Goal: Transaction & Acquisition: Purchase product/service

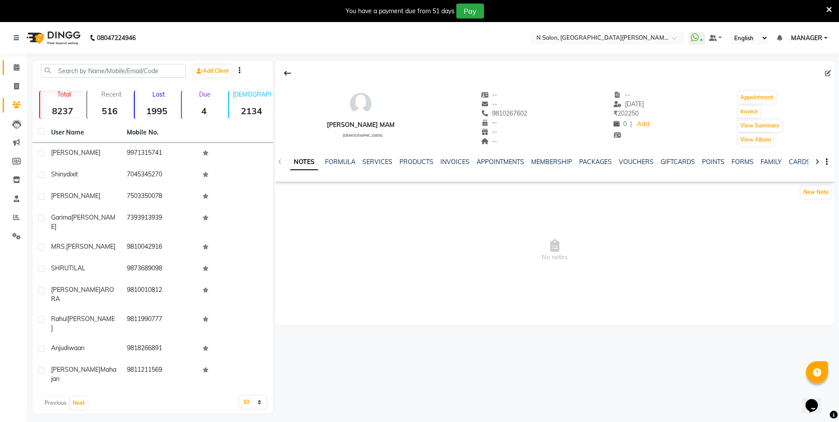
click at [15, 74] on link "Calendar" at bounding box center [13, 67] width 21 height 15
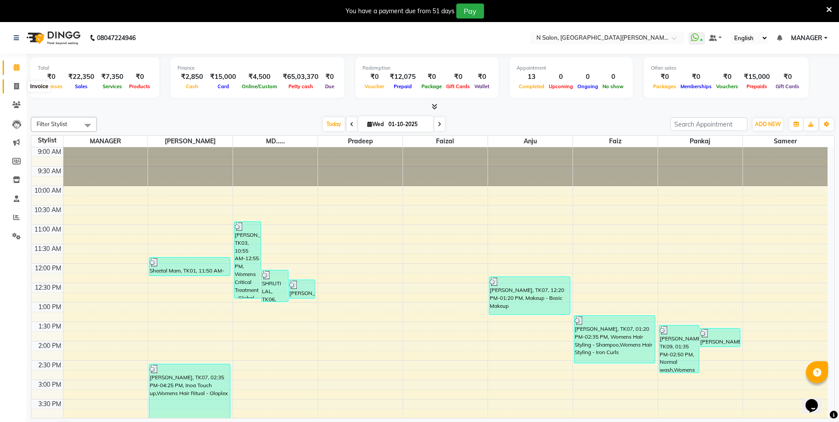
click at [15, 87] on icon at bounding box center [16, 86] width 5 height 7
select select "service"
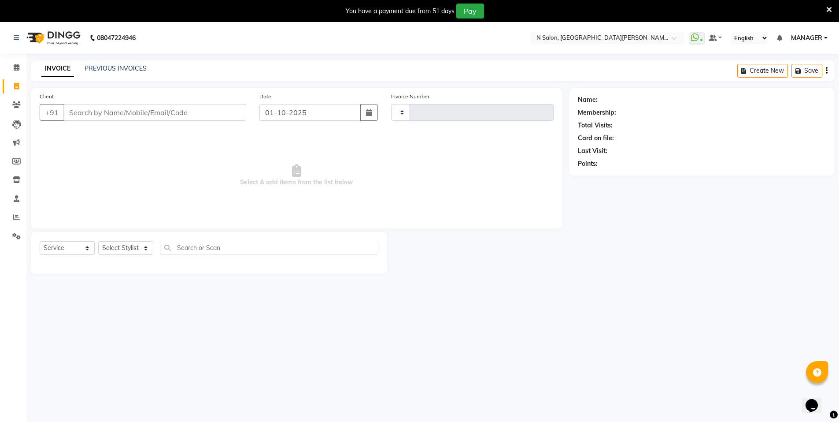
type input "4120"
select select "3472"
click at [111, 110] on input "Client" at bounding box center [154, 112] width 183 height 17
type input "9"
select select "P"
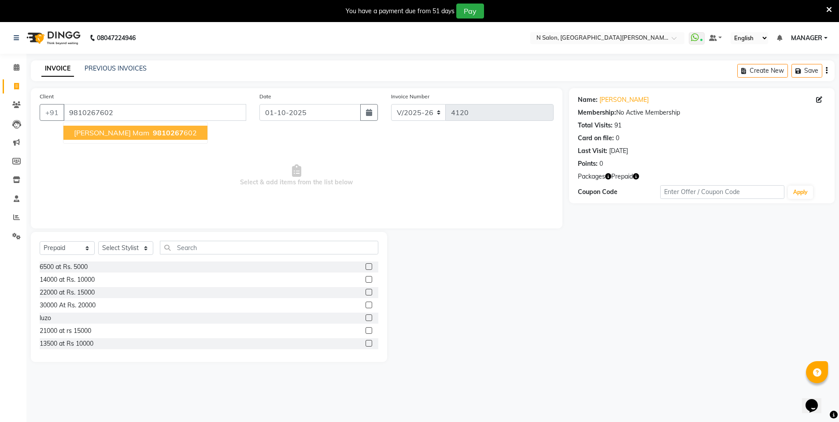
click at [118, 129] on span "[PERSON_NAME] mam" at bounding box center [111, 132] width 75 height 9
click at [171, 111] on input "9810267602" at bounding box center [154, 112] width 183 height 17
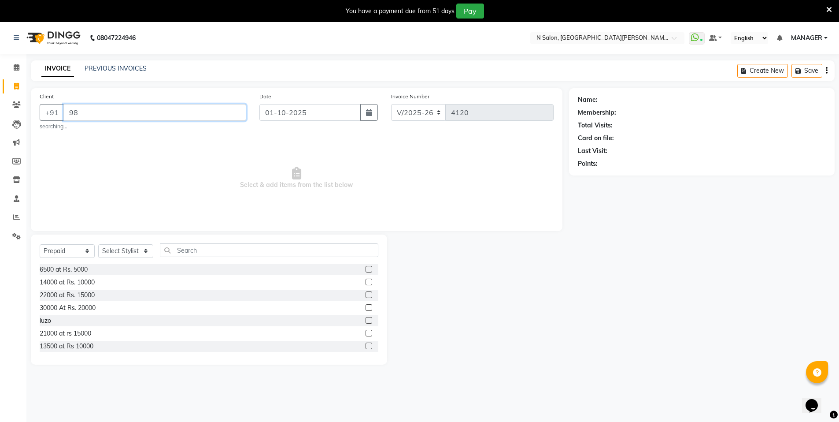
type input "9"
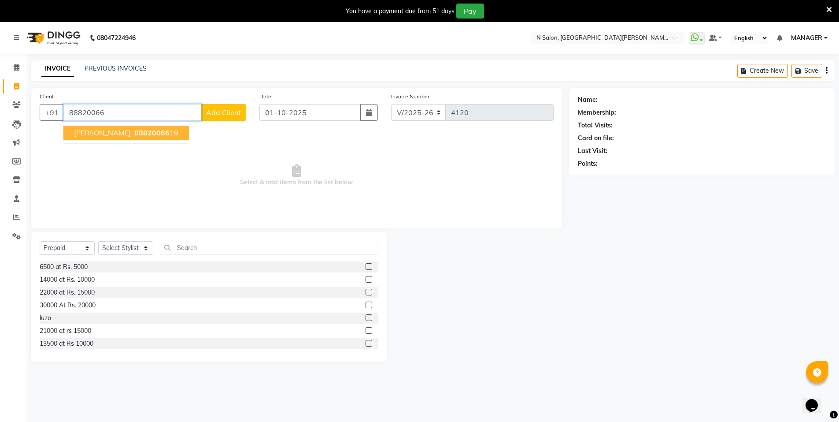
click at [134, 133] on span "88820066" at bounding box center [151, 132] width 35 height 9
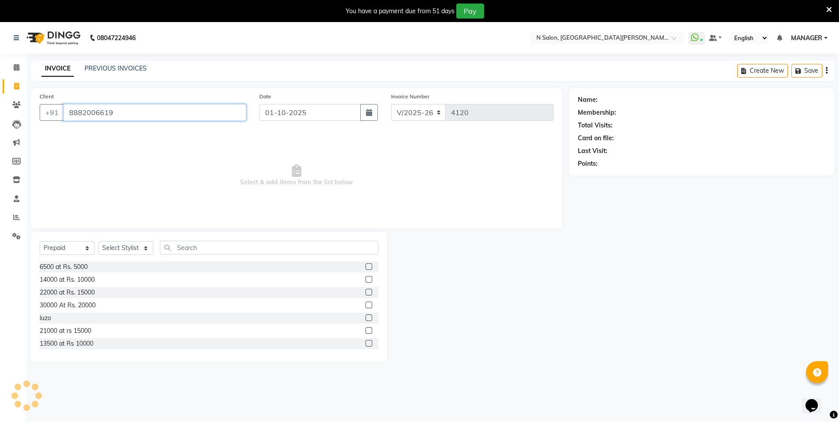
type input "8882006619"
click at [77, 248] on select "Select Service Product Membership Package Voucher Prepaid Gift Card" at bounding box center [67, 248] width 55 height 14
select select "service"
click at [40, 241] on select "Select Service Product Membership Package Voucher Prepaid Gift Card" at bounding box center [67, 248] width 55 height 14
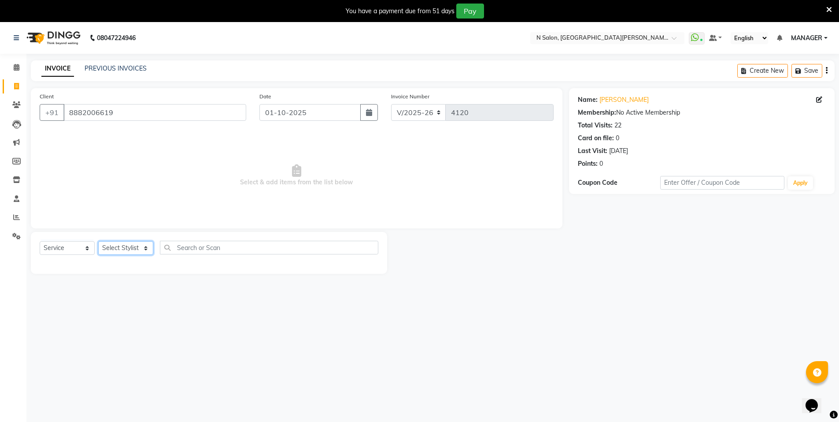
click at [129, 252] on select "Select Stylist [PERSON_NAME] [PERSON_NAME] MANAGER MD..... [PERSON_NAME] [PERSO…" at bounding box center [125, 248] width 55 height 14
select select "15674"
click at [98, 241] on select "Select Stylist [PERSON_NAME] [PERSON_NAME] MANAGER MD..... [PERSON_NAME] [PERSO…" at bounding box center [125, 248] width 55 height 14
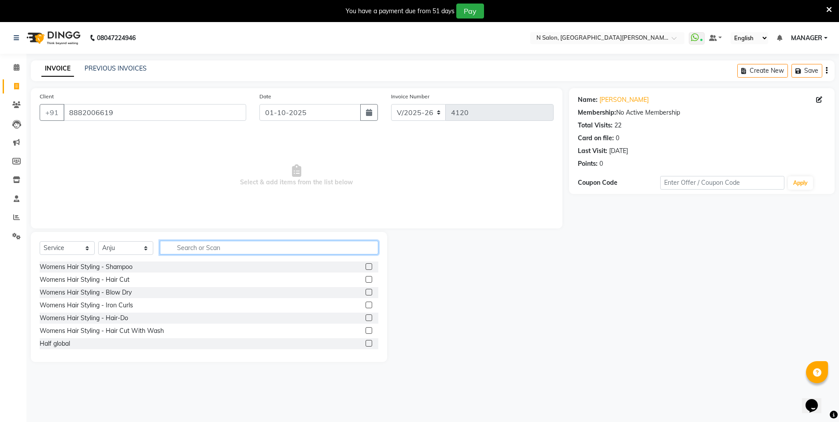
click at [202, 246] on input "text" at bounding box center [269, 248] width 218 height 14
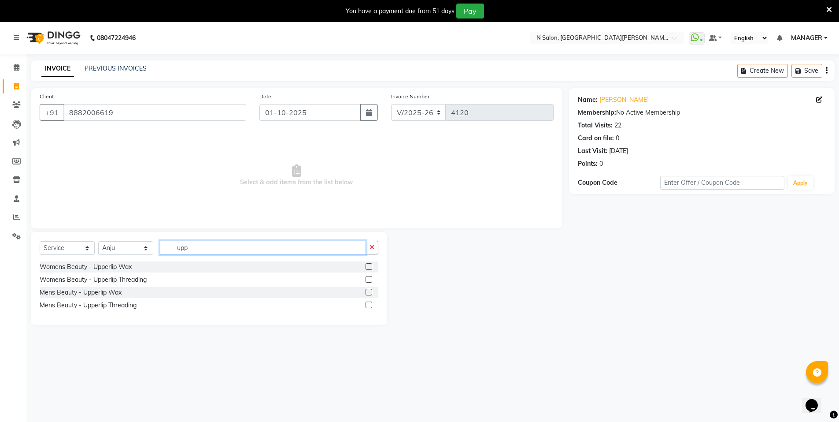
type input "upp"
click at [368, 267] on label at bounding box center [369, 266] width 7 height 7
click at [368, 267] on input "checkbox" at bounding box center [369, 267] width 6 height 6
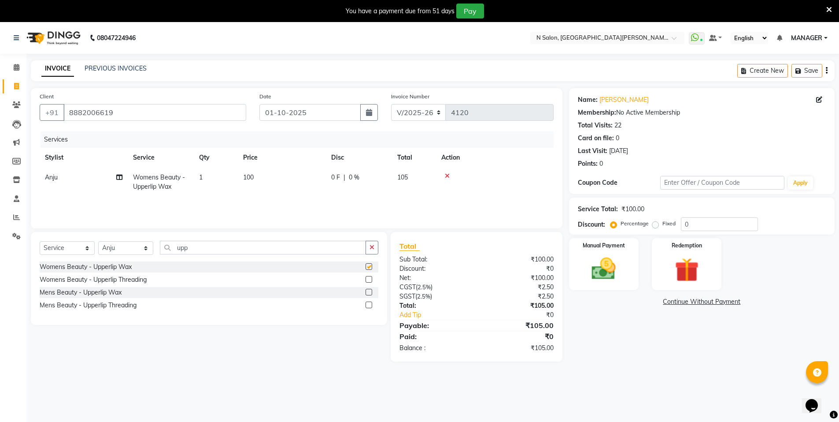
checkbox input "false"
click at [602, 263] on img at bounding box center [604, 268] width 41 height 29
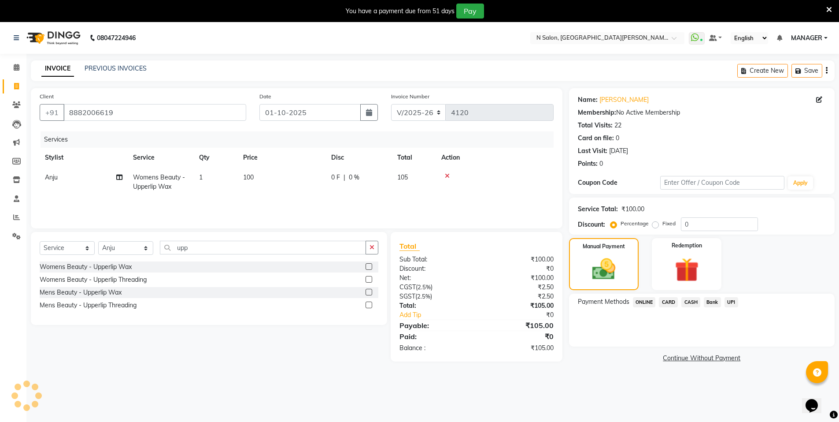
click at [647, 301] on span "ONLINE" at bounding box center [644, 302] width 23 height 10
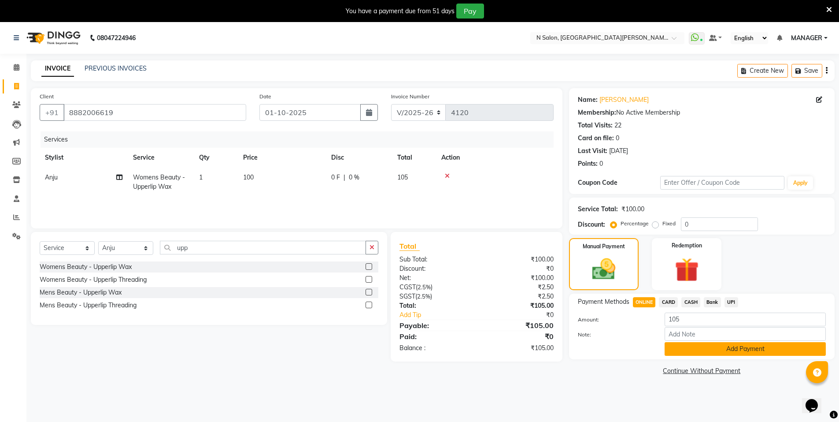
click at [754, 349] on button "Add Payment" at bounding box center [745, 349] width 161 height 14
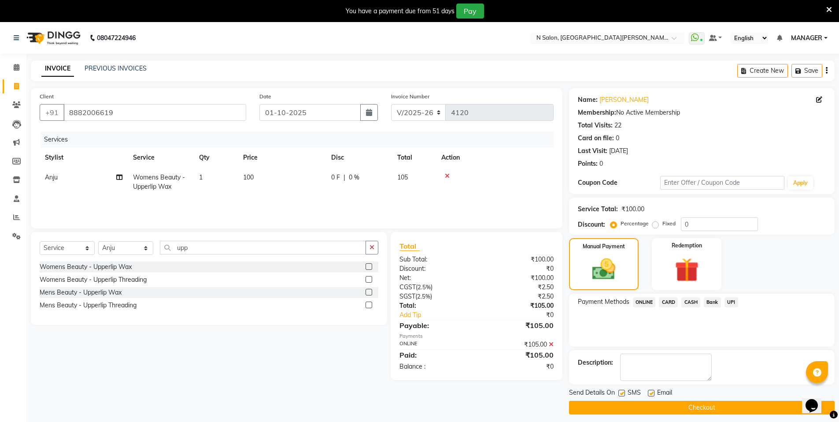
click at [730, 405] on button "Checkout" at bounding box center [702, 407] width 266 height 14
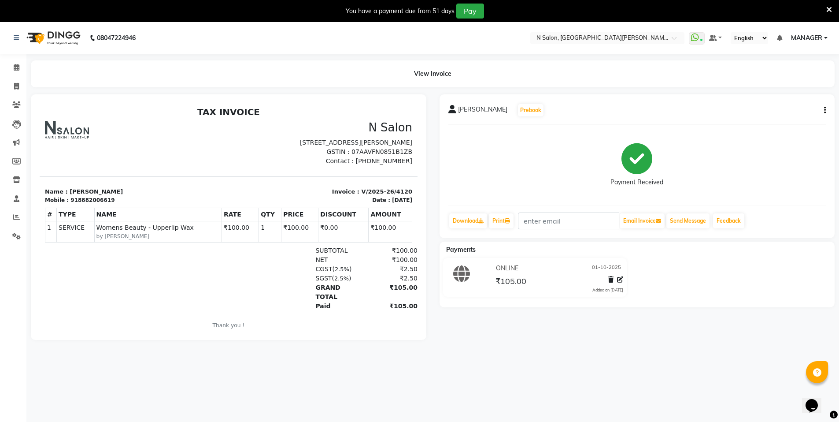
select select "service"
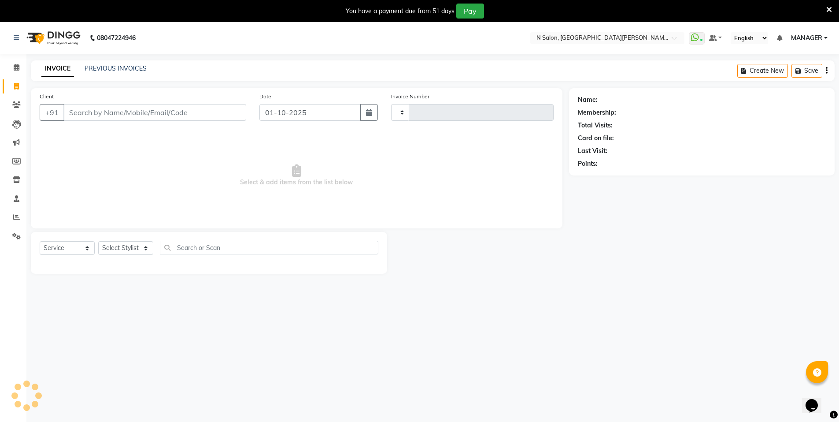
scroll to position [1, 0]
type input "4121"
select select "3472"
select select "P"
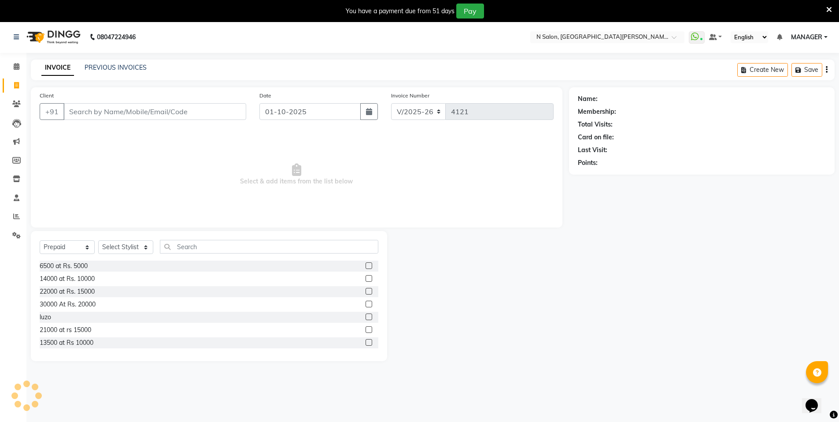
click at [89, 113] on input "Client" at bounding box center [154, 111] width 183 height 17
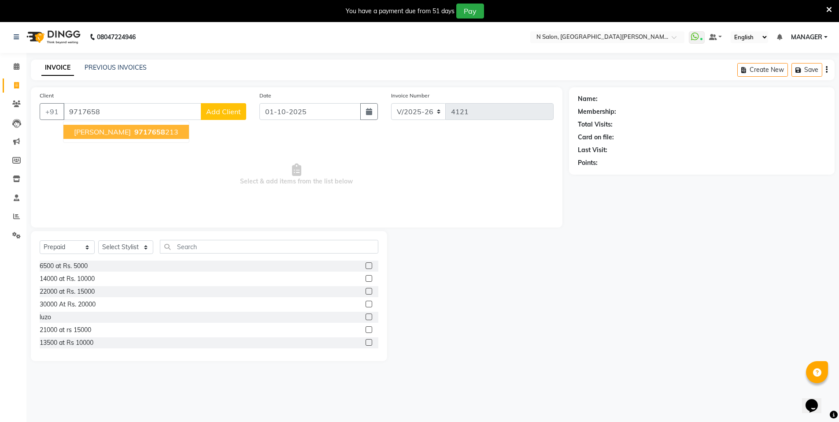
click at [134, 133] on span "9717658" at bounding box center [149, 131] width 31 height 9
type input "9717658213"
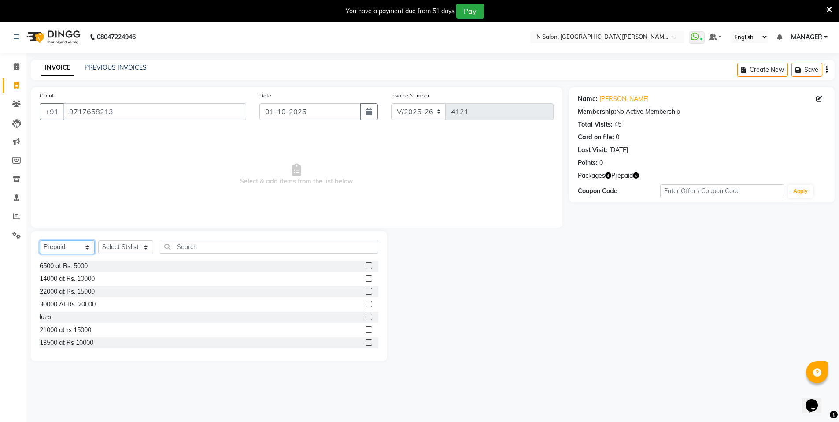
click at [72, 247] on select "Select Service Product Membership Package Voucher Prepaid Gift Card" at bounding box center [67, 247] width 55 height 14
select select "service"
click at [40, 240] on select "Select Service Product Membership Package Voucher Prepaid Gift Card" at bounding box center [67, 247] width 55 height 14
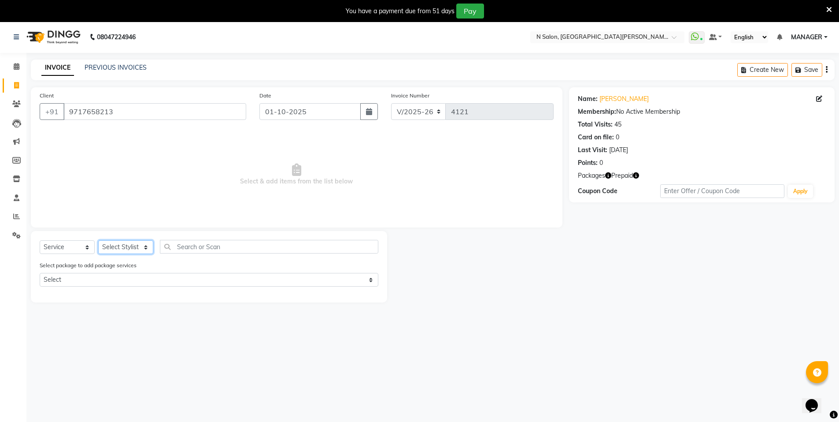
click at [111, 248] on select "Select Stylist [PERSON_NAME] [PERSON_NAME] MANAGER MD..... [PERSON_NAME] [PERSO…" at bounding box center [125, 247] width 55 height 14
select select "15667"
click at [98, 240] on select "Select Stylist [PERSON_NAME] [PERSON_NAME] MANAGER MD..... [PERSON_NAME] [PERSO…" at bounding box center [125, 247] width 55 height 14
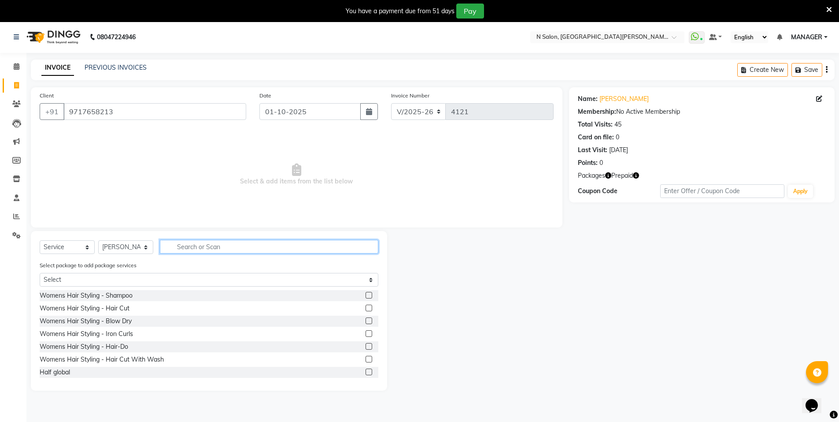
click at [195, 249] on input "text" at bounding box center [269, 247] width 218 height 14
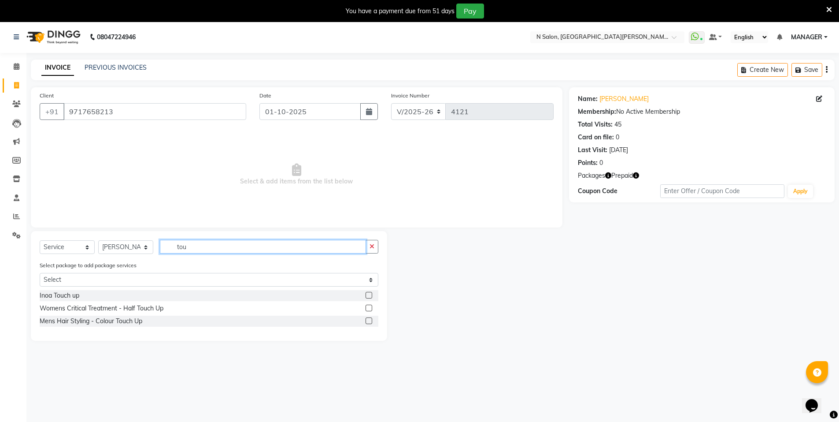
type input "tou"
click at [368, 295] on label at bounding box center [369, 295] width 7 height 7
click at [368, 295] on input "checkbox" at bounding box center [369, 296] width 6 height 6
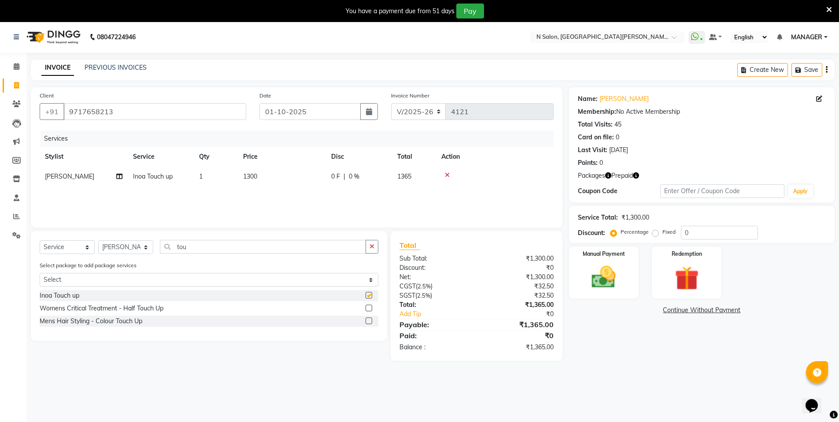
checkbox input "false"
click at [228, 241] on input "tou" at bounding box center [263, 247] width 206 height 14
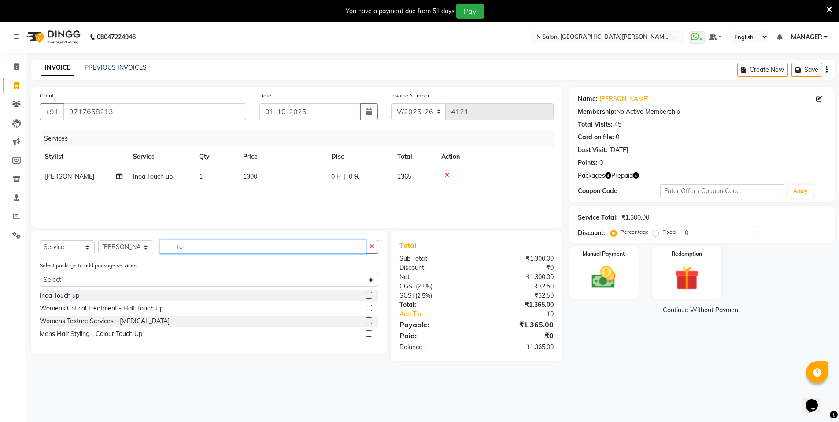
type input "t"
type input "eye"
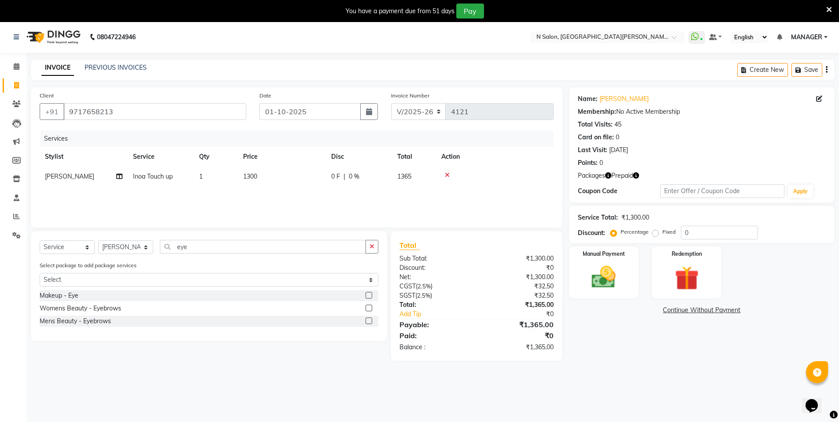
click at [370, 306] on label at bounding box center [369, 307] width 7 height 7
click at [370, 306] on input "checkbox" at bounding box center [369, 308] width 6 height 6
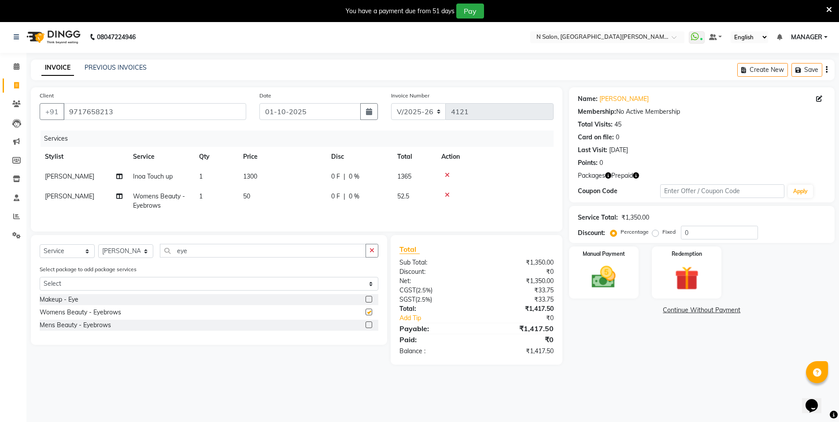
checkbox input "false"
click at [67, 196] on span "[PERSON_NAME]" at bounding box center [69, 196] width 49 height 8
select select "15667"
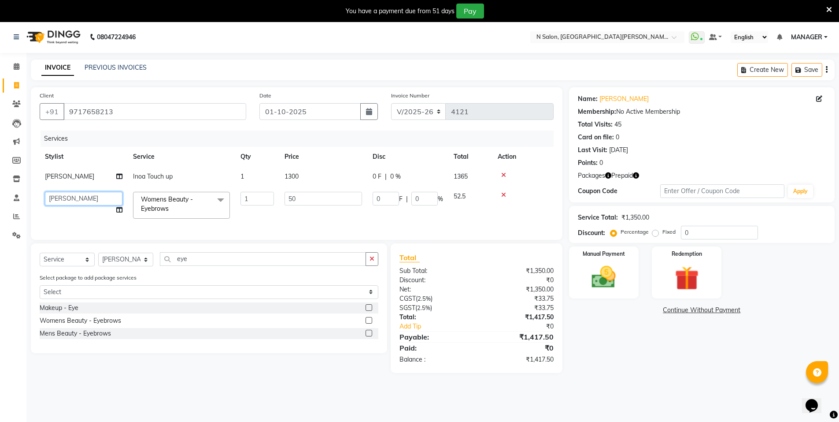
click at [72, 193] on select "[PERSON_NAME] [PERSON_NAME] MANAGER MD..... [PERSON_NAME] [PERSON_NAME] [PERSON…" at bounding box center [84, 199] width 78 height 14
click at [668, 287] on img at bounding box center [687, 278] width 41 height 31
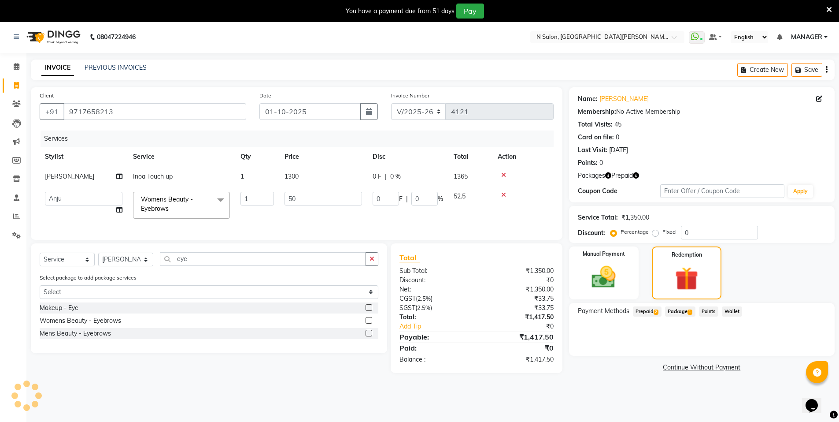
click at [646, 311] on span "Prepaid 2" at bounding box center [647, 311] width 29 height 10
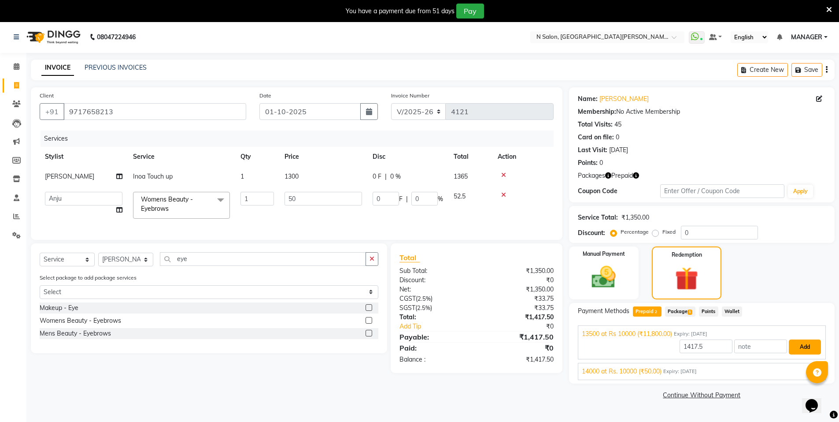
click at [806, 343] on button "Add" at bounding box center [805, 346] width 32 height 15
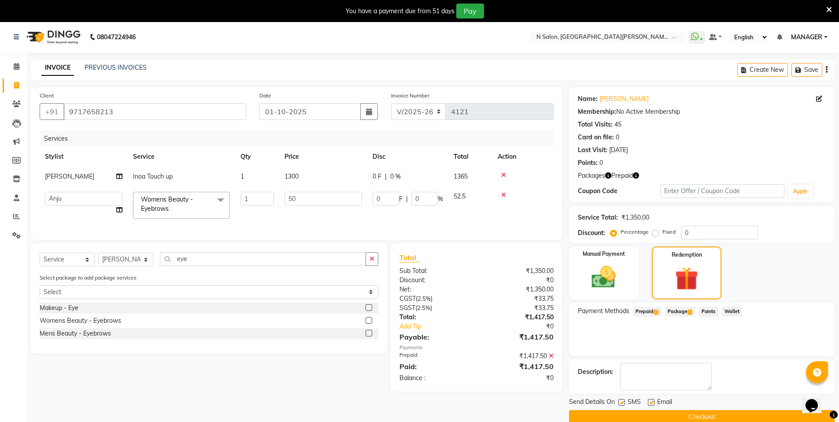
click at [709, 415] on button "Checkout" at bounding box center [702, 417] width 266 height 14
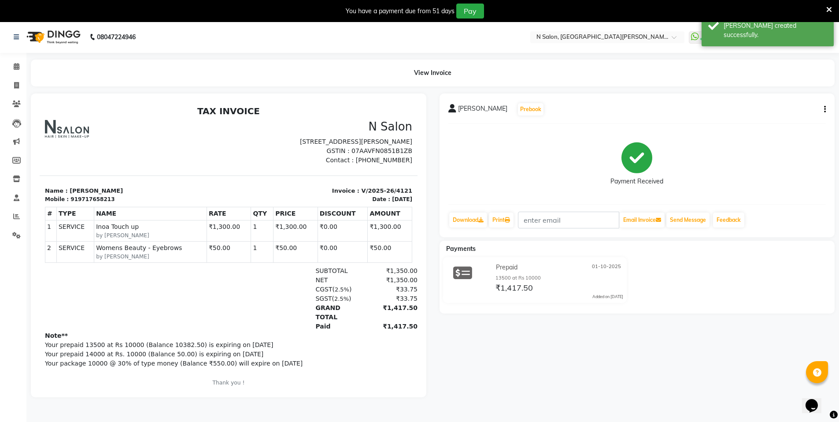
select select "service"
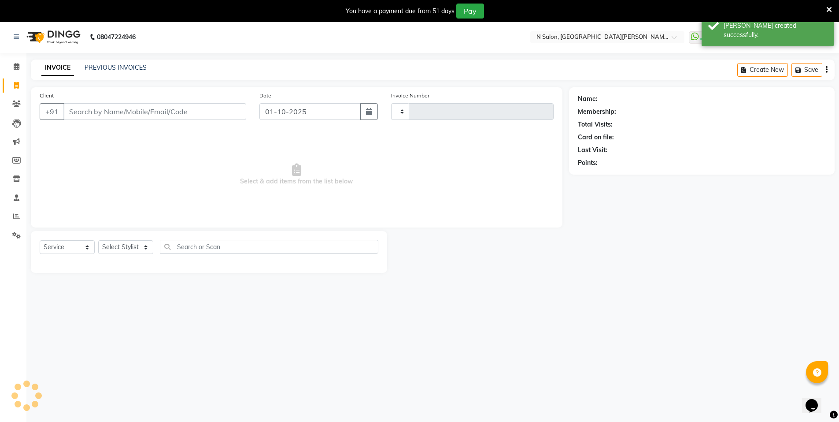
scroll to position [22, 0]
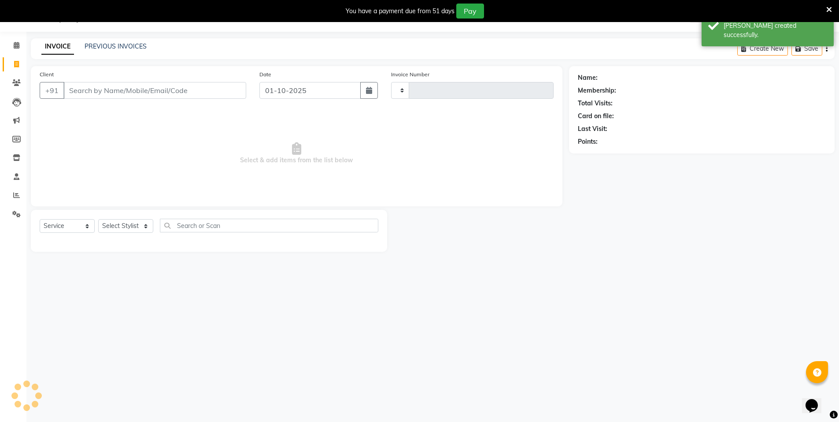
type input "4122"
select select "3472"
select select "P"
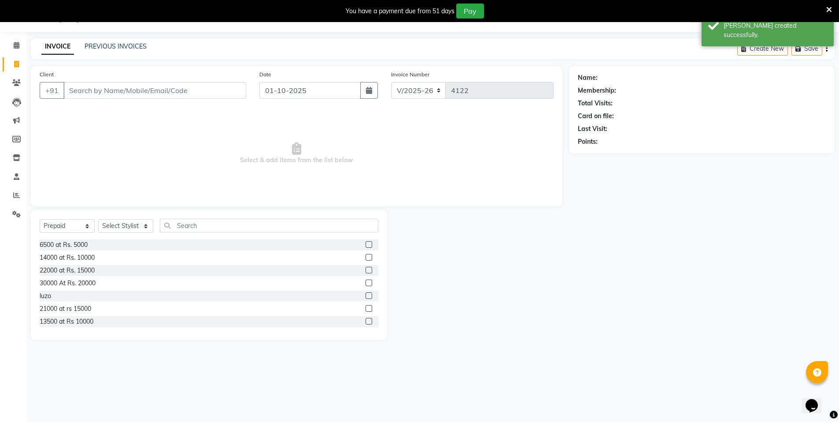
click at [79, 94] on input "Client" at bounding box center [154, 90] width 183 height 17
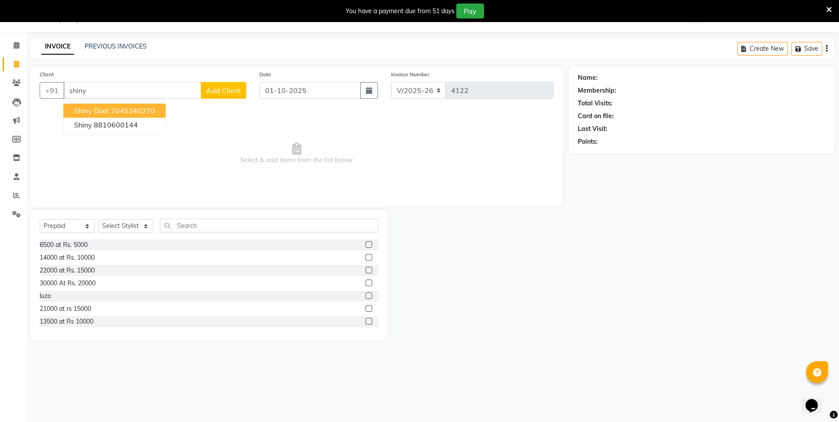
click at [98, 110] on span "Shiny dixit" at bounding box center [91, 110] width 35 height 9
type input "7045345270"
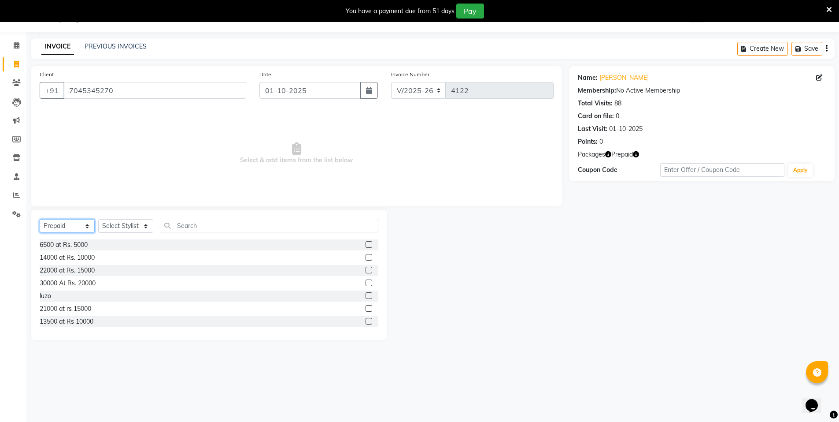
click at [75, 228] on select "Select Service Product Membership Package Voucher Prepaid Gift Card" at bounding box center [67, 226] width 55 height 14
select select "service"
click at [40, 219] on select "Select Service Product Membership Package Voucher Prepaid Gift Card" at bounding box center [67, 226] width 55 height 14
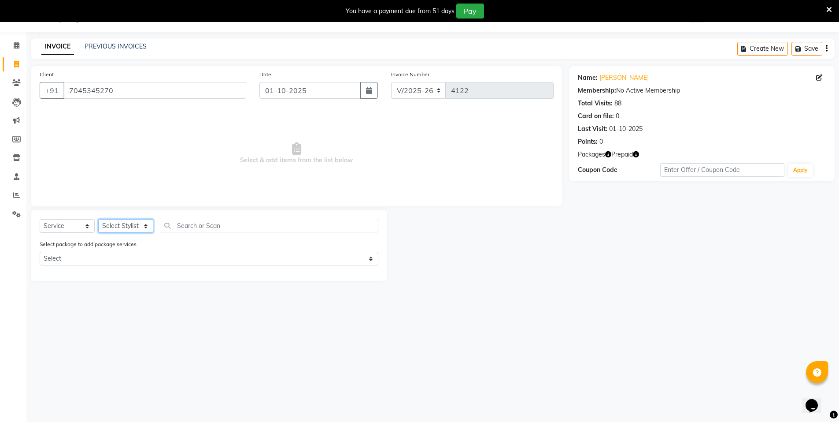
click at [130, 225] on select "Select Stylist [PERSON_NAME] [PERSON_NAME] MANAGER MD..... [PERSON_NAME] [PERSO…" at bounding box center [125, 226] width 55 height 14
select select "15667"
click at [98, 219] on select "Select Stylist [PERSON_NAME] [PERSON_NAME] MANAGER MD..... [PERSON_NAME] [PERSO…" at bounding box center [125, 226] width 55 height 14
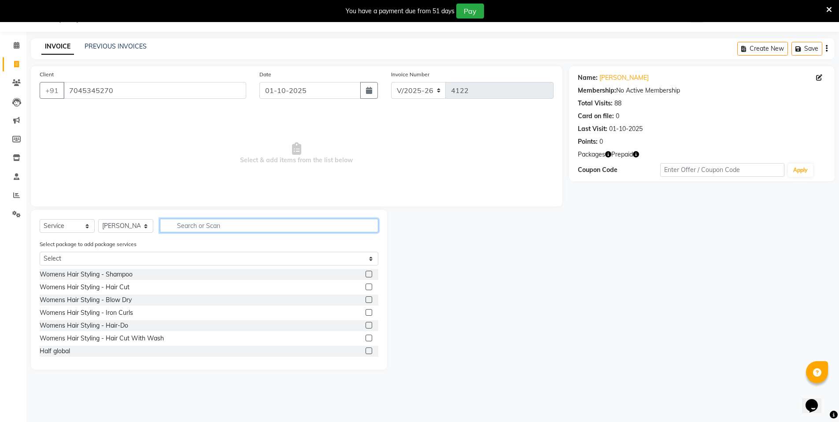
click at [209, 226] on input "text" at bounding box center [269, 225] width 218 height 14
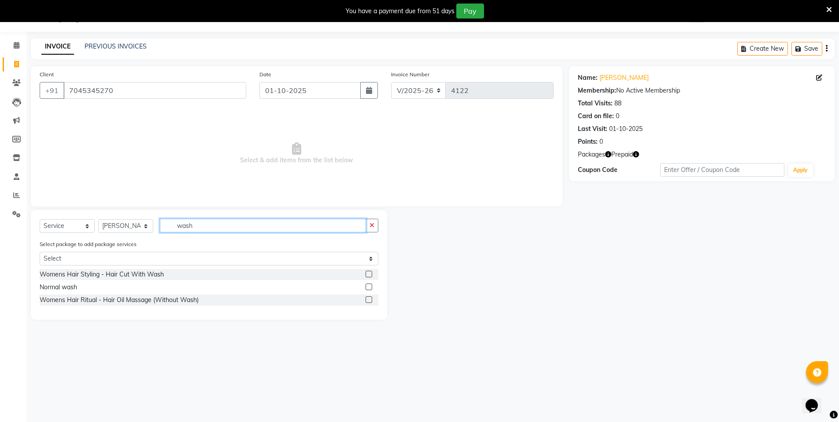
type input "wash"
click at [368, 285] on label at bounding box center [369, 286] width 7 height 7
click at [368, 285] on input "checkbox" at bounding box center [369, 287] width 6 height 6
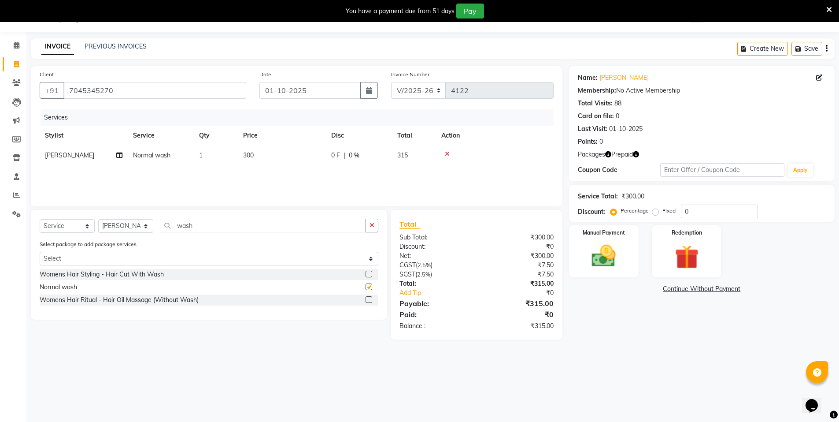
checkbox input "false"
click at [218, 225] on input "wash" at bounding box center [263, 225] width 206 height 14
type input "w"
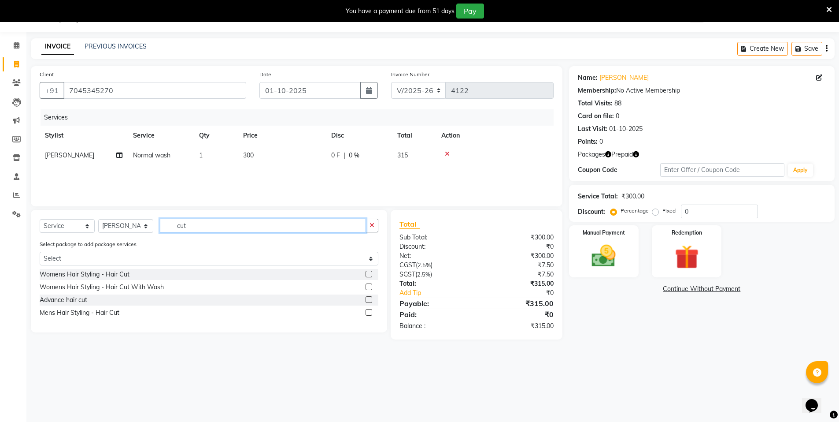
type input "cut"
click at [368, 286] on label at bounding box center [369, 286] width 7 height 7
click at [368, 286] on input "checkbox" at bounding box center [369, 287] width 6 height 6
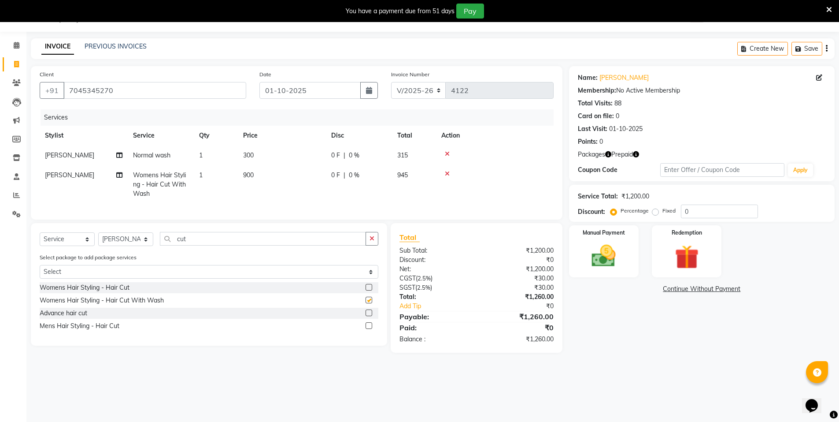
checkbox input "false"
click at [252, 178] on span "900" at bounding box center [248, 175] width 11 height 8
select select "15667"
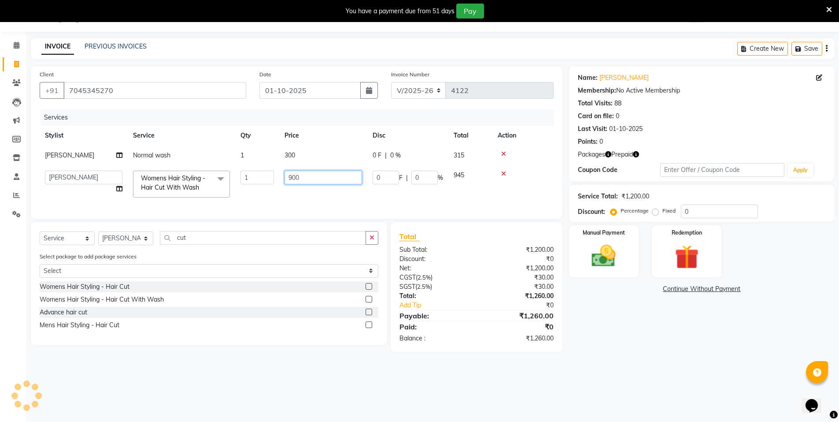
click at [305, 179] on input "900" at bounding box center [324, 177] width 78 height 14
type input "9"
type input "1000"
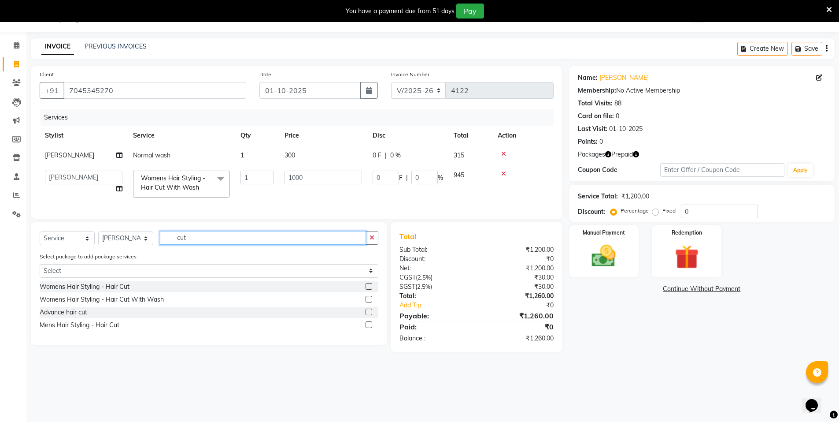
click at [241, 243] on input "cut" at bounding box center [263, 238] width 206 height 14
type input "c"
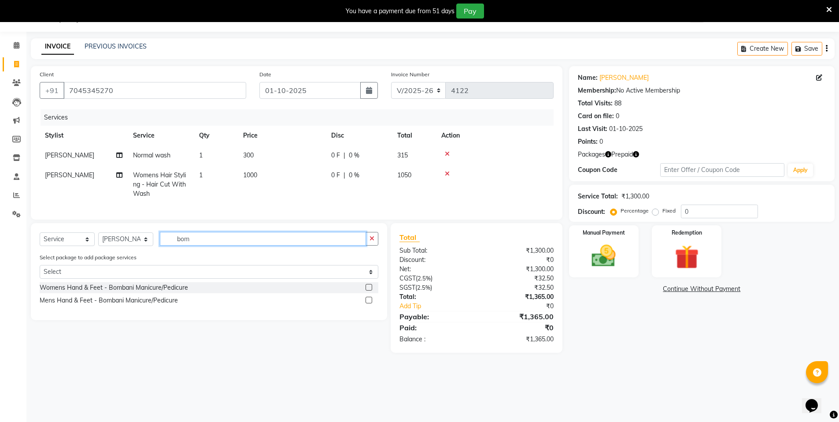
type input "bom"
click at [367, 290] on label at bounding box center [369, 287] width 7 height 7
click at [367, 290] on input "checkbox" at bounding box center [369, 288] width 6 height 6
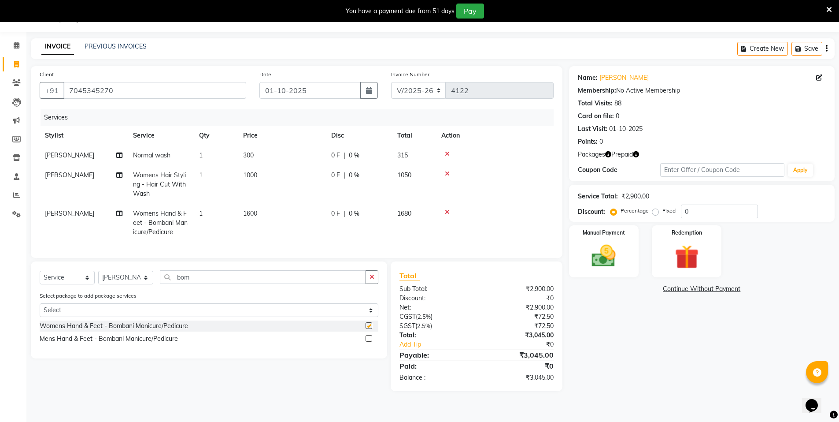
checkbox input "false"
click at [82, 213] on span "[PERSON_NAME]" at bounding box center [69, 213] width 49 height 8
select select "15667"
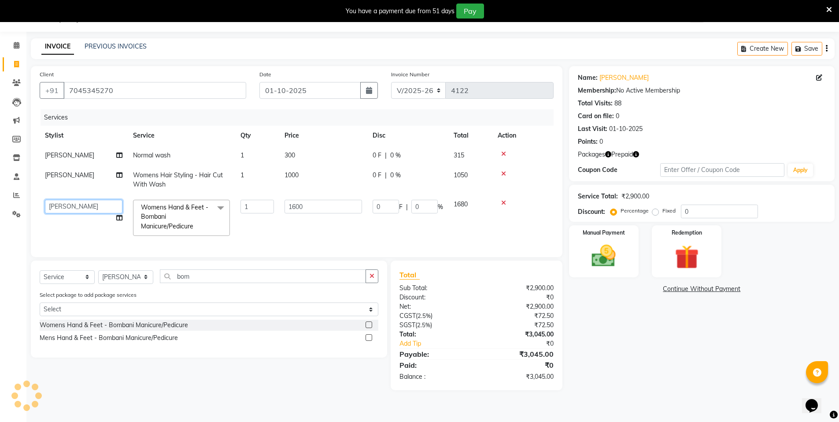
click at [91, 203] on select "[PERSON_NAME] [PERSON_NAME] MANAGER MD..... [PERSON_NAME] [PERSON_NAME] [PERSON…" at bounding box center [84, 207] width 78 height 14
select select "92470"
click at [665, 241] on div "Redemption" at bounding box center [687, 251] width 73 height 54
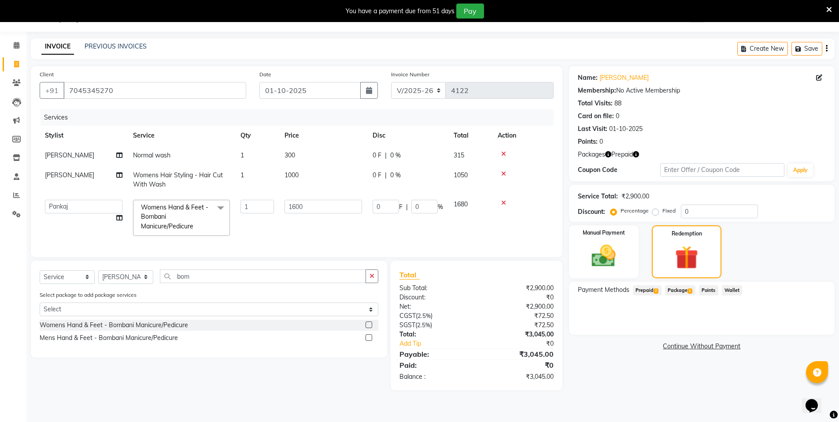
click at [639, 289] on span "Prepaid 2" at bounding box center [647, 290] width 29 height 10
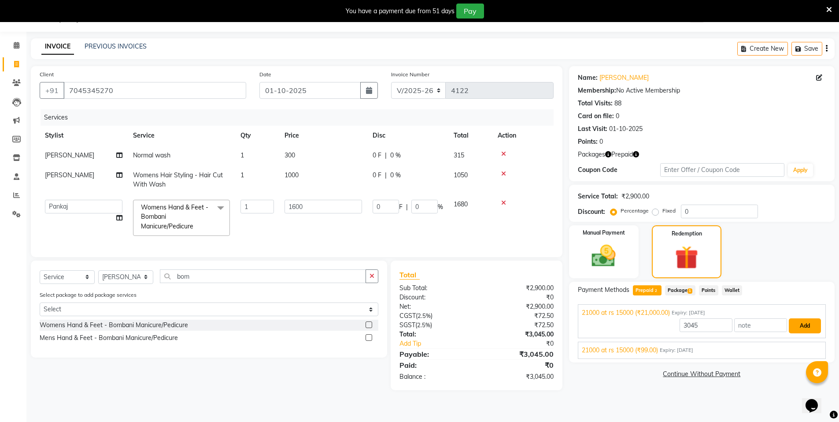
click at [805, 330] on button "Add" at bounding box center [805, 325] width 32 height 15
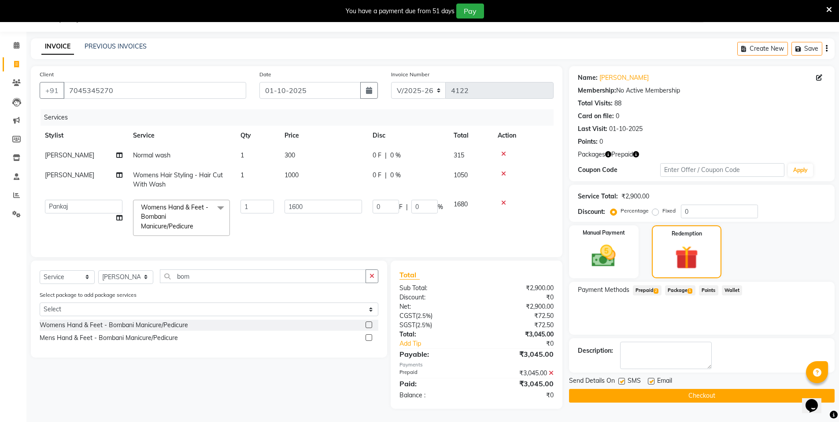
click at [693, 397] on button "Checkout" at bounding box center [702, 396] width 266 height 14
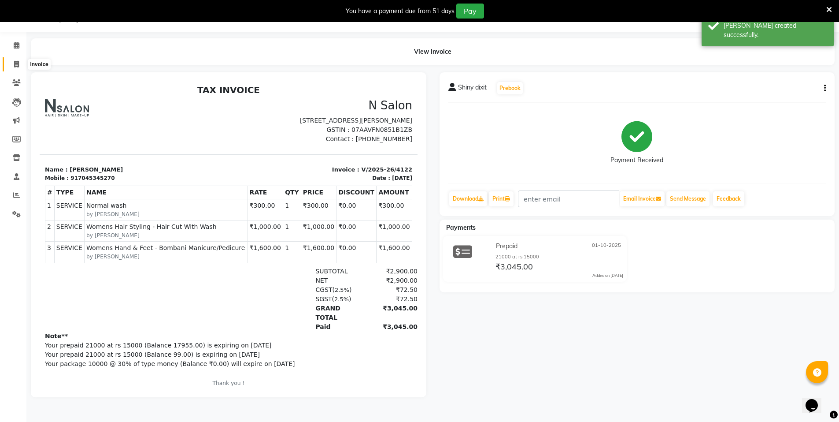
click at [15, 63] on icon at bounding box center [16, 64] width 5 height 7
select select "3472"
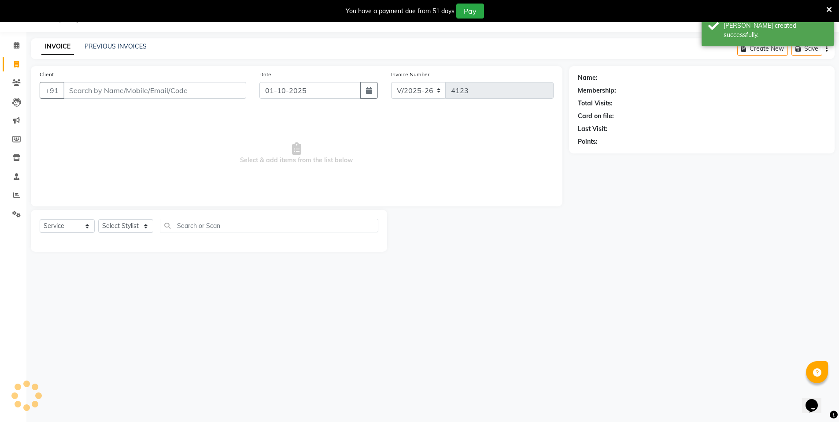
select select "P"
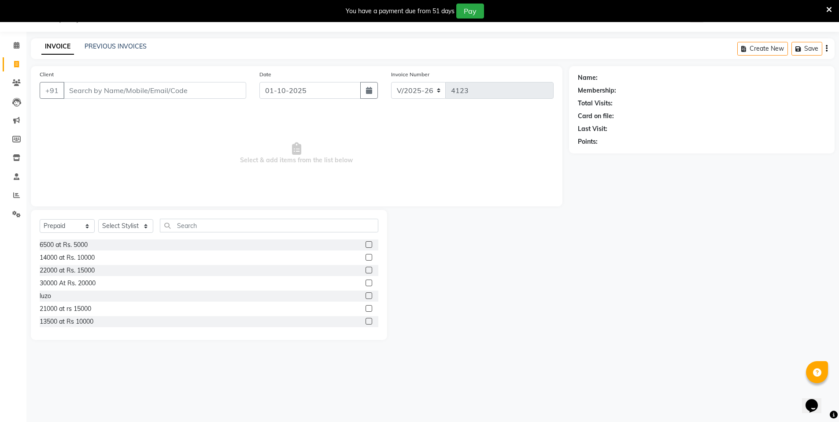
click at [94, 94] on input "Client" at bounding box center [154, 90] width 183 height 17
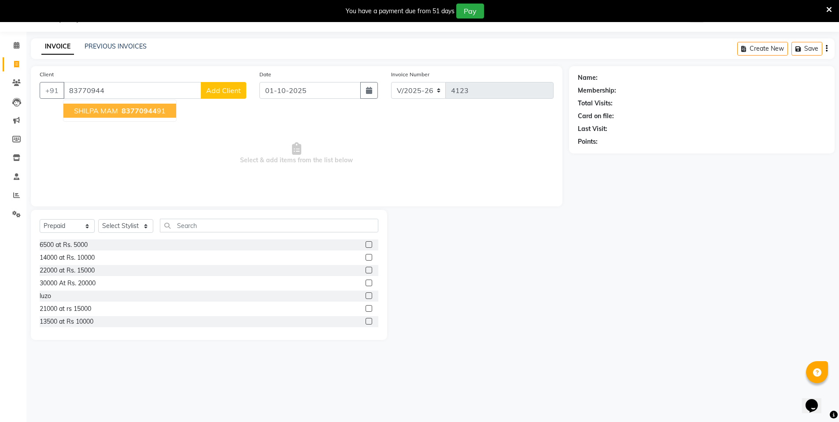
click at [99, 107] on span "SHILPA MAM" at bounding box center [96, 110] width 44 height 9
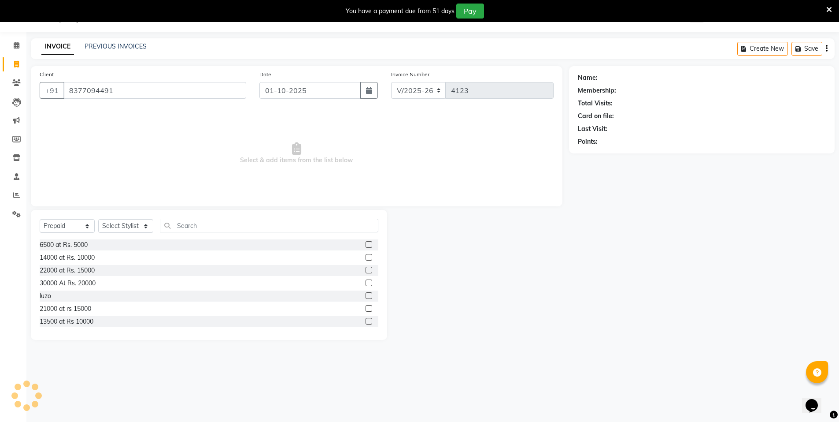
type input "8377094491"
click at [71, 226] on select "Select Service Product Membership Package Voucher Prepaid Gift Card" at bounding box center [67, 226] width 55 height 14
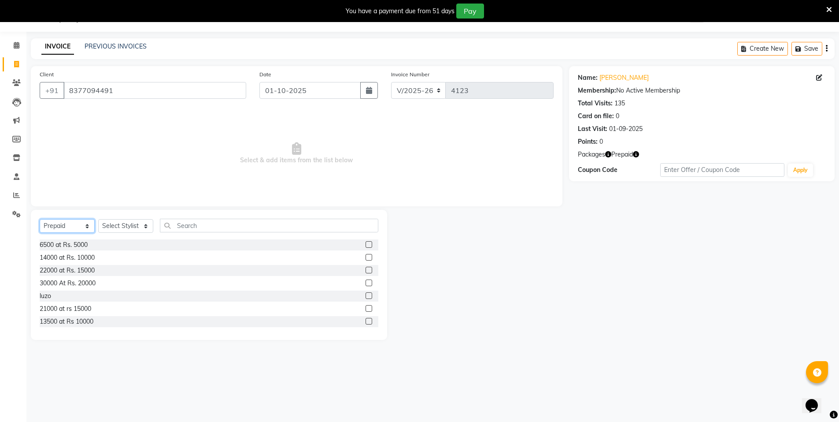
select select "service"
click at [40, 219] on select "Select Service Product Membership Package Voucher Prepaid Gift Card" at bounding box center [67, 226] width 55 height 14
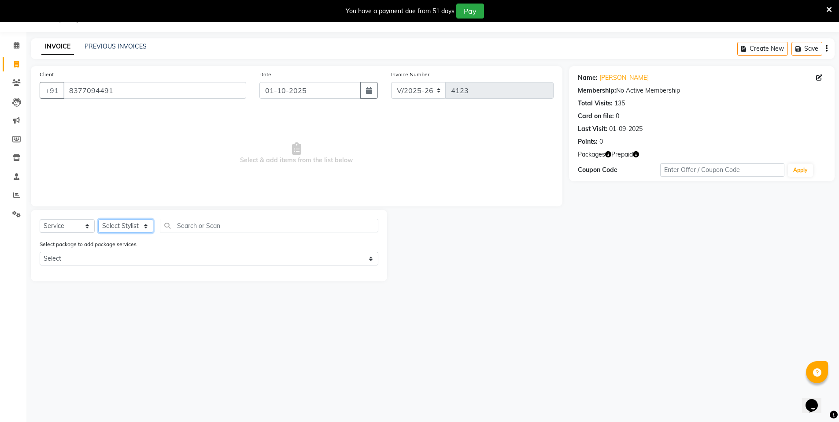
click at [119, 225] on select "Select Stylist [PERSON_NAME] [PERSON_NAME] MANAGER MD..... [PERSON_NAME] [PERSO…" at bounding box center [125, 226] width 55 height 14
select select "15668"
click at [98, 219] on select "Select Stylist [PERSON_NAME] [PERSON_NAME] MANAGER MD..... [PERSON_NAME] [PERSO…" at bounding box center [125, 226] width 55 height 14
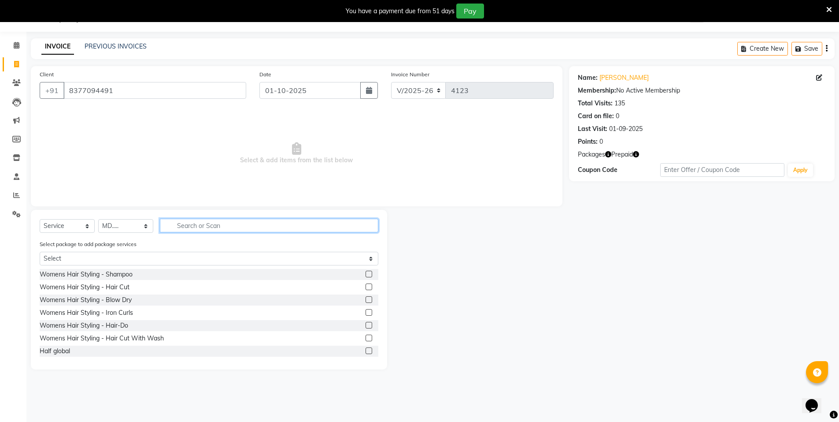
click at [203, 228] on input "text" at bounding box center [269, 225] width 218 height 14
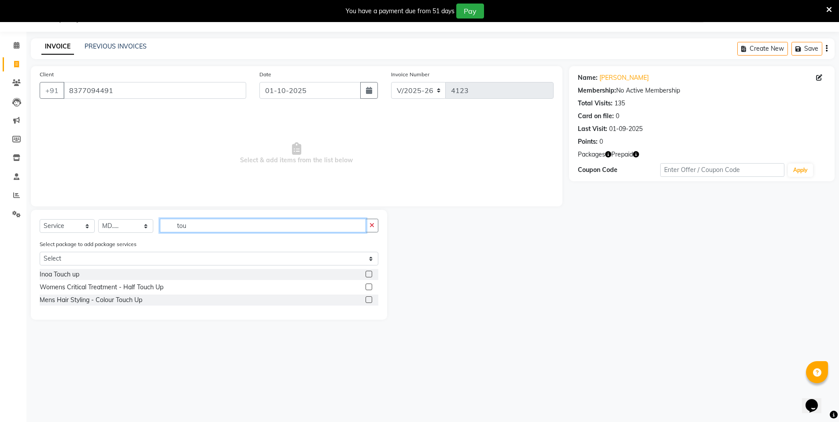
type input "tou"
click at [371, 273] on label at bounding box center [369, 273] width 7 height 7
click at [371, 273] on input "checkbox" at bounding box center [369, 274] width 6 height 6
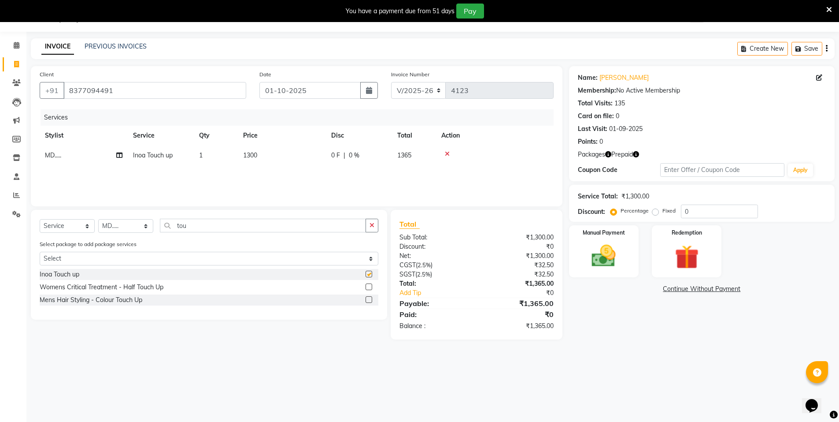
checkbox input "false"
click at [235, 225] on input "tou" at bounding box center [263, 225] width 206 height 14
type input "t"
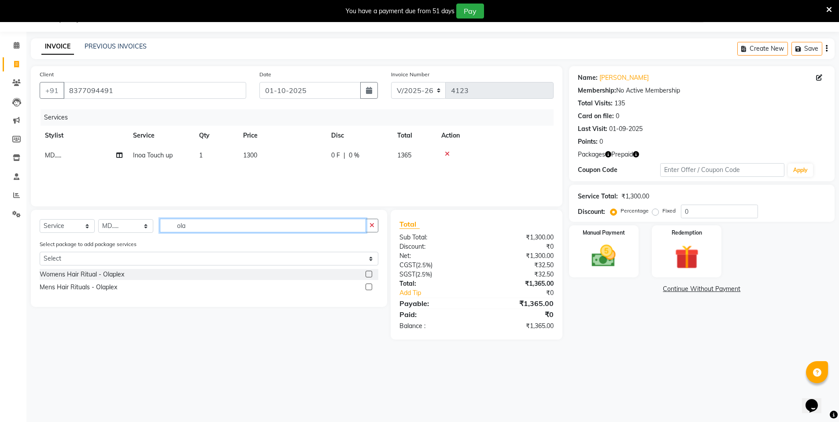
type input "ola"
click at [366, 273] on label at bounding box center [369, 273] width 7 height 7
click at [366, 273] on input "checkbox" at bounding box center [369, 274] width 6 height 6
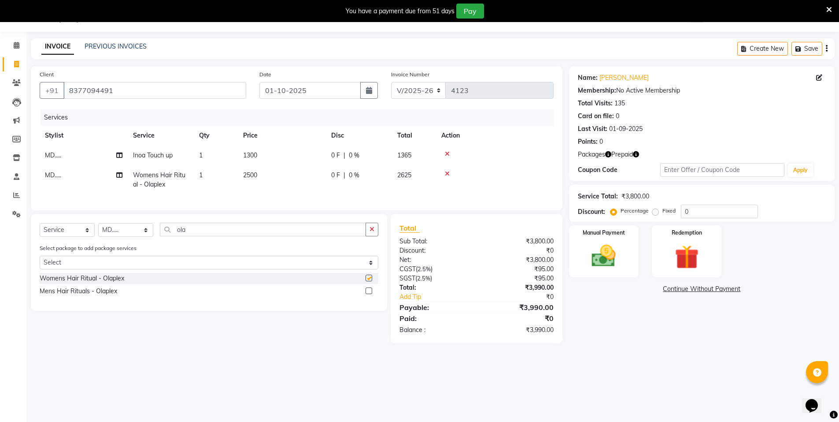
checkbox input "false"
click at [257, 178] on span "2500" at bounding box center [250, 175] width 14 height 8
select select "15668"
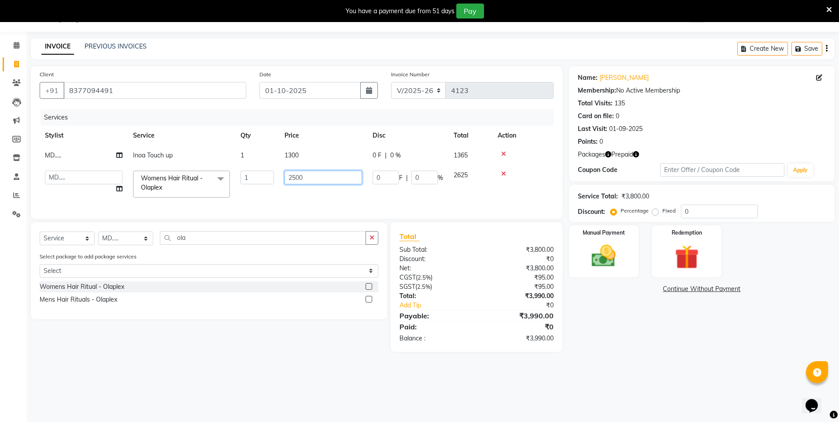
click at [312, 179] on input "2500" at bounding box center [324, 177] width 78 height 14
type input "2000"
click at [208, 246] on div "Select Service Product Membership Package Voucher Prepaid Gift Card Select Styl…" at bounding box center [209, 241] width 339 height 21
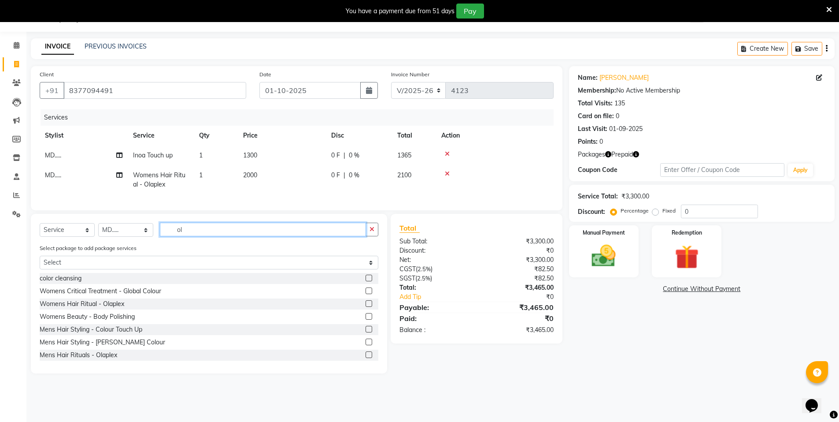
type input "o"
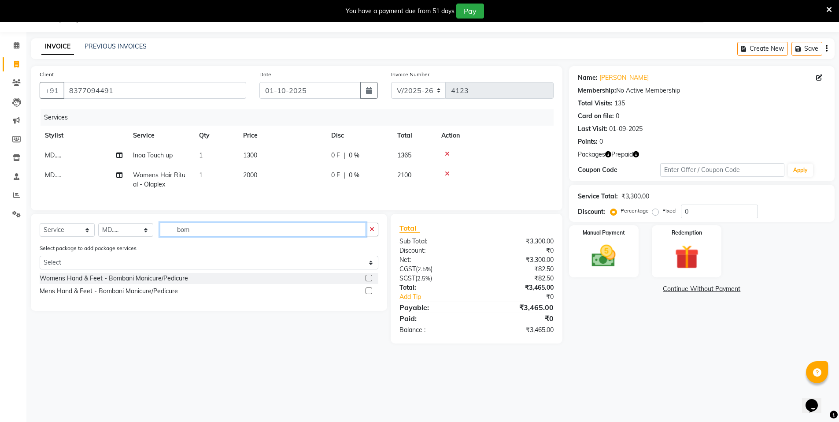
type input "bom"
click at [370, 281] on label at bounding box center [369, 277] width 7 height 7
click at [370, 281] on input "checkbox" at bounding box center [369, 278] width 6 height 6
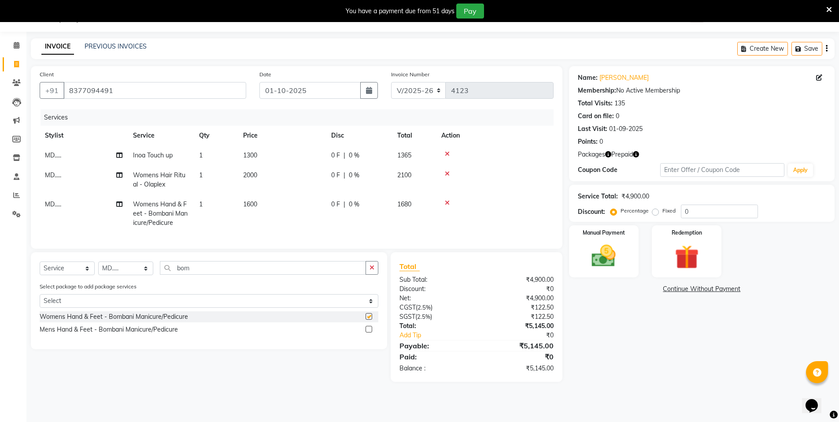
checkbox input "false"
click at [59, 205] on span "MD....." at bounding box center [53, 204] width 16 height 8
select select "15668"
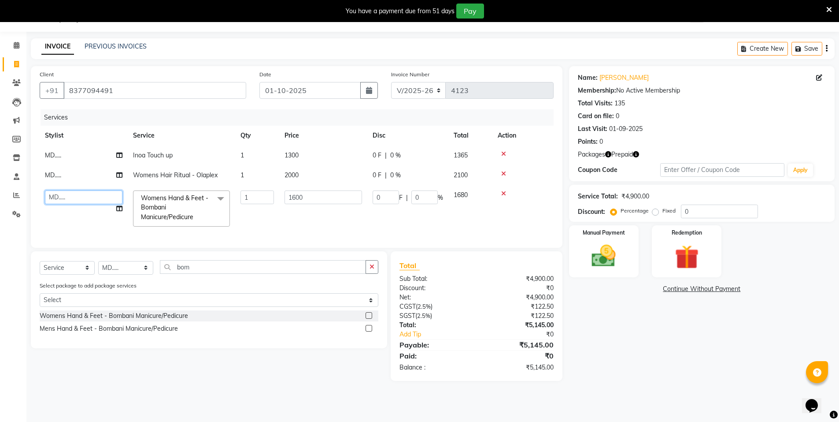
click at [82, 197] on select "[PERSON_NAME] [PERSON_NAME] MANAGER MD..... [PERSON_NAME] [PERSON_NAME] [PERSON…" at bounding box center [84, 197] width 78 height 14
select select "15672"
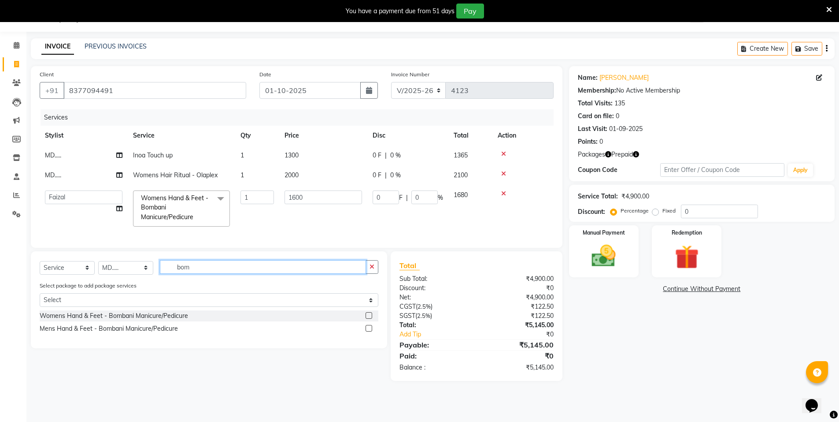
click at [203, 274] on input "bom" at bounding box center [263, 267] width 206 height 14
type input "b"
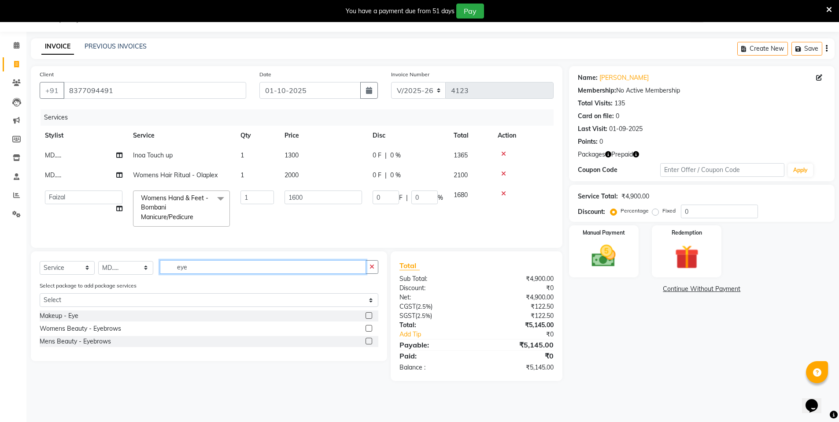
type input "eye"
click at [368, 331] on label at bounding box center [369, 328] width 7 height 7
click at [368, 331] on input "checkbox" at bounding box center [369, 329] width 6 height 6
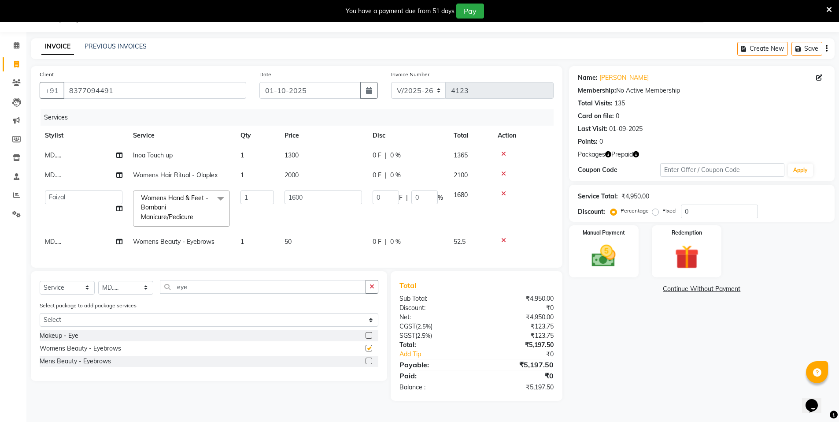
checkbox input "false"
click at [68, 241] on td "MD....." at bounding box center [84, 242] width 88 height 20
select select "15668"
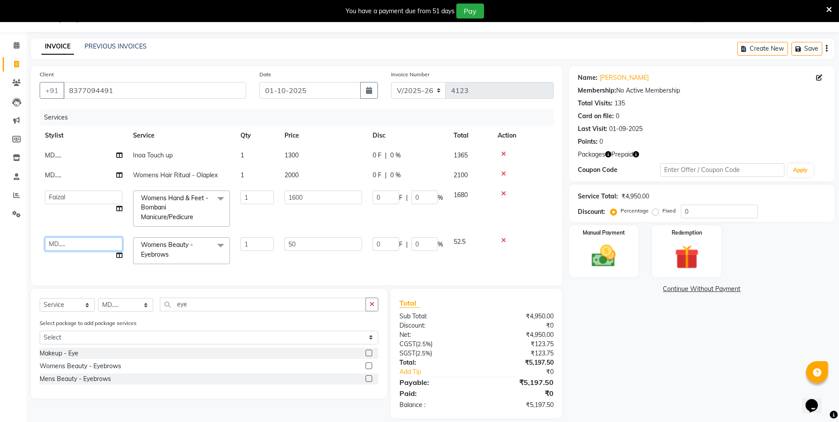
click at [74, 248] on select "[PERSON_NAME] [PERSON_NAME] MANAGER MD..... [PERSON_NAME] [PERSON_NAME] [PERSON…" at bounding box center [84, 244] width 78 height 14
click at [258, 247] on input "1" at bounding box center [257, 244] width 33 height 14
type input "2"
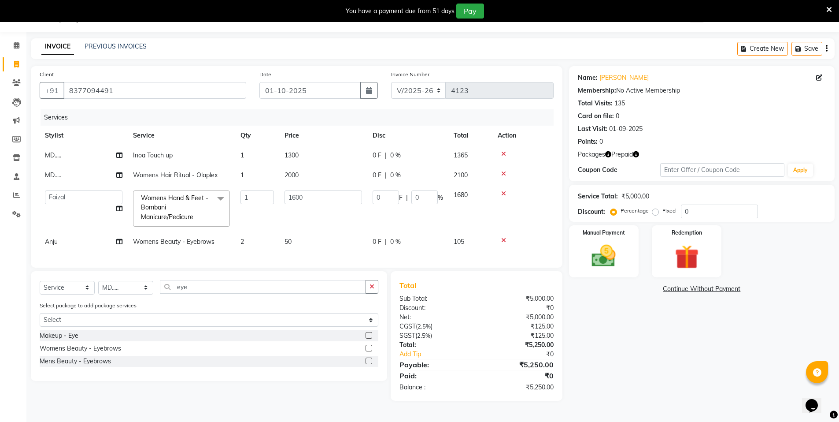
click at [335, 259] on div "Services Stylist Service Qty Price Disc Total Action MD..... Inoa Touch up 1 13…" at bounding box center [297, 183] width 514 height 149
click at [688, 259] on img at bounding box center [687, 256] width 41 height 31
click at [648, 289] on span "Prepaid 4" at bounding box center [647, 290] width 29 height 10
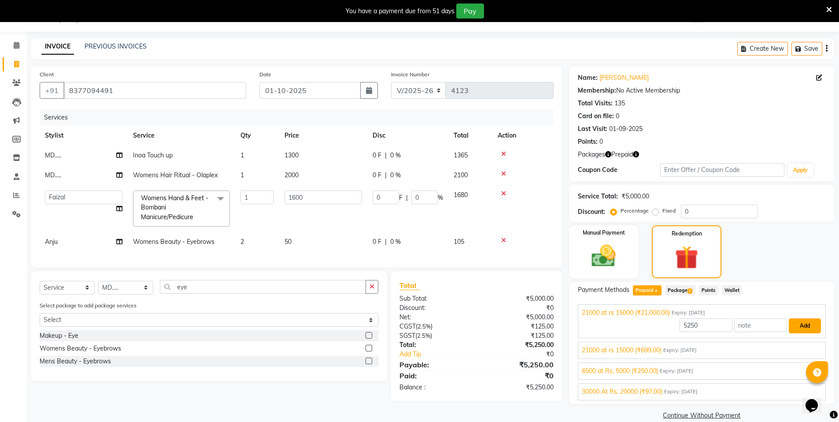
click at [799, 326] on button "Add" at bounding box center [805, 325] width 32 height 15
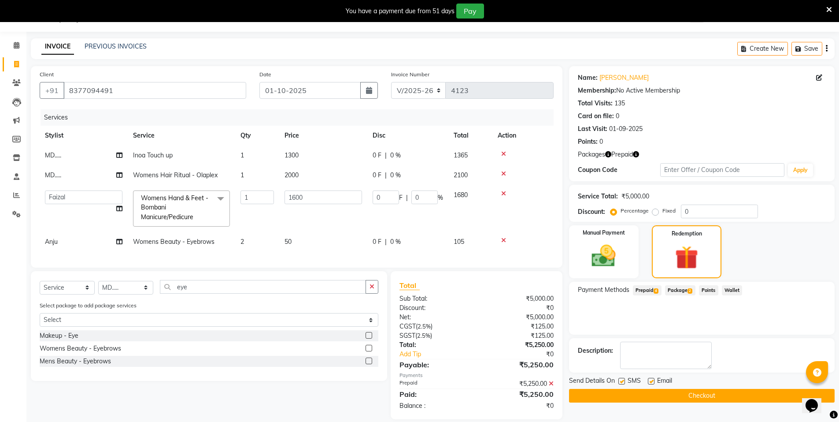
click at [736, 397] on button "Checkout" at bounding box center [702, 396] width 266 height 14
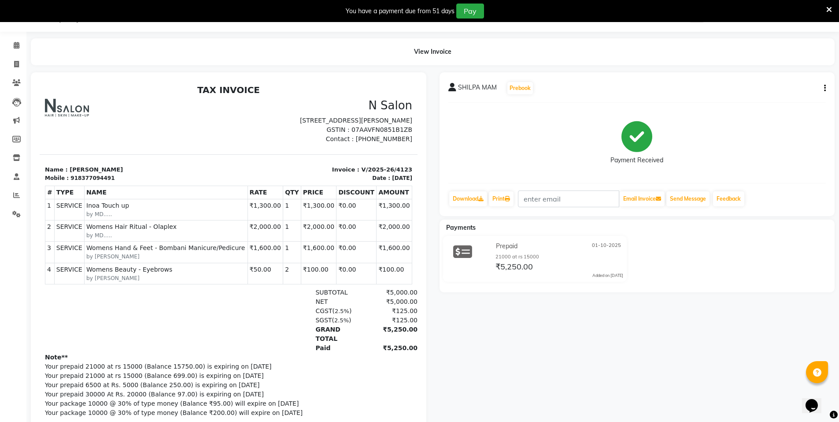
click at [662, 278] on div "Prepaid [DATE] 21000 at rs 15000 ₹5,250.00 Added on [DATE]" at bounding box center [637, 260] width 409 height 49
select select "service"
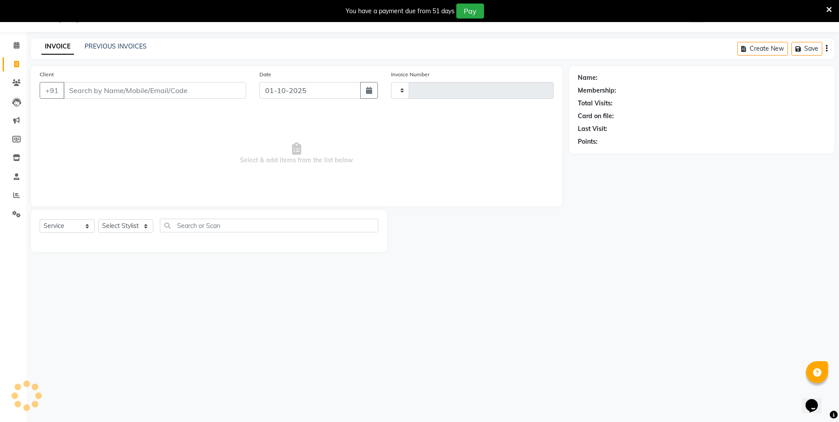
type input "4124"
select select "3472"
select select "P"
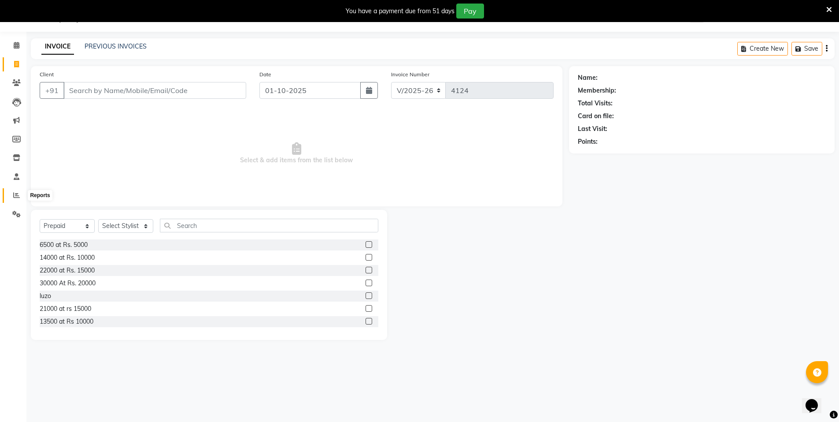
click at [16, 193] on icon at bounding box center [16, 195] width 7 height 7
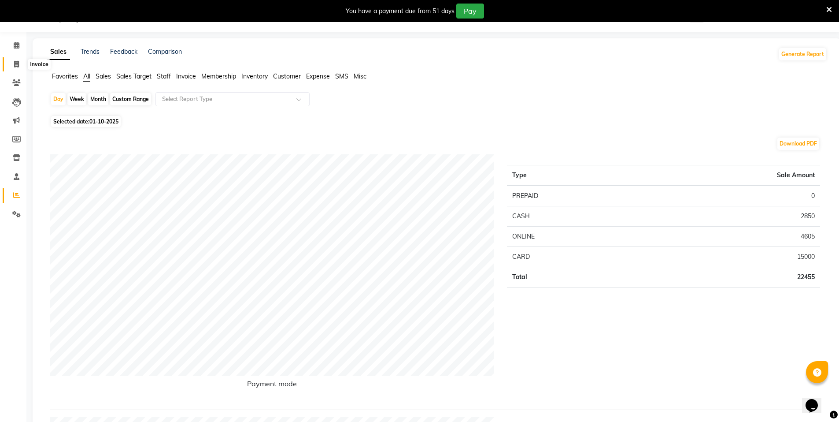
click at [17, 67] on icon at bounding box center [16, 64] width 5 height 7
select select "3472"
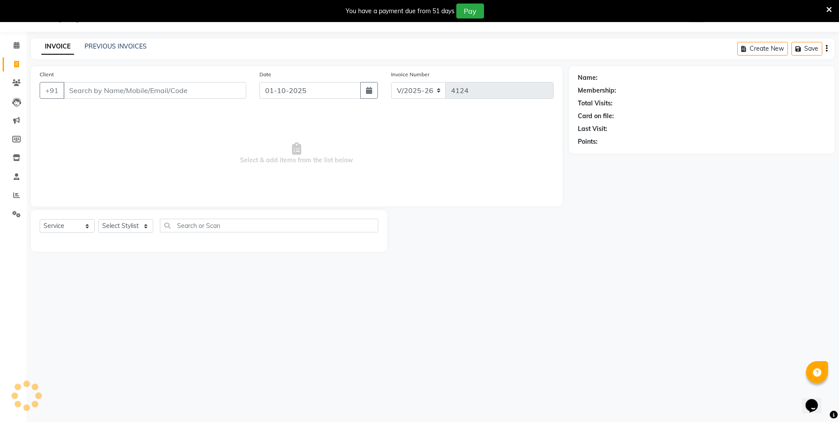
select select "P"
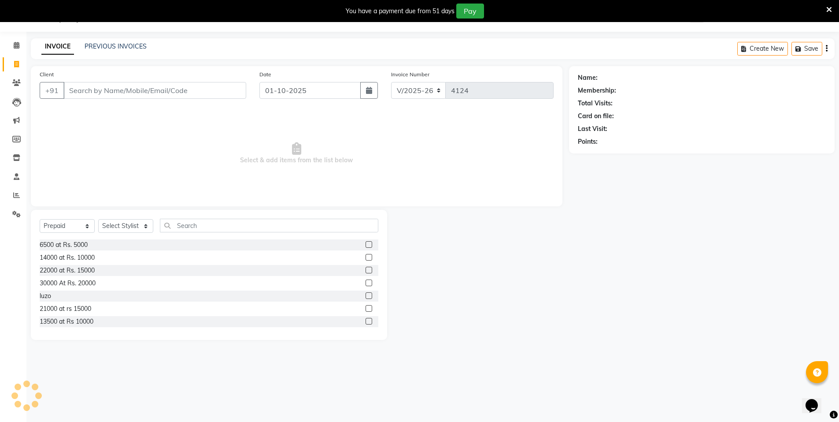
click at [110, 89] on input "Client" at bounding box center [154, 90] width 183 height 17
click at [102, 85] on input "Client" at bounding box center [154, 90] width 183 height 17
click at [96, 92] on input "Client" at bounding box center [154, 90] width 183 height 17
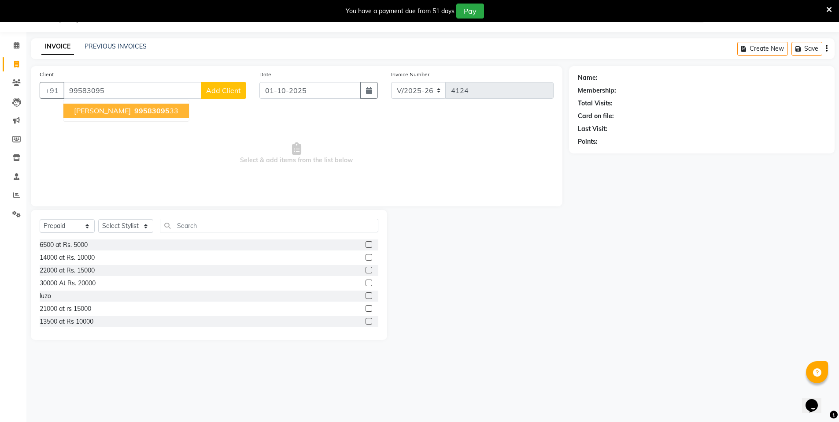
click at [123, 117] on button "[PERSON_NAME] 99583095 33" at bounding box center [126, 111] width 126 height 14
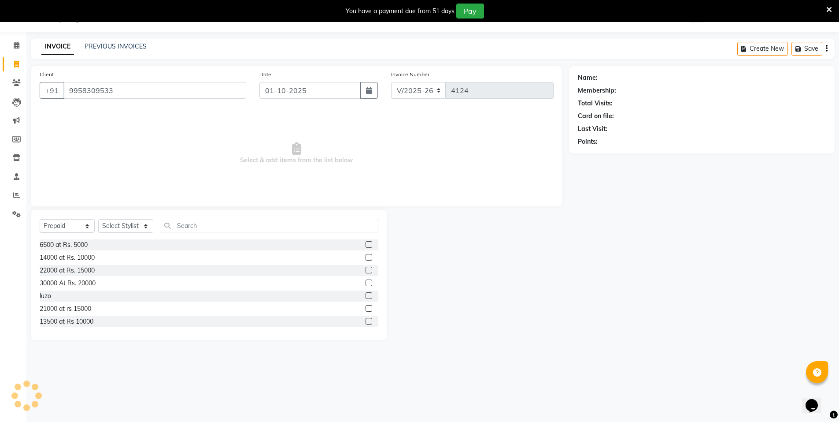
type input "9958309533"
click at [609, 152] on icon "button" at bounding box center [608, 154] width 6 height 6
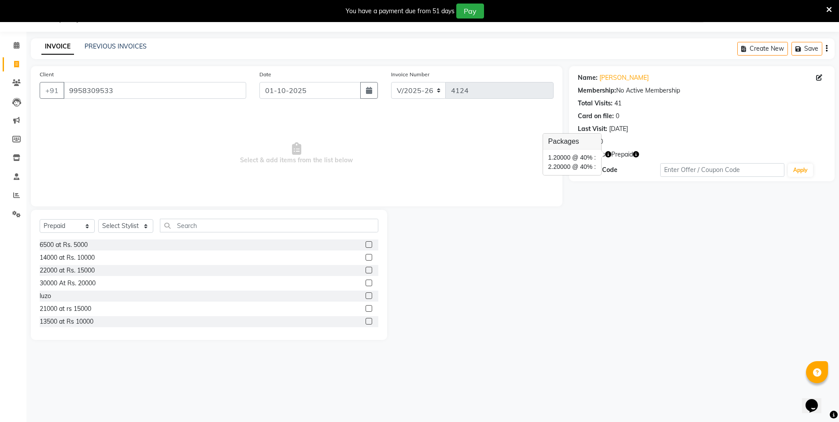
click at [586, 215] on div "Name: [PERSON_NAME] Membership: No Active Membership Total Visits: 41 Card on f…" at bounding box center [705, 203] width 272 height 274
click at [639, 154] on icon "button" at bounding box center [636, 154] width 6 height 6
click at [597, 207] on div "Name: [PERSON_NAME] Membership: No Active Membership Total Visits: 41 Card on f…" at bounding box center [705, 203] width 272 height 274
click at [56, 226] on select "Select Service Product Membership Package Voucher Prepaid Gift Card" at bounding box center [67, 226] width 55 height 14
click at [113, 221] on select "Select Stylist [PERSON_NAME] [PERSON_NAME] MANAGER MD..... [PERSON_NAME] [PERSO…" at bounding box center [125, 226] width 55 height 14
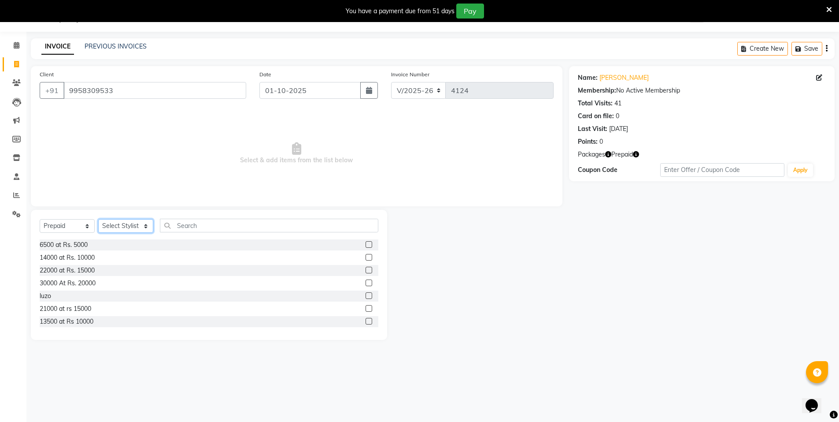
select select "15673"
click at [98, 219] on select "Select Stylist [PERSON_NAME] [PERSON_NAME] MANAGER MD..... [PERSON_NAME] [PERSO…" at bounding box center [125, 226] width 55 height 14
click at [198, 225] on input "text" at bounding box center [269, 225] width 218 height 14
click at [366, 244] on label at bounding box center [369, 244] width 7 height 7
click at [366, 244] on input "checkbox" at bounding box center [369, 245] width 6 height 6
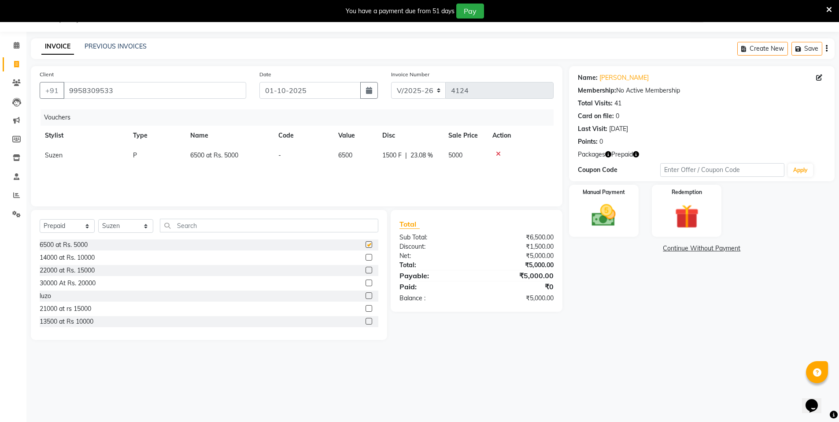
checkbox input "false"
click at [605, 202] on img at bounding box center [604, 215] width 41 height 29
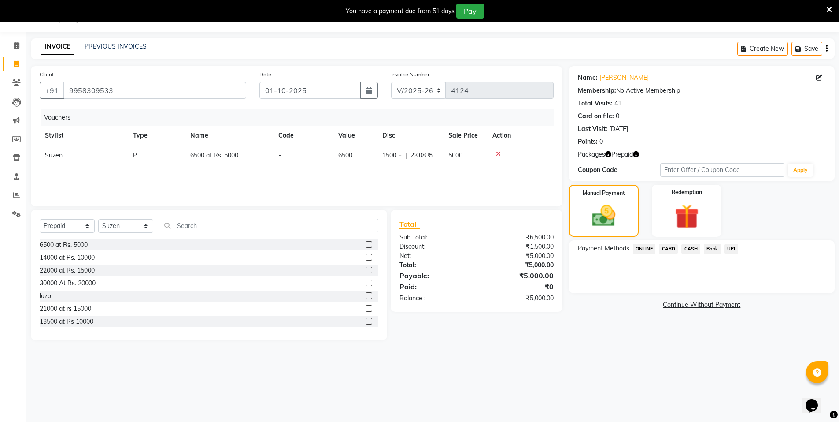
click at [670, 248] on span "CARD" at bounding box center [668, 249] width 19 height 10
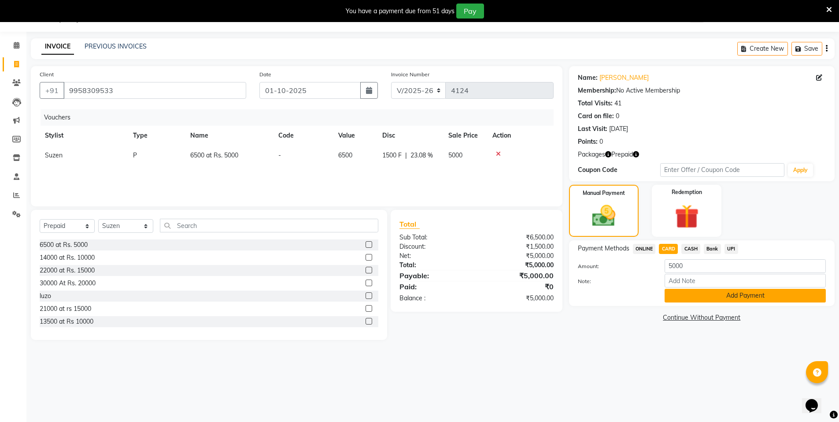
click at [756, 292] on button "Add Payment" at bounding box center [745, 296] width 161 height 14
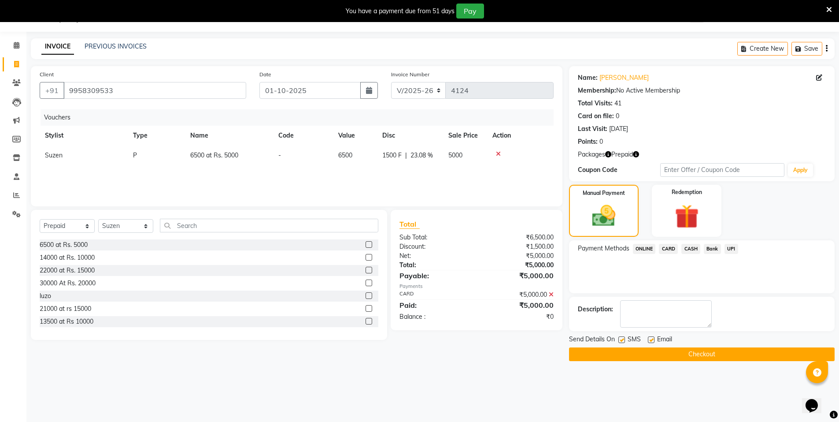
click at [753, 354] on button "Checkout" at bounding box center [702, 354] width 266 height 14
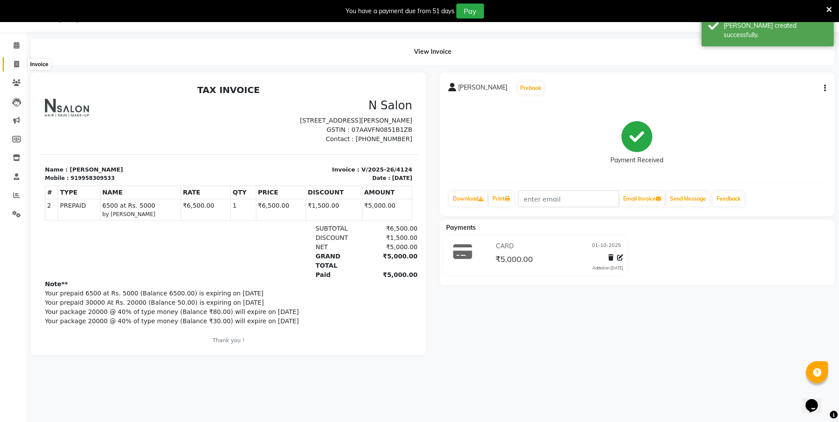
click at [15, 63] on icon at bounding box center [16, 64] width 5 height 7
select select "service"
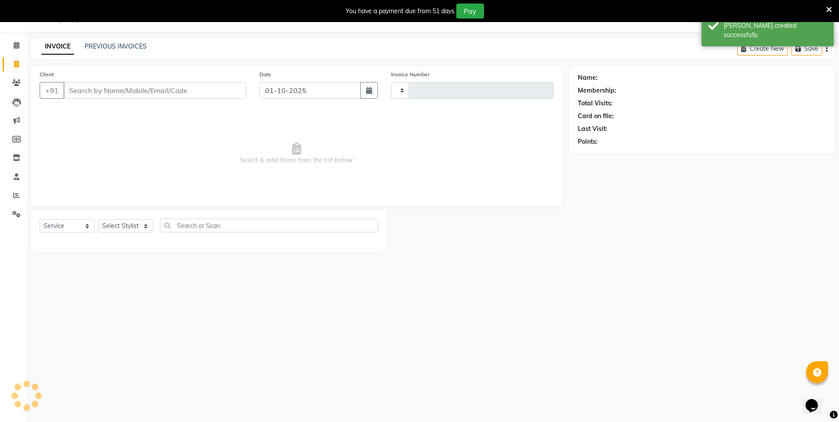
type input "4125"
select select "3472"
click at [80, 87] on input "Client" at bounding box center [154, 90] width 183 height 17
select select "P"
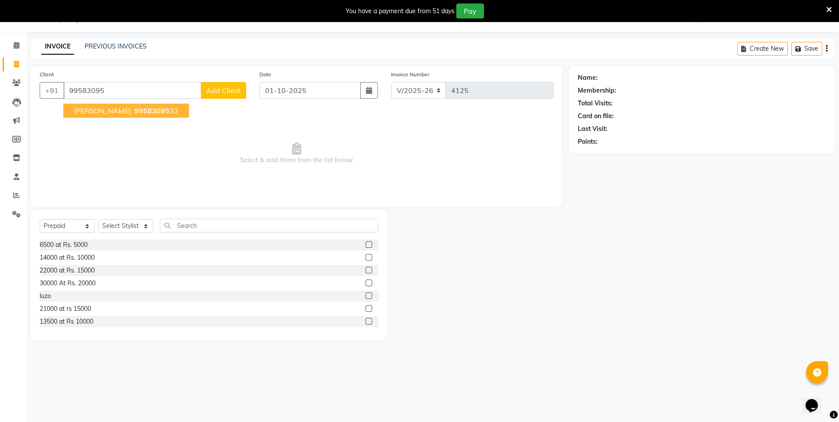
click at [141, 112] on span "99583095" at bounding box center [151, 110] width 35 height 9
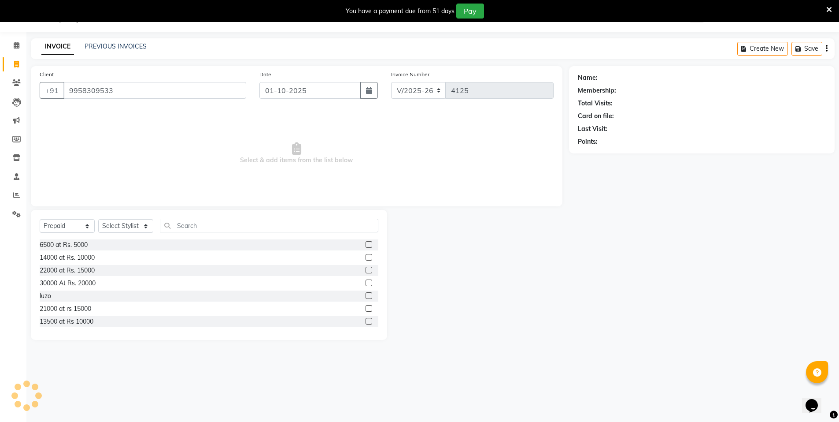
type input "9958309533"
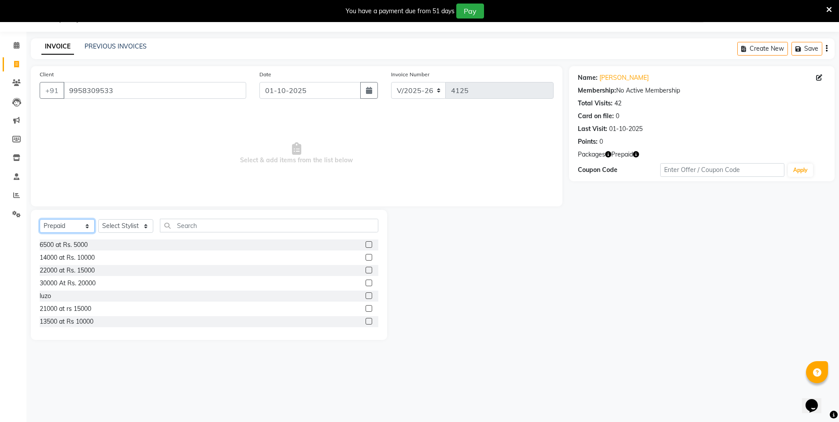
click at [71, 224] on select "Select Service Product Membership Package Voucher Prepaid Gift Card" at bounding box center [67, 226] width 55 height 14
select select "service"
click at [40, 219] on select "Select Service Product Membership Package Voucher Prepaid Gift Card" at bounding box center [67, 226] width 55 height 14
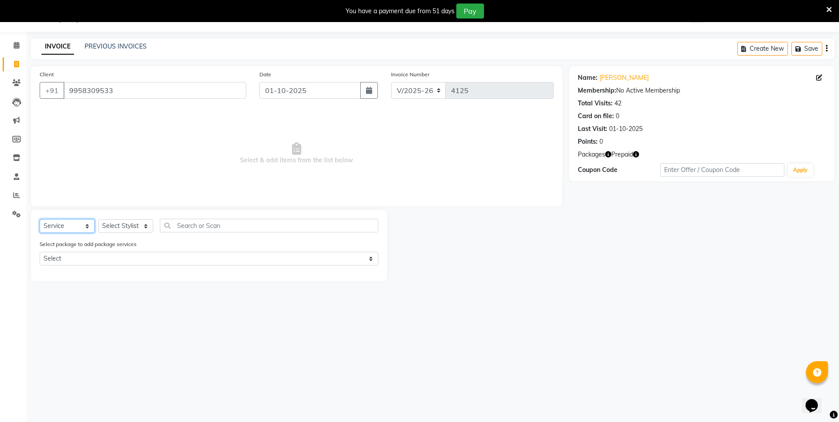
click at [72, 227] on select "Select Service Product Membership Package Voucher Prepaid Gift Card" at bounding box center [67, 226] width 55 height 14
click at [127, 227] on select "Select Stylist [PERSON_NAME] [PERSON_NAME] MANAGER MD..... [PERSON_NAME] [PERSO…" at bounding box center [125, 226] width 55 height 14
select select "15673"
click at [98, 219] on select "Select Stylist [PERSON_NAME] [PERSON_NAME] MANAGER MD..... [PERSON_NAME] [PERSO…" at bounding box center [125, 226] width 55 height 14
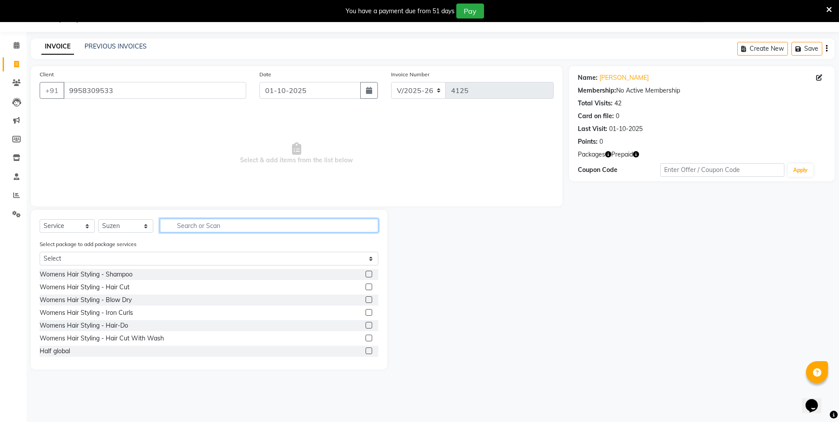
click at [195, 222] on input "text" at bounding box center [269, 225] width 218 height 14
type input "arms"
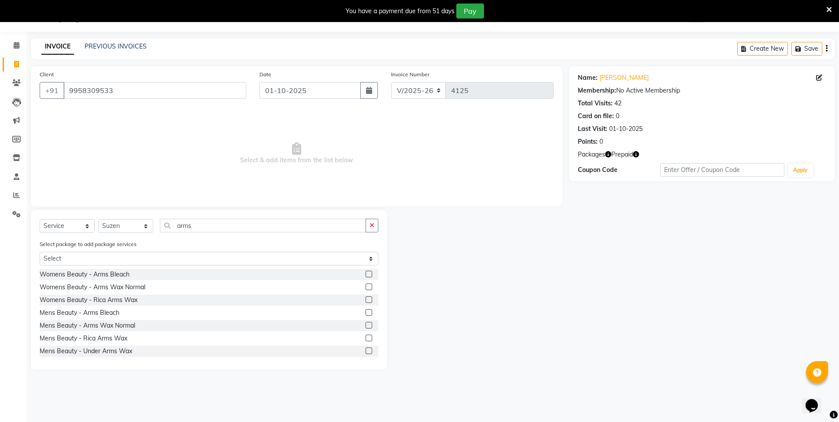
click at [360, 300] on div "Womens Beauty - Rica Arms Wax" at bounding box center [209, 299] width 339 height 11
click at [366, 300] on label at bounding box center [369, 299] width 7 height 7
click at [366, 300] on input "checkbox" at bounding box center [369, 300] width 6 height 6
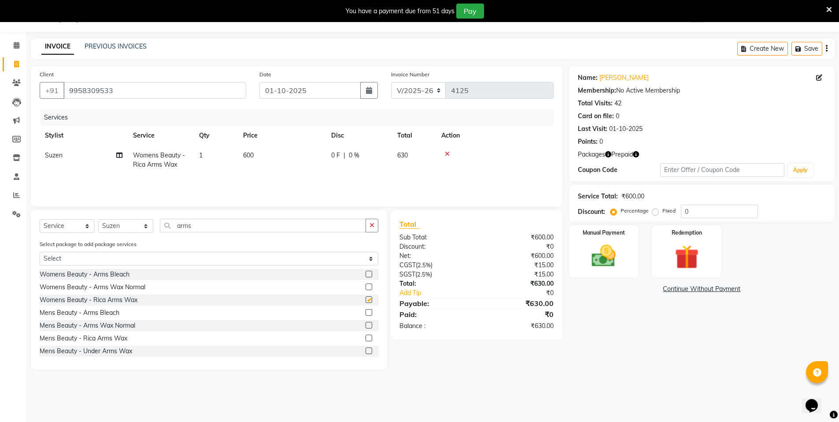
checkbox input "false"
click at [228, 226] on input "arms" at bounding box center [263, 225] width 206 height 14
type input "a"
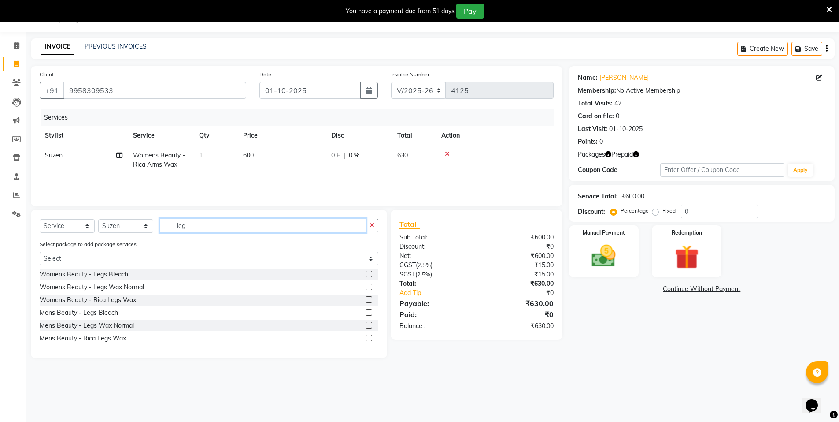
type input "leg"
click at [368, 297] on label at bounding box center [369, 299] width 7 height 7
click at [368, 297] on input "checkbox" at bounding box center [369, 300] width 6 height 6
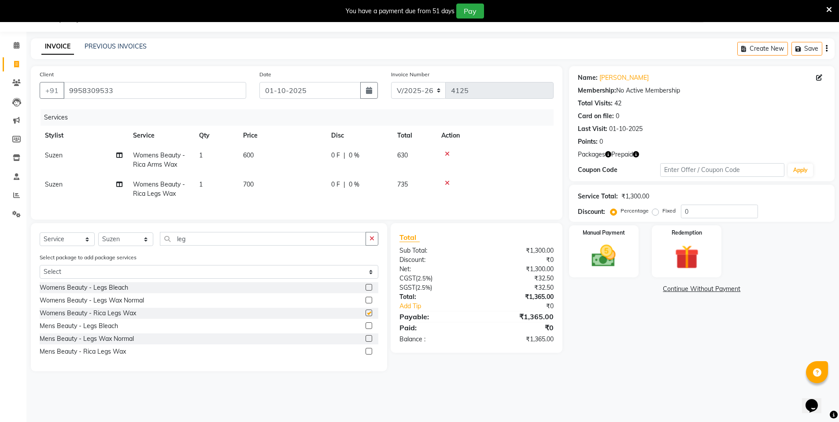
checkbox input "false"
click at [221, 244] on input "leg" at bounding box center [263, 239] width 206 height 14
type input "l"
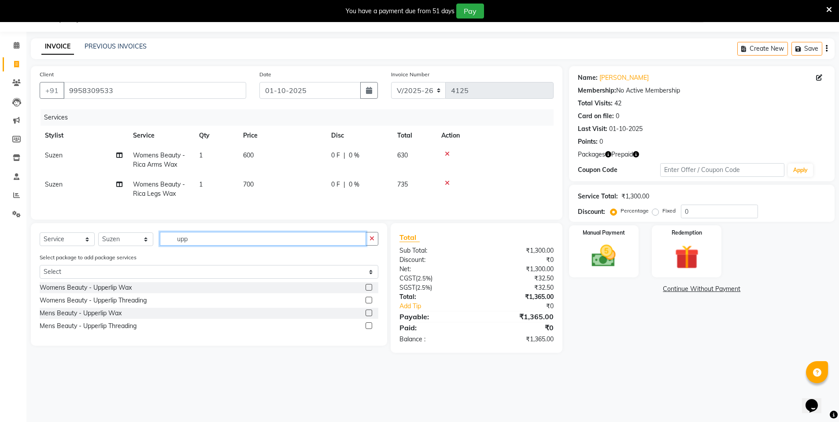
type input "upp"
click at [370, 290] on label at bounding box center [369, 287] width 7 height 7
click at [370, 290] on input "checkbox" at bounding box center [369, 288] width 6 height 6
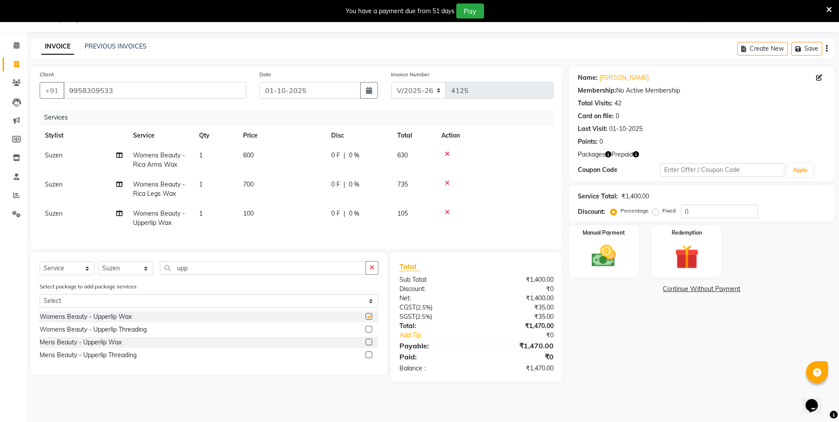
checkbox input "false"
click at [208, 219] on td "1" at bounding box center [216, 218] width 44 height 29
select select "15673"
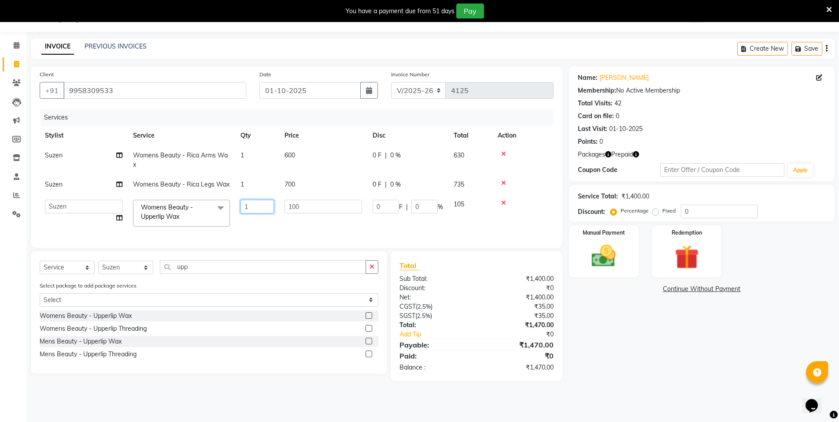
click at [262, 208] on input "1" at bounding box center [257, 207] width 33 height 14
type input "2"
click at [221, 273] on input "upp" at bounding box center [263, 267] width 206 height 14
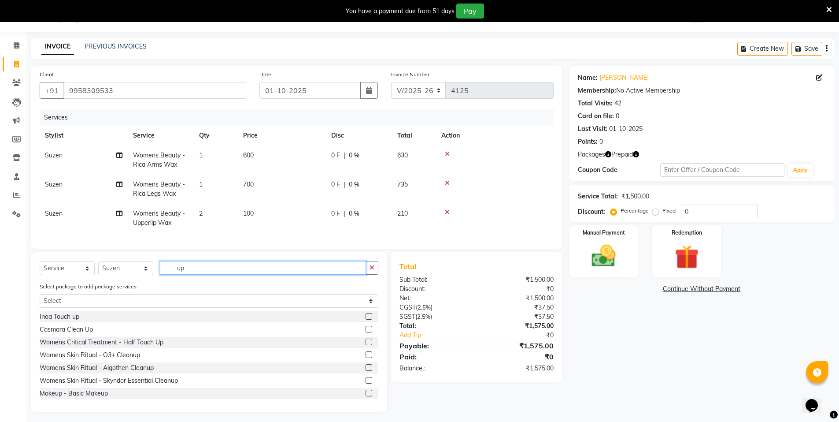
type input "u"
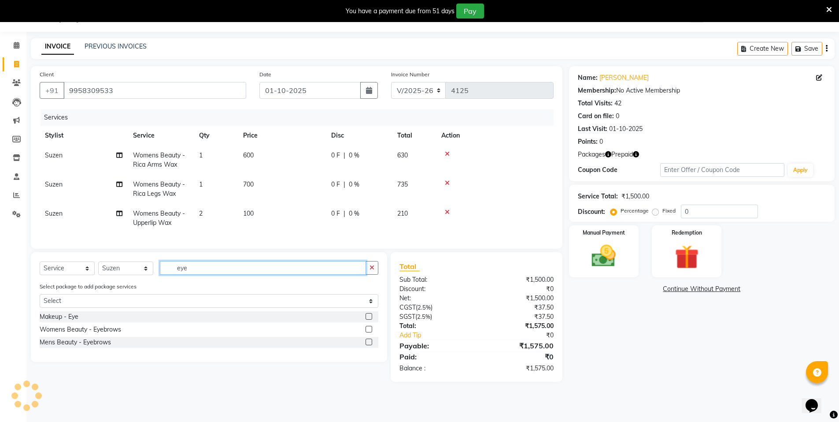
type input "eye"
click at [371, 332] on label at bounding box center [369, 329] width 7 height 7
click at [371, 332] on input "checkbox" at bounding box center [369, 329] width 6 height 6
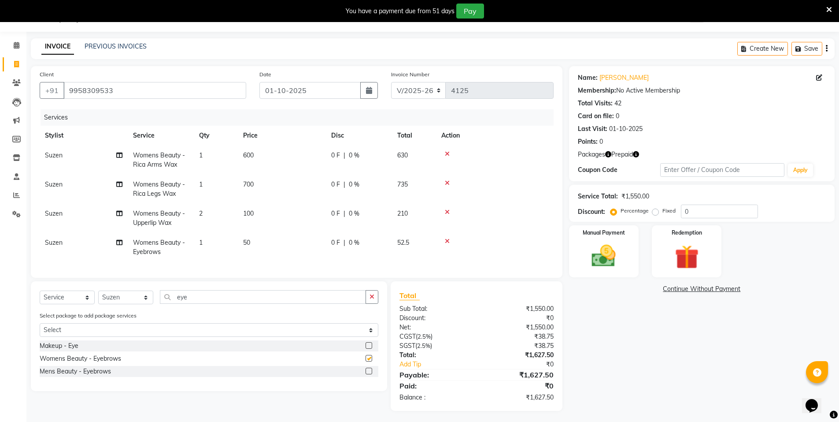
checkbox input "false"
click at [661, 236] on div "Redemption" at bounding box center [687, 251] width 73 height 54
click at [644, 289] on span "Prepaid 2" at bounding box center [647, 290] width 29 height 10
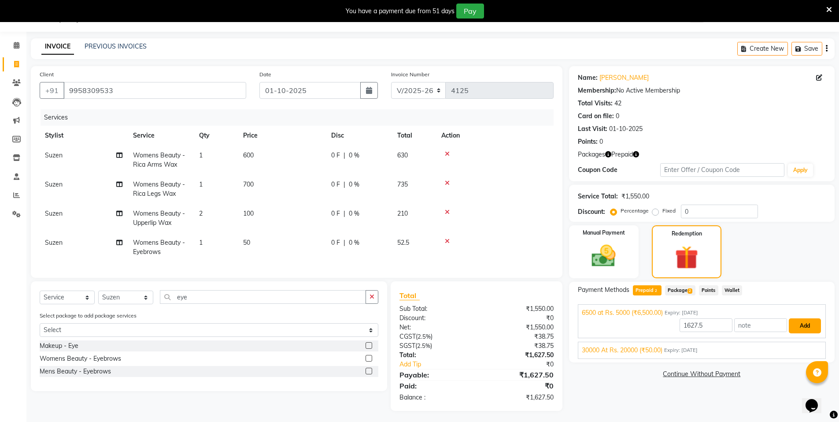
click at [799, 324] on button "Add" at bounding box center [805, 325] width 32 height 15
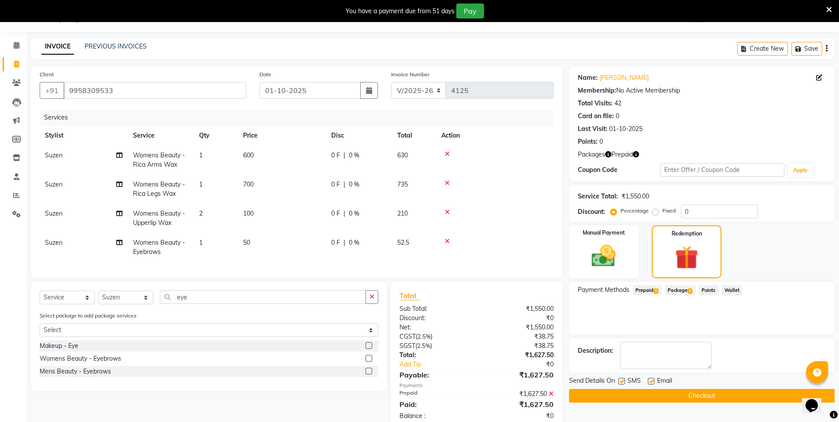
click at [734, 397] on button "Checkout" at bounding box center [702, 396] width 266 height 14
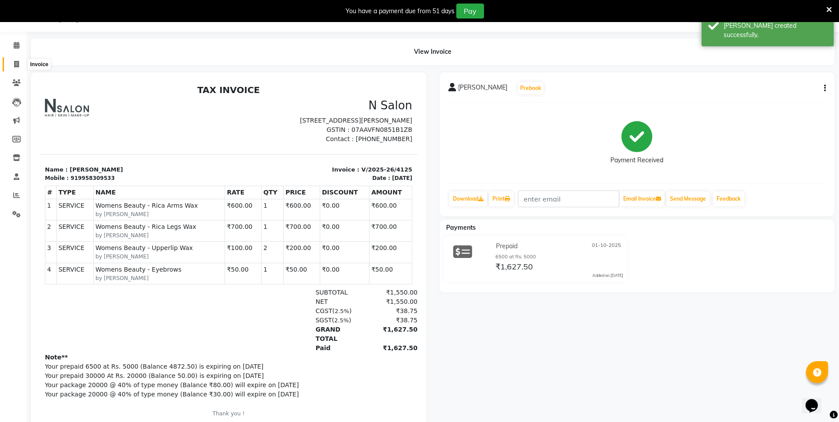
click at [19, 63] on span at bounding box center [16, 64] width 15 height 10
select select "3472"
select select "service"
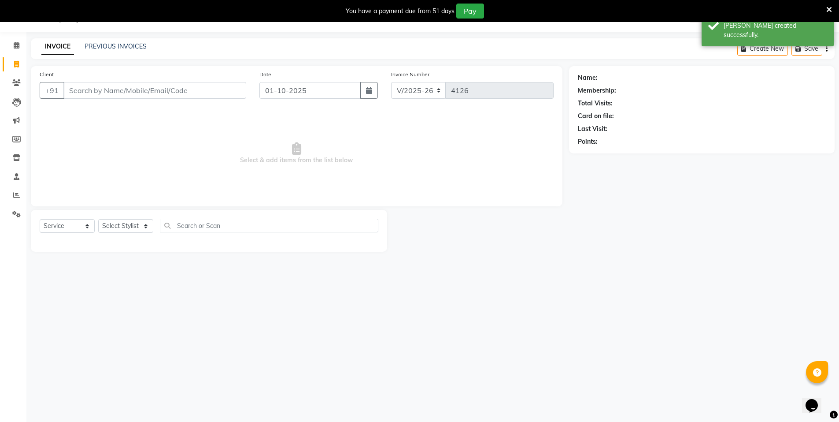
click at [121, 90] on input "Client" at bounding box center [154, 90] width 183 height 17
type input "geetanj"
select select "P"
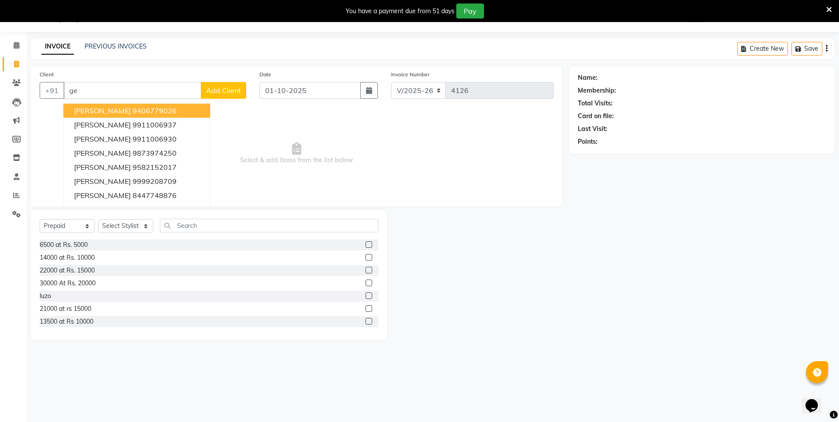
type input "g"
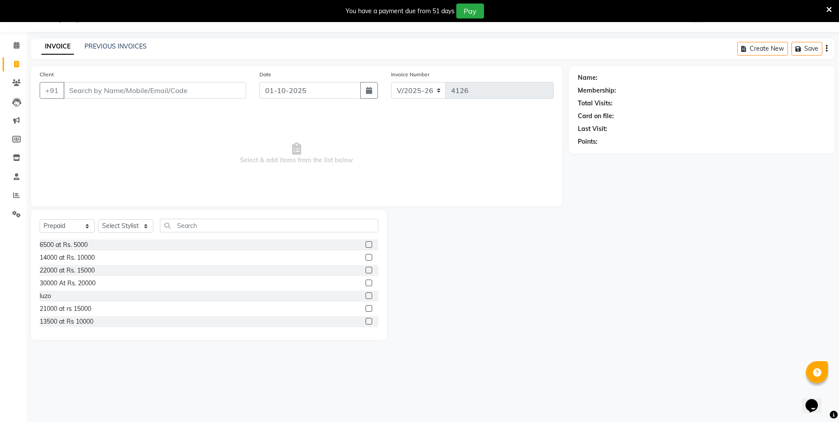
click at [98, 91] on input "Client" at bounding box center [154, 90] width 183 height 17
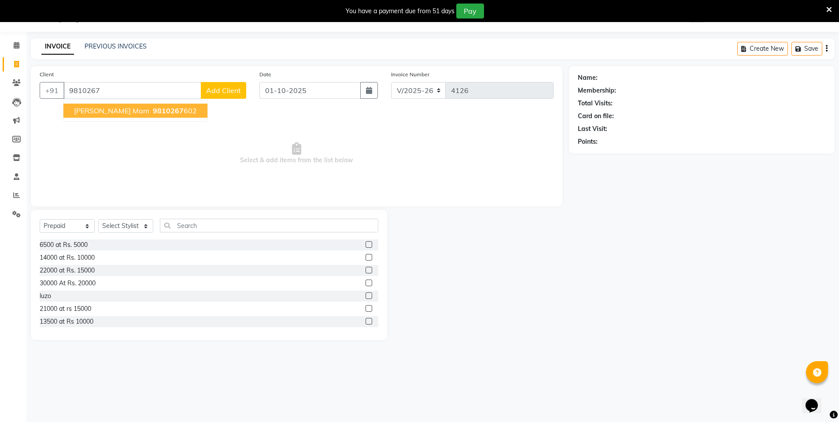
click at [119, 113] on span "[PERSON_NAME] mam" at bounding box center [111, 110] width 75 height 9
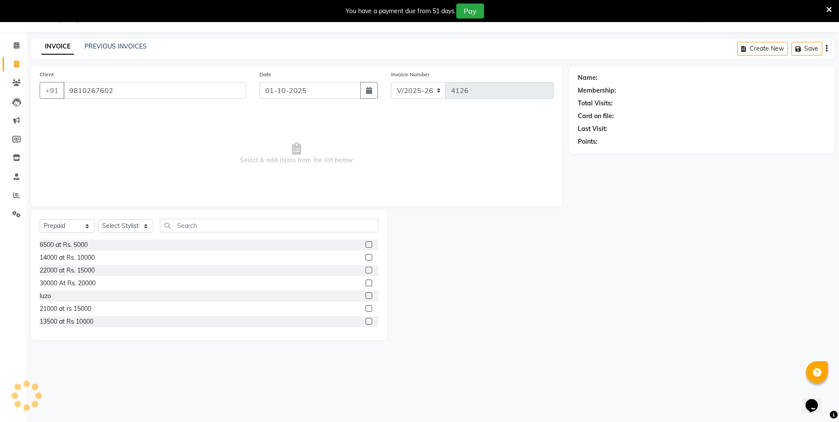
type input "9810267602"
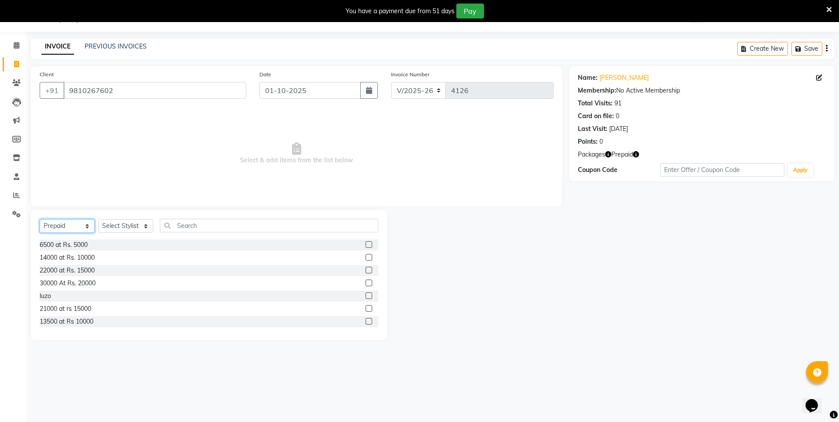
click at [63, 226] on select "Select Service Product Membership Package Voucher Prepaid Gift Card" at bounding box center [67, 226] width 55 height 14
click at [312, 197] on div "Client [PHONE_NUMBER] Date [DATE] Invoice Number V/2025 V/[PHONE_NUMBER] Select…" at bounding box center [297, 136] width 532 height 140
click at [67, 222] on select "Select Service Product Membership Package Voucher Prepaid Gift Card" at bounding box center [67, 226] width 55 height 14
select select "select"
click at [40, 219] on select "Select Service Product Membership Package Voucher Prepaid Gift Card" at bounding box center [67, 226] width 55 height 14
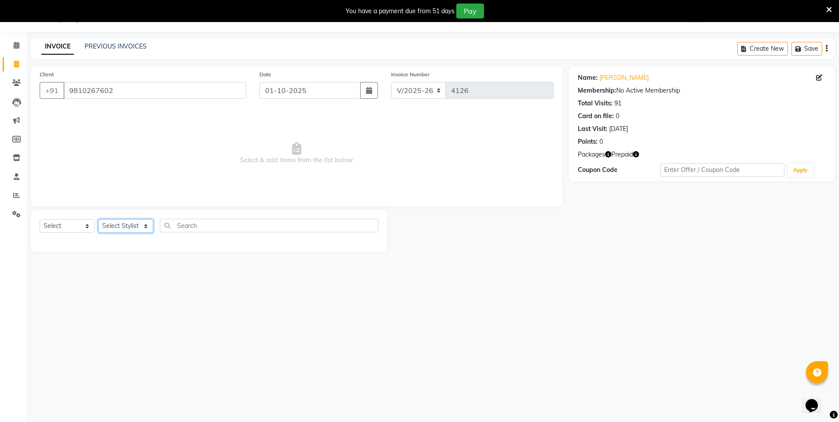
click at [120, 228] on select "Select Stylist [PERSON_NAME] [PERSON_NAME] MANAGER MD..... [PERSON_NAME] [PERSO…" at bounding box center [125, 226] width 55 height 14
select select "15673"
click at [98, 219] on select "Select Stylist [PERSON_NAME] [PERSON_NAME] MANAGER MD..... [PERSON_NAME] [PERSO…" at bounding box center [125, 226] width 55 height 14
click at [205, 222] on input "text" at bounding box center [269, 225] width 218 height 14
type input "arms"
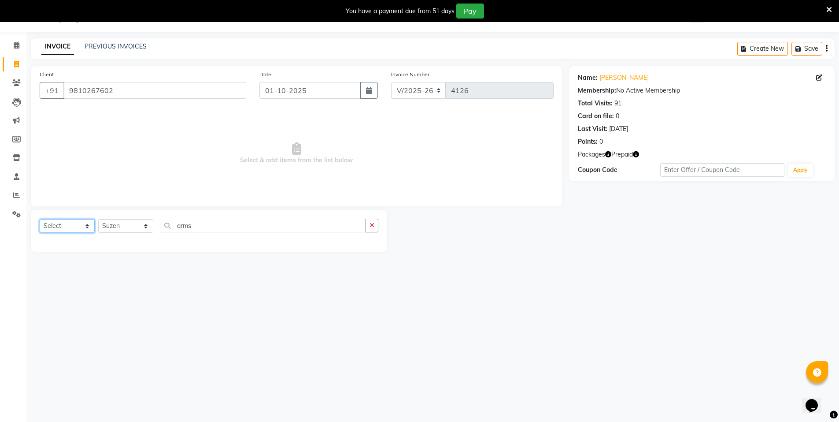
click at [68, 226] on select "Select Service Product Membership Package Voucher Prepaid Gift Card" at bounding box center [67, 226] width 55 height 14
select select "service"
click at [40, 219] on select "Select Service Product Membership Package Voucher Prepaid Gift Card" at bounding box center [67, 226] width 55 height 14
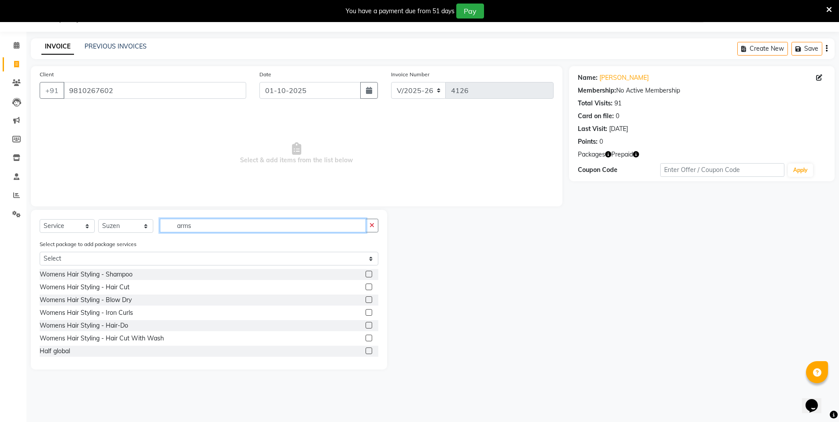
click at [203, 224] on input "arms" at bounding box center [263, 225] width 206 height 14
type input "arm"
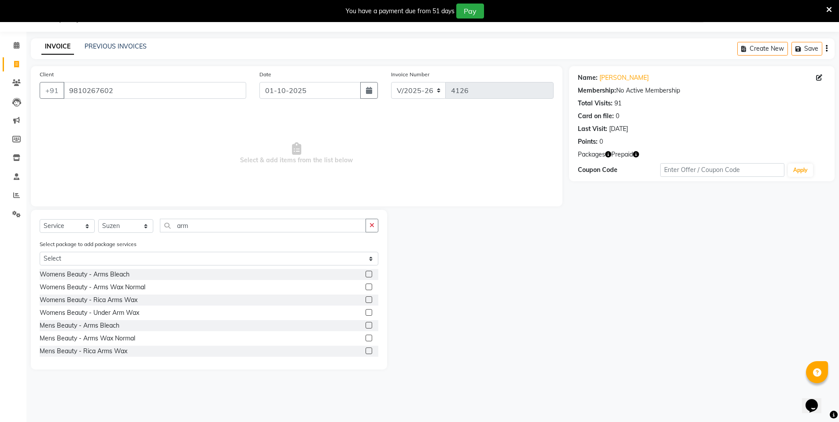
drag, startPoint x: 361, startPoint y: 298, endPoint x: 239, endPoint y: 257, distance: 128.2
click at [366, 298] on label at bounding box center [369, 299] width 7 height 7
click at [366, 298] on input "checkbox" at bounding box center [369, 300] width 6 height 6
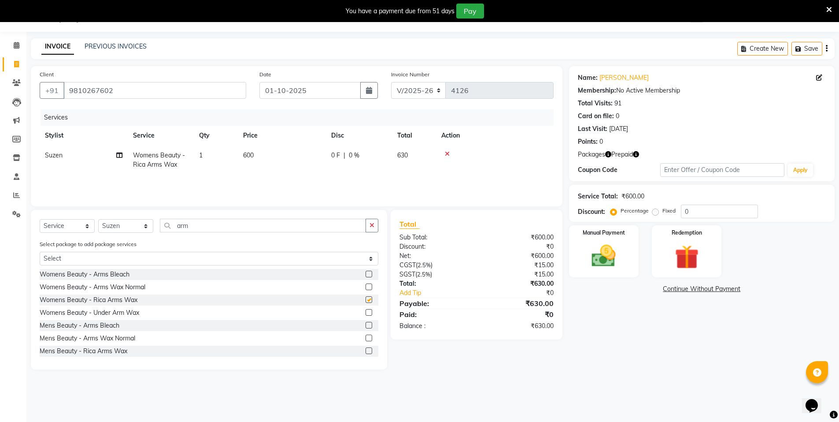
checkbox input "false"
click at [225, 227] on input "arm" at bounding box center [263, 225] width 206 height 14
type input "a"
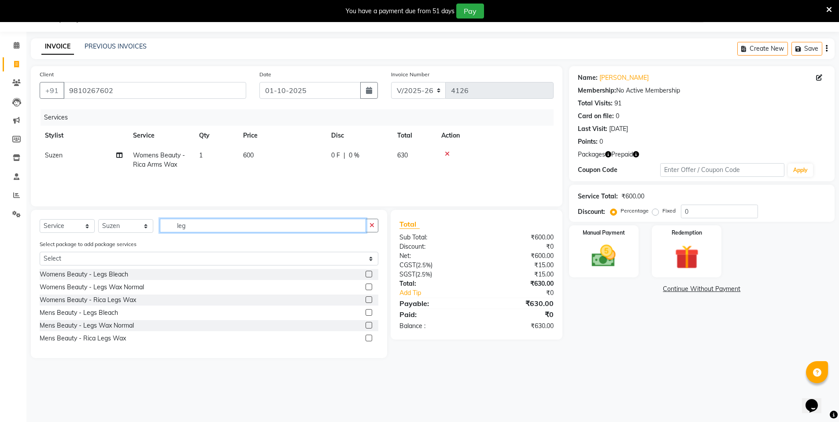
type input "leg"
click at [370, 301] on label at bounding box center [369, 299] width 7 height 7
click at [370, 301] on input "checkbox" at bounding box center [369, 300] width 6 height 6
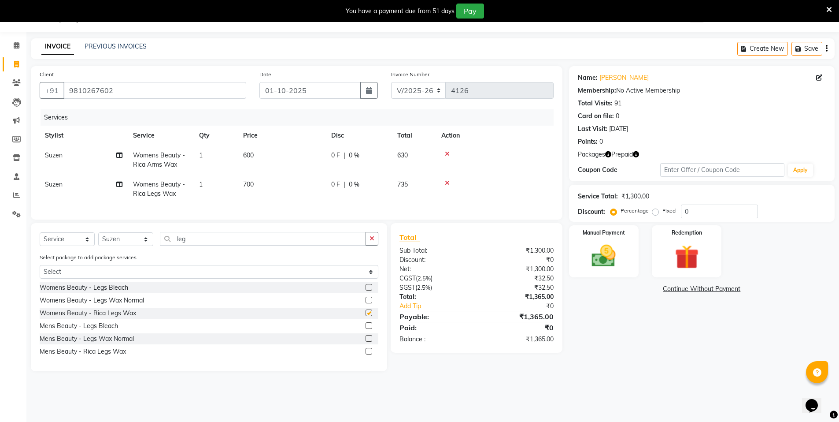
checkbox input "false"
click at [212, 244] on input "leg" at bounding box center [263, 239] width 206 height 14
type input "l"
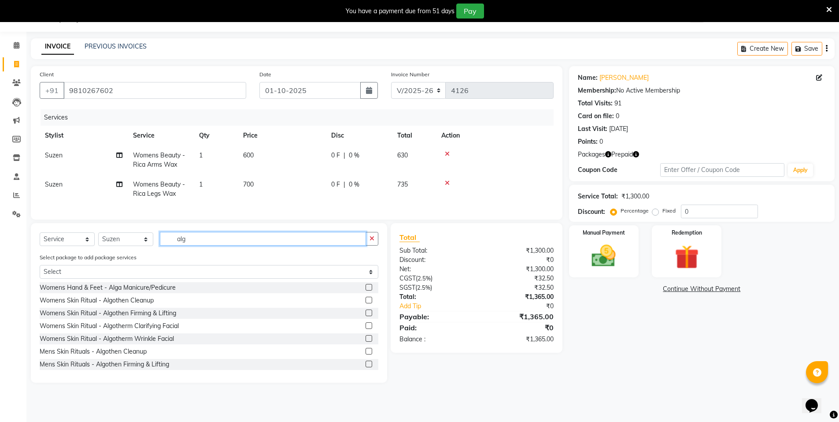
type input "alg"
click at [366, 316] on label at bounding box center [369, 312] width 7 height 7
click at [366, 316] on input "checkbox" at bounding box center [369, 313] width 6 height 6
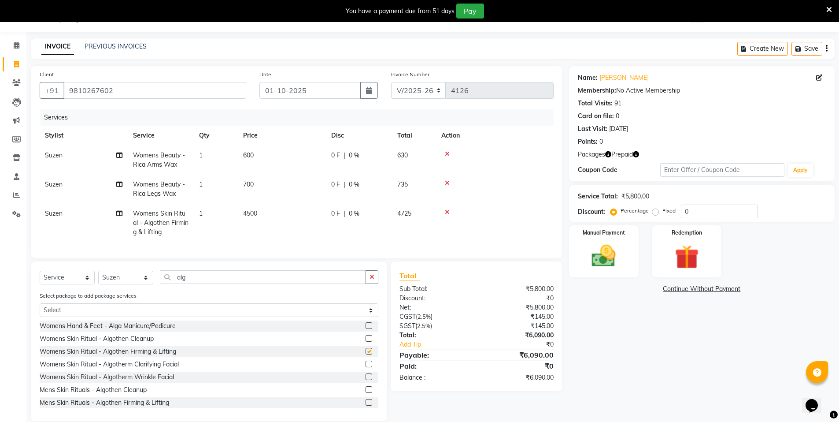
checkbox input "false"
click at [261, 213] on td "4500" at bounding box center [282, 223] width 88 height 38
select select "15673"
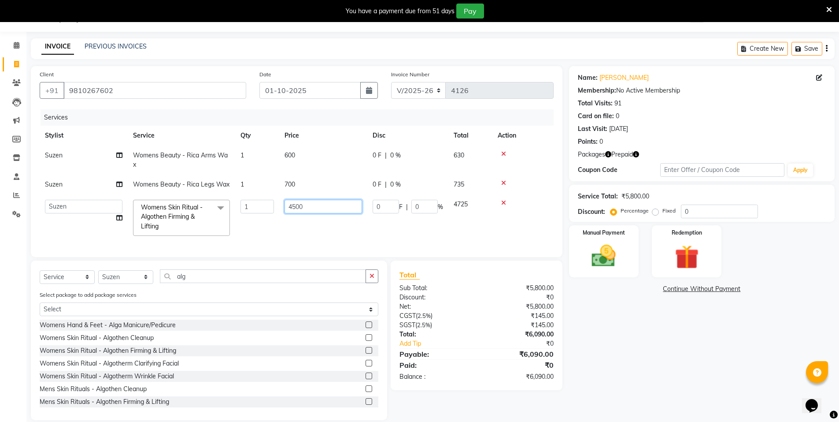
click at [311, 202] on input "4500" at bounding box center [324, 207] width 78 height 14
type input "4"
type input "2500"
click at [318, 228] on td "2500" at bounding box center [323, 217] width 88 height 47
select select "15673"
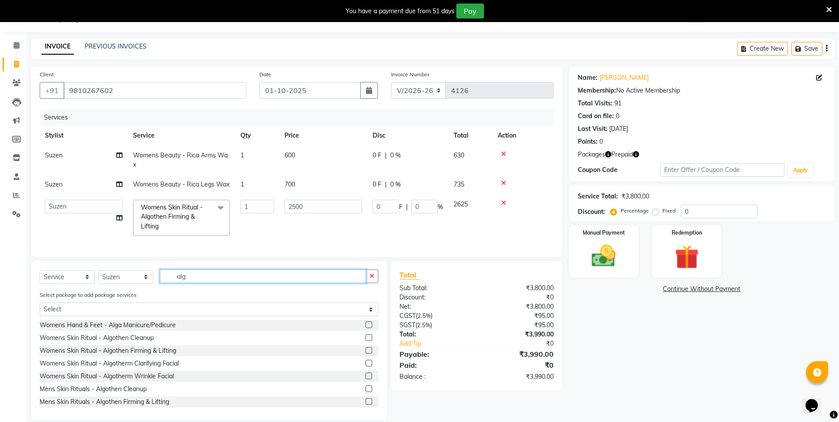
click at [197, 281] on input "alg" at bounding box center [263, 276] width 206 height 14
type input "a"
type input "[PERSON_NAME]"
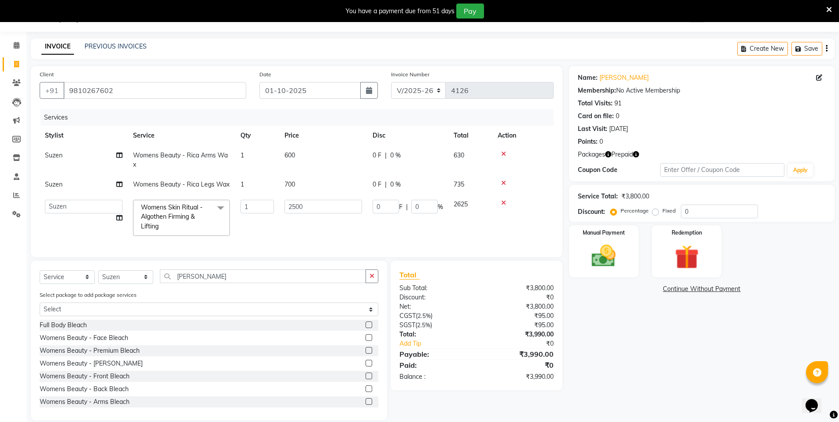
click at [366, 353] on label at bounding box center [369, 350] width 7 height 7
click at [366, 353] on input "checkbox" at bounding box center [369, 351] width 6 height 6
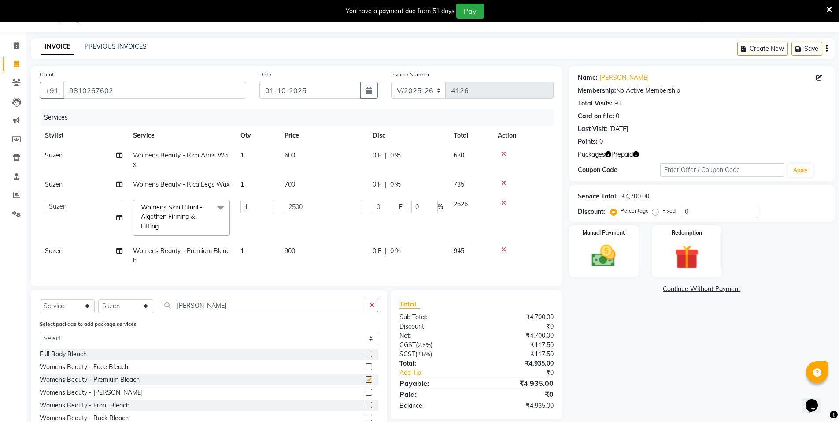
checkbox input "false"
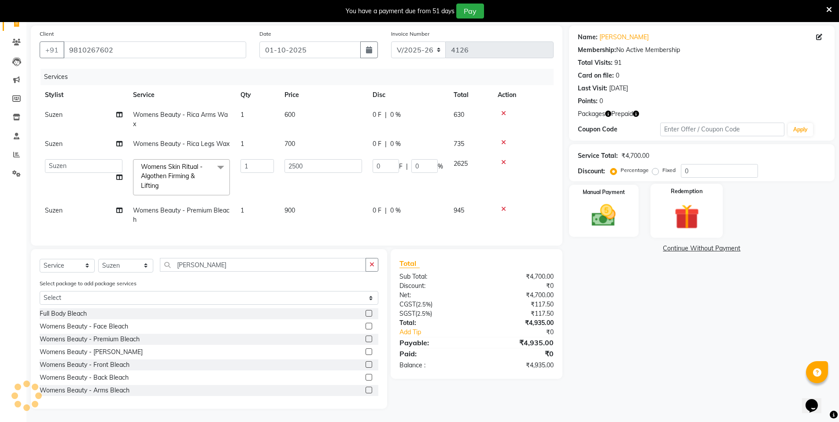
click at [683, 207] on img at bounding box center [687, 216] width 41 height 31
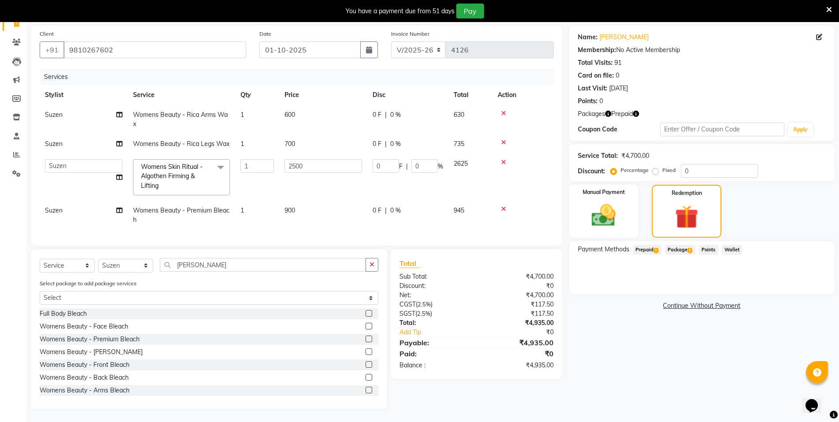
click at [644, 244] on span "Prepaid 1" at bounding box center [647, 249] width 29 height 10
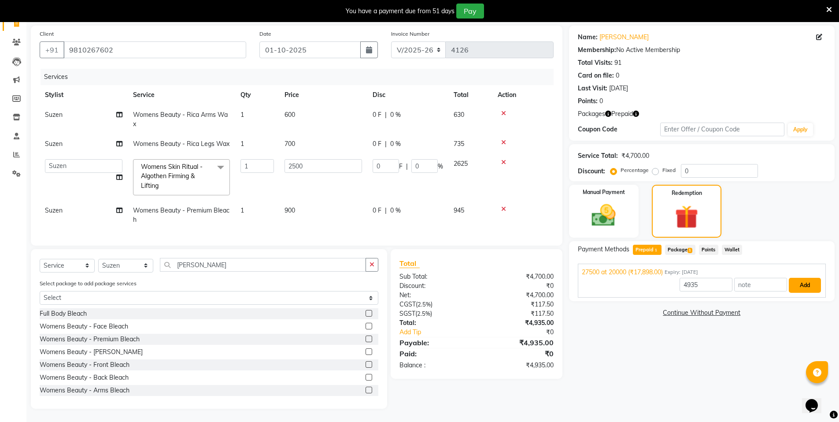
click at [807, 278] on button "Add" at bounding box center [805, 285] width 32 height 15
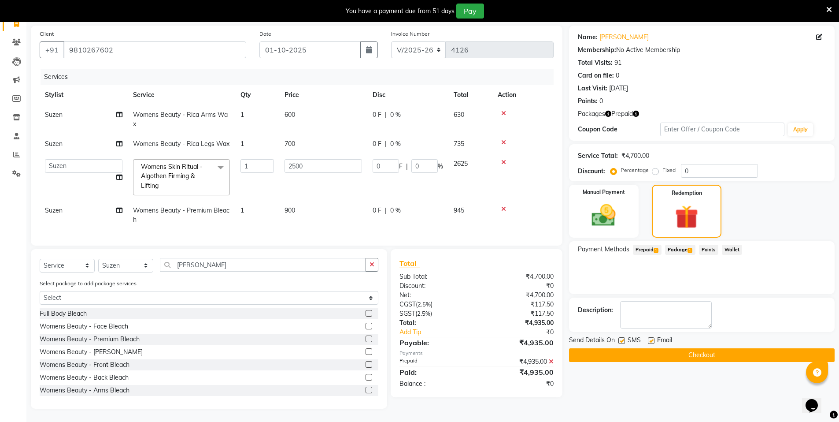
click at [723, 348] on button "Checkout" at bounding box center [702, 355] width 266 height 14
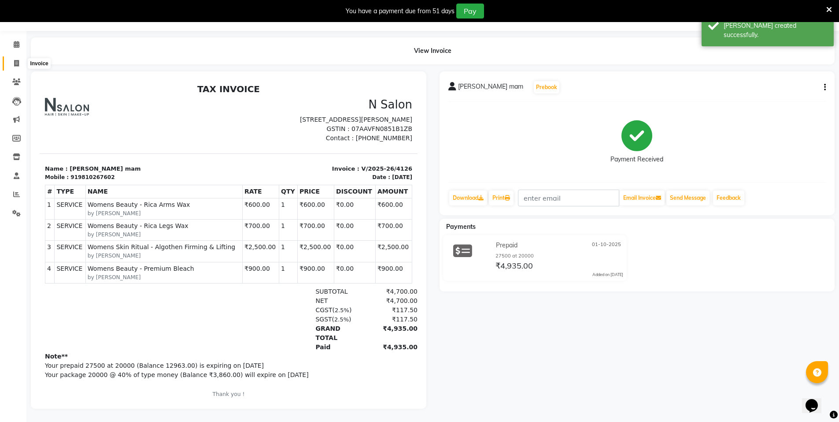
click at [14, 60] on icon at bounding box center [16, 63] width 5 height 7
select select "service"
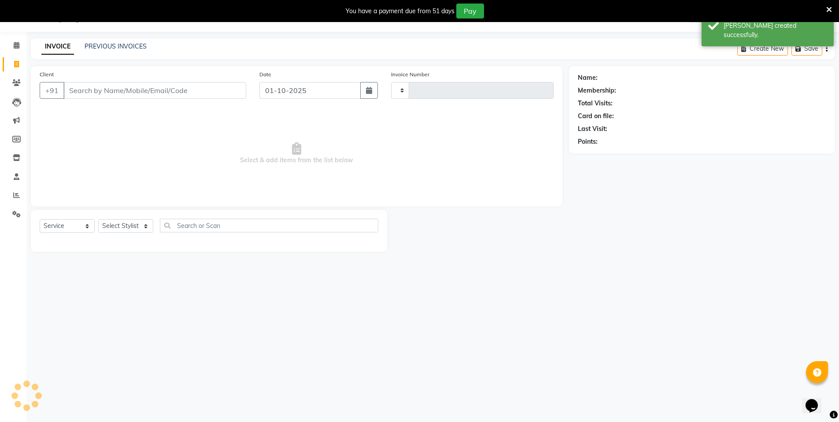
type input "4127"
select select "3472"
select select "P"
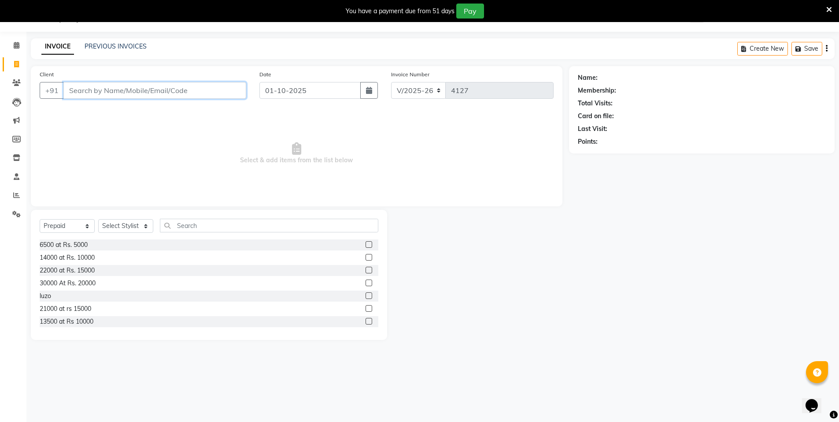
click at [94, 92] on input "Client" at bounding box center [154, 90] width 183 height 17
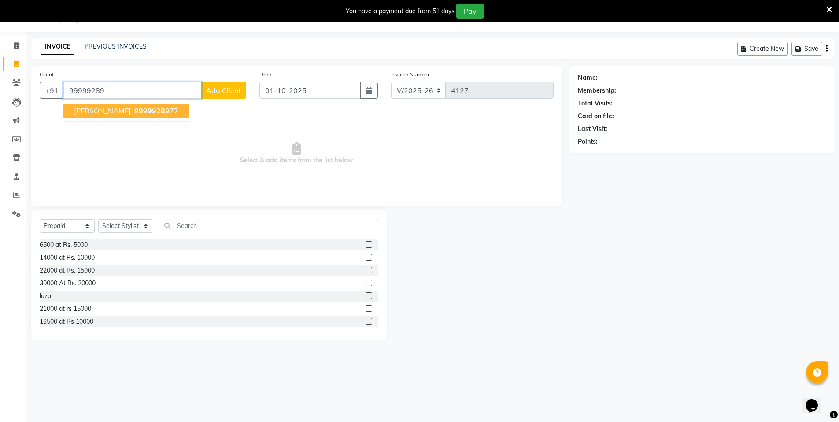
click at [109, 112] on span "[PERSON_NAME]" at bounding box center [102, 110] width 57 height 9
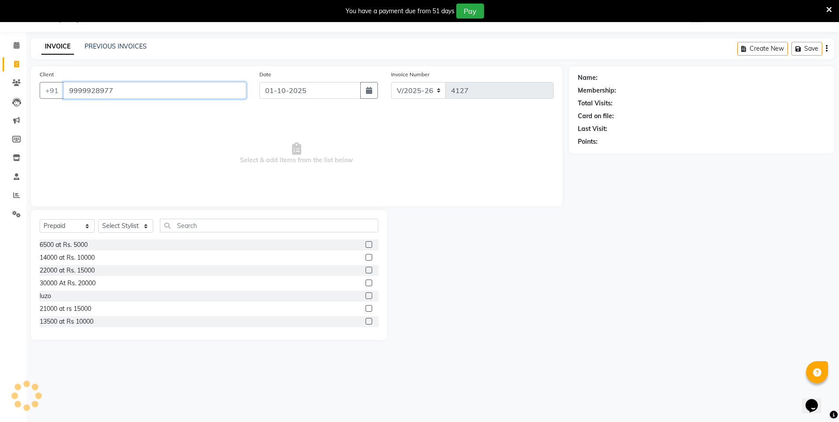
type input "9999928977"
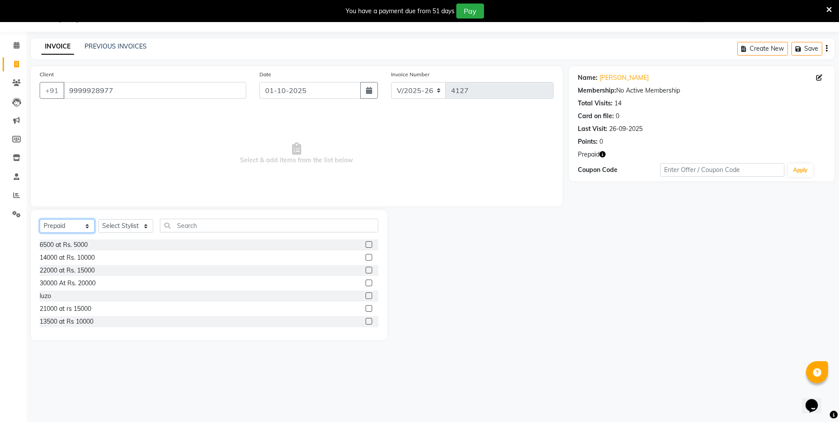
click at [73, 225] on select "Select Service Product Membership Package Voucher Prepaid Gift Card" at bounding box center [67, 226] width 55 height 14
select select "service"
click at [40, 219] on select "Select Service Product Membership Package Voucher Prepaid Gift Card" at bounding box center [67, 226] width 55 height 14
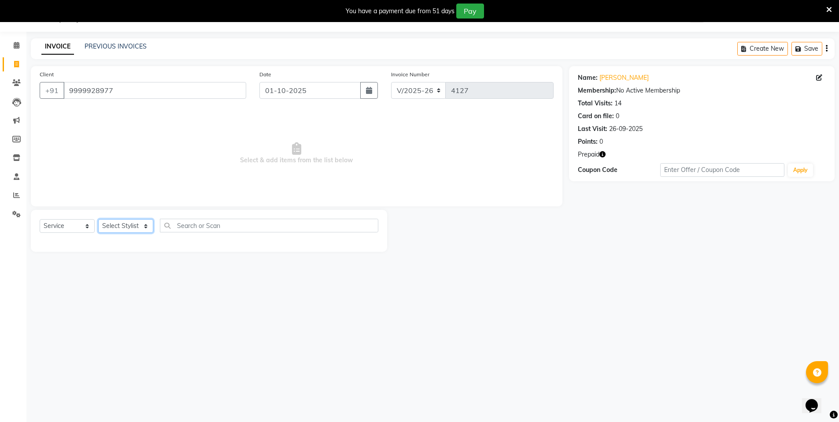
click at [119, 227] on select "Select Stylist [PERSON_NAME] [PERSON_NAME] MANAGER MD..... [PERSON_NAME] [PERSO…" at bounding box center [125, 226] width 55 height 14
select select "92470"
click at [98, 219] on select "Select Stylist [PERSON_NAME] [PERSON_NAME] MANAGER MD..... [PERSON_NAME] [PERSO…" at bounding box center [125, 226] width 55 height 14
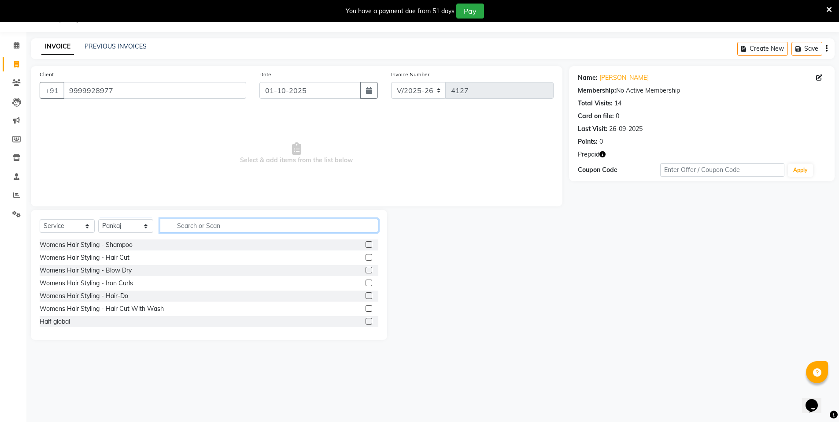
click at [194, 227] on input "text" at bounding box center [269, 225] width 218 height 14
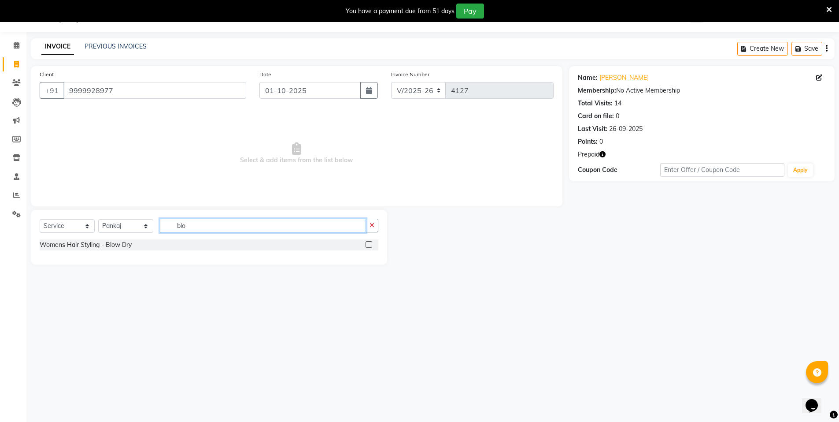
type input "blo"
click at [370, 245] on label at bounding box center [369, 244] width 7 height 7
click at [370, 245] on input "checkbox" at bounding box center [369, 245] width 6 height 6
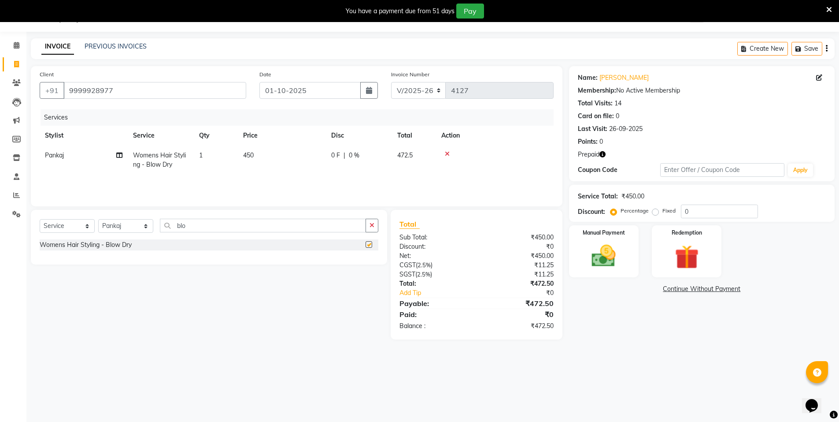
checkbox input "false"
click at [206, 229] on input "blo" at bounding box center [263, 225] width 206 height 14
type input "b"
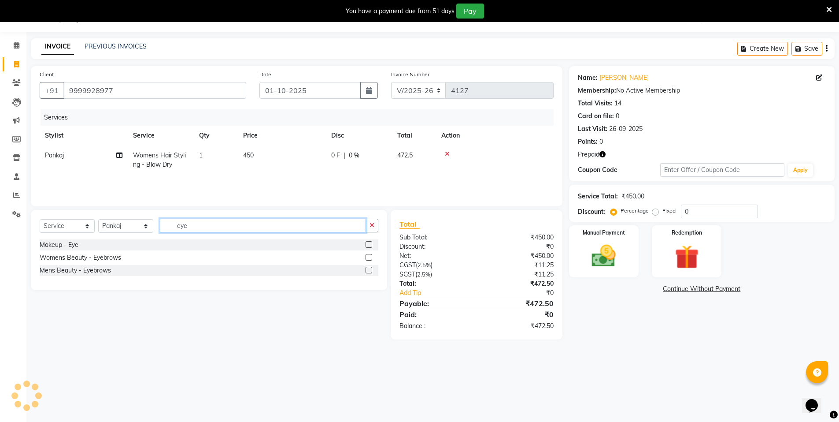
type input "eye"
drag, startPoint x: 368, startPoint y: 257, endPoint x: 230, endPoint y: 215, distance: 144.0
click at [367, 256] on label at bounding box center [369, 257] width 7 height 7
click at [367, 256] on input "checkbox" at bounding box center [369, 258] width 6 height 6
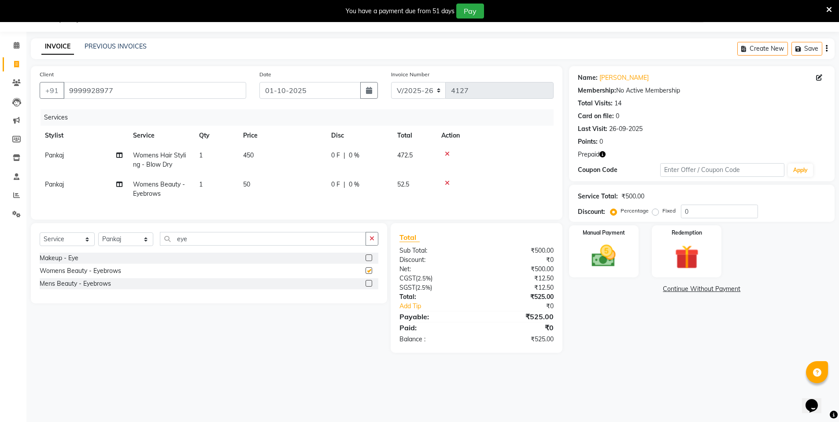
checkbox input "false"
click at [54, 185] on span "Pankaj" at bounding box center [54, 184] width 19 height 8
select select "92470"
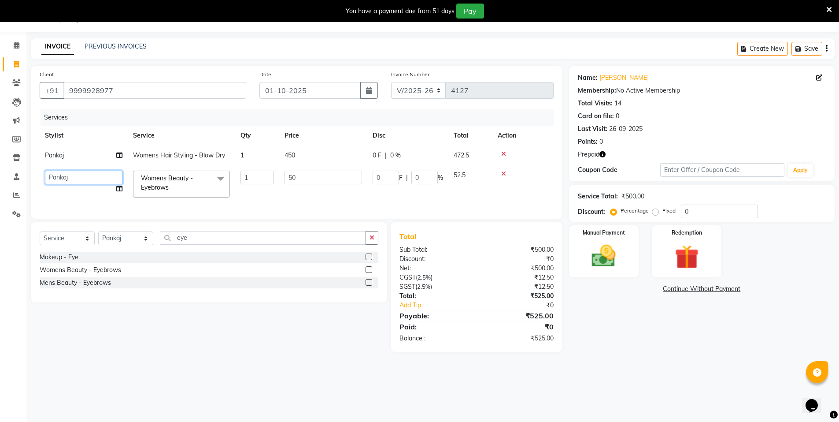
click at [68, 179] on select "[PERSON_NAME] [PERSON_NAME] MANAGER MD..... [PERSON_NAME] [PERSON_NAME] [PERSON…" at bounding box center [84, 177] width 78 height 14
select select "15666"
click at [252, 179] on input "1" at bounding box center [257, 177] width 33 height 14
type input "2"
click at [300, 189] on td "50" at bounding box center [323, 183] width 88 height 37
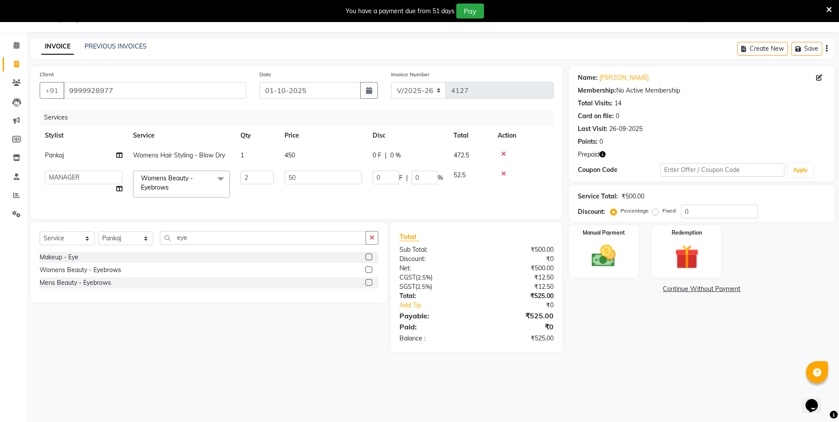
select select "15666"
click at [699, 254] on img at bounding box center [687, 256] width 41 height 31
click at [638, 288] on span "Prepaid 1" at bounding box center [647, 290] width 29 height 10
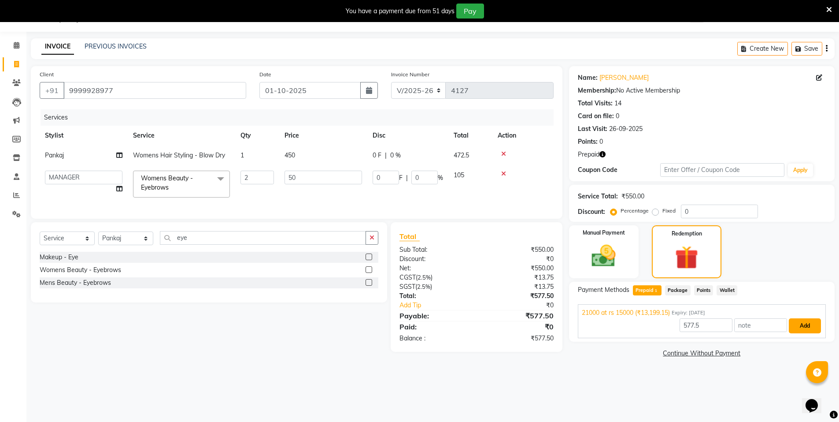
click at [805, 325] on button "Add" at bounding box center [805, 325] width 32 height 15
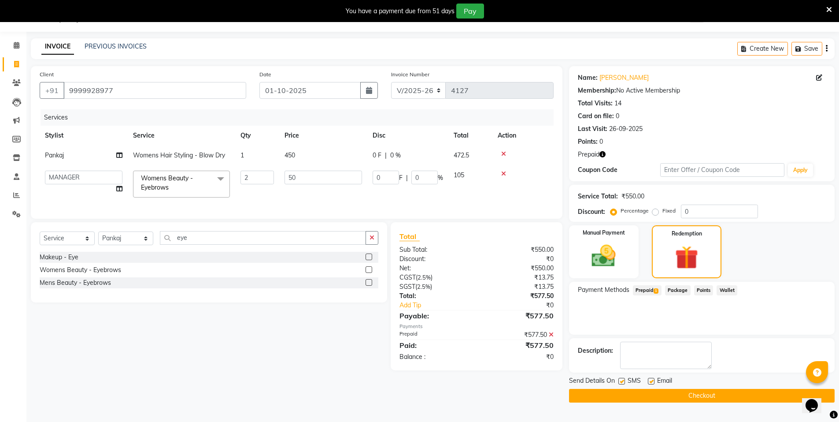
click at [706, 393] on button "Checkout" at bounding box center [702, 396] width 266 height 14
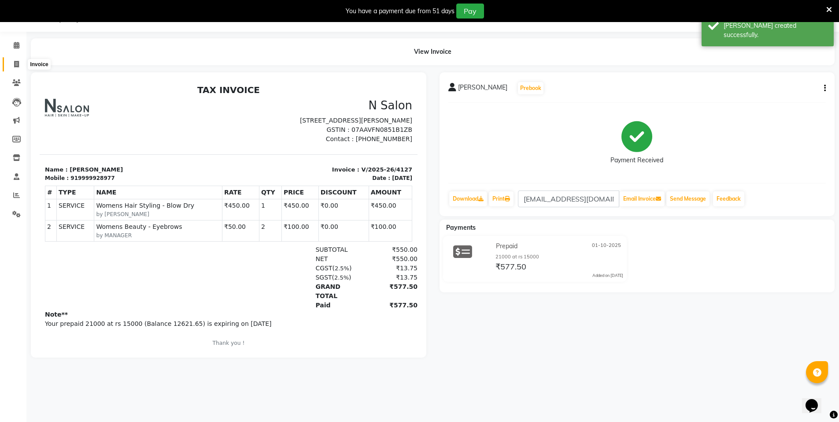
click at [20, 68] on span at bounding box center [16, 64] width 15 height 10
select select "service"
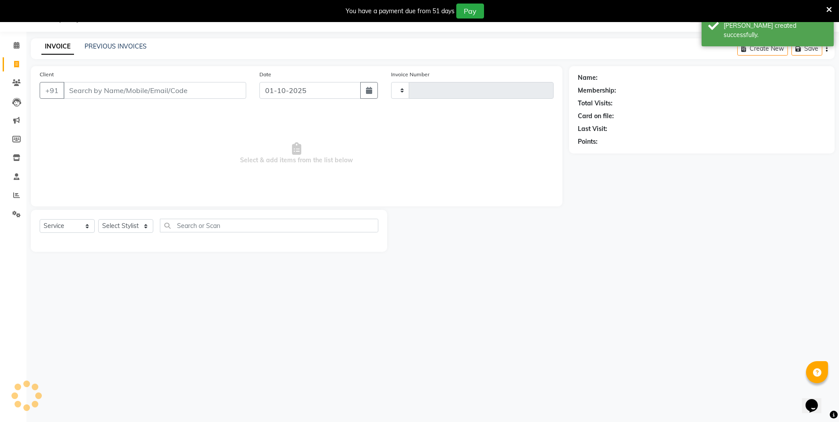
type input "4128"
select select "3472"
select select "P"
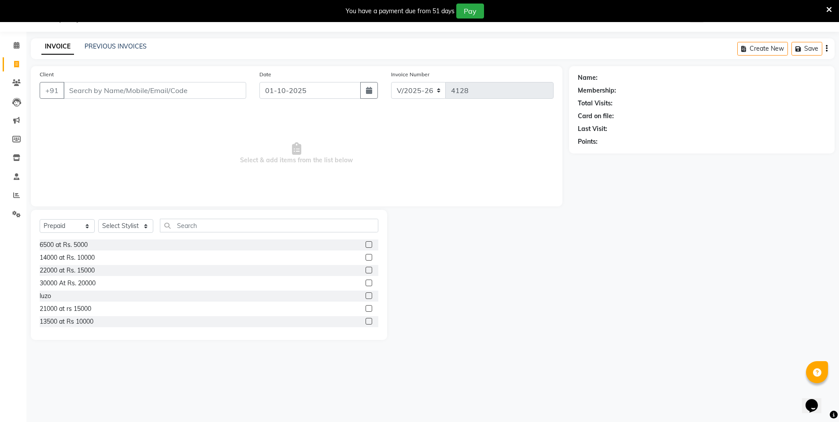
click at [92, 90] on input "Client" at bounding box center [154, 90] width 183 height 17
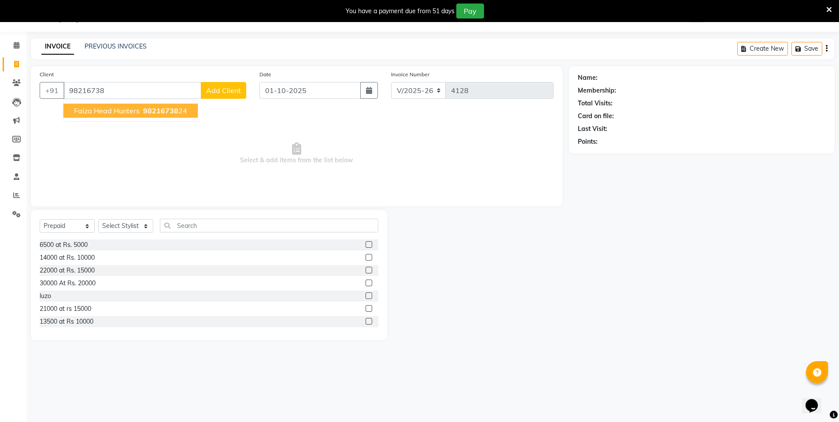
click at [118, 115] on span "faiza head hunters" at bounding box center [107, 110] width 66 height 9
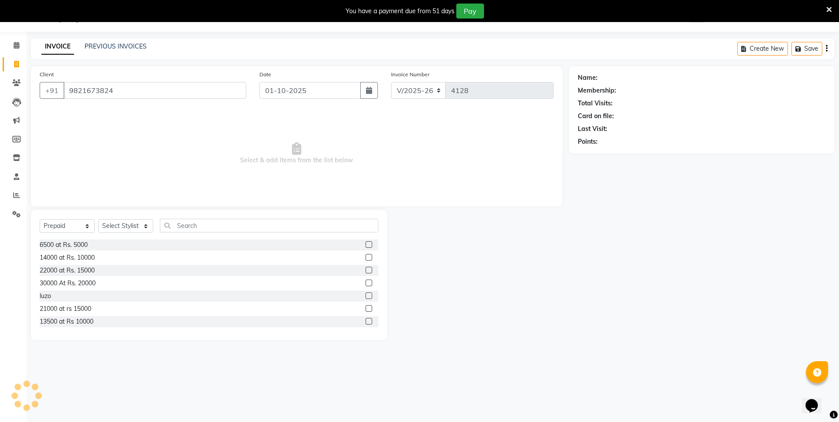
type input "9821673824"
click at [65, 223] on select "Select Service Product Membership Package Voucher Prepaid Gift Card" at bounding box center [67, 226] width 55 height 14
select select "service"
click at [40, 219] on select "Select Service Product Membership Package Voucher Prepaid Gift Card" at bounding box center [67, 226] width 55 height 14
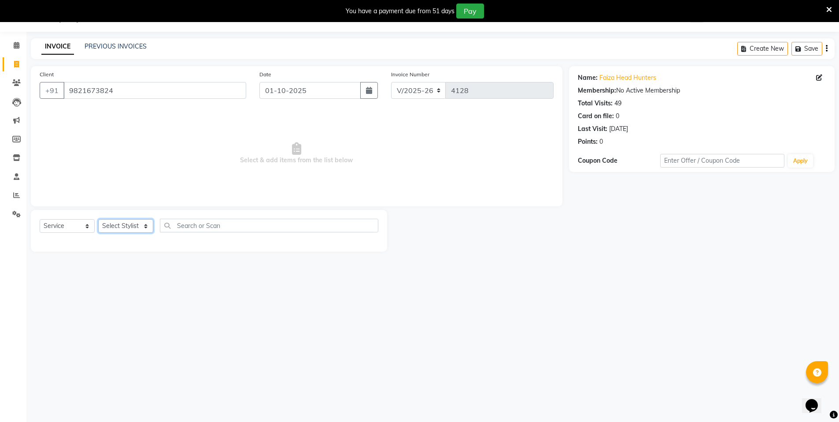
click at [126, 223] on select "Select Stylist [PERSON_NAME] [PERSON_NAME] MANAGER MD..... [PERSON_NAME] [PERSO…" at bounding box center [125, 226] width 55 height 14
select select "15673"
click at [98, 219] on select "Select Stylist [PERSON_NAME] [PERSON_NAME] MANAGER MD..... [PERSON_NAME] [PERSO…" at bounding box center [125, 226] width 55 height 14
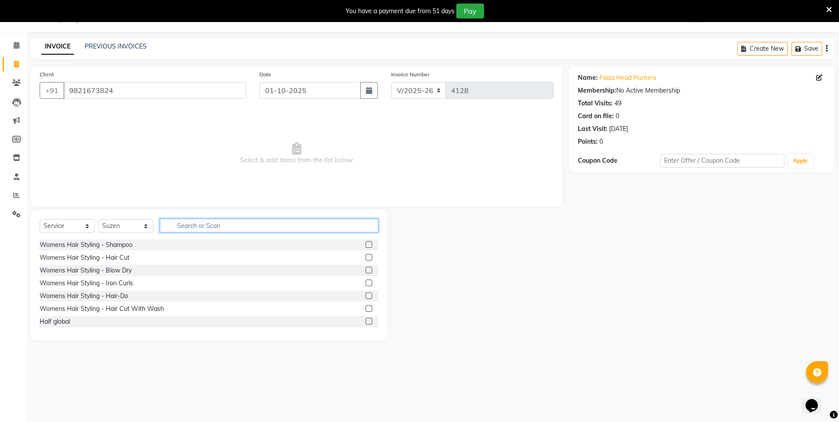
click at [211, 226] on input "text" at bounding box center [269, 225] width 218 height 14
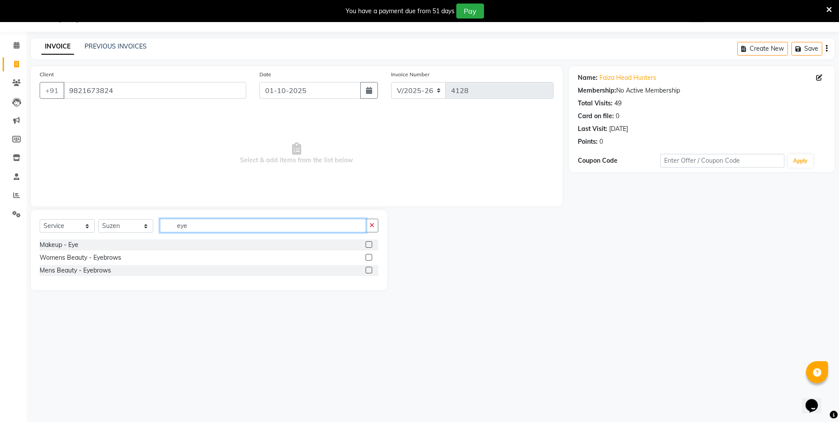
type input "eye"
click at [366, 256] on label at bounding box center [369, 257] width 7 height 7
click at [366, 256] on input "checkbox" at bounding box center [369, 258] width 6 height 6
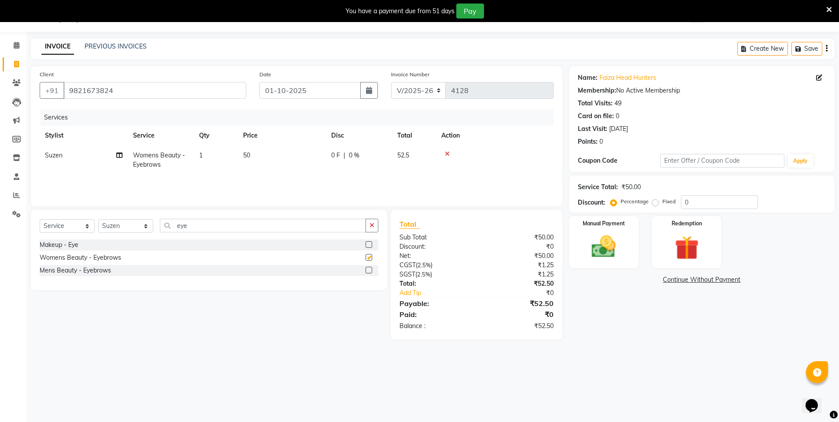
checkbox input "false"
click at [207, 153] on td "1" at bounding box center [216, 159] width 44 height 29
select select "15673"
click at [258, 157] on input "1" at bounding box center [257, 158] width 33 height 14
type input "2"
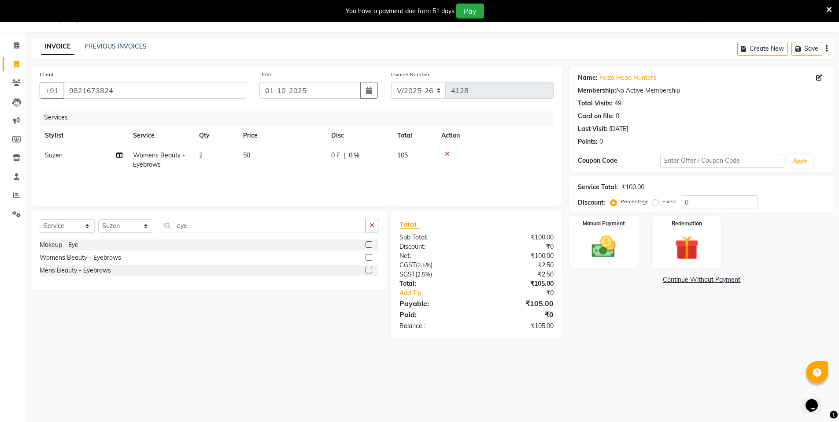
drag, startPoint x: 286, startPoint y: 179, endPoint x: 486, endPoint y: 186, distance: 200.1
click at [288, 180] on div "Services Stylist Service Qty Price Disc Total Action Suzen Womens Beauty - Eyeb…" at bounding box center [297, 153] width 514 height 88
click at [599, 247] on img at bounding box center [604, 246] width 41 height 29
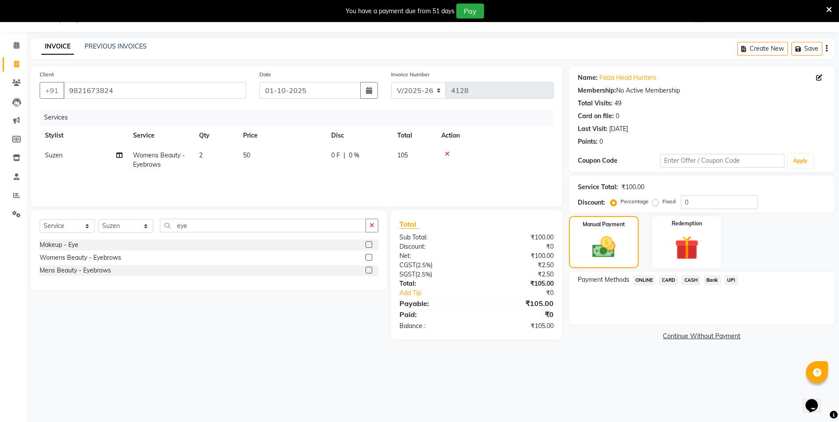
click at [647, 280] on span "ONLINE" at bounding box center [644, 280] width 23 height 10
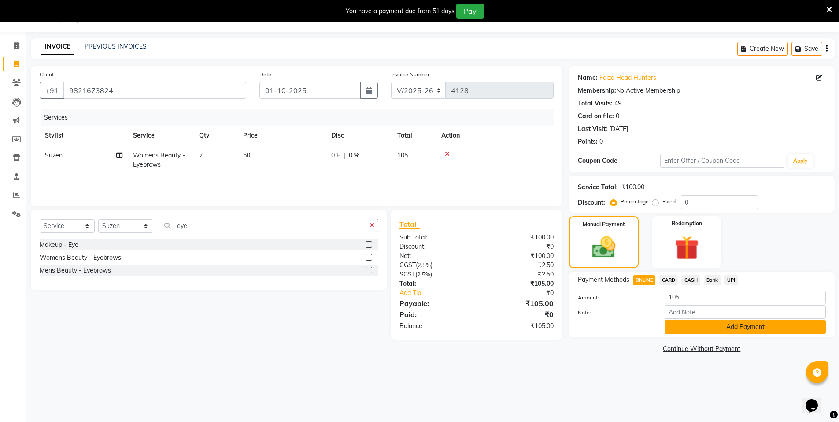
click at [705, 327] on button "Add Payment" at bounding box center [745, 327] width 161 height 14
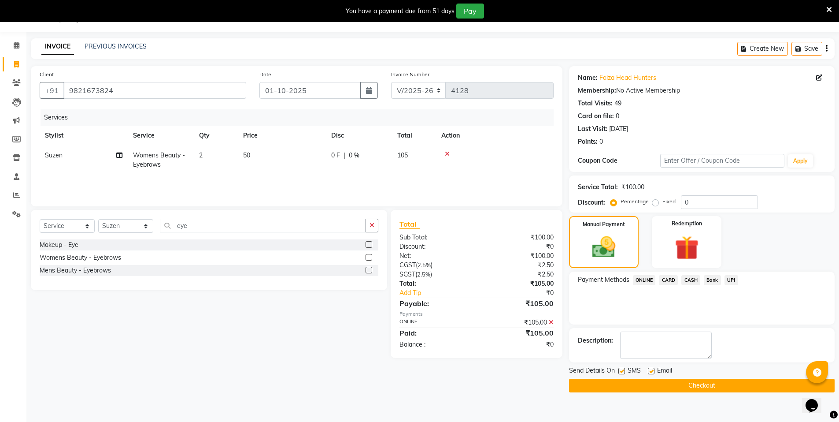
click at [715, 386] on button "Checkout" at bounding box center [702, 385] width 266 height 14
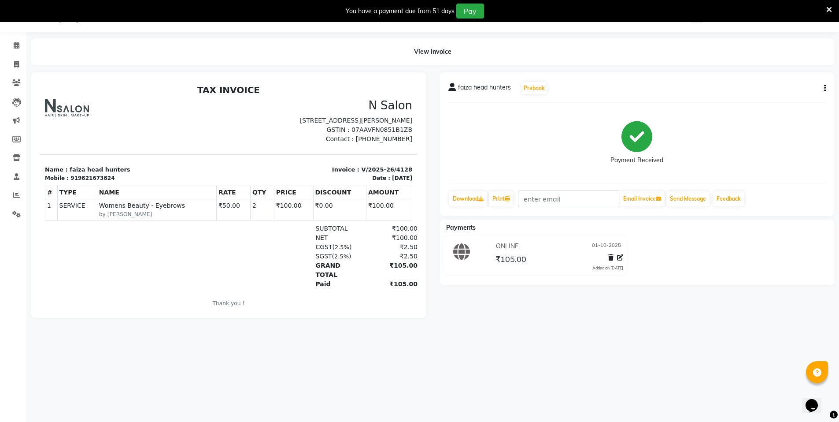
select select "service"
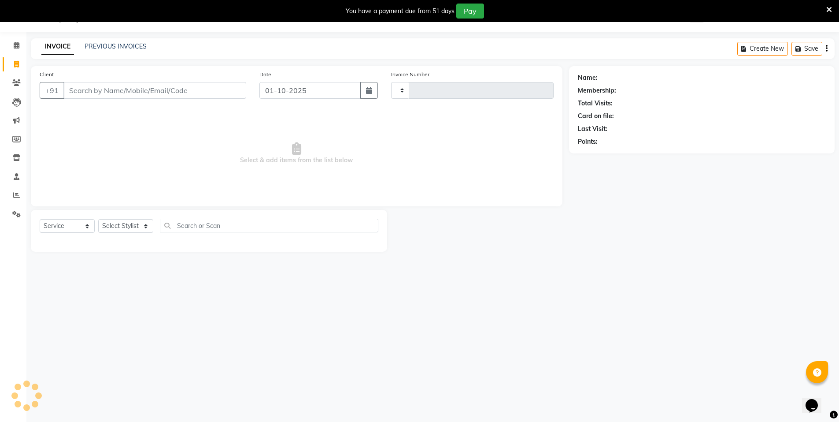
type input "4129"
select select "3472"
click at [125, 94] on input "Client" at bounding box center [154, 90] width 183 height 17
select select "P"
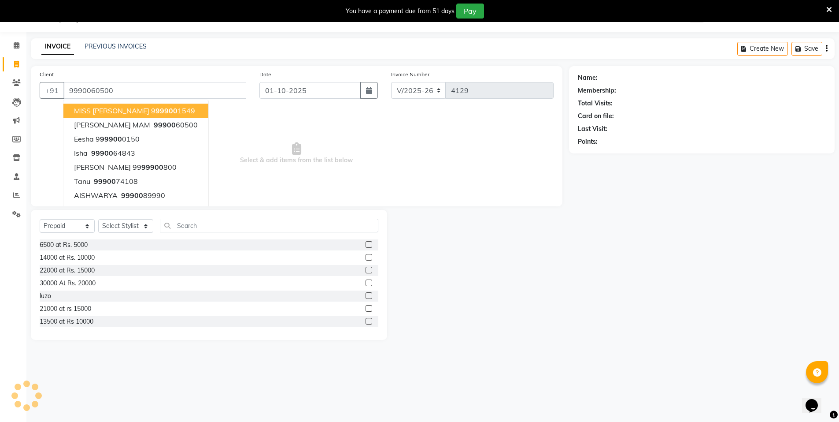
type input "9990060500"
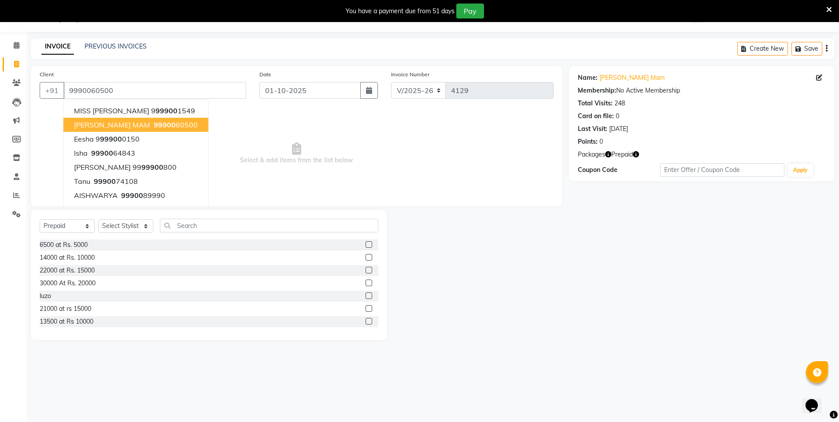
click at [152, 120] on ngb-highlight "99900 60500" at bounding box center [175, 124] width 46 height 9
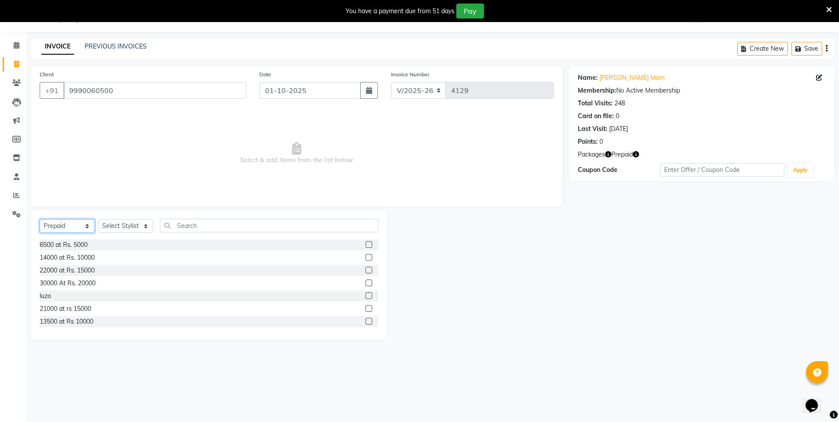
drag, startPoint x: 69, startPoint y: 225, endPoint x: 75, endPoint y: 222, distance: 7.1
click at [69, 225] on select "Select Service Product Membership Package Voucher Prepaid Gift Card" at bounding box center [67, 226] width 55 height 14
select select "service"
click at [40, 219] on select "Select Service Product Membership Package Voucher Prepaid Gift Card" at bounding box center [67, 226] width 55 height 14
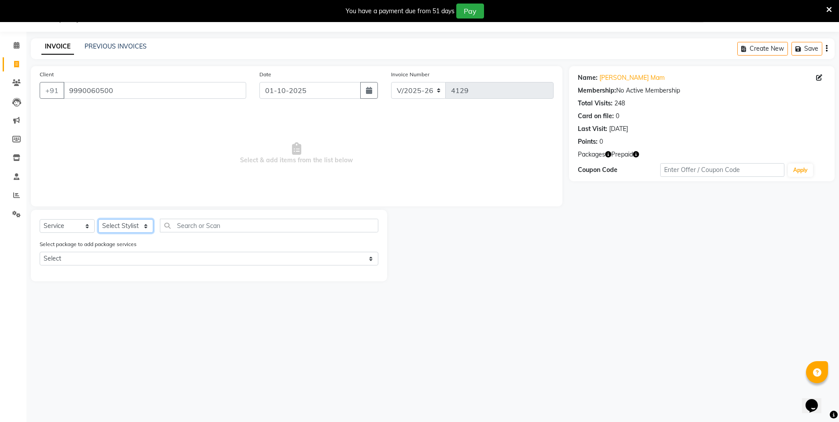
click at [120, 223] on select "Select Stylist [PERSON_NAME] [PERSON_NAME] MANAGER MD..... [PERSON_NAME] [PERSO…" at bounding box center [125, 226] width 55 height 14
select select "72439"
click at [98, 219] on select "Select Stylist [PERSON_NAME] [PERSON_NAME] MANAGER MD..... [PERSON_NAME] [PERSO…" at bounding box center [125, 226] width 55 height 14
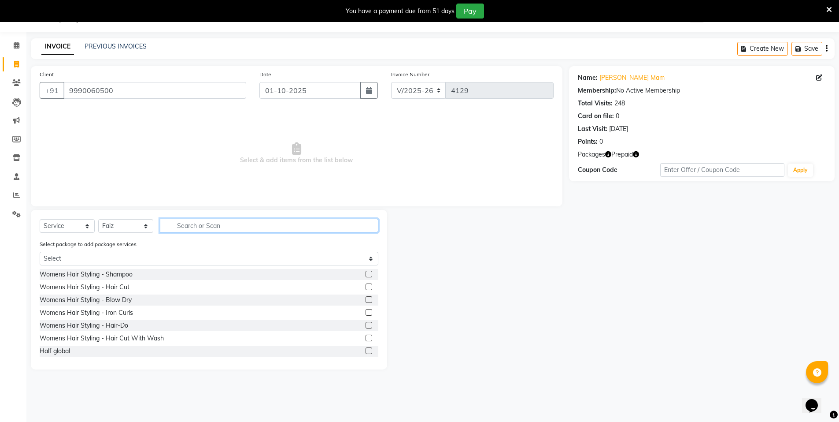
click at [183, 227] on input "text" at bounding box center [269, 225] width 218 height 14
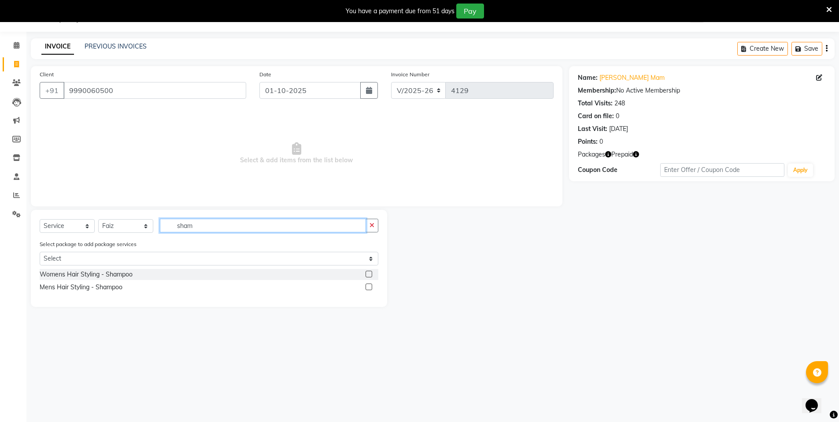
type input "sham"
click at [367, 272] on label at bounding box center [369, 273] width 7 height 7
click at [367, 272] on input "checkbox" at bounding box center [369, 274] width 6 height 6
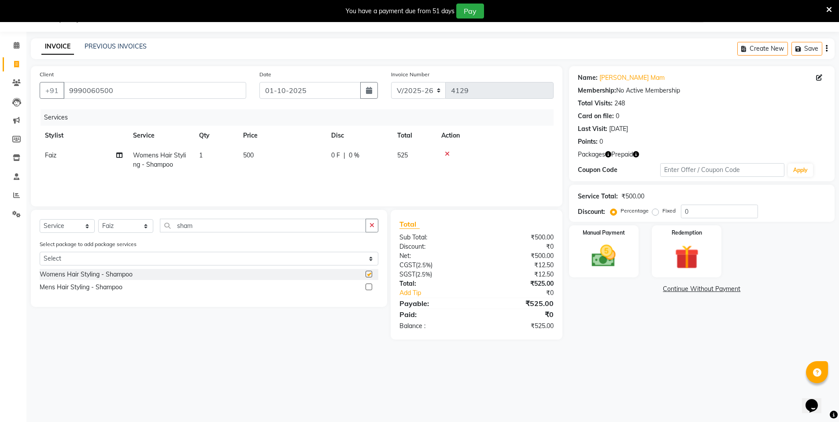
checkbox input "false"
click at [212, 226] on input "sham" at bounding box center [263, 225] width 206 height 14
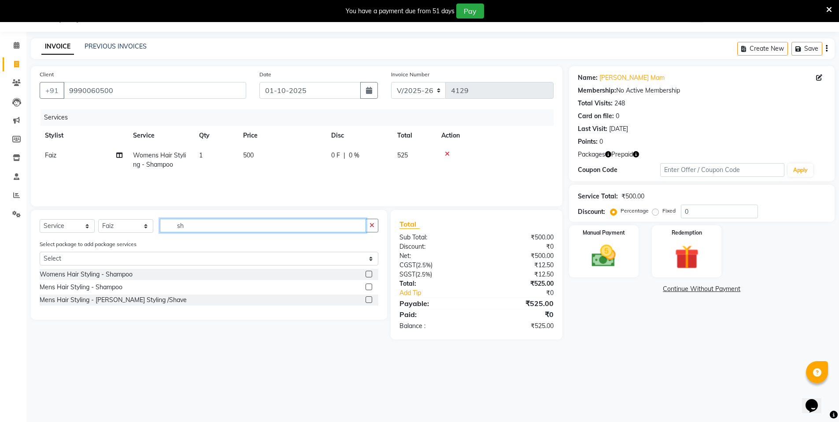
type input "s"
type input "iron"
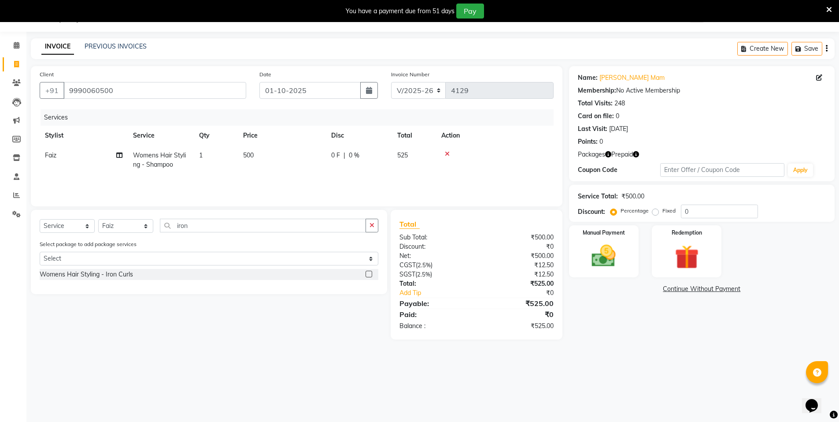
click at [370, 273] on label at bounding box center [369, 273] width 7 height 7
click at [370, 273] on input "checkbox" at bounding box center [369, 274] width 6 height 6
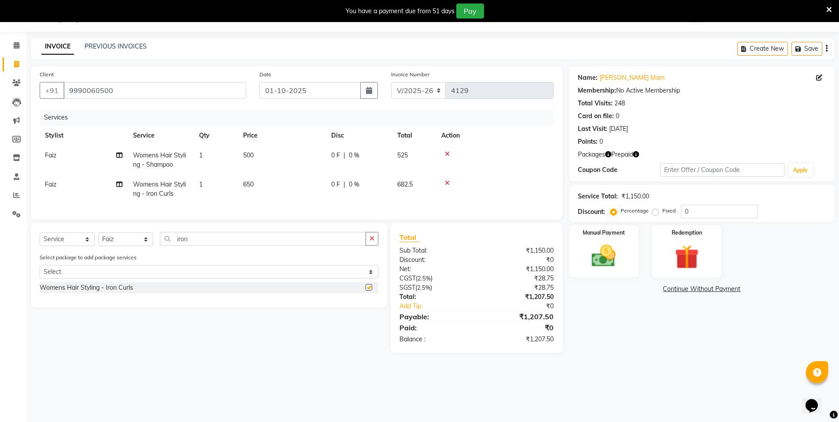
checkbox input "false"
click at [197, 245] on input "iron" at bounding box center [263, 239] width 206 height 14
type input "i"
type input "under"
drag, startPoint x: 370, startPoint y: 292, endPoint x: 355, endPoint y: 294, distance: 15.6
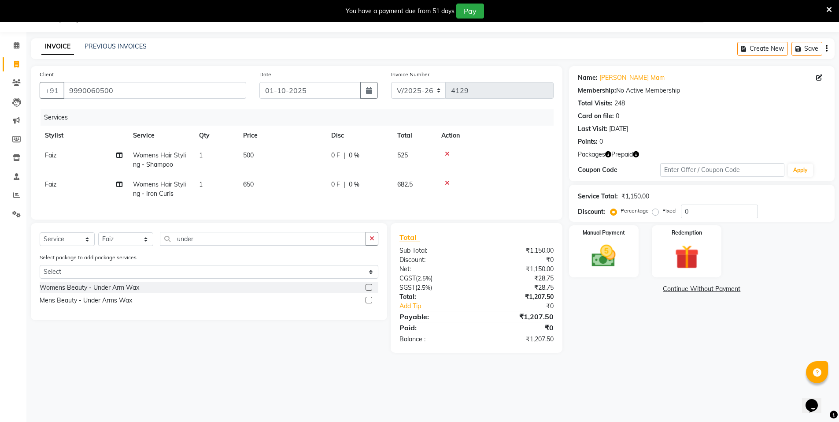
click at [365, 293] on div "Womens Beauty - Under Arm Wax" at bounding box center [209, 287] width 339 height 11
click at [369, 290] on label at bounding box center [369, 287] width 7 height 7
click at [369, 290] on input "checkbox" at bounding box center [369, 288] width 6 height 6
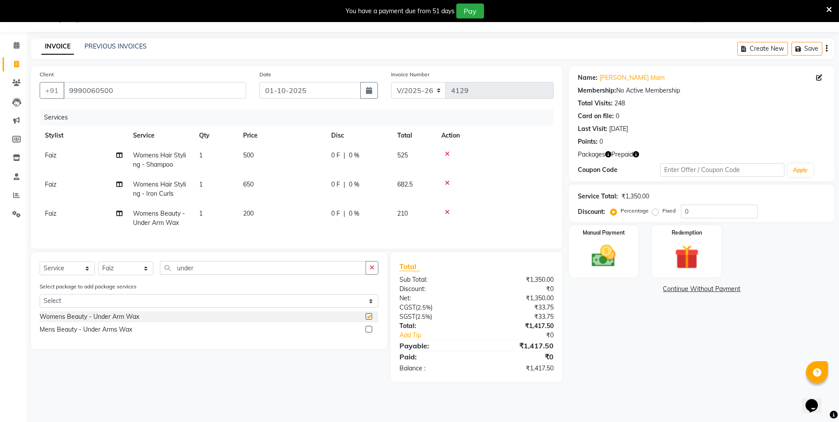
checkbox input "false"
click at [56, 217] on span "Faiz" at bounding box center [50, 213] width 11 height 8
select select "72439"
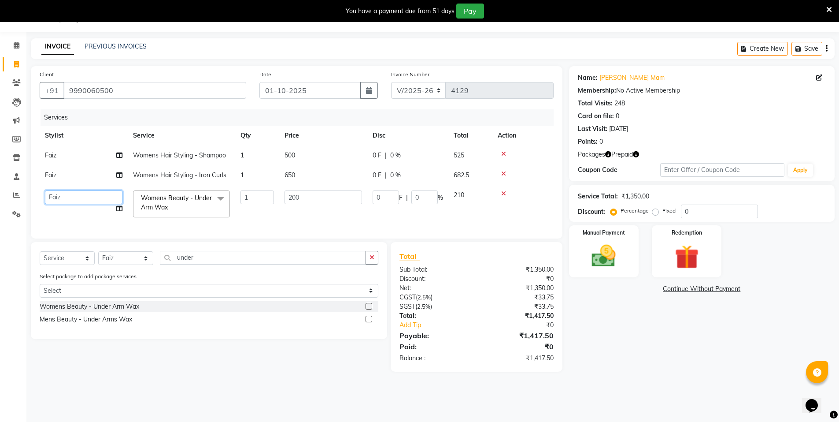
click at [78, 200] on select "[PERSON_NAME] [PERSON_NAME] MANAGER MD..... [PERSON_NAME] [PERSON_NAME] [PERSON…" at bounding box center [84, 197] width 78 height 14
click at [679, 239] on div "Redemption" at bounding box center [687, 251] width 73 height 54
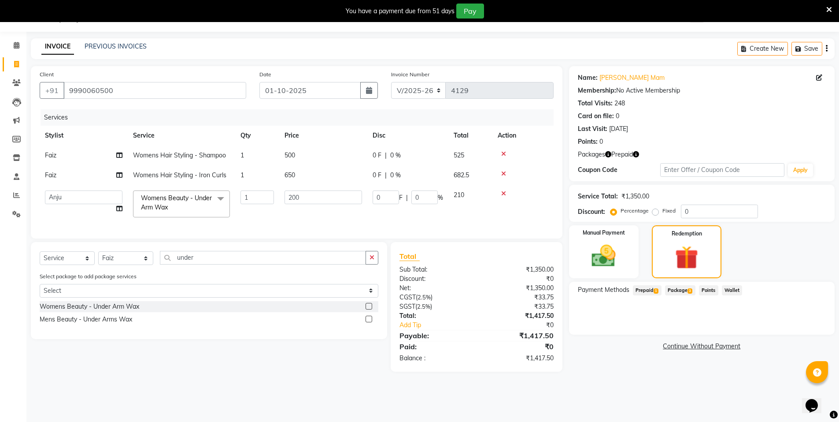
click at [641, 289] on span "Prepaid 1" at bounding box center [647, 290] width 29 height 10
click at [801, 325] on button "Add" at bounding box center [805, 325] width 32 height 15
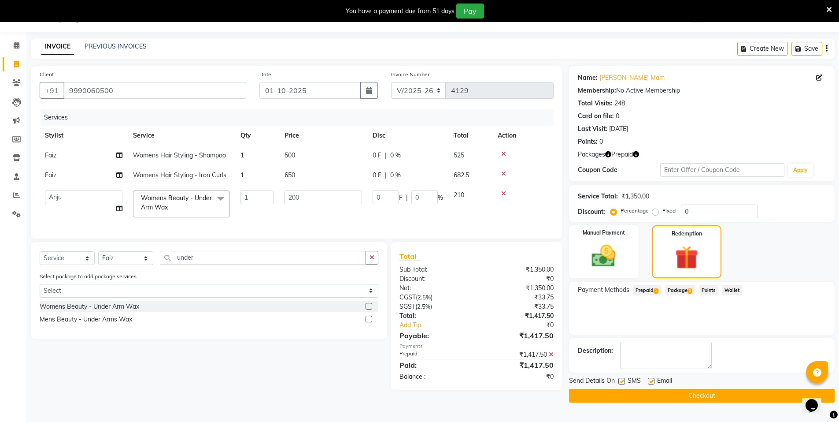
click at [714, 396] on button "Checkout" at bounding box center [702, 396] width 266 height 14
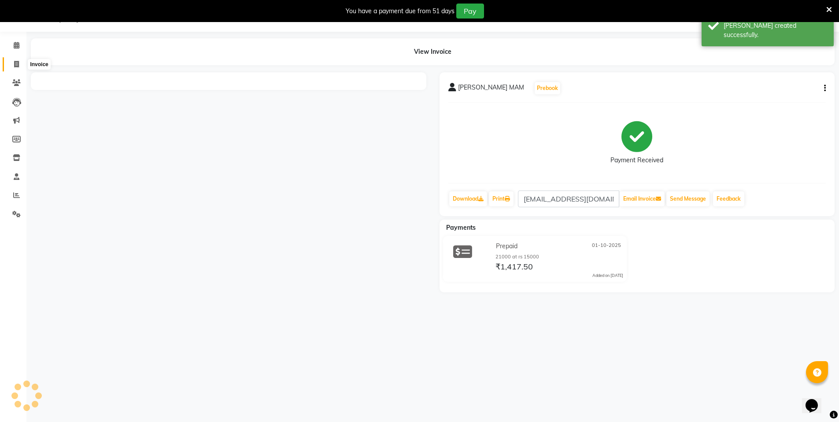
click at [12, 65] on span at bounding box center [16, 64] width 15 height 10
select select "service"
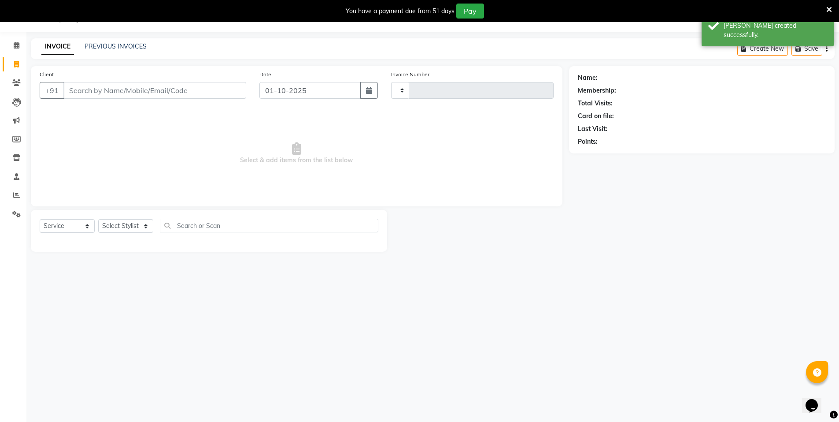
type input "4130"
select select "3472"
select select "P"
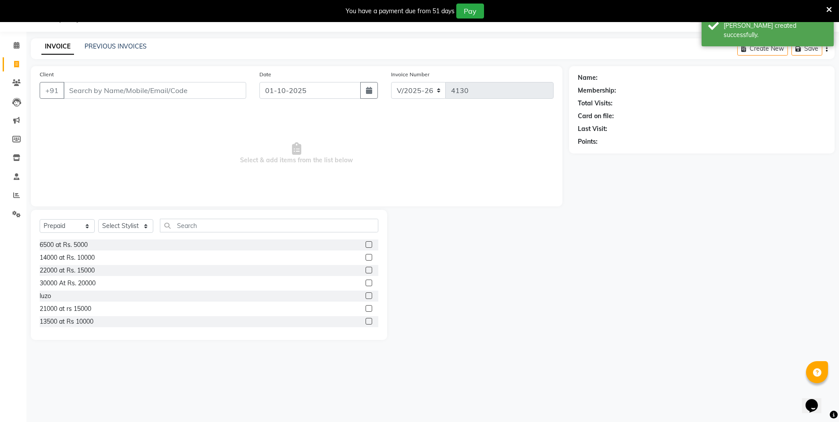
click at [93, 88] on input "Client" at bounding box center [154, 90] width 183 height 17
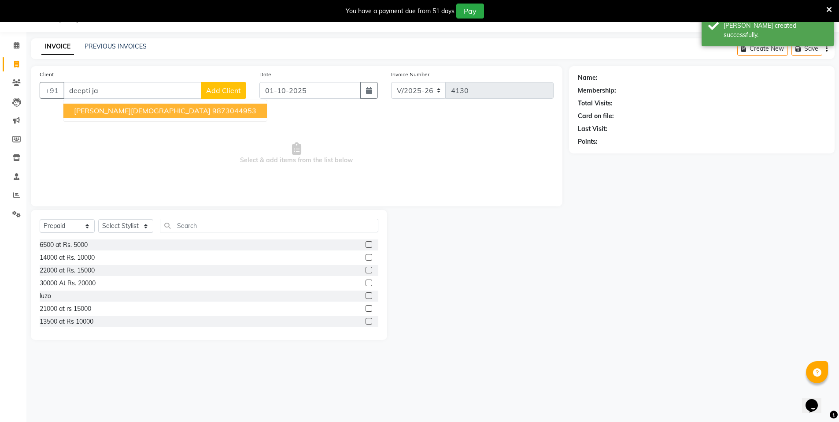
click at [212, 112] on ngb-highlight "9873044953" at bounding box center [234, 110] width 44 height 9
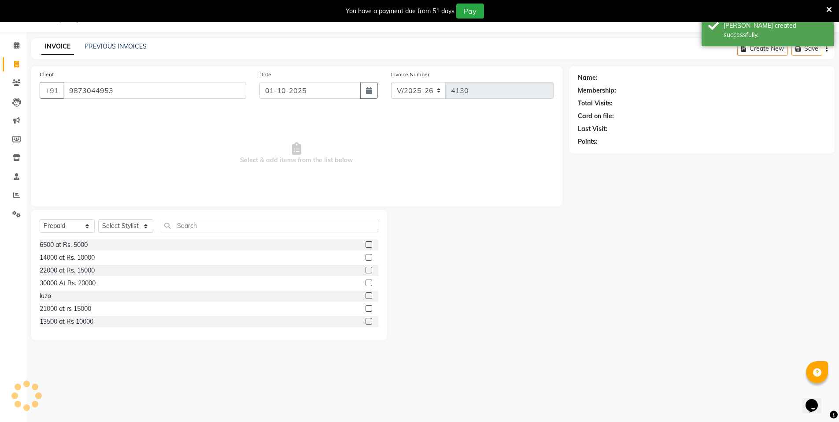
type input "9873044953"
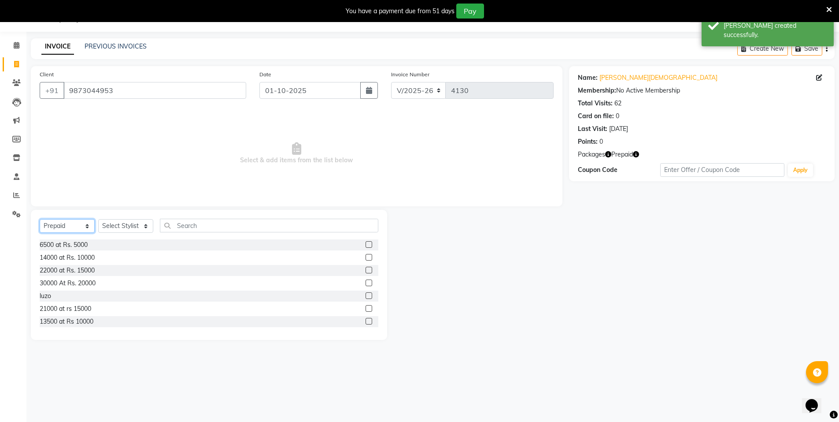
click at [79, 229] on select "Select Service Product Membership Package Voucher Prepaid Gift Card" at bounding box center [67, 226] width 55 height 14
select select "service"
click at [40, 219] on select "Select Service Product Membership Package Voucher Prepaid Gift Card" at bounding box center [67, 226] width 55 height 14
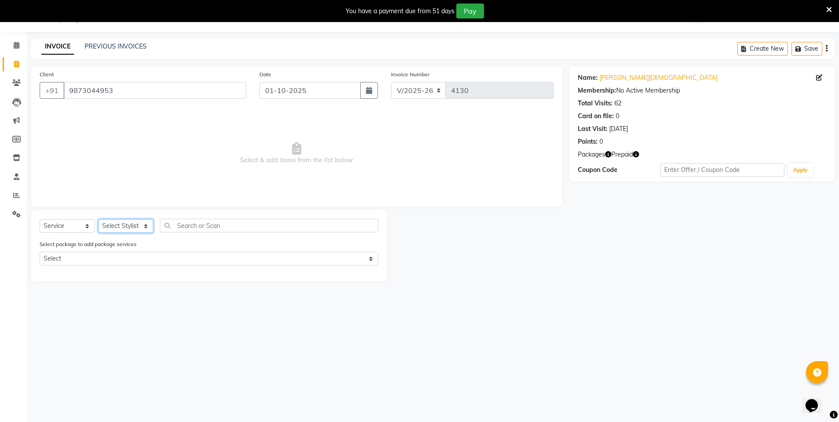
click at [137, 226] on select "Select Stylist [PERSON_NAME] [PERSON_NAME] MANAGER MD..... [PERSON_NAME] [PERSO…" at bounding box center [125, 226] width 55 height 14
click at [98, 219] on select "Select Stylist [PERSON_NAME] [PERSON_NAME] MANAGER MD..... [PERSON_NAME] [PERSO…" at bounding box center [125, 226] width 55 height 14
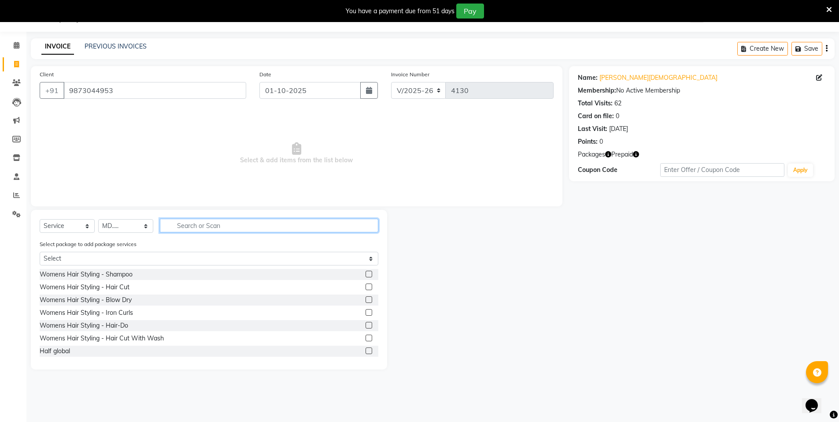
click at [200, 222] on input "text" at bounding box center [269, 225] width 218 height 14
click at [126, 221] on select "Select Stylist [PERSON_NAME] [PERSON_NAME] MANAGER MD..... [PERSON_NAME] [PERSO…" at bounding box center [125, 226] width 55 height 14
select select "92470"
click at [98, 219] on select "Select Stylist [PERSON_NAME] [PERSON_NAME] MANAGER MD..... [PERSON_NAME] [PERSO…" at bounding box center [125, 226] width 55 height 14
click at [203, 223] on input "text" at bounding box center [269, 225] width 218 height 14
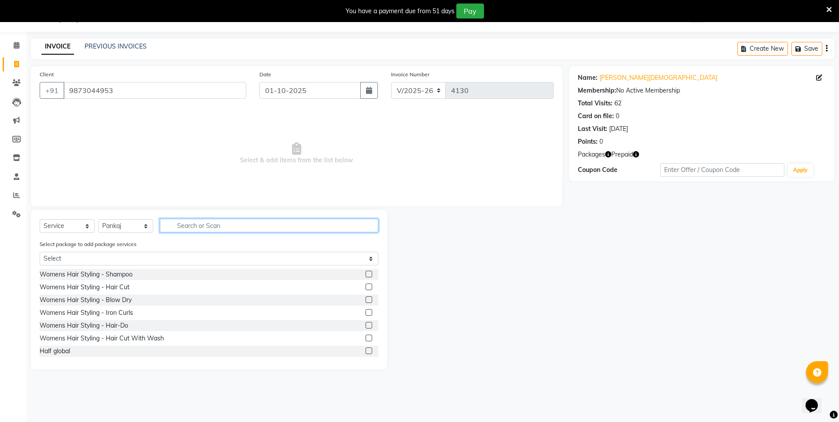
type input "e"
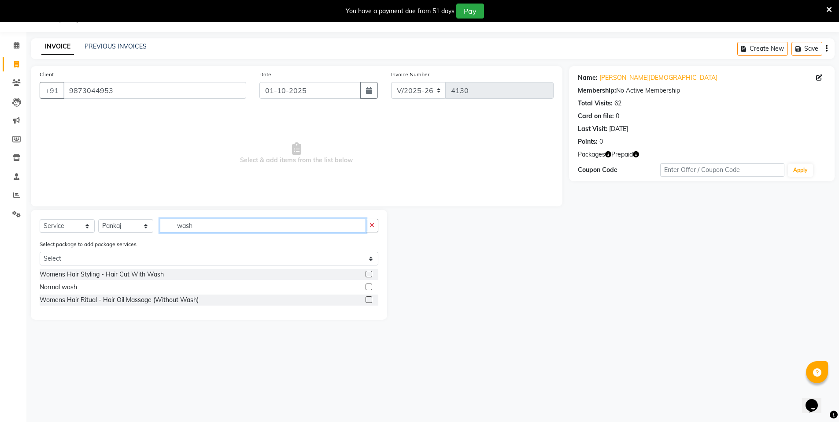
type input "wash"
click at [370, 285] on label at bounding box center [369, 286] width 7 height 7
click at [370, 285] on input "checkbox" at bounding box center [369, 287] width 6 height 6
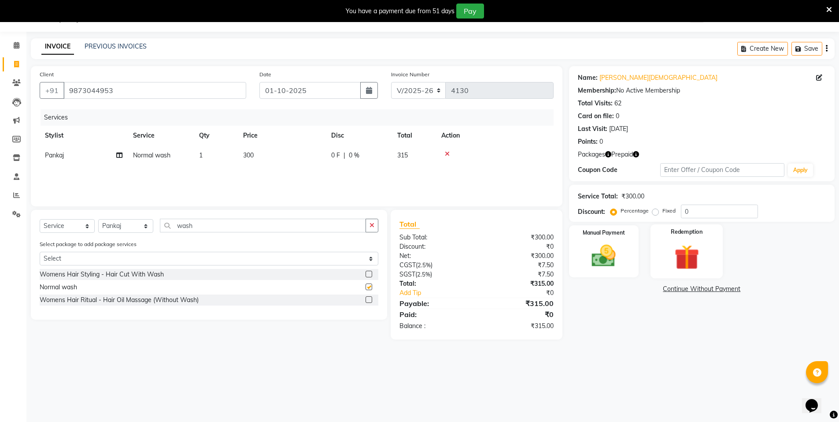
checkbox input "false"
click at [685, 255] on img at bounding box center [687, 256] width 41 height 31
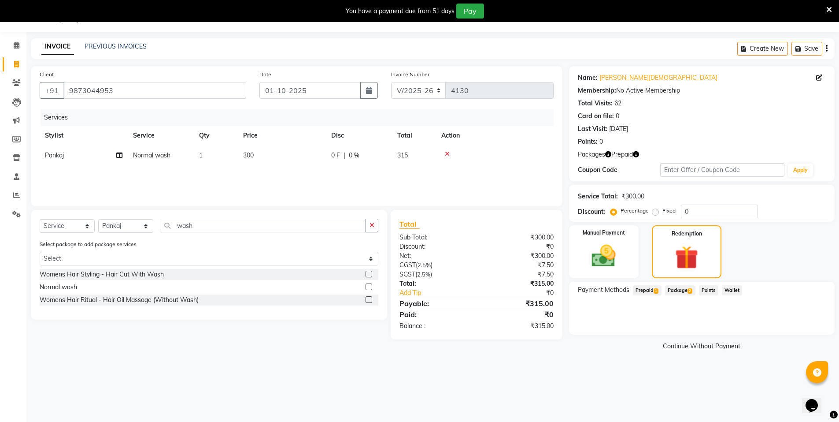
click at [646, 288] on span "Prepaid 1" at bounding box center [647, 290] width 29 height 10
click at [799, 325] on button "Add" at bounding box center [805, 325] width 32 height 15
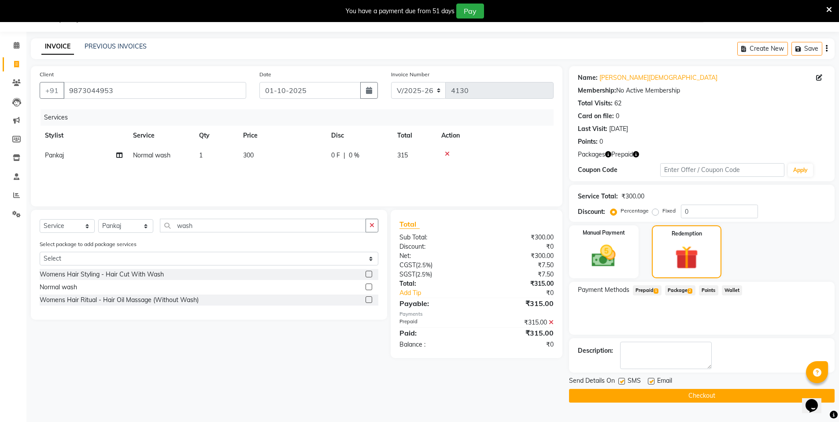
click at [706, 393] on button "Checkout" at bounding box center [702, 396] width 266 height 14
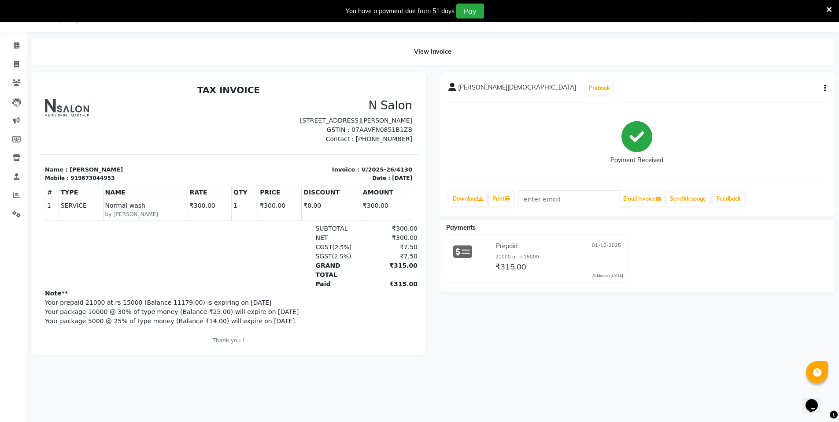
select select "service"
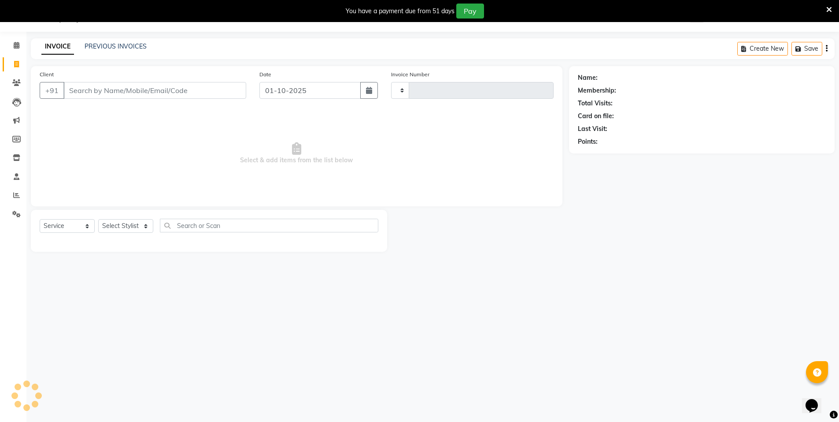
type input "4131"
select select "3472"
select select "P"
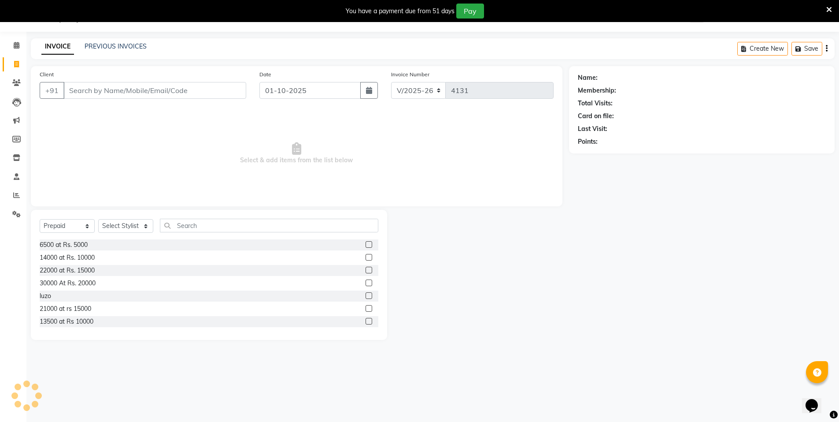
click at [75, 88] on input "Client" at bounding box center [154, 90] width 183 height 17
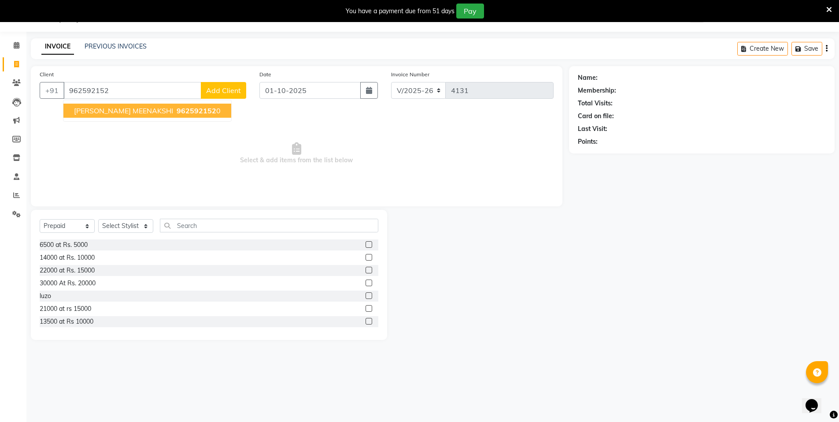
click at [177, 109] on span "962592152" at bounding box center [197, 110] width 40 height 9
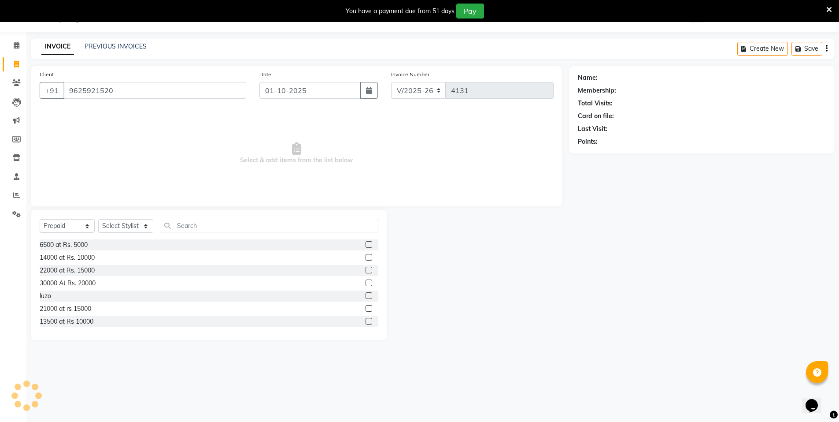
type input "9625921520"
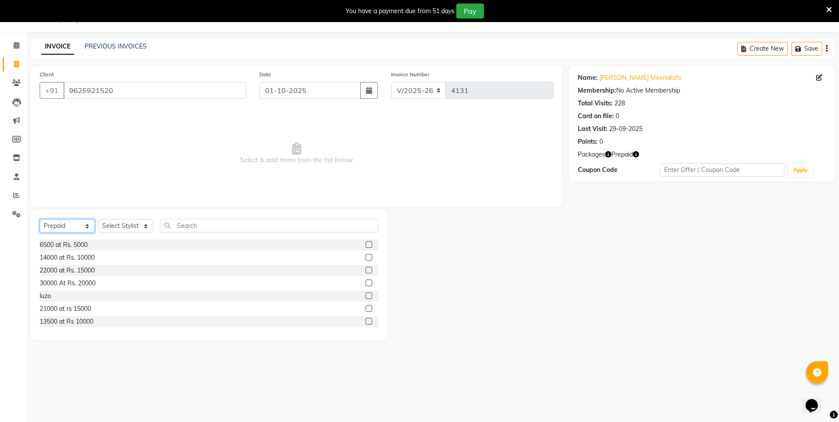
click at [65, 226] on select "Select Service Product Membership Package Voucher Prepaid Gift Card" at bounding box center [67, 226] width 55 height 14
select select "service"
click at [40, 219] on select "Select Service Product Membership Package Voucher Prepaid Gift Card" at bounding box center [67, 226] width 55 height 14
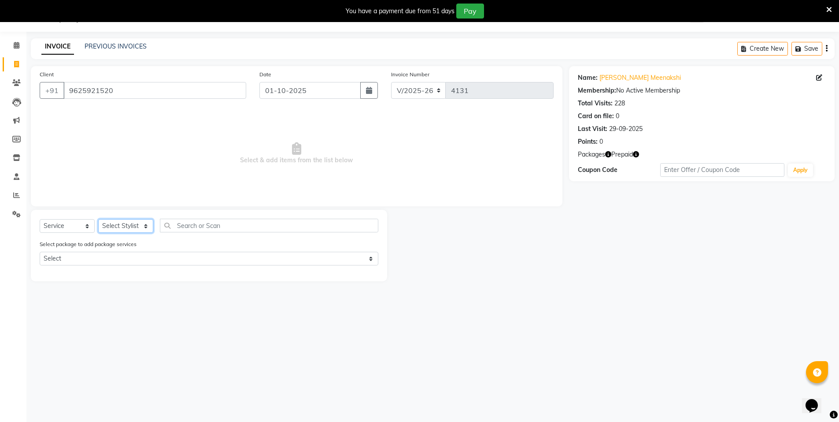
click at [116, 226] on select "Select Stylist [PERSON_NAME] [PERSON_NAME] MANAGER MD..... [PERSON_NAME] [PERSO…" at bounding box center [125, 226] width 55 height 14
select select "15672"
click at [98, 219] on select "Select Stylist [PERSON_NAME] [PERSON_NAME] MANAGER MD..... [PERSON_NAME] [PERSO…" at bounding box center [125, 226] width 55 height 14
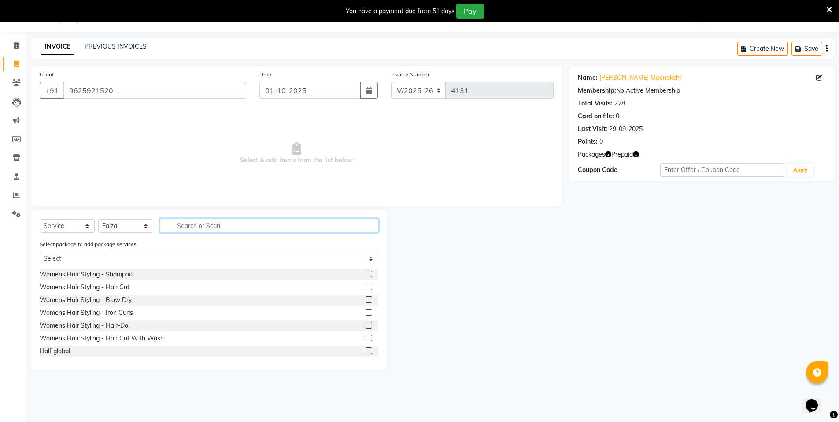
click at [199, 227] on input "text" at bounding box center [269, 225] width 218 height 14
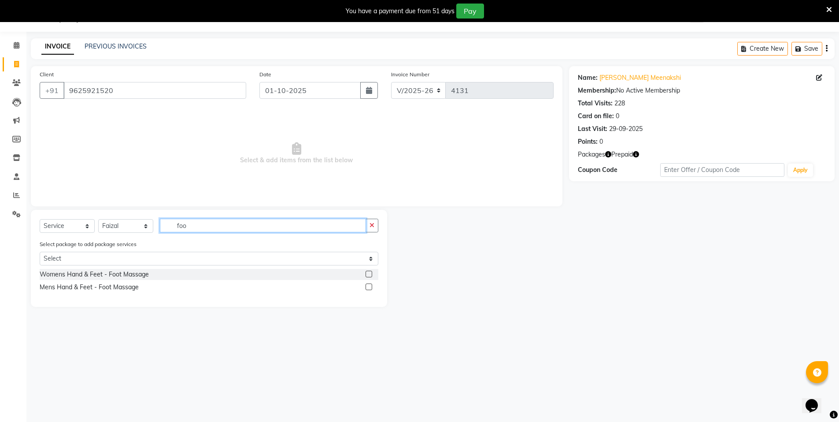
type input "foo"
click at [367, 274] on label at bounding box center [369, 273] width 7 height 7
click at [367, 274] on input "checkbox" at bounding box center [369, 274] width 6 height 6
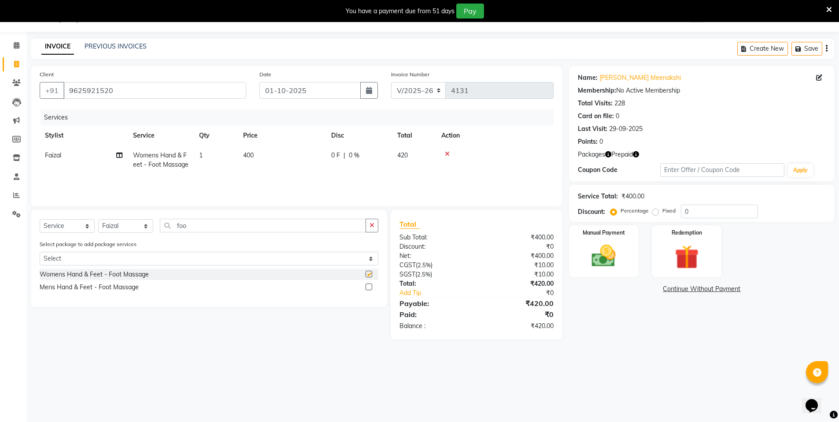
checkbox input "false"
click at [207, 226] on input "foo" at bounding box center [263, 225] width 206 height 14
type input "f"
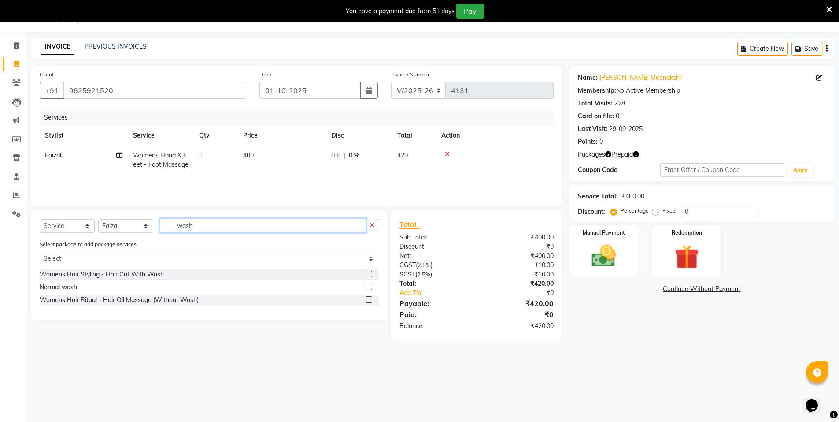
type input "wash"
click at [369, 286] on label at bounding box center [369, 286] width 7 height 7
click at [369, 286] on input "checkbox" at bounding box center [369, 287] width 6 height 6
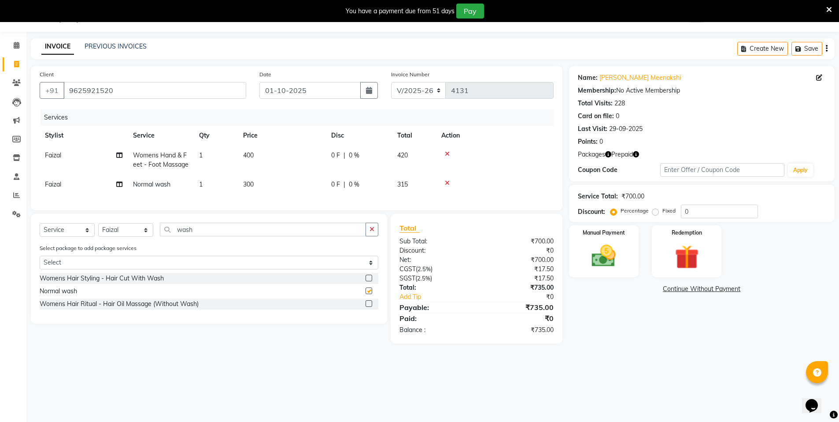
checkbox input "false"
click at [686, 244] on img at bounding box center [687, 256] width 41 height 31
click at [651, 293] on span "Prepaid 1" at bounding box center [647, 290] width 29 height 10
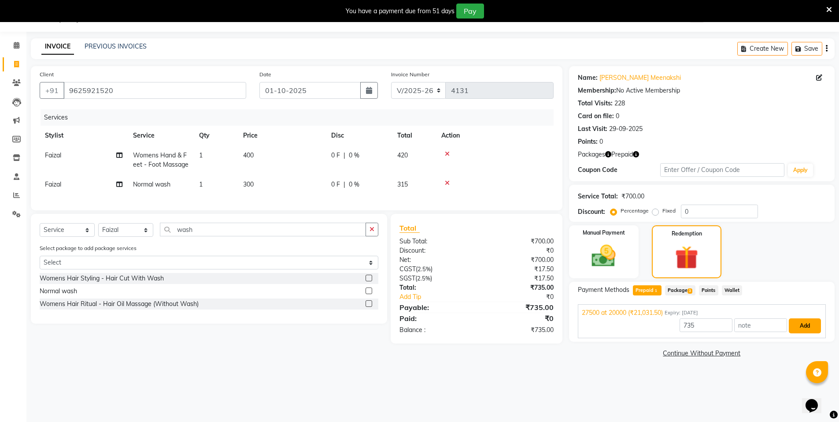
click at [802, 328] on button "Add" at bounding box center [805, 325] width 32 height 15
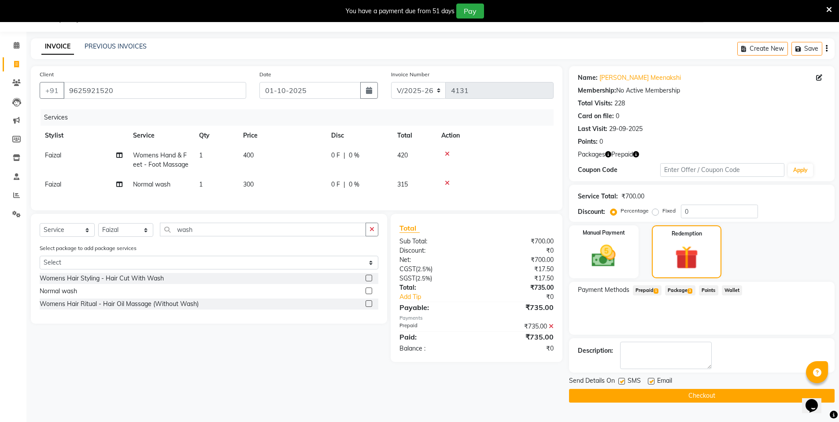
click at [717, 399] on button "Checkout" at bounding box center [702, 396] width 266 height 14
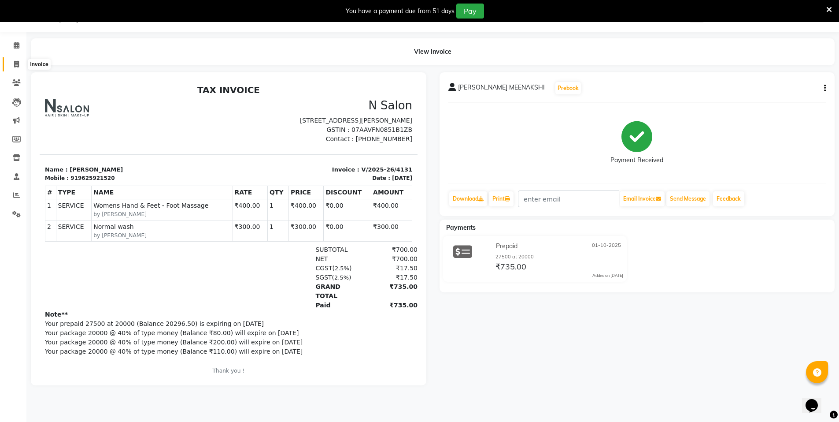
click at [18, 64] on icon at bounding box center [16, 64] width 5 height 7
select select "service"
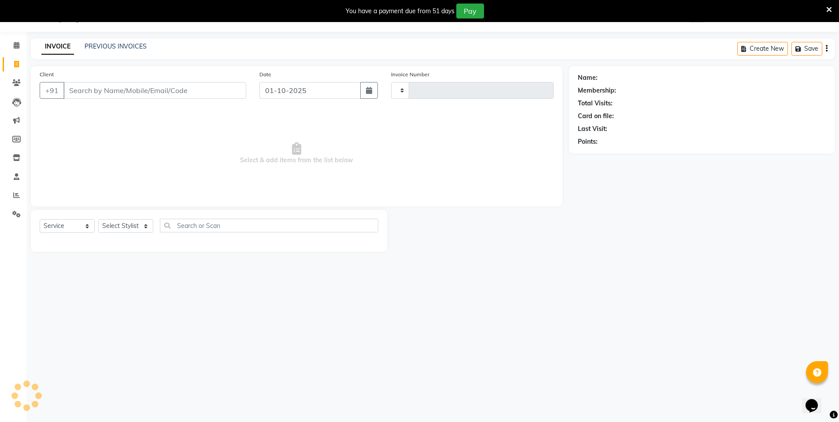
type input "4132"
select select "3472"
click at [107, 80] on div "Client +91" at bounding box center [143, 88] width 220 height 36
select select "P"
click at [107, 87] on input "Client" at bounding box center [154, 90] width 183 height 17
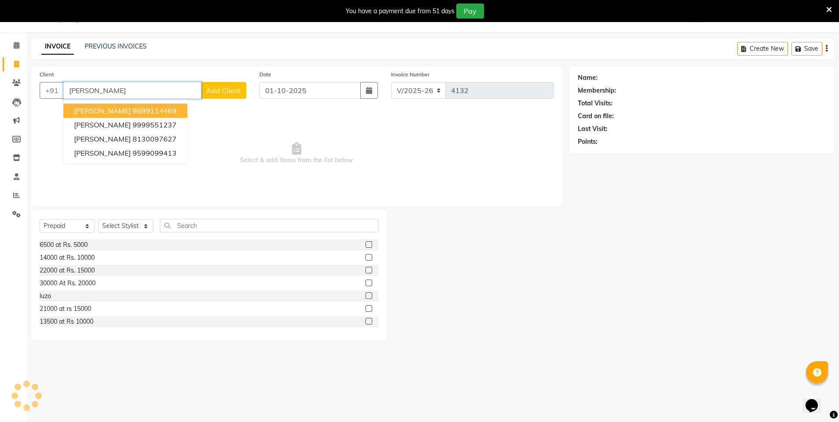
click at [110, 112] on span "[PERSON_NAME]" at bounding box center [102, 110] width 57 height 9
type input "9899114469"
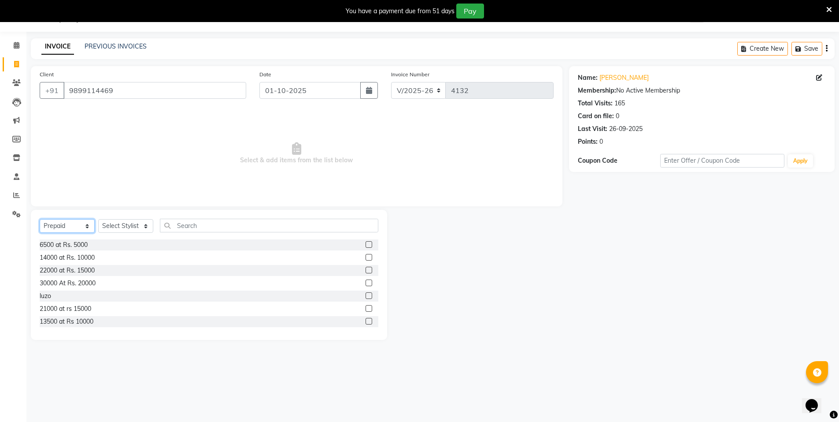
click at [57, 225] on select "Select Service Product Membership Package Voucher Prepaid Gift Card" at bounding box center [67, 226] width 55 height 14
select select "service"
click at [40, 219] on select "Select Service Product Membership Package Voucher Prepaid Gift Card" at bounding box center [67, 226] width 55 height 14
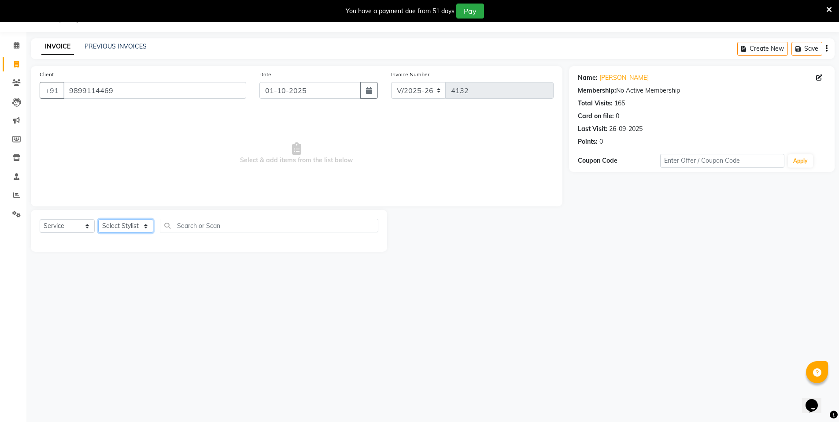
click at [131, 223] on select "Select Stylist [PERSON_NAME] [PERSON_NAME] MANAGER MD..... [PERSON_NAME] [PERSO…" at bounding box center [125, 226] width 55 height 14
select select "15668"
click at [98, 219] on select "Select Stylist [PERSON_NAME] [PERSON_NAME] MANAGER MD..... [PERSON_NAME] [PERSO…" at bounding box center [125, 226] width 55 height 14
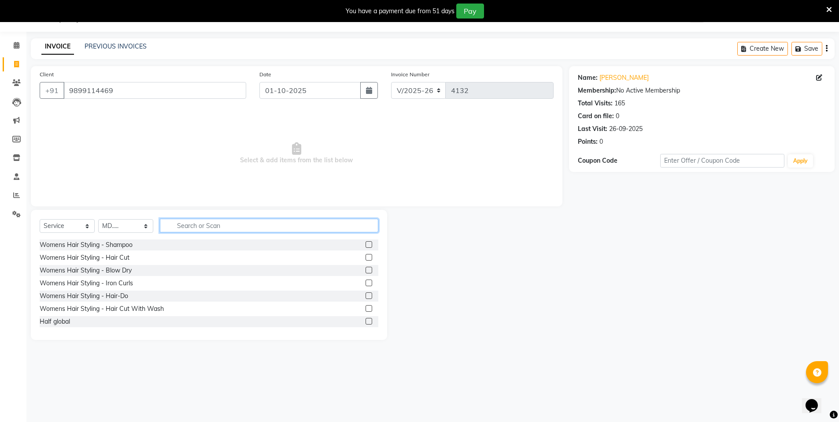
click at [192, 232] on input "text" at bounding box center [269, 225] width 218 height 14
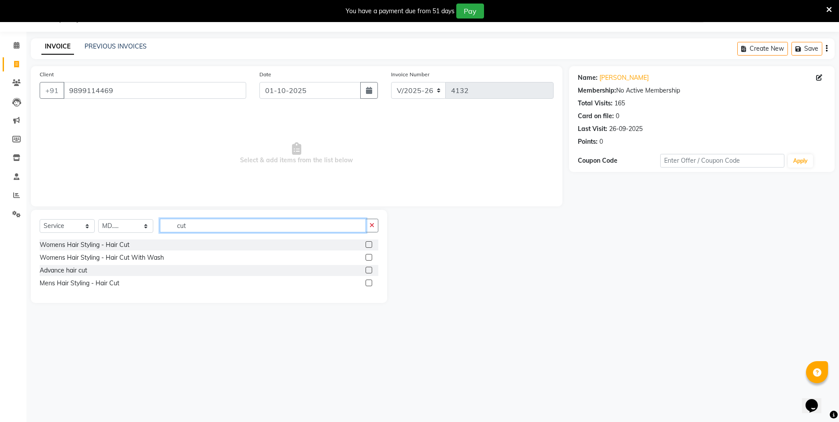
type input "cut"
click at [370, 280] on label at bounding box center [369, 282] width 7 height 7
click at [370, 280] on input "checkbox" at bounding box center [369, 283] width 6 height 6
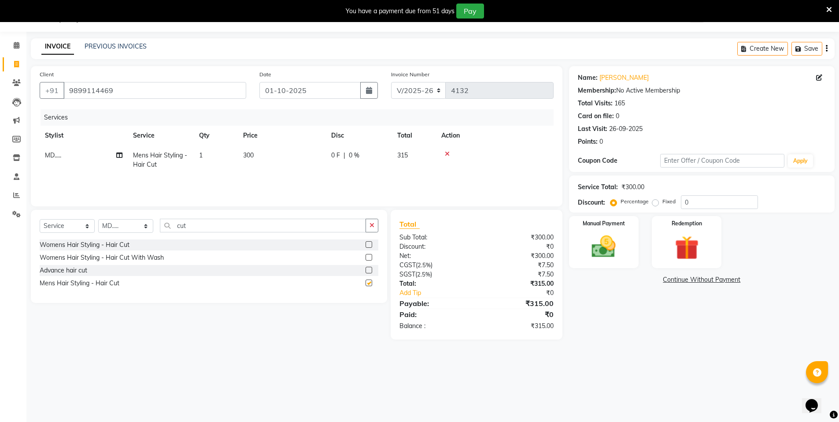
checkbox input "false"
click at [226, 225] on input "cut" at bounding box center [263, 225] width 206 height 14
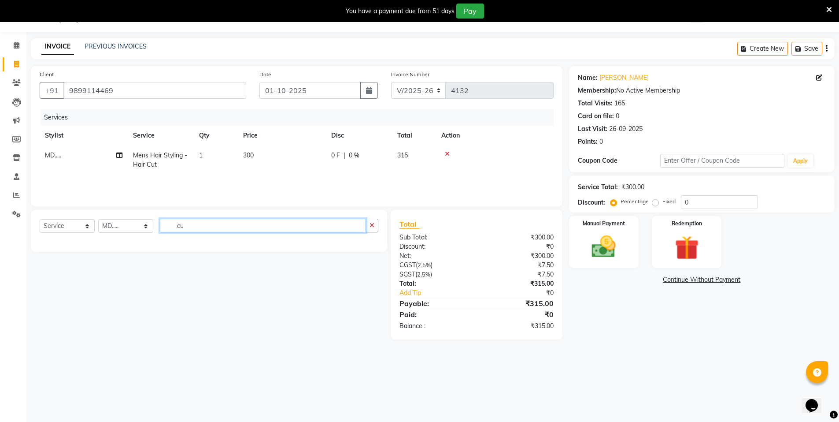
type input "c"
type input "sham"
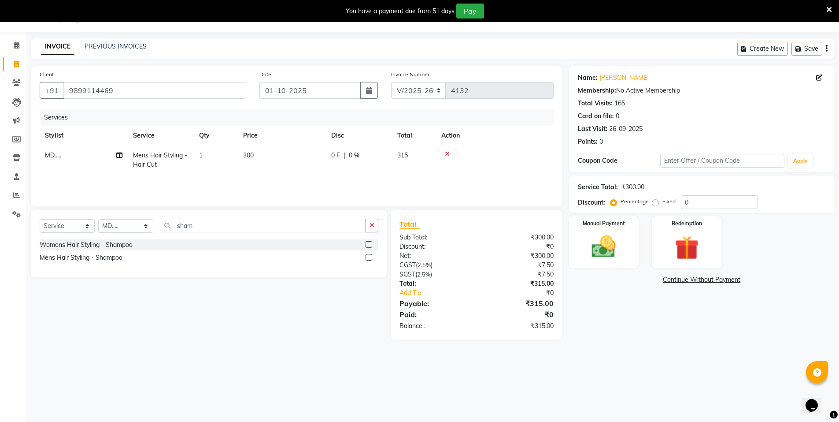
click at [367, 257] on label at bounding box center [369, 257] width 7 height 7
click at [367, 257] on input "checkbox" at bounding box center [369, 258] width 6 height 6
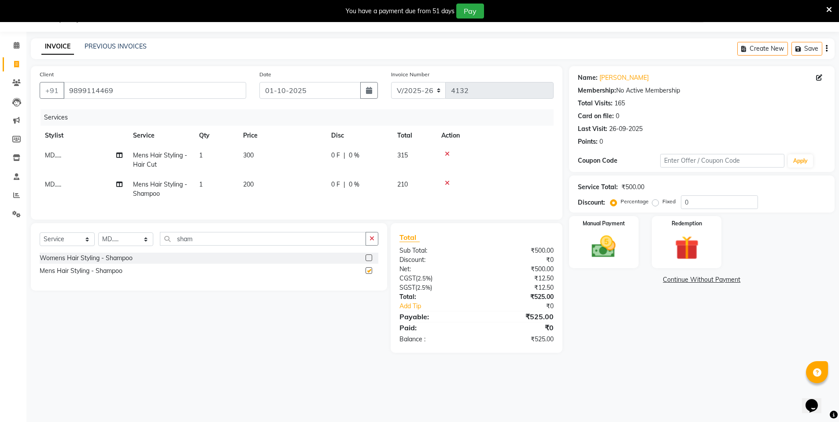
checkbox input "false"
click at [234, 245] on input "sham" at bounding box center [263, 239] width 206 height 14
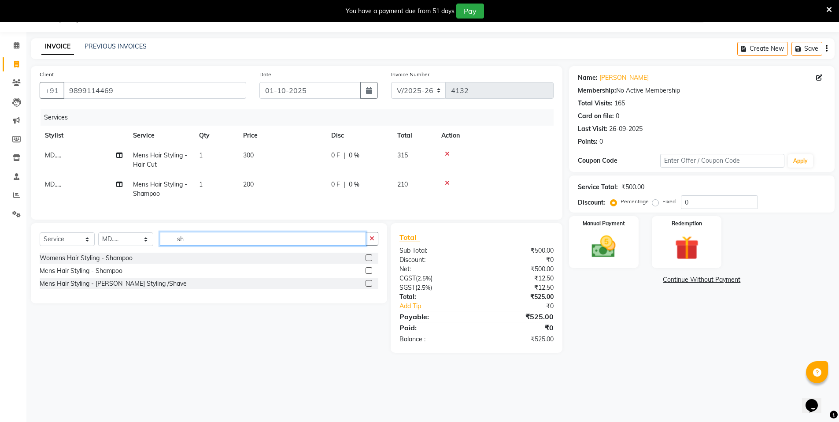
type input "s"
type input "bear"
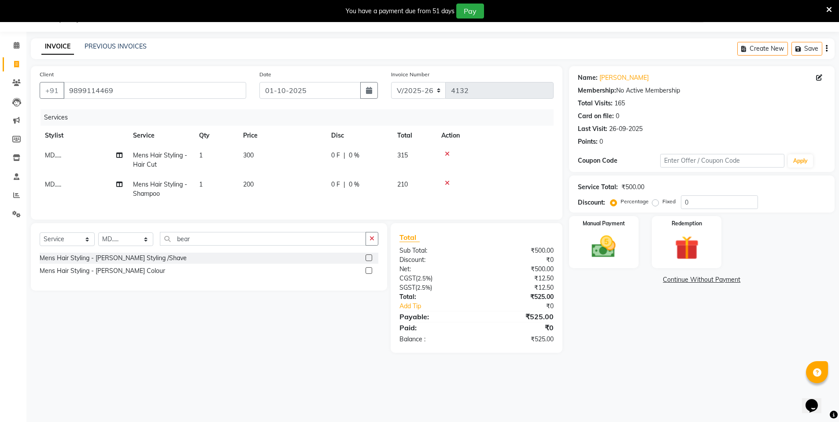
click at [370, 261] on label at bounding box center [369, 257] width 7 height 7
click at [370, 261] on input "checkbox" at bounding box center [369, 258] width 6 height 6
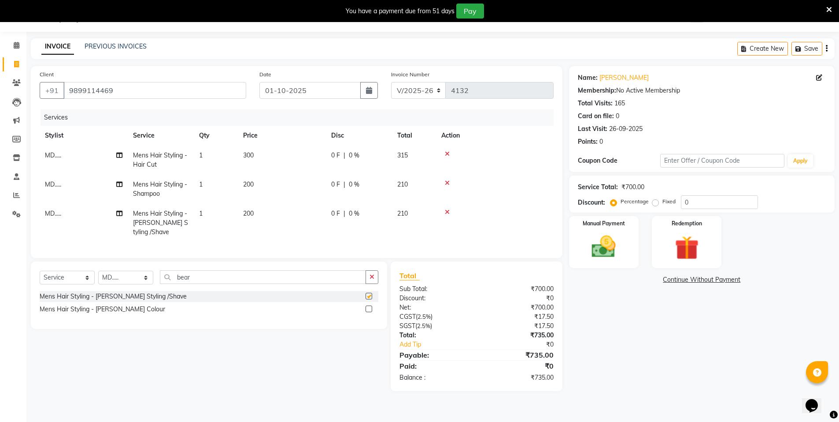
checkbox input "false"
click at [210, 281] on input "bear" at bounding box center [263, 277] width 206 height 14
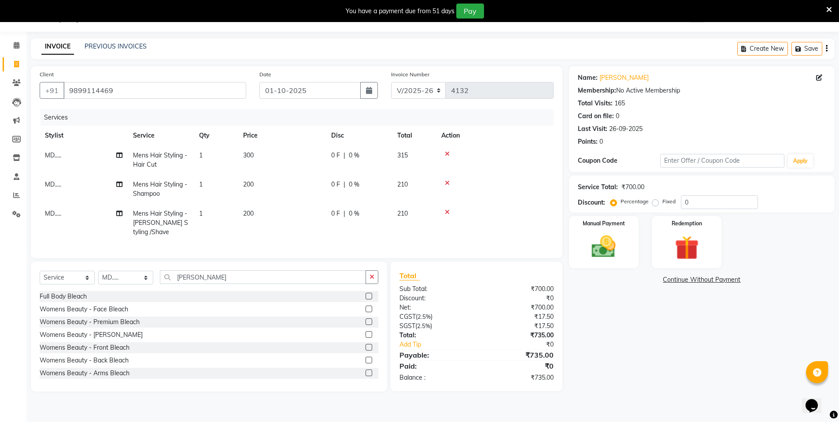
click at [366, 325] on label at bounding box center [369, 321] width 7 height 7
click at [366, 325] on input "checkbox" at bounding box center [369, 322] width 6 height 6
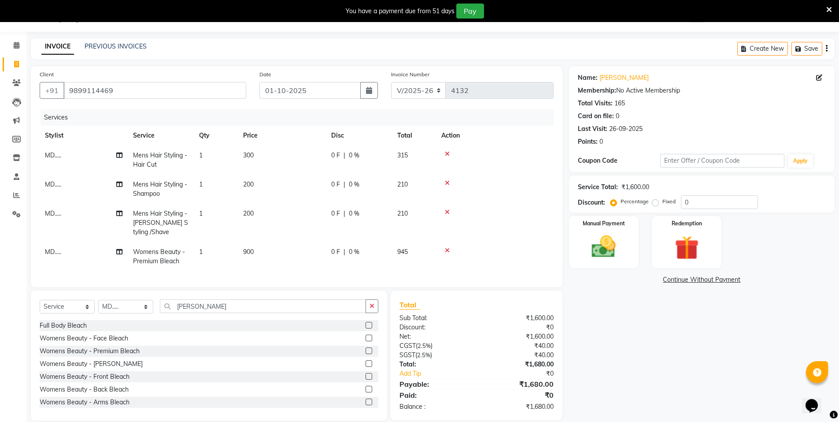
scroll to position [41, 0]
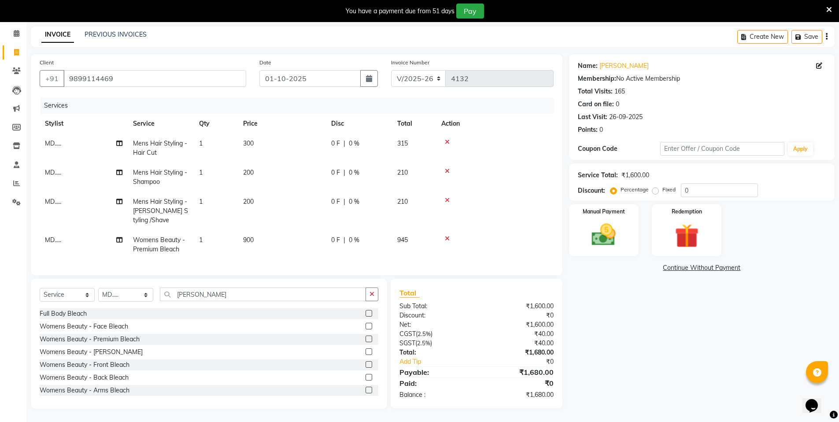
click at [264, 233] on td "900" at bounding box center [282, 244] width 88 height 29
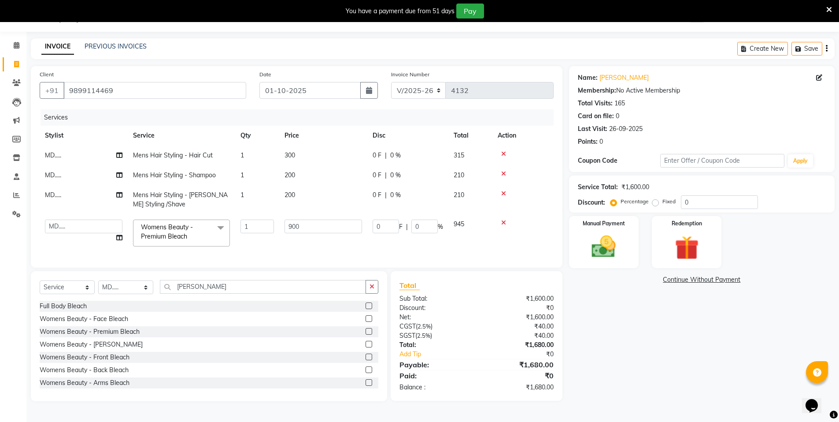
scroll to position [22, 0]
click at [304, 228] on input "900" at bounding box center [324, 226] width 78 height 14
click at [244, 291] on div "Client [PHONE_NUMBER] Date [DATE] Invoice Number V/2025 V/[PHONE_NUMBER] Servic…" at bounding box center [296, 233] width 545 height 335
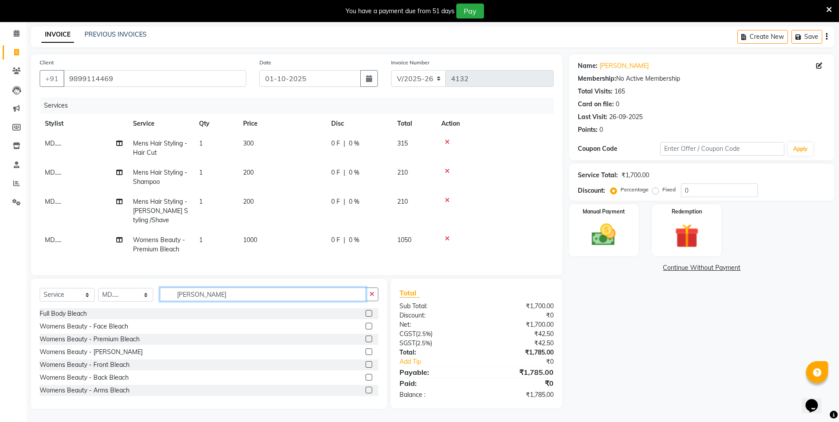
scroll to position [41, 0]
click at [219, 298] on input "[PERSON_NAME]" at bounding box center [263, 294] width 206 height 14
click at [128, 299] on select "Select Stylist [PERSON_NAME] [PERSON_NAME] MANAGER MD..... [PERSON_NAME] [PERSO…" at bounding box center [125, 295] width 55 height 14
click at [98, 288] on select "Select Stylist [PERSON_NAME] [PERSON_NAME] MANAGER MD..... [PERSON_NAME] [PERSO…" at bounding box center [125, 295] width 55 height 14
click at [202, 292] on input "[PERSON_NAME]" at bounding box center [263, 294] width 206 height 14
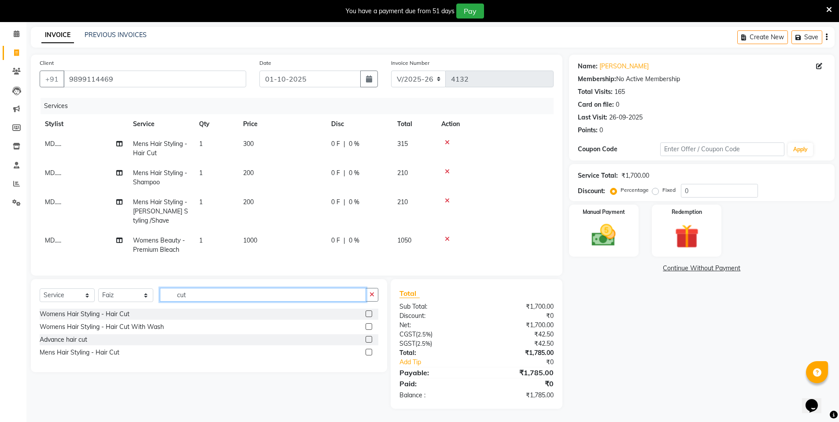
scroll to position [40, 0]
click at [369, 352] on label at bounding box center [369, 351] width 7 height 7
click at [369, 352] on input "checkbox" at bounding box center [369, 352] width 6 height 6
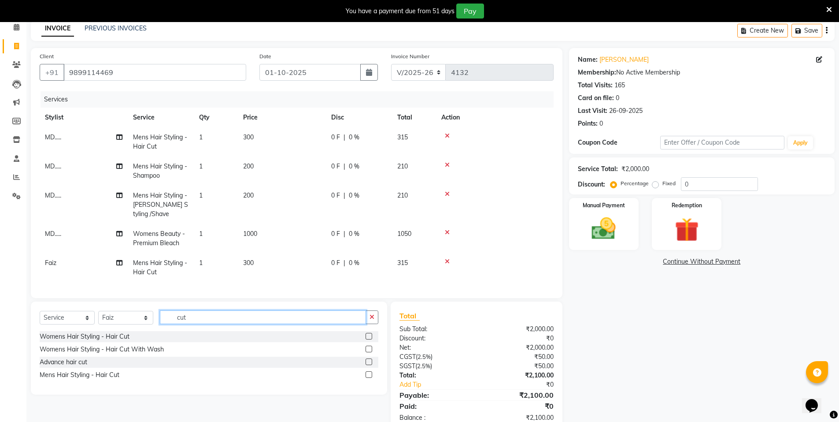
click at [204, 324] on input "cut" at bounding box center [263, 317] width 206 height 14
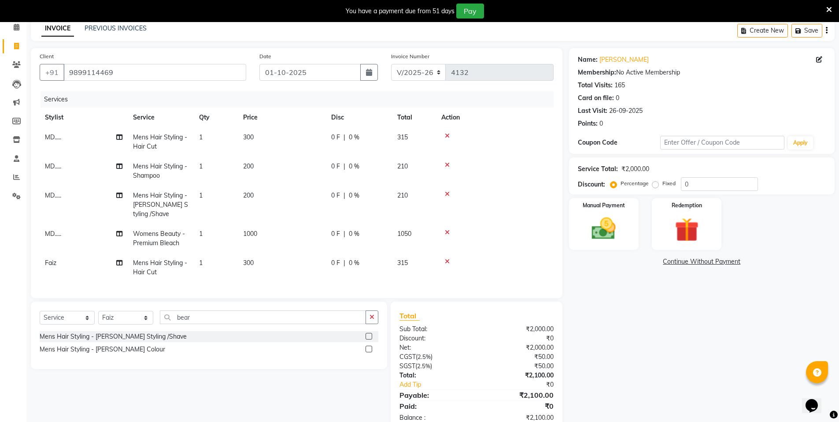
click at [371, 339] on label at bounding box center [369, 336] width 7 height 7
click at [371, 339] on input "checkbox" at bounding box center [369, 336] width 6 height 6
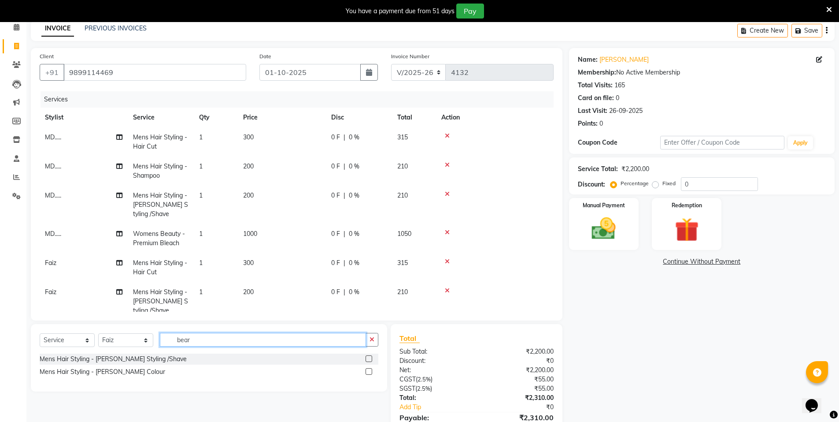
click at [221, 340] on input "bear" at bounding box center [263, 340] width 206 height 14
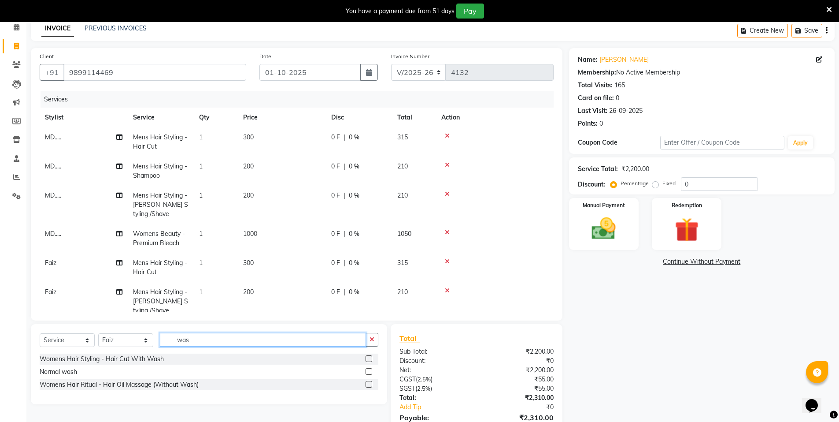
click at [208, 338] on input "was" at bounding box center [263, 340] width 206 height 14
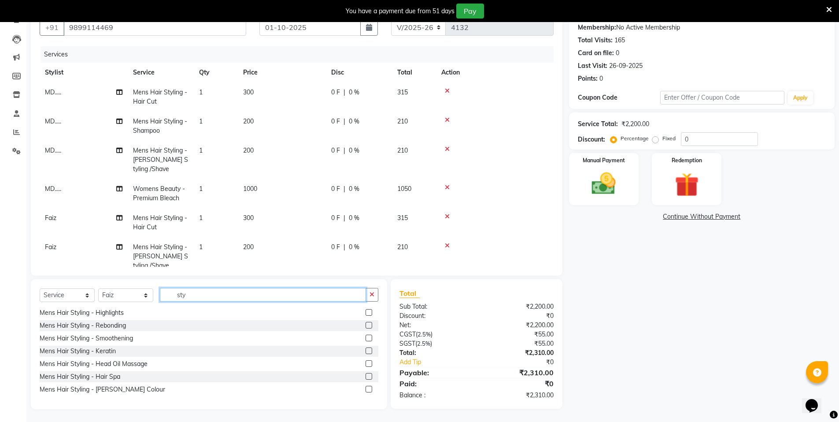
scroll to position [85, 0]
click at [228, 296] on input "sty" at bounding box center [263, 294] width 206 height 14
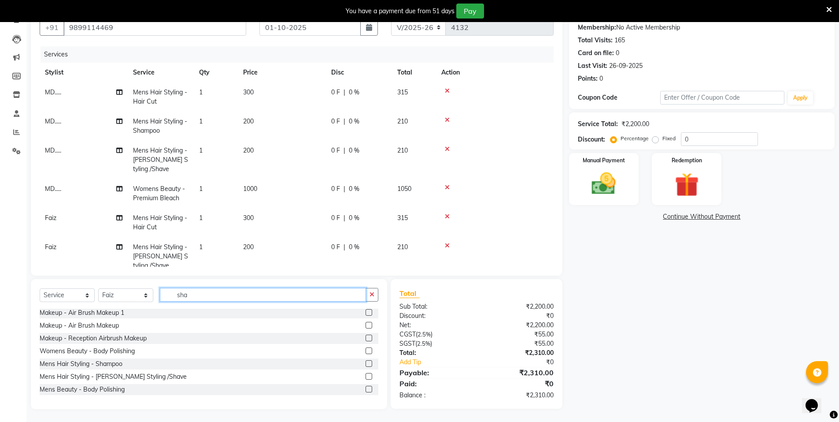
scroll to position [0, 0]
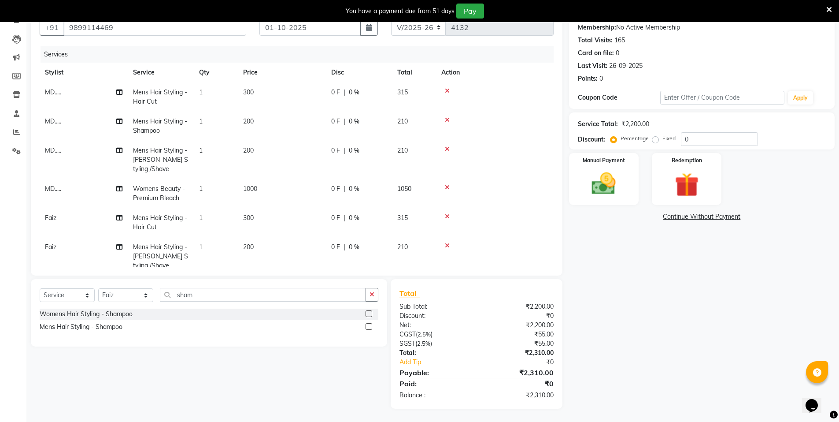
click at [370, 328] on label at bounding box center [369, 326] width 7 height 7
click at [370, 328] on input "checkbox" at bounding box center [369, 327] width 6 height 6
click at [349, 100] on td "0 F | 0 %" at bounding box center [359, 96] width 66 height 29
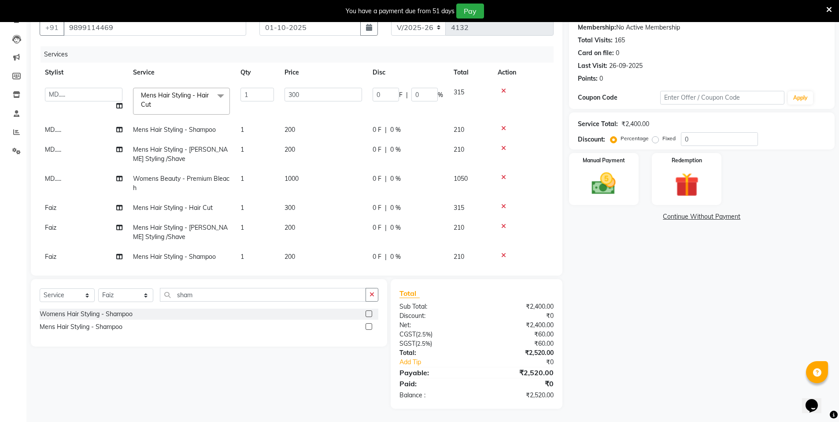
scroll to position [14, 0]
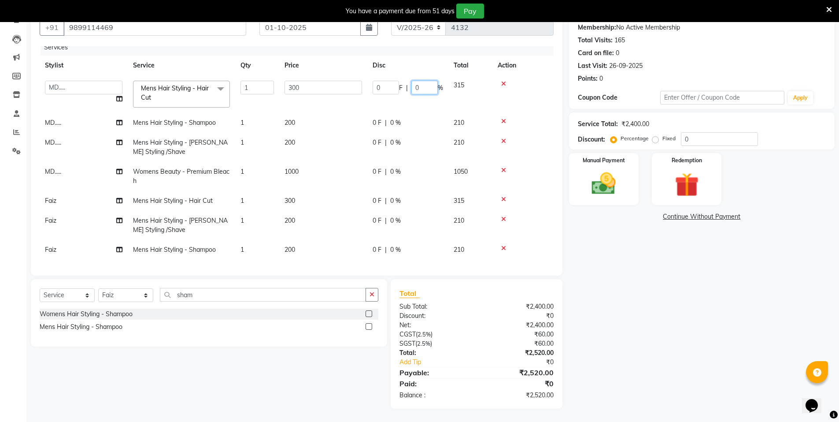
click at [423, 81] on input "0" at bounding box center [424, 88] width 26 height 14
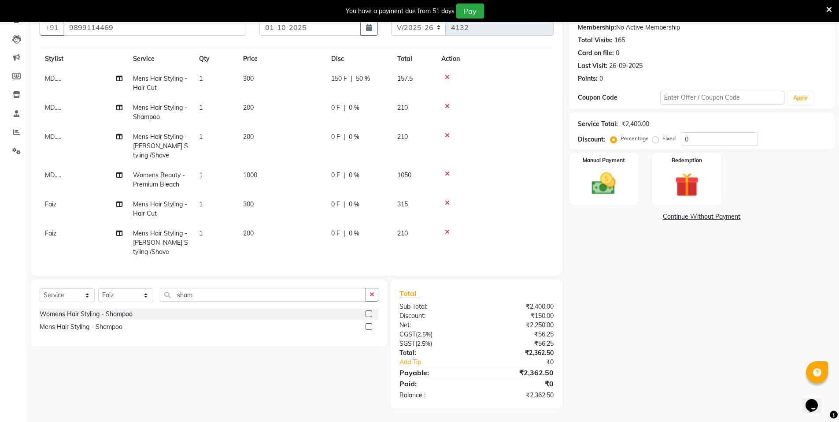
click at [407, 113] on tr "MD..... Mens Hair Styling - Shampoo 1 200 0 F | 0 % 210" at bounding box center [297, 112] width 514 height 29
click at [363, 80] on span "50 %" at bounding box center [363, 78] width 14 height 9
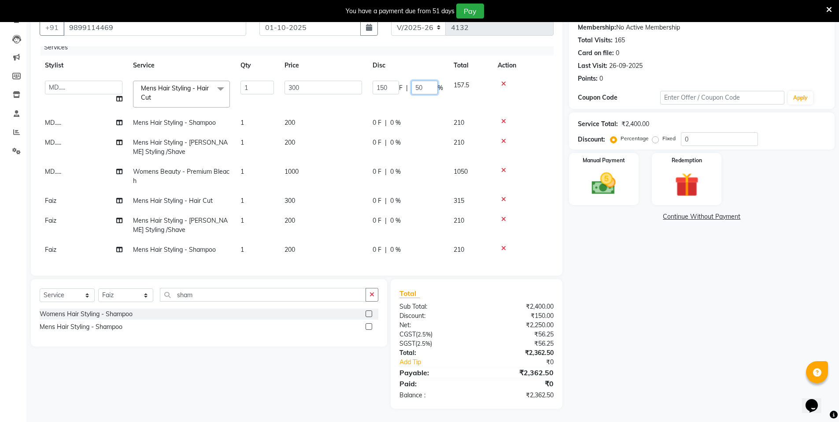
click at [430, 81] on input "50" at bounding box center [424, 88] width 26 height 14
click at [424, 122] on tr "MD..... Mens Hair Styling - Shampoo 1 200 0 F | 0 % 210" at bounding box center [297, 123] width 514 height 20
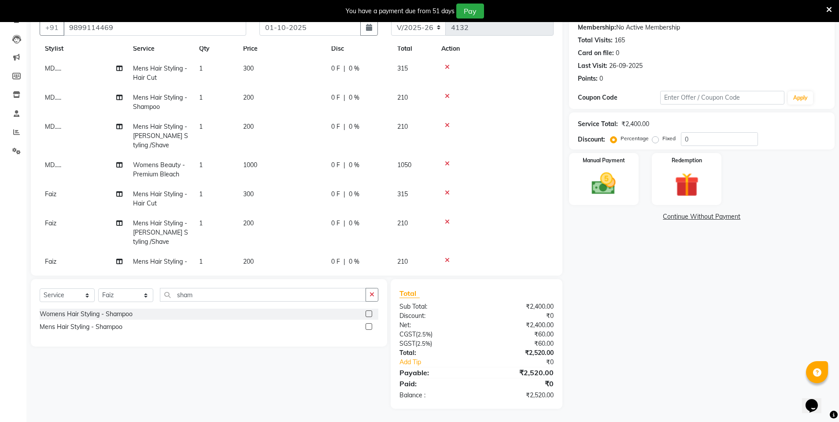
scroll to position [0, 0]
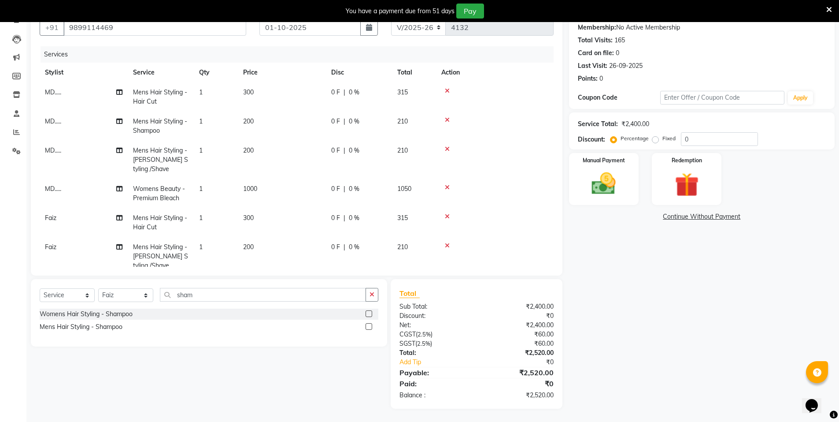
click at [340, 92] on span "0 F" at bounding box center [335, 92] width 9 height 9
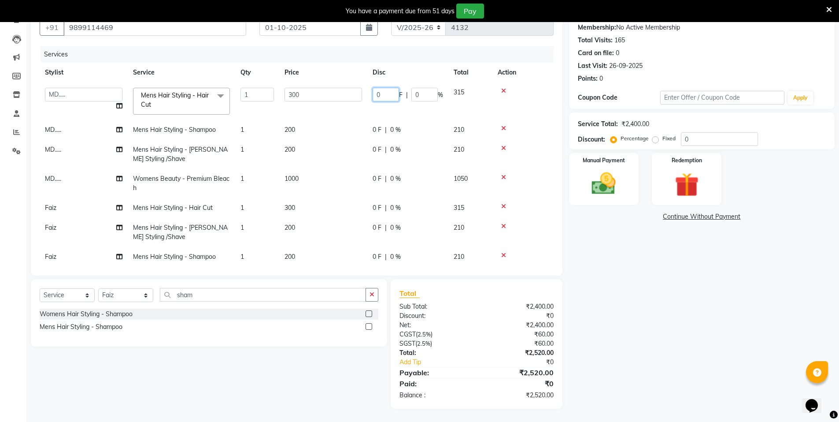
click at [385, 92] on input "0" at bounding box center [386, 95] width 26 height 14
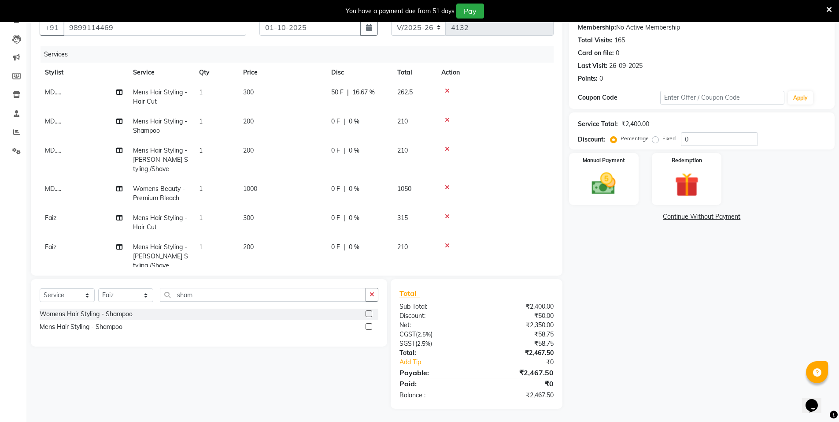
click at [383, 126] on td "0 F | 0 %" at bounding box center [359, 125] width 66 height 29
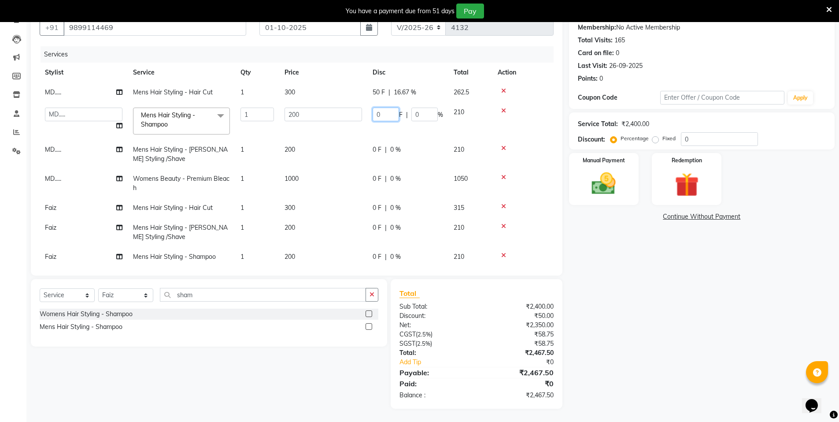
click at [385, 115] on input "0" at bounding box center [386, 114] width 26 height 14
click at [379, 149] on div "0 F | 0 %" at bounding box center [408, 149] width 70 height 9
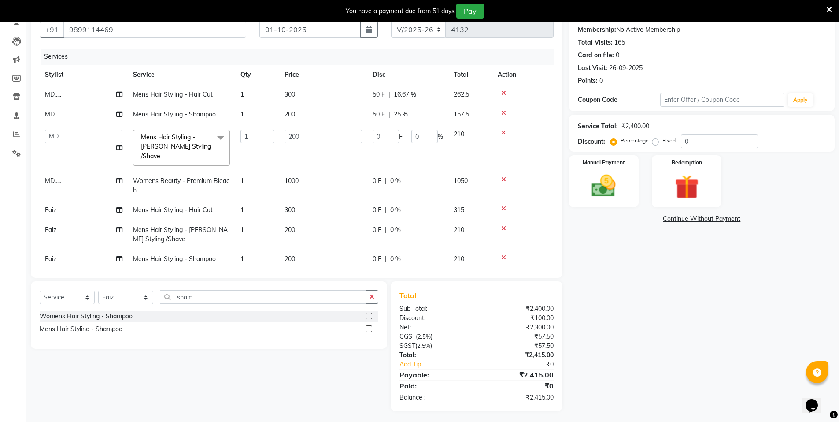
scroll to position [85, 0]
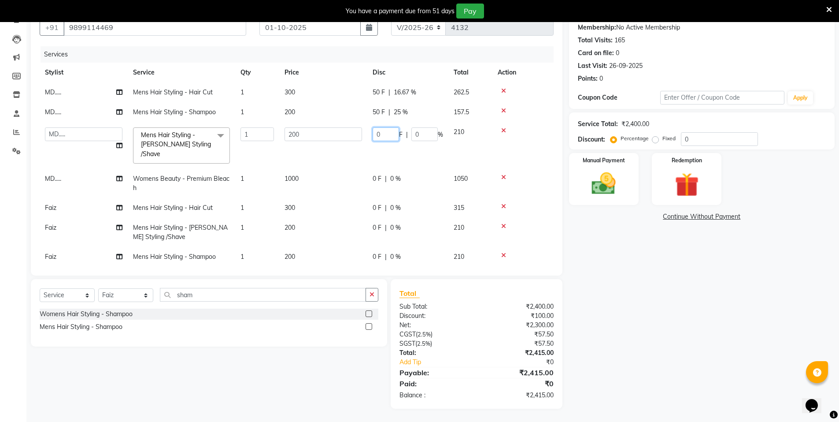
click at [385, 135] on input "0" at bounding box center [386, 134] width 26 height 14
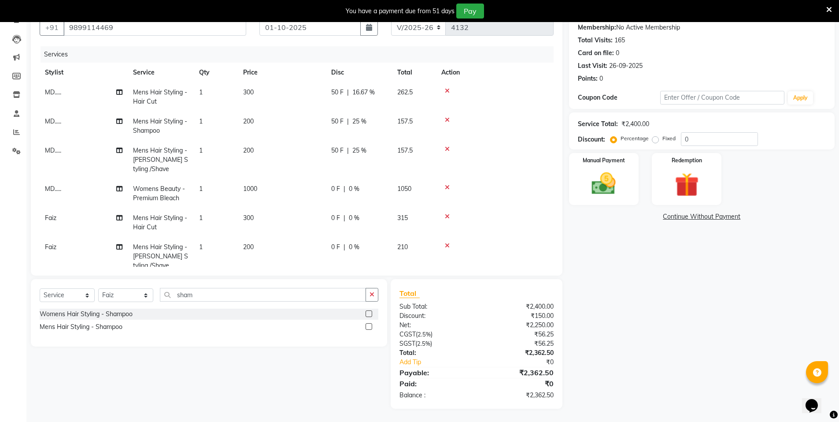
click at [385, 168] on tbody "MD..... Mens Hair Styling - Hair Cut 1 300 50 F | 16.67 % 262.5 MD..... Mens Ha…" at bounding box center [297, 193] width 514 height 222
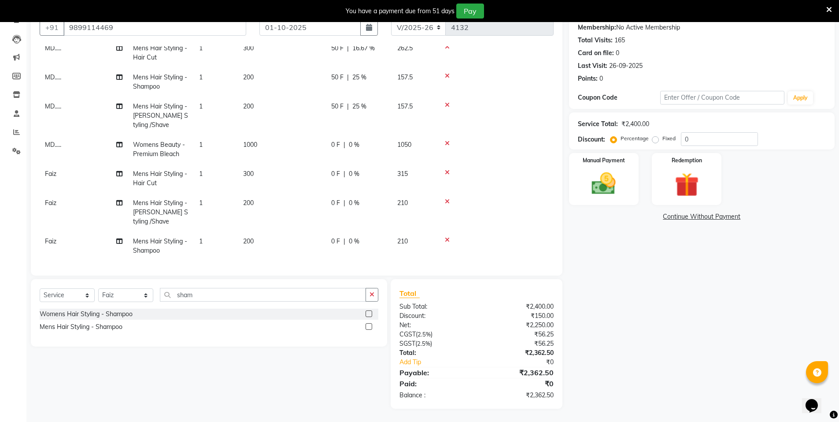
click at [341, 146] on div "0 F | 0 %" at bounding box center [359, 144] width 56 height 9
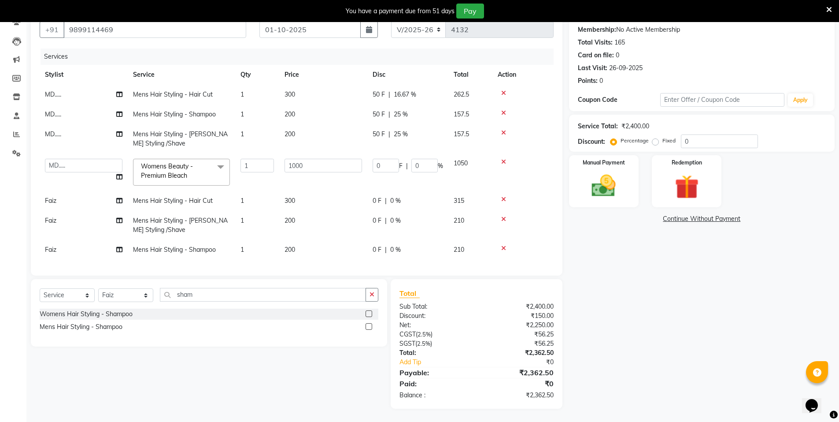
scroll to position [83, 0]
click at [382, 167] on input "0" at bounding box center [386, 166] width 26 height 14
click at [383, 200] on tbody "MD..... Mens Hair Styling - Hair Cut 1 300 50 F | 16.67 % 262.5 MD..... Mens Ha…" at bounding box center [297, 172] width 514 height 175
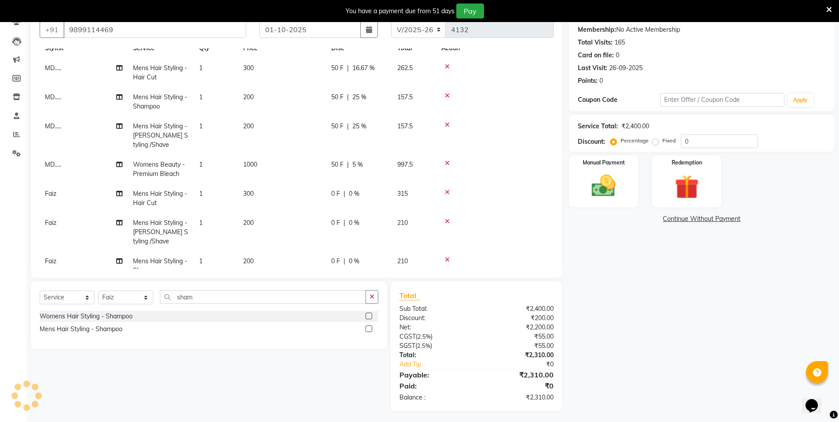
scroll to position [52, 0]
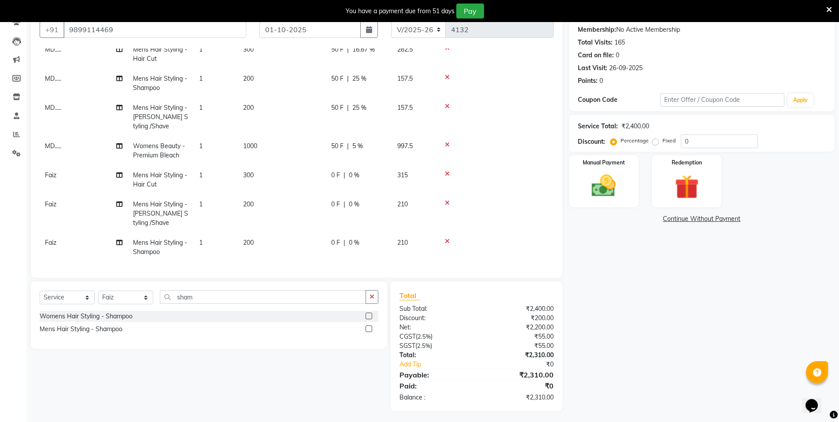
click at [341, 170] on div "0 F | 0 %" at bounding box center [359, 174] width 56 height 9
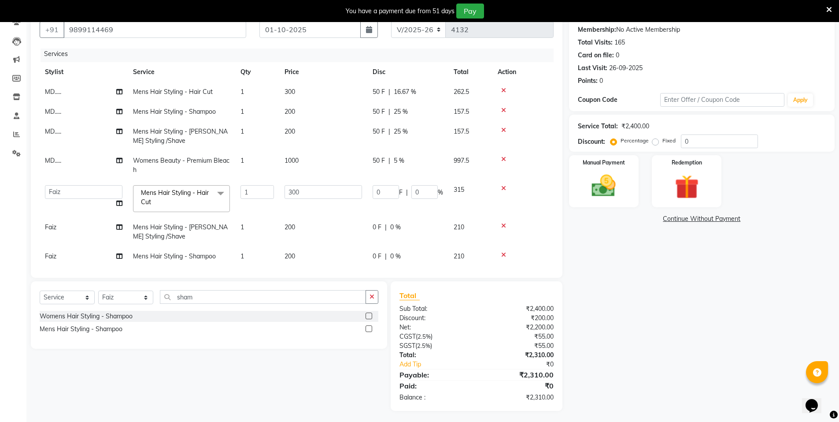
scroll to position [0, 0]
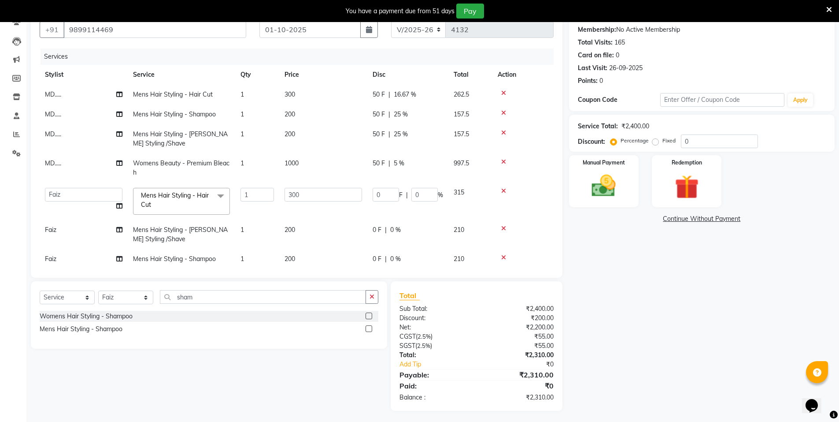
click at [378, 100] on td "50 F | 16.67 %" at bounding box center [407, 95] width 81 height 20
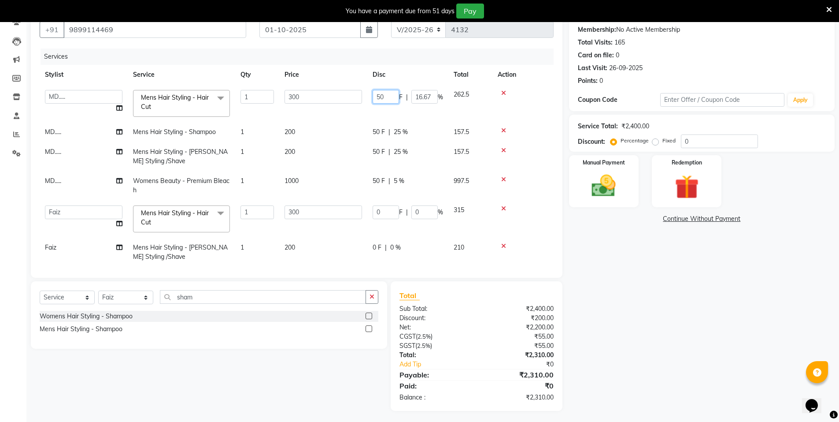
click at [393, 99] on input "50" at bounding box center [386, 97] width 26 height 14
click at [376, 133] on tbody "[PERSON_NAME] [PERSON_NAME] MANAGER MD..... Pankaj Pradeep [PERSON_NAME] sameer…" at bounding box center [297, 186] width 514 height 202
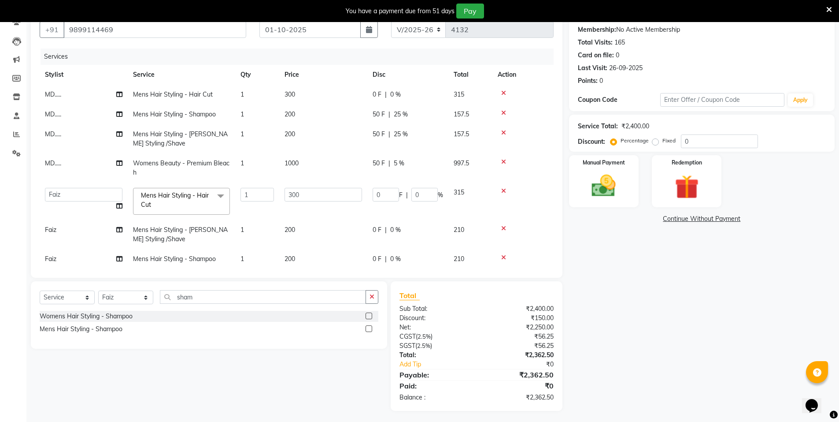
click at [384, 114] on span "50 F" at bounding box center [379, 114] width 12 height 9
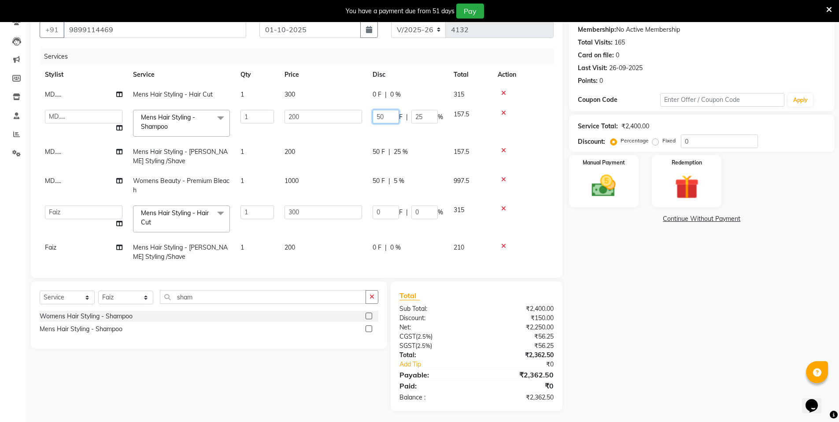
click at [389, 119] on input "50" at bounding box center [386, 117] width 26 height 14
click at [381, 148] on td "50 F | 25 %" at bounding box center [407, 156] width 81 height 29
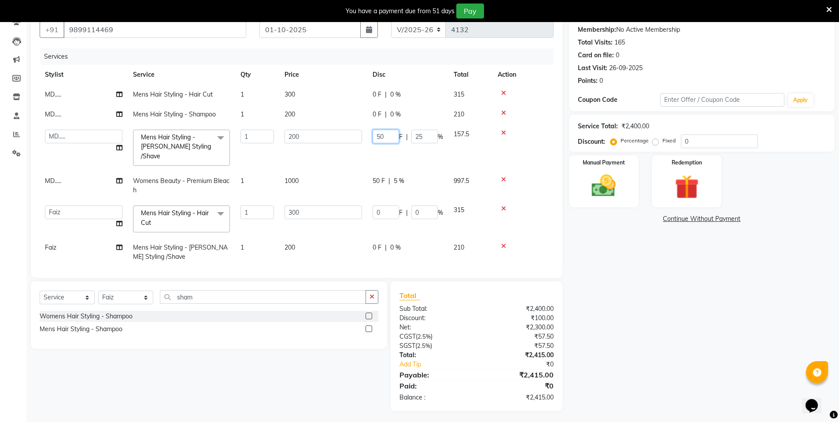
click at [388, 133] on input "50" at bounding box center [386, 137] width 26 height 14
click at [387, 180] on td "50 F | 5 %" at bounding box center [407, 185] width 81 height 29
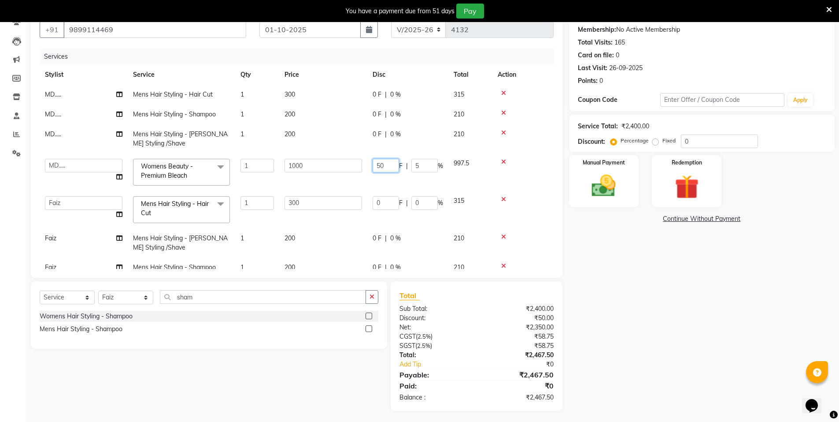
click at [384, 165] on input "50" at bounding box center [386, 166] width 26 height 14
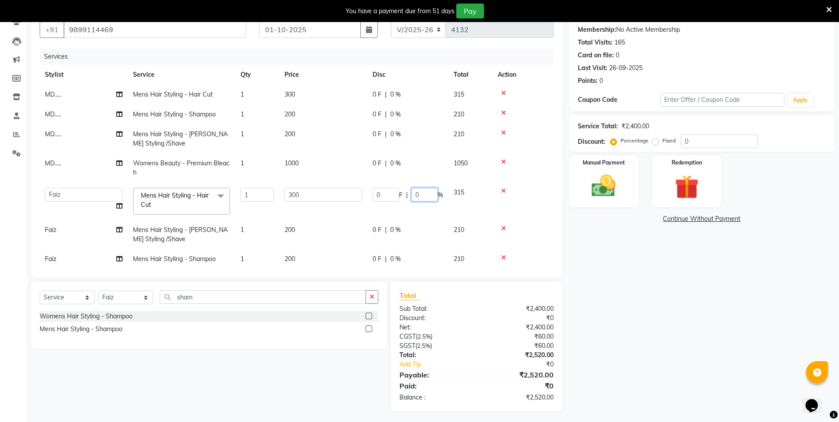
click at [420, 193] on input "0" at bounding box center [424, 195] width 26 height 14
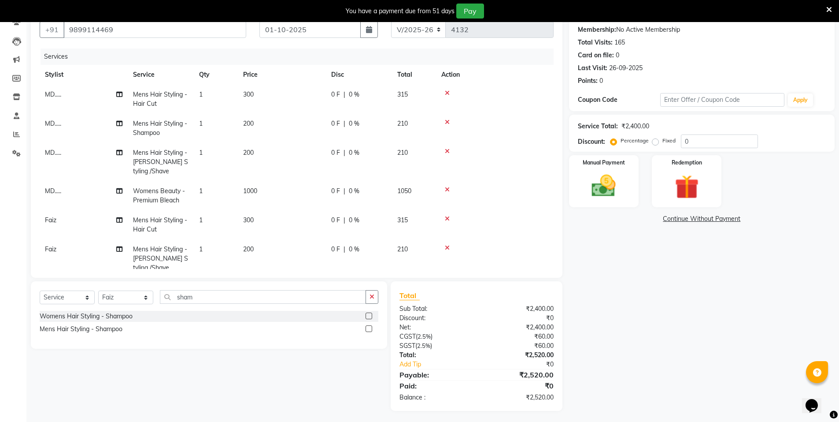
click at [530, 210] on td at bounding box center [495, 224] width 118 height 29
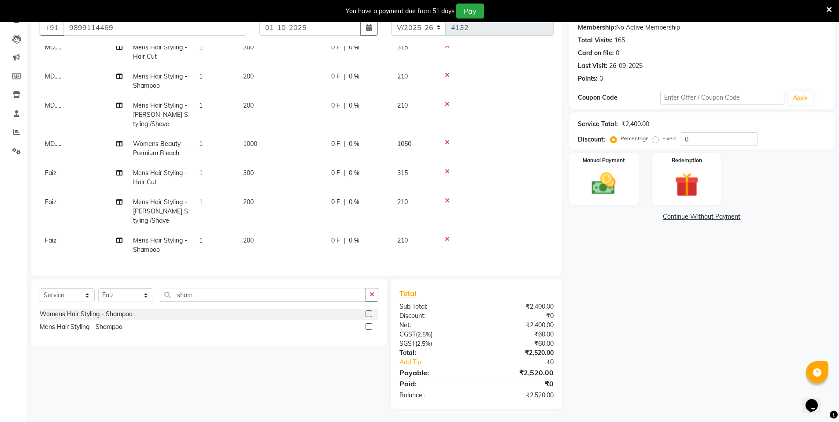
scroll to position [52, 0]
click at [689, 139] on input "0" at bounding box center [719, 139] width 77 height 14
click at [645, 267] on div "Name: [PERSON_NAME] Membership: No Active Membership Total Visits: 165 Card on …" at bounding box center [705, 205] width 272 height 405
click at [604, 183] on img at bounding box center [604, 183] width 41 height 29
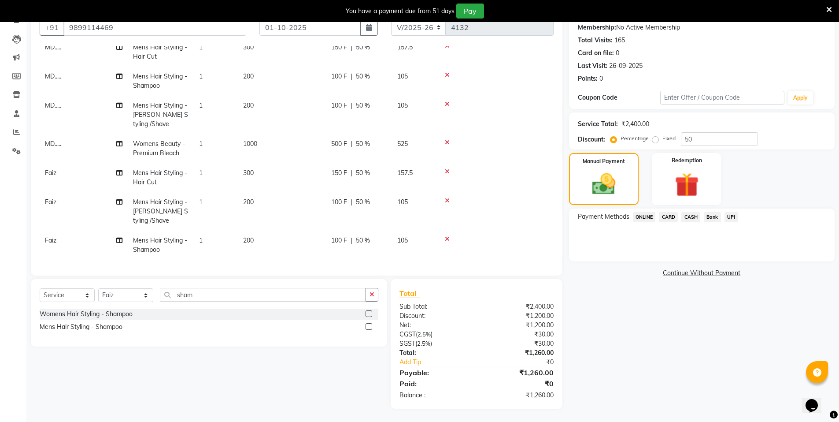
click at [646, 218] on span "ONLINE" at bounding box center [644, 217] width 23 height 10
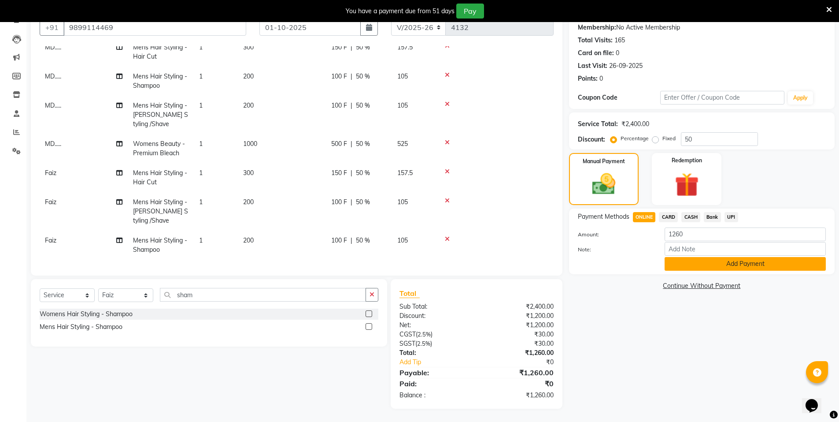
click at [704, 260] on button "Add Payment" at bounding box center [745, 264] width 161 height 14
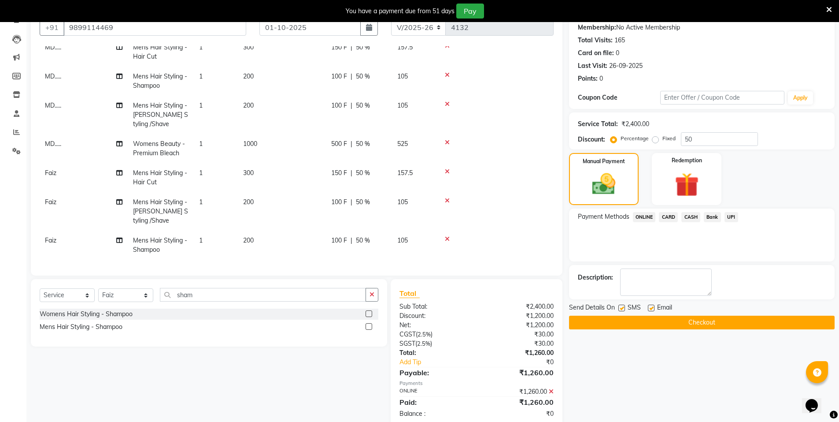
click at [707, 325] on button "Checkout" at bounding box center [702, 322] width 266 height 14
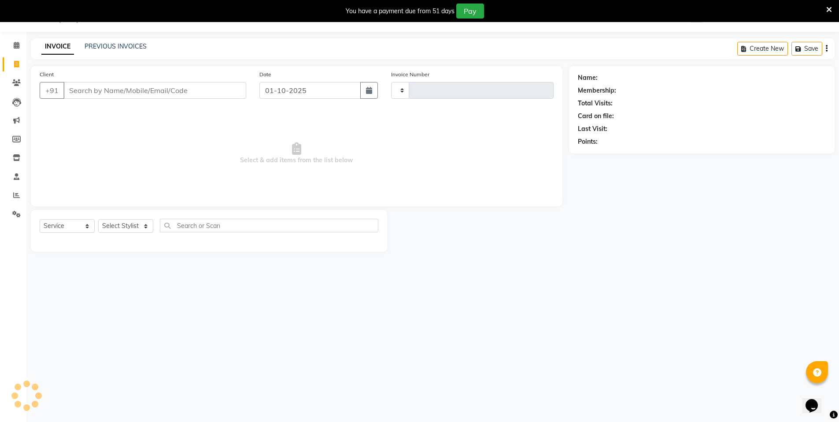
scroll to position [22, 0]
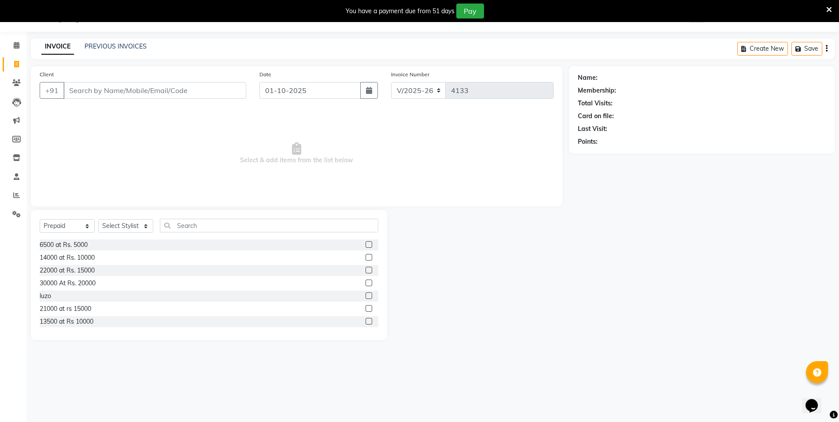
click at [137, 93] on input "Client" at bounding box center [154, 90] width 183 height 17
click at [138, 113] on ngb-highlight "99531494 83" at bounding box center [124, 110] width 46 height 9
click at [54, 224] on select "Select Service Product Membership Package Voucher Prepaid Gift Card" at bounding box center [67, 226] width 55 height 14
click at [40, 219] on select "Select Service Product Membership Package Voucher Prepaid Gift Card" at bounding box center [67, 226] width 55 height 14
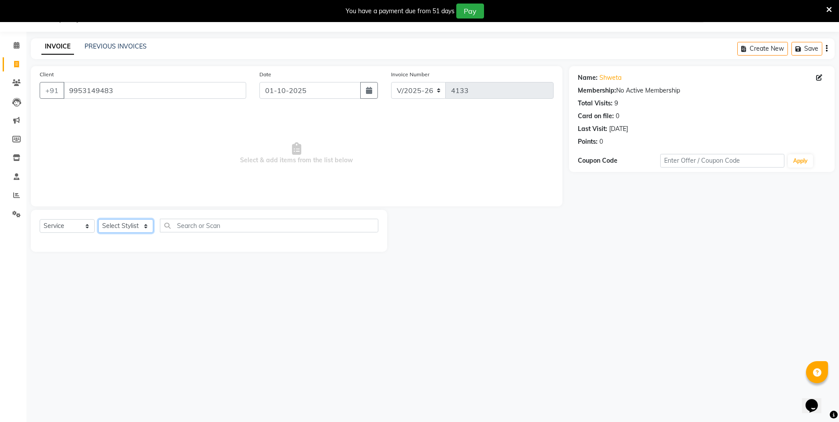
click at [128, 228] on select "Select Stylist [PERSON_NAME] [PERSON_NAME] MANAGER MD..... [PERSON_NAME] [PERSO…" at bounding box center [125, 226] width 55 height 14
click at [98, 219] on select "Select Stylist [PERSON_NAME] [PERSON_NAME] MANAGER MD..... [PERSON_NAME] [PERSO…" at bounding box center [125, 226] width 55 height 14
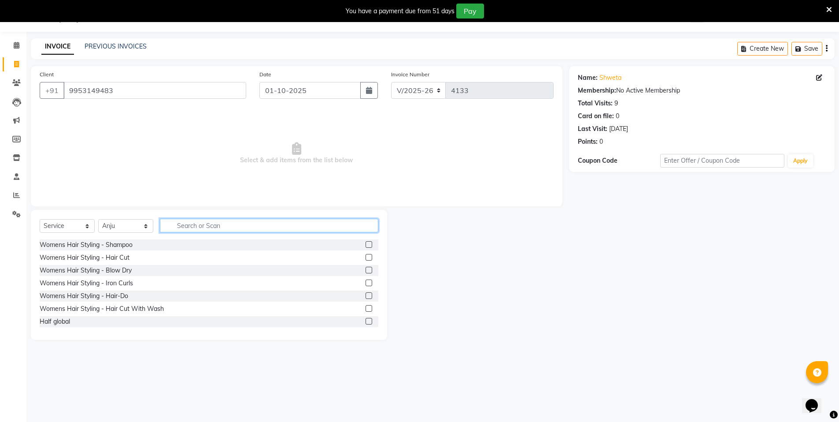
click at [199, 226] on input "text" at bounding box center [269, 225] width 218 height 14
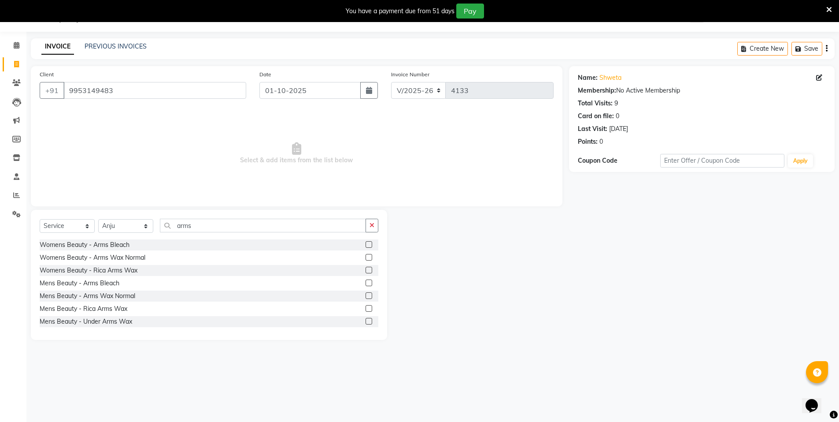
click at [366, 269] on label at bounding box center [369, 270] width 7 height 7
click at [366, 269] on input "checkbox" at bounding box center [369, 270] width 6 height 6
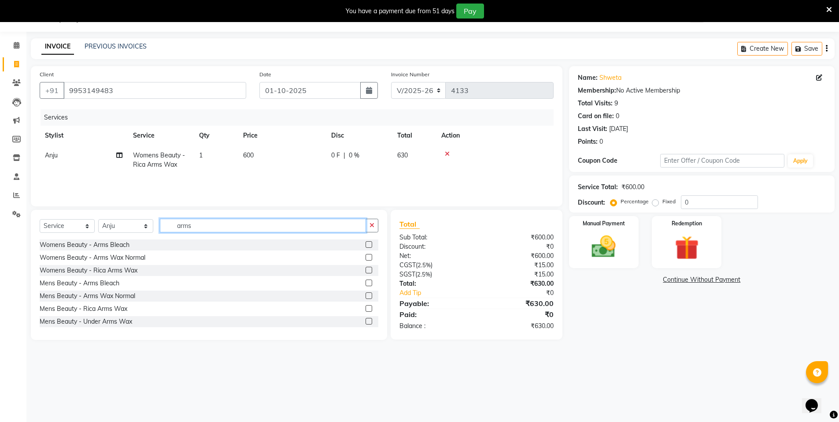
click at [200, 228] on input "arms" at bounding box center [263, 225] width 206 height 14
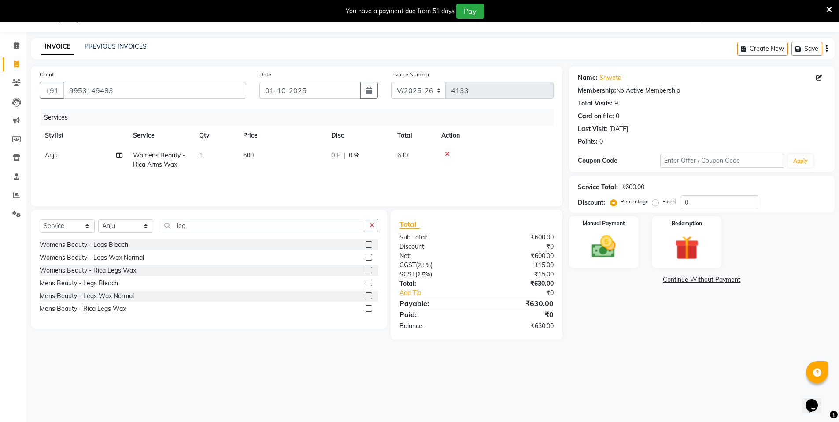
click at [367, 268] on label at bounding box center [369, 270] width 7 height 7
click at [367, 268] on input "checkbox" at bounding box center [369, 270] width 6 height 6
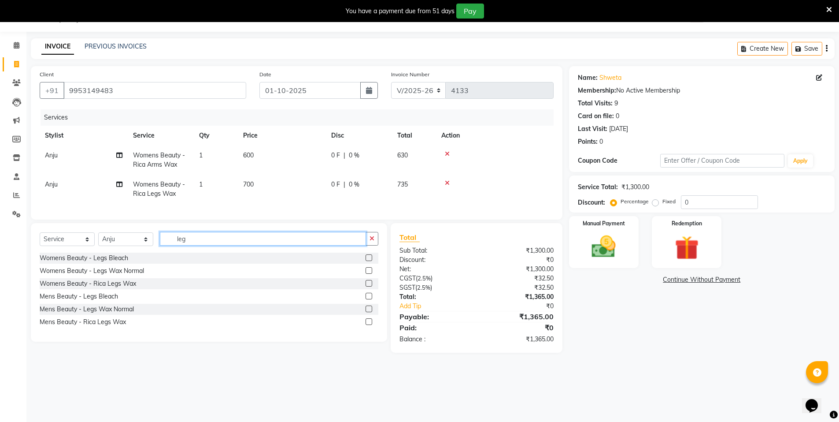
click at [213, 244] on input "leg" at bounding box center [263, 239] width 206 height 14
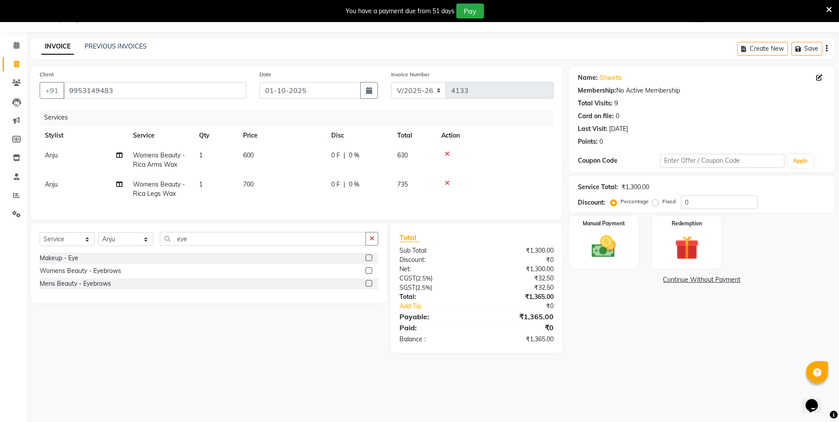
click at [368, 274] on label at bounding box center [369, 270] width 7 height 7
click at [368, 274] on input "checkbox" at bounding box center [369, 271] width 6 height 6
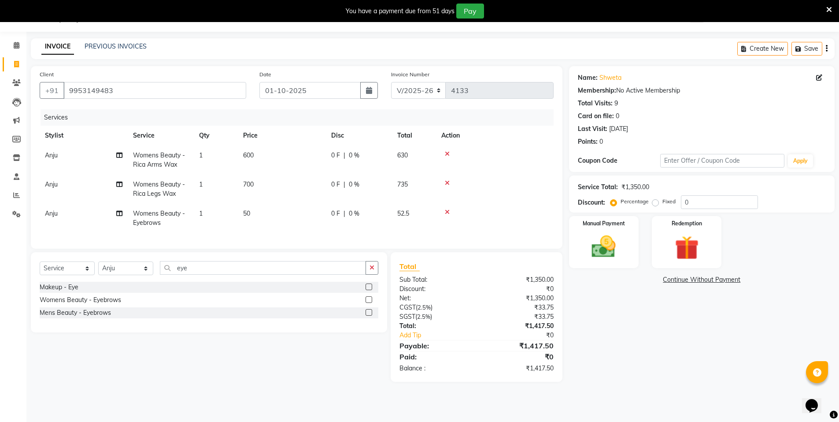
click at [204, 210] on td "1" at bounding box center [216, 218] width 44 height 29
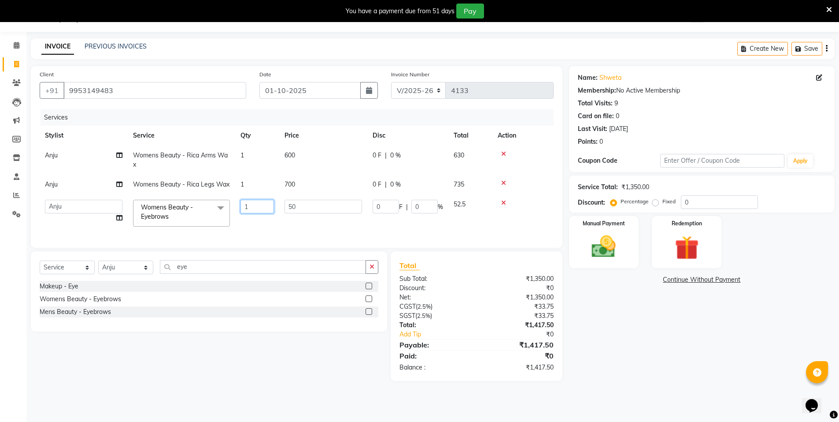
click at [254, 204] on input "1" at bounding box center [257, 207] width 33 height 14
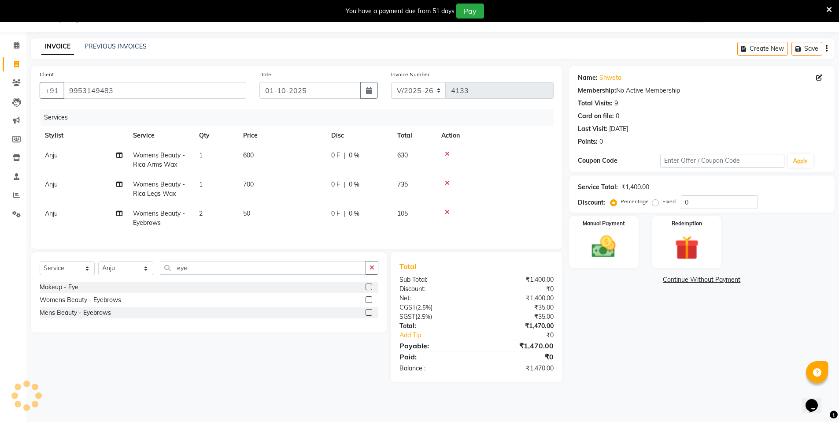
click at [290, 230] on td "50" at bounding box center [282, 218] width 88 height 29
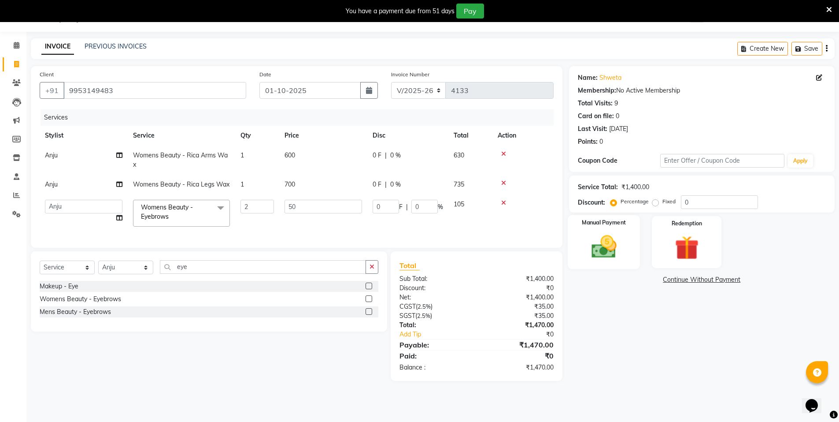
click at [600, 246] on img at bounding box center [604, 246] width 41 height 29
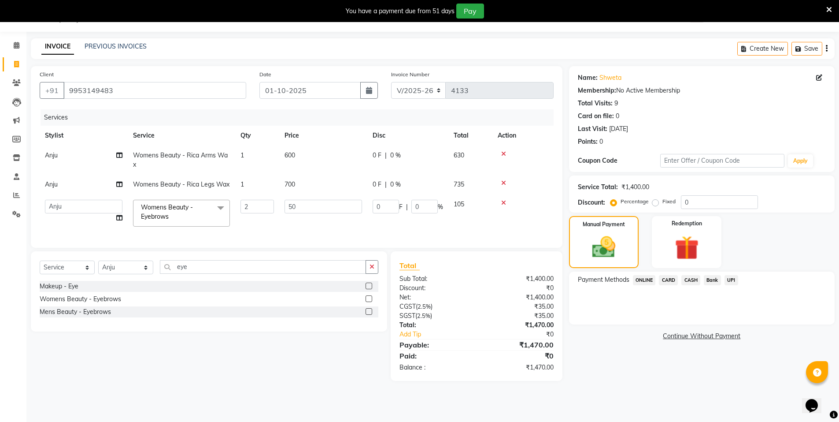
click at [642, 280] on span "ONLINE" at bounding box center [644, 280] width 23 height 10
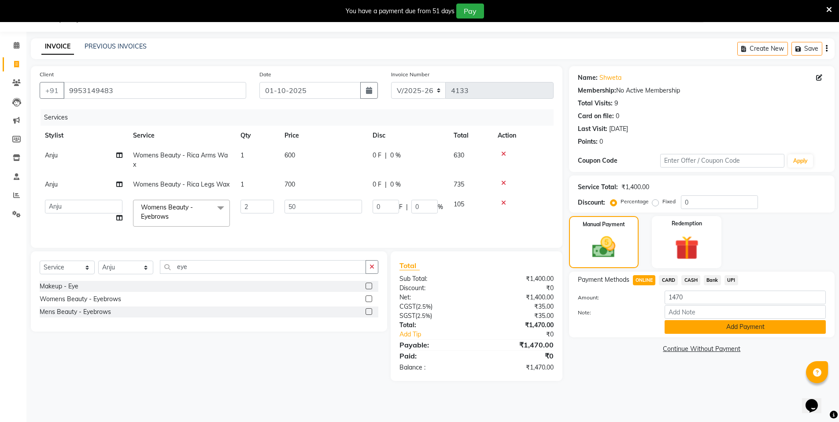
click at [711, 325] on button "Add Payment" at bounding box center [745, 327] width 161 height 14
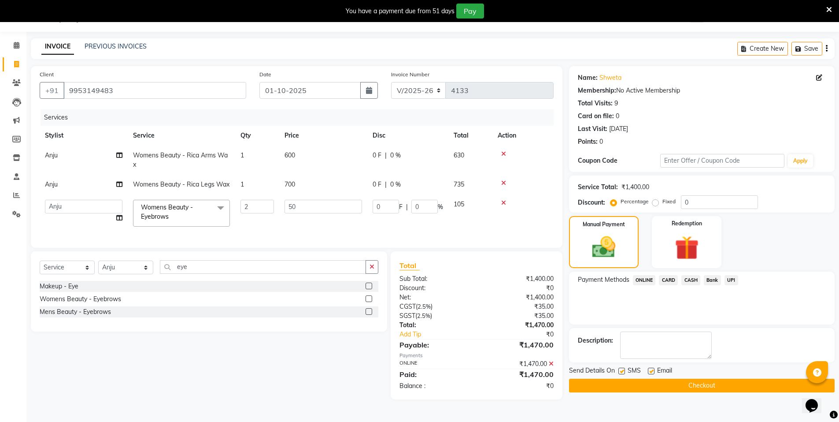
drag, startPoint x: 705, startPoint y: 384, endPoint x: 709, endPoint y: 375, distance: 9.7
click at [706, 383] on button "Checkout" at bounding box center [702, 385] width 266 height 14
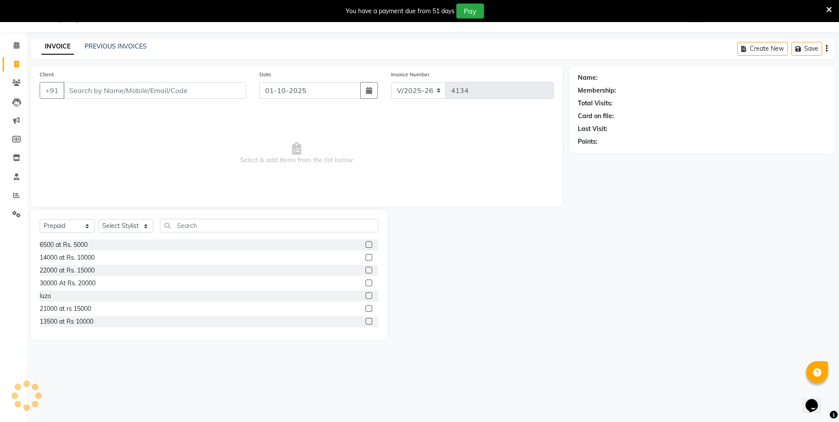
click at [81, 95] on input "Client" at bounding box center [154, 90] width 183 height 17
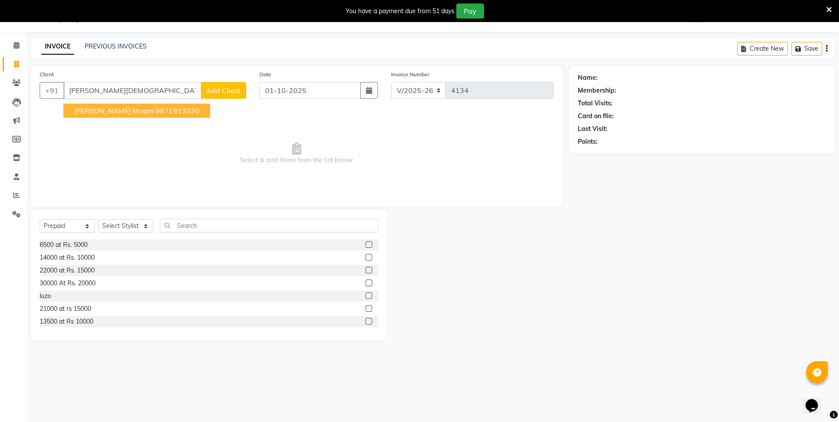
click at [126, 112] on span "[PERSON_NAME] maam" at bounding box center [114, 110] width 80 height 9
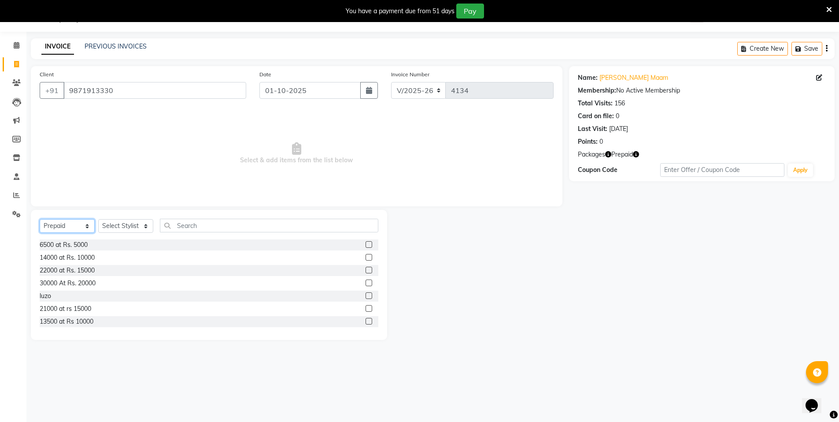
click at [64, 226] on select "Select Service Product Membership Package Voucher Prepaid Gift Card" at bounding box center [67, 226] width 55 height 14
click at [40, 219] on select "Select Service Product Membership Package Voucher Prepaid Gift Card" at bounding box center [67, 226] width 55 height 14
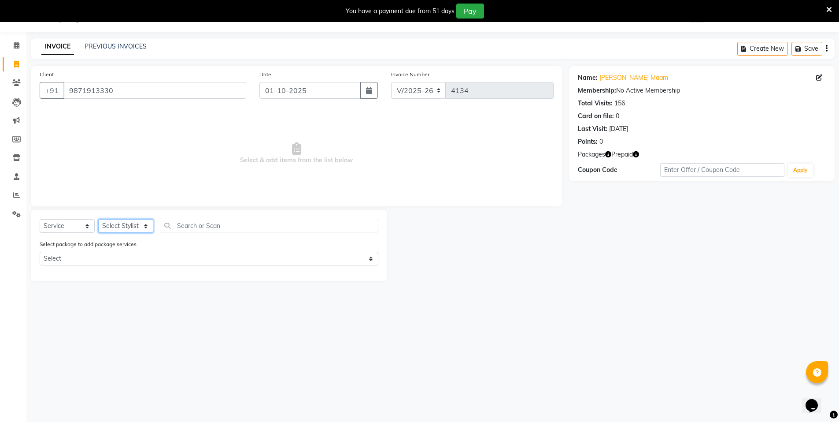
click at [118, 223] on select "Select Stylist [PERSON_NAME] [PERSON_NAME] MANAGER MD..... [PERSON_NAME] [PERSO…" at bounding box center [125, 226] width 55 height 14
click at [98, 219] on select "Select Stylist [PERSON_NAME] [PERSON_NAME] MANAGER MD..... [PERSON_NAME] [PERSO…" at bounding box center [125, 226] width 55 height 14
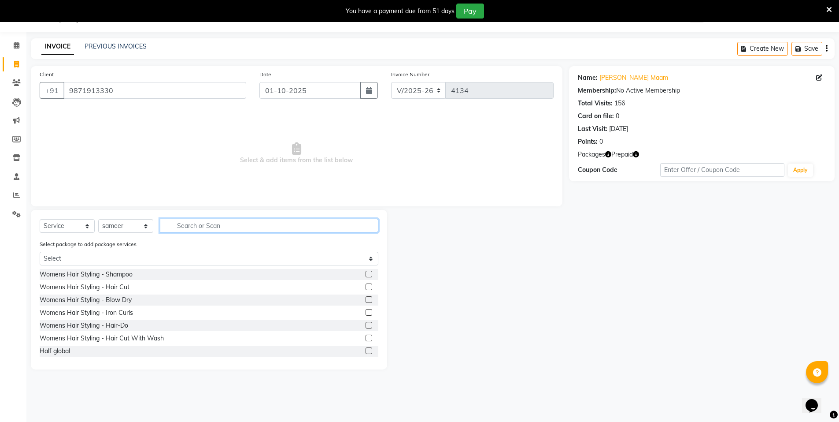
click at [190, 220] on input "text" at bounding box center [269, 225] width 218 height 14
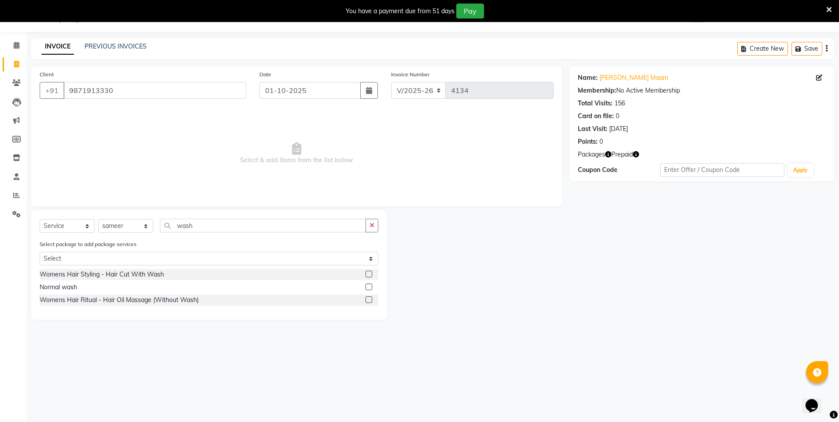
click at [368, 288] on label at bounding box center [369, 286] width 7 height 7
click at [368, 288] on input "checkbox" at bounding box center [369, 287] width 6 height 6
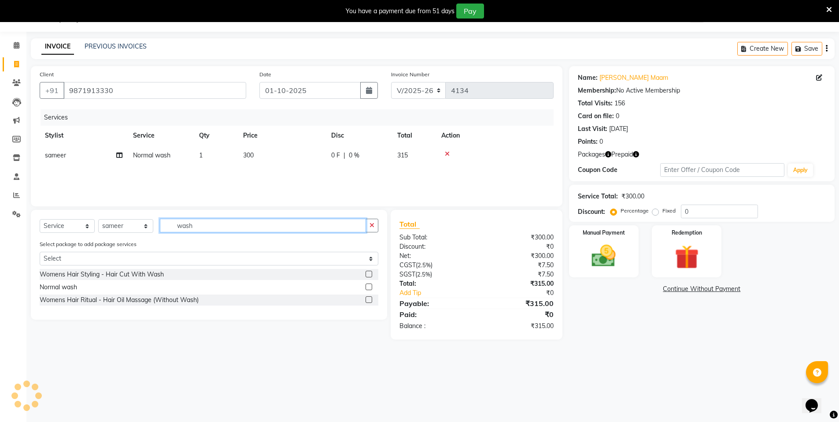
click at [210, 226] on input "wash" at bounding box center [263, 225] width 206 height 14
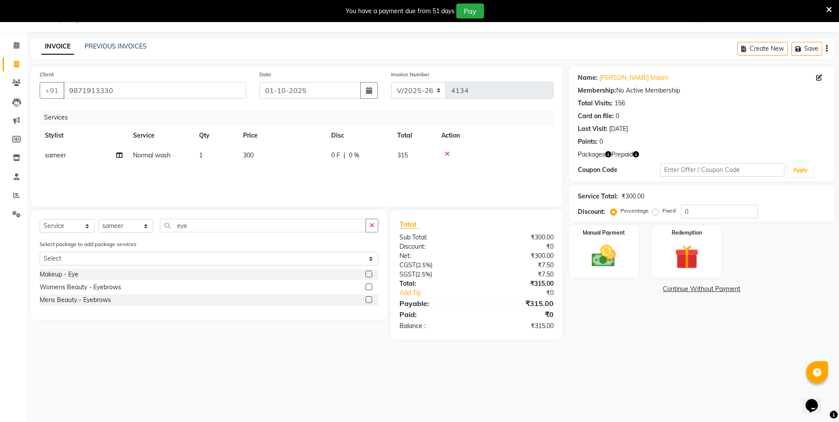
click at [370, 286] on label at bounding box center [369, 286] width 7 height 7
click at [370, 286] on input "checkbox" at bounding box center [369, 287] width 6 height 6
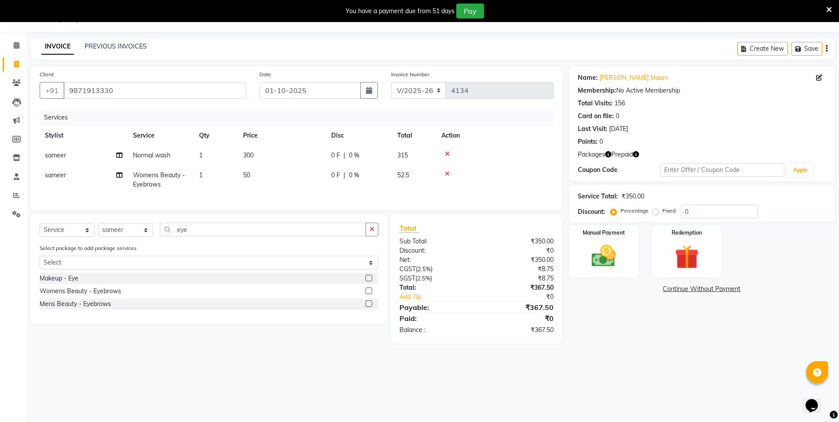
click at [62, 175] on span "sameer" at bounding box center [55, 175] width 21 height 8
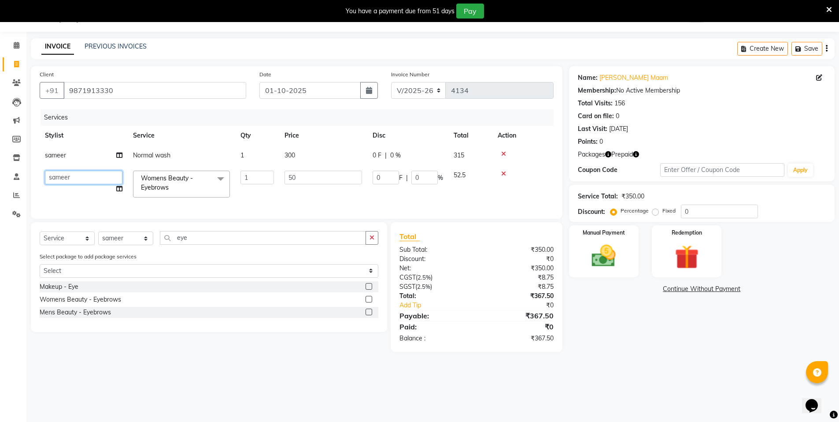
click at [89, 178] on select "[PERSON_NAME] [PERSON_NAME] MANAGER MD..... [PERSON_NAME] [PERSON_NAME] [PERSON…" at bounding box center [84, 177] width 78 height 14
click at [255, 178] on input "1" at bounding box center [257, 177] width 33 height 14
click at [310, 198] on div "Services Stylist Service Qty Price Disc Total Action sameer Normal wash 1 300 0…" at bounding box center [297, 159] width 514 height 100
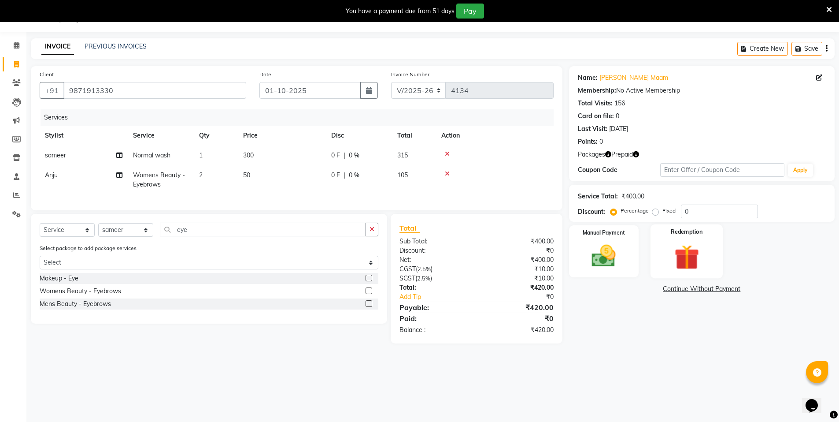
click at [681, 251] on img at bounding box center [687, 256] width 41 height 31
click at [645, 290] on span "Prepaid 2" at bounding box center [647, 290] width 29 height 10
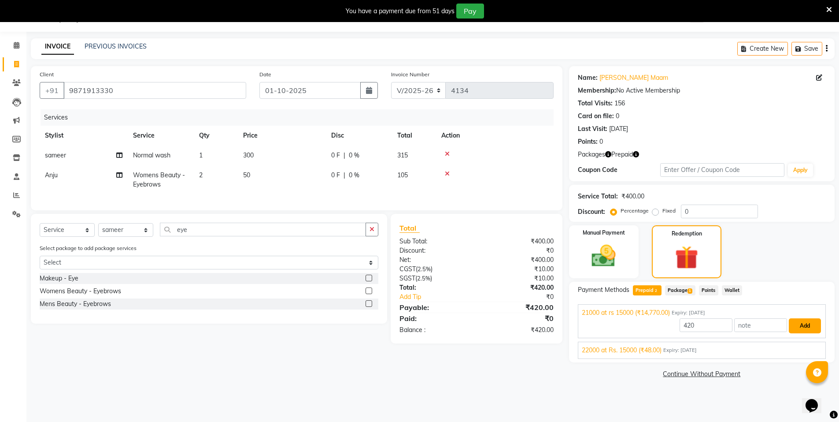
click at [801, 324] on button "Add" at bounding box center [805, 325] width 32 height 15
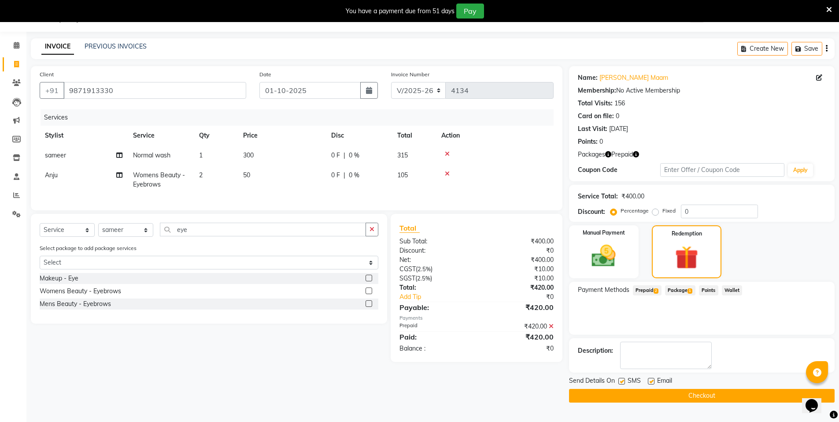
click at [739, 401] on button "Checkout" at bounding box center [702, 396] width 266 height 14
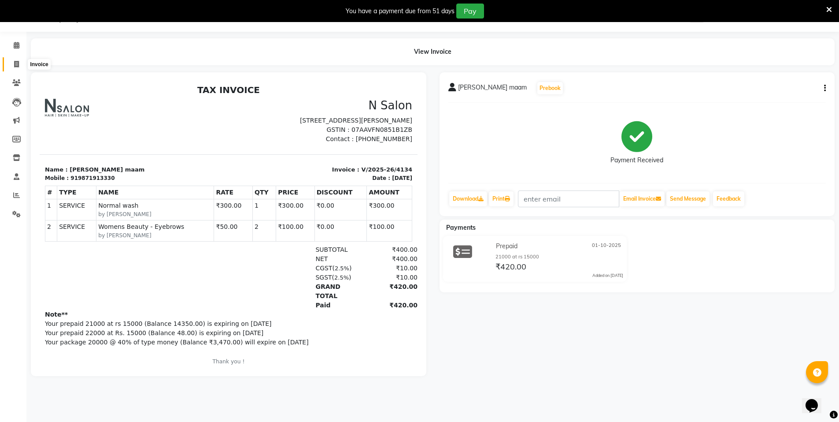
click at [17, 63] on icon at bounding box center [16, 64] width 5 height 7
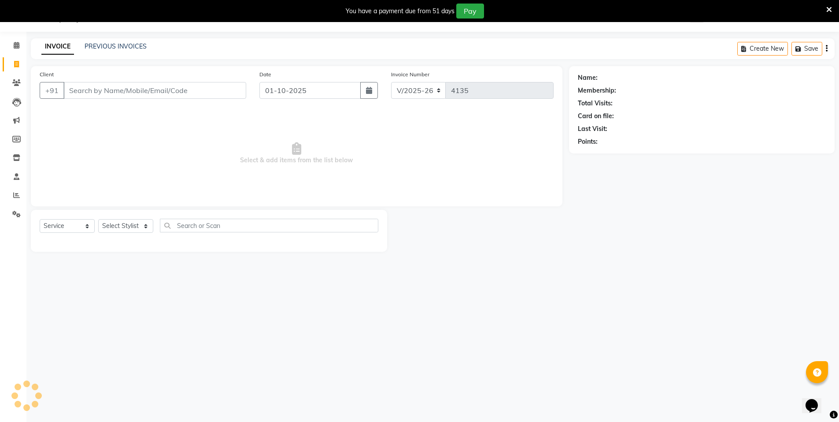
click at [101, 88] on input "Client" at bounding box center [154, 90] width 183 height 17
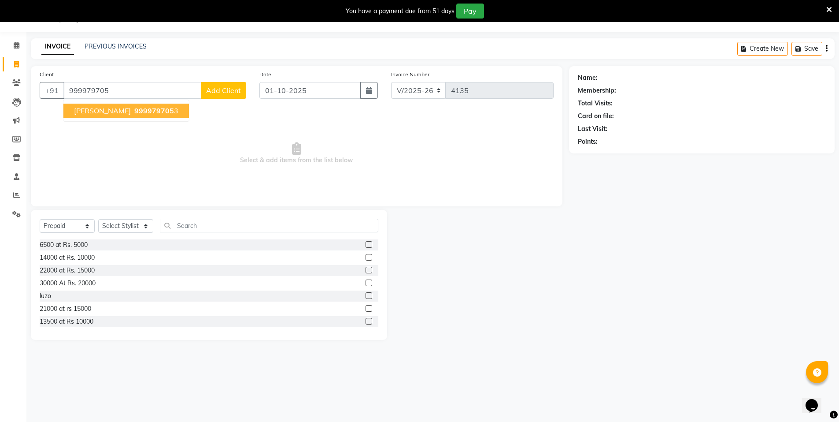
click at [134, 113] on span "999979705" at bounding box center [154, 110] width 40 height 9
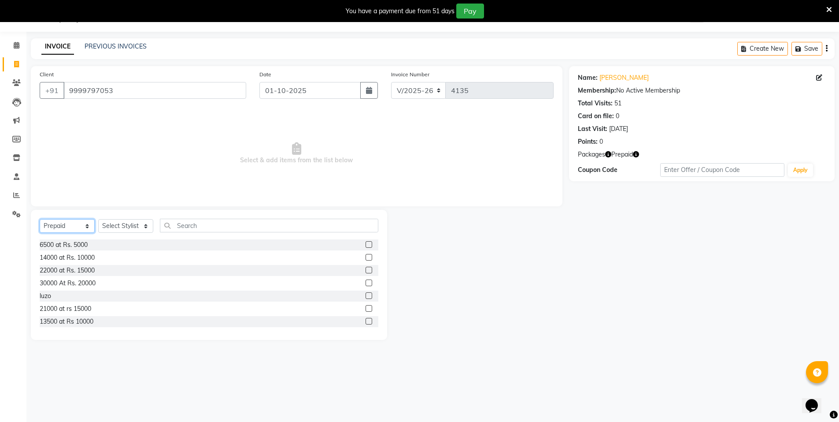
click at [48, 229] on select "Select Service Product Membership Package Voucher Prepaid Gift Card" at bounding box center [67, 226] width 55 height 14
click at [40, 219] on select "Select Service Product Membership Package Voucher Prepaid Gift Card" at bounding box center [67, 226] width 55 height 14
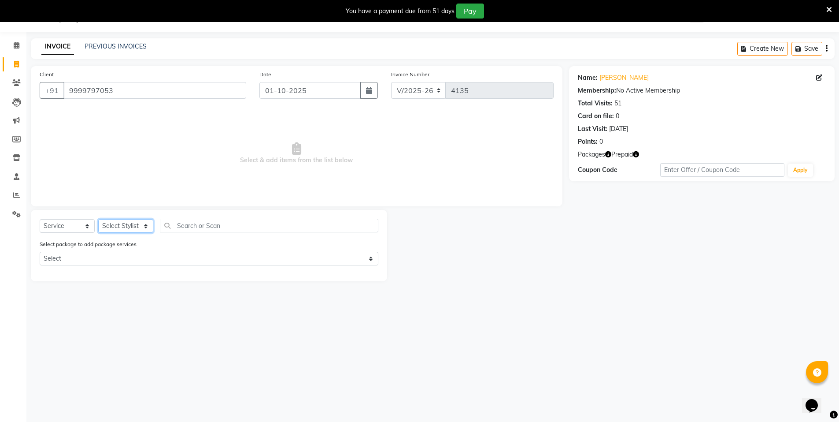
click at [130, 224] on select "Select Stylist [PERSON_NAME] [PERSON_NAME] MANAGER MD..... [PERSON_NAME] [PERSO…" at bounding box center [125, 226] width 55 height 14
click at [98, 219] on select "Select Stylist [PERSON_NAME] [PERSON_NAME] MANAGER MD..... [PERSON_NAME] [PERSO…" at bounding box center [125, 226] width 55 height 14
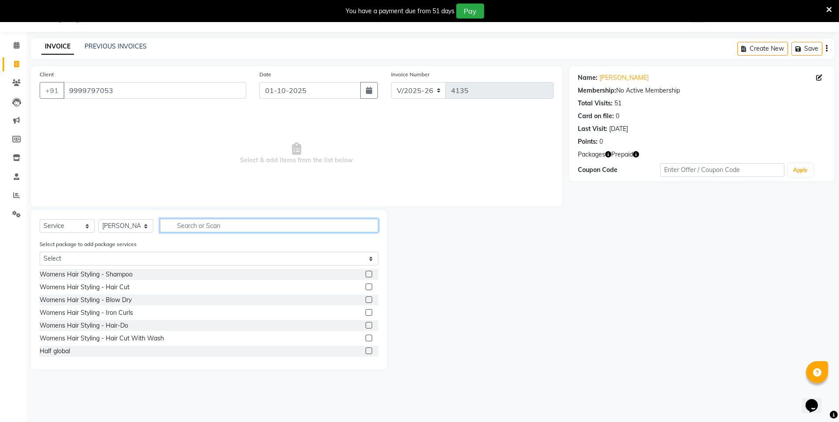
click at [210, 223] on input "text" at bounding box center [269, 225] width 218 height 14
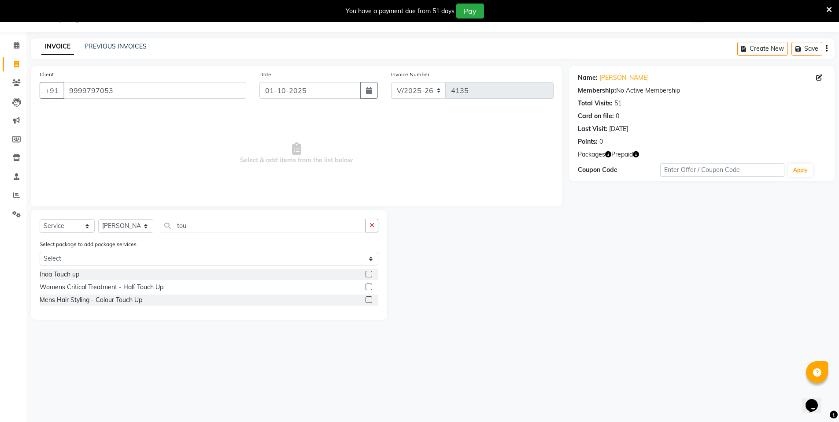
click at [369, 273] on label at bounding box center [369, 273] width 7 height 7
click at [369, 273] on input "checkbox" at bounding box center [369, 274] width 6 height 6
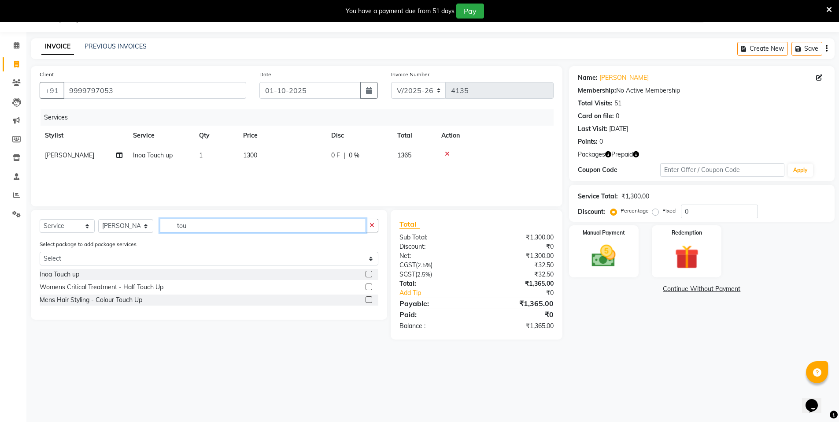
click at [193, 226] on input "tou" at bounding box center [263, 225] width 206 height 14
click at [371, 284] on label at bounding box center [369, 286] width 7 height 7
click at [371, 284] on input "checkbox" at bounding box center [369, 287] width 6 height 6
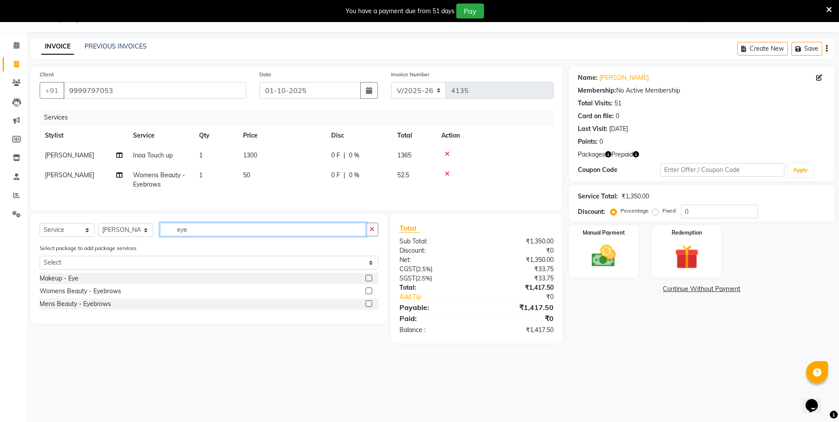
click at [228, 236] on input "eye" at bounding box center [263, 229] width 206 height 14
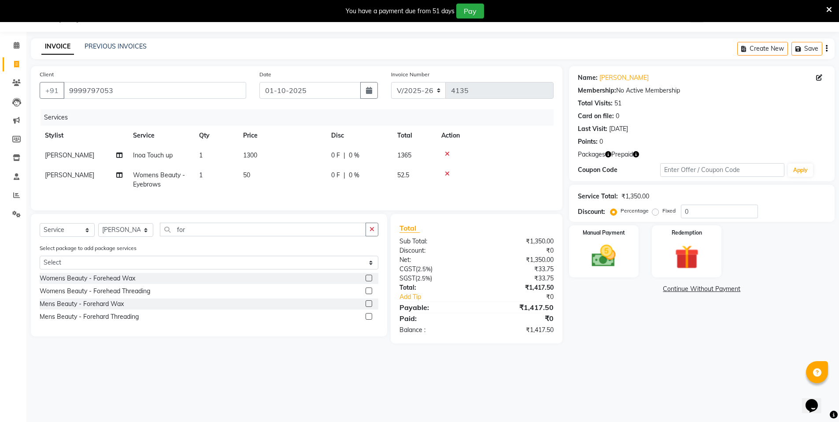
click at [367, 294] on label at bounding box center [369, 290] width 7 height 7
click at [367, 294] on input "checkbox" at bounding box center [369, 291] width 6 height 6
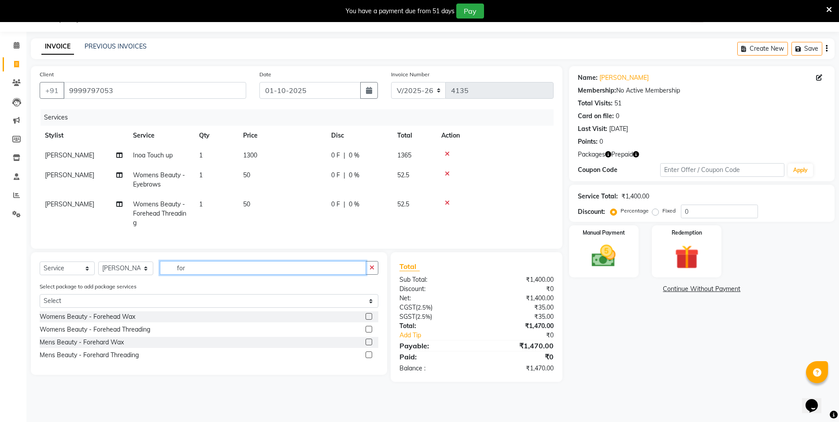
click at [236, 267] on input "for" at bounding box center [263, 268] width 206 height 14
click at [370, 319] on label at bounding box center [369, 316] width 7 height 7
click at [370, 319] on input "checkbox" at bounding box center [369, 317] width 6 height 6
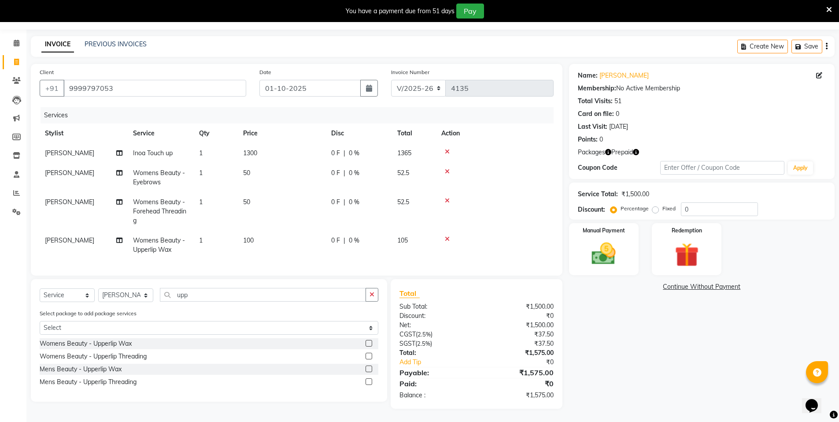
scroll to position [31, 0]
click at [70, 236] on span "[PERSON_NAME]" at bounding box center [69, 240] width 49 height 8
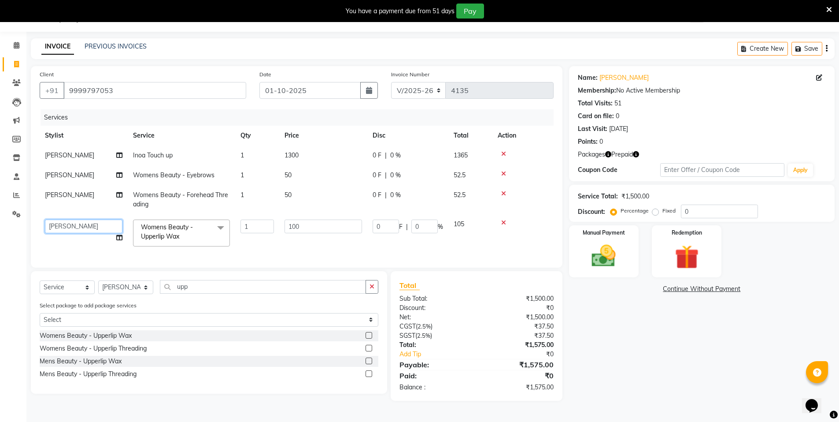
click at [83, 226] on select "[PERSON_NAME] [PERSON_NAME] MANAGER MD..... [PERSON_NAME] [PERSON_NAME] [PERSON…" at bounding box center [84, 226] width 78 height 14
click at [93, 196] on td "[PERSON_NAME]" at bounding box center [84, 199] width 88 height 29
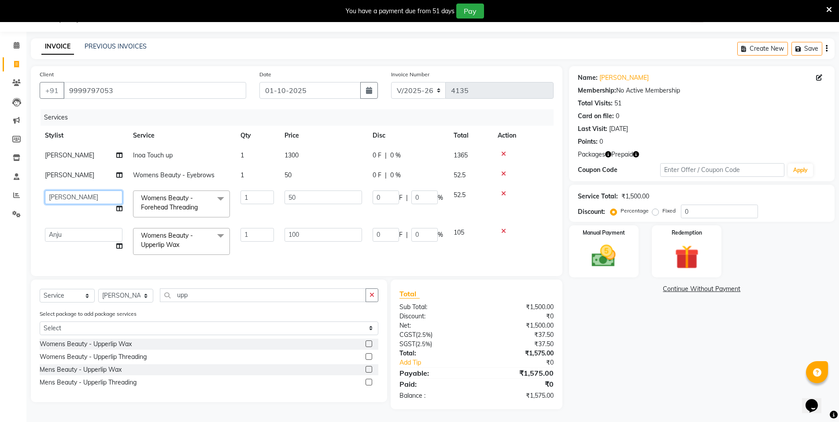
click at [93, 196] on select "[PERSON_NAME] [PERSON_NAME] MANAGER MD..... [PERSON_NAME] [PERSON_NAME] [PERSON…" at bounding box center [84, 197] width 78 height 14
click at [106, 177] on td "[PERSON_NAME]" at bounding box center [84, 175] width 88 height 20
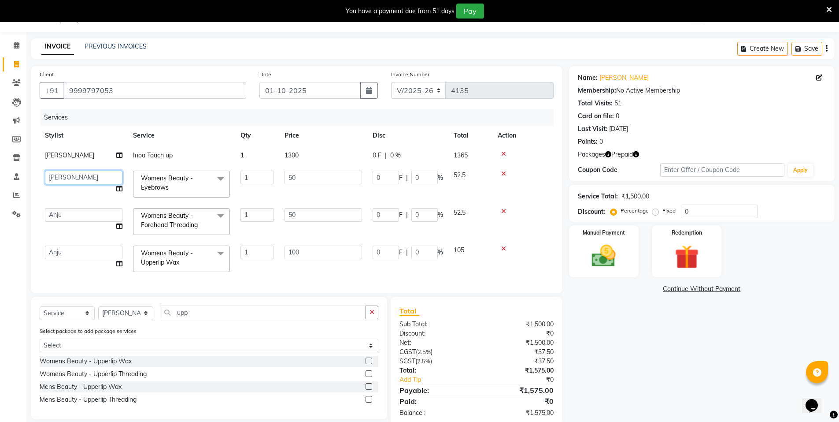
click at [106, 177] on select "[PERSON_NAME] [PERSON_NAME] MANAGER MD..... [PERSON_NAME] [PERSON_NAME] [PERSON…" at bounding box center [84, 177] width 78 height 14
click at [666, 326] on div "Name: [PERSON_NAME] Membership: No Active Membership Total Visits: 51 Card on f…" at bounding box center [705, 246] width 272 height 360
click at [696, 256] on img at bounding box center [687, 256] width 41 height 31
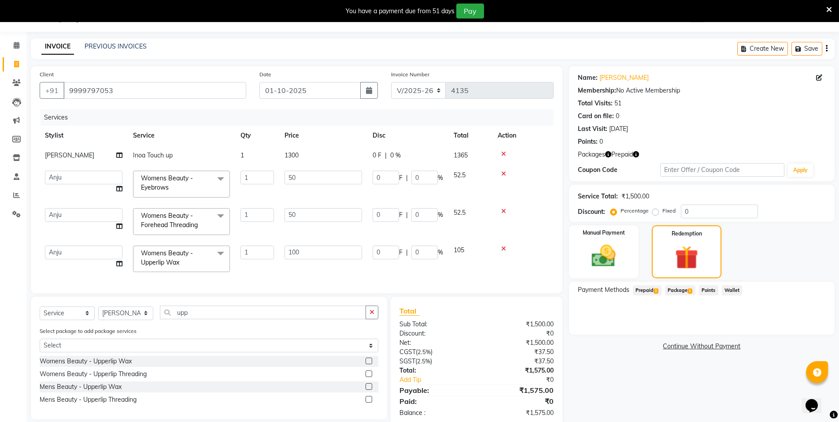
click at [651, 292] on span "Prepaid 1" at bounding box center [647, 290] width 29 height 10
click at [811, 328] on button "Add" at bounding box center [805, 325] width 32 height 15
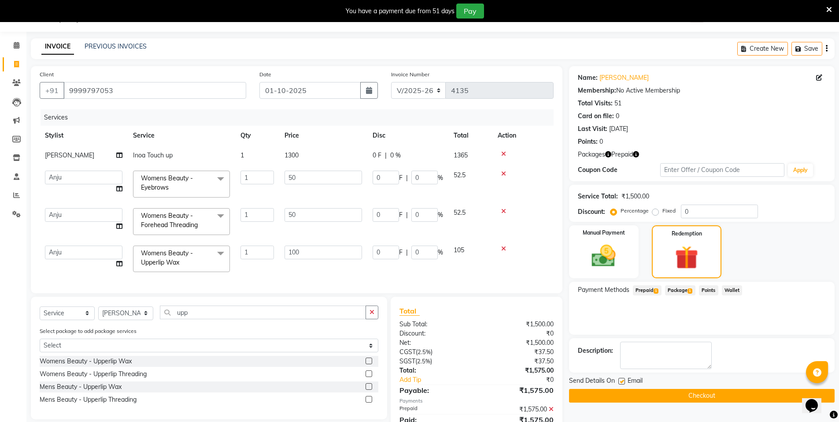
click at [718, 391] on button "Checkout" at bounding box center [702, 396] width 266 height 14
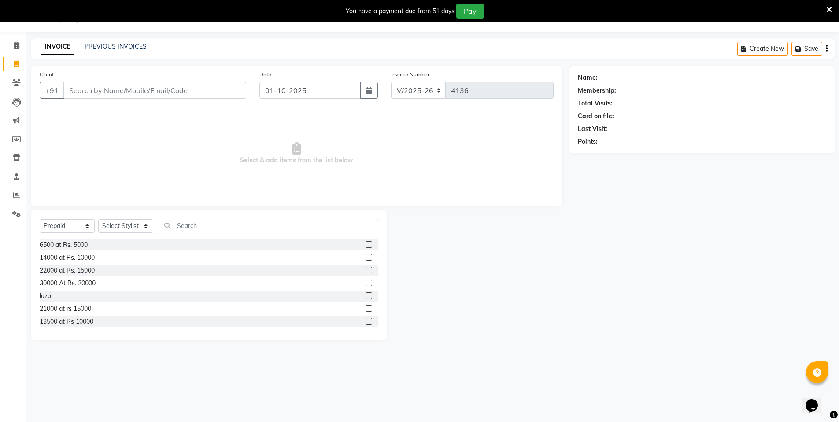
click at [150, 91] on input "Client" at bounding box center [154, 90] width 183 height 17
click at [129, 87] on input "Client" at bounding box center [154, 90] width 183 height 17
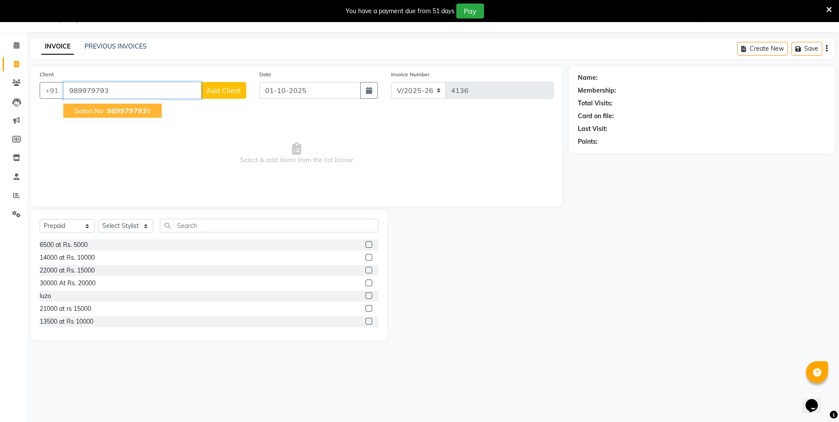
click at [109, 109] on span "989979793" at bounding box center [127, 110] width 40 height 9
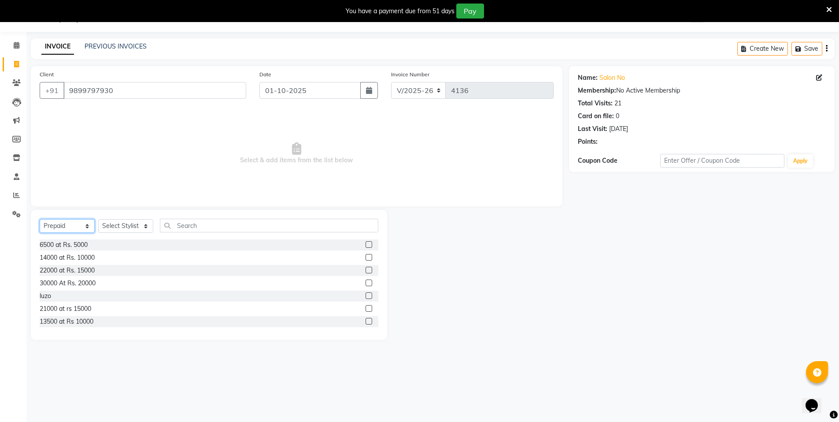
click at [80, 223] on select "Select Service Product Membership Package Voucher Prepaid Gift Card" at bounding box center [67, 226] width 55 height 14
click at [40, 219] on select "Select Service Product Membership Package Voucher Prepaid Gift Card" at bounding box center [67, 226] width 55 height 14
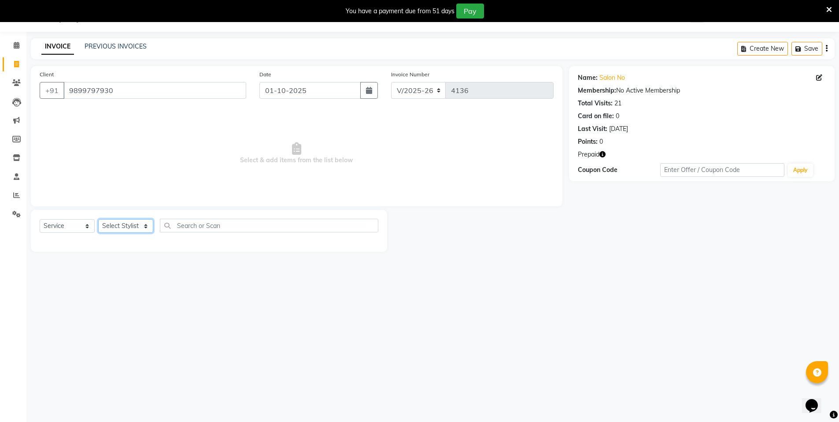
click at [134, 226] on select "Select Stylist [PERSON_NAME] [PERSON_NAME] MANAGER MD..... [PERSON_NAME] [PERSO…" at bounding box center [125, 226] width 55 height 14
click at [98, 219] on select "Select Stylist [PERSON_NAME] [PERSON_NAME] MANAGER MD..... [PERSON_NAME] [PERSO…" at bounding box center [125, 226] width 55 height 14
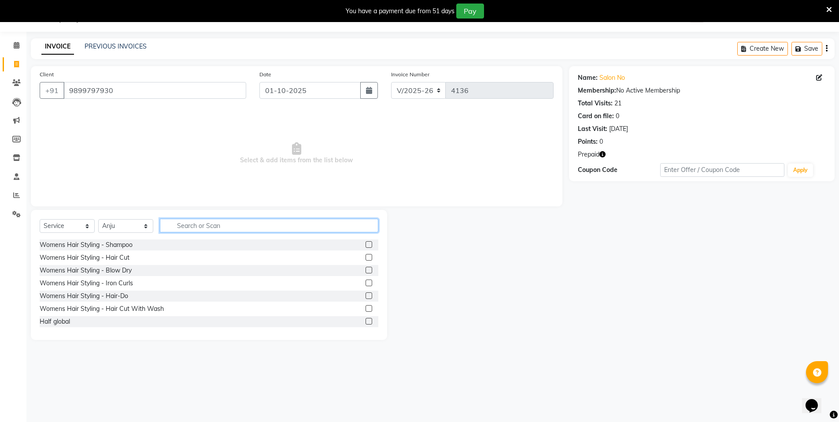
click at [184, 229] on input "text" at bounding box center [269, 225] width 218 height 14
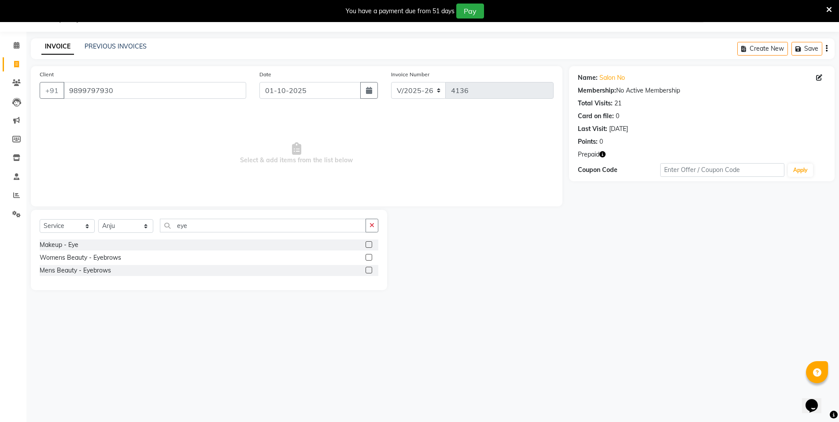
click at [366, 256] on label at bounding box center [369, 257] width 7 height 7
click at [366, 256] on input "checkbox" at bounding box center [369, 258] width 6 height 6
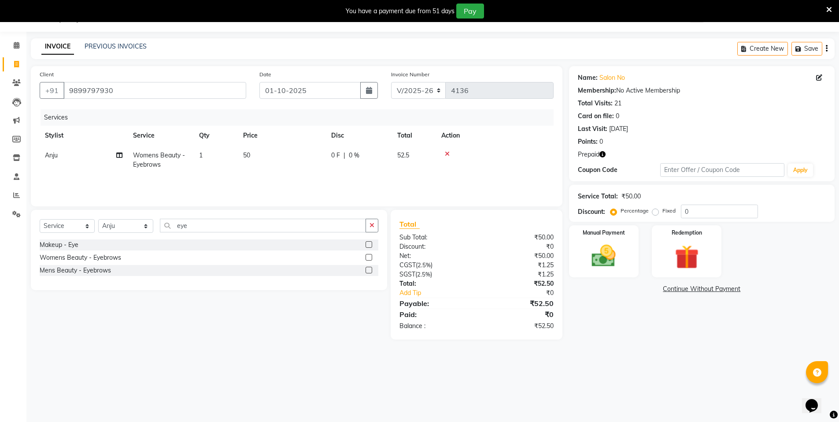
click at [219, 154] on td "1" at bounding box center [216, 159] width 44 height 29
click at [266, 160] on input "1" at bounding box center [257, 158] width 33 height 14
click at [290, 184] on div "Services Stylist Service Qty Price Disc Total Action Anju Womens Beauty - Eyebr…" at bounding box center [297, 153] width 514 height 88
click at [594, 240] on div "Manual Payment" at bounding box center [603, 251] width 73 height 54
click at [697, 287] on span "CASH" at bounding box center [690, 289] width 19 height 10
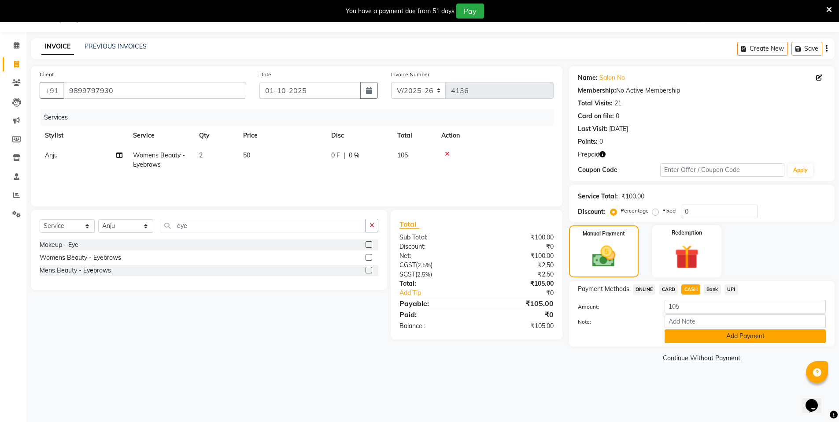
click at [678, 330] on button "Add Payment" at bounding box center [745, 336] width 161 height 14
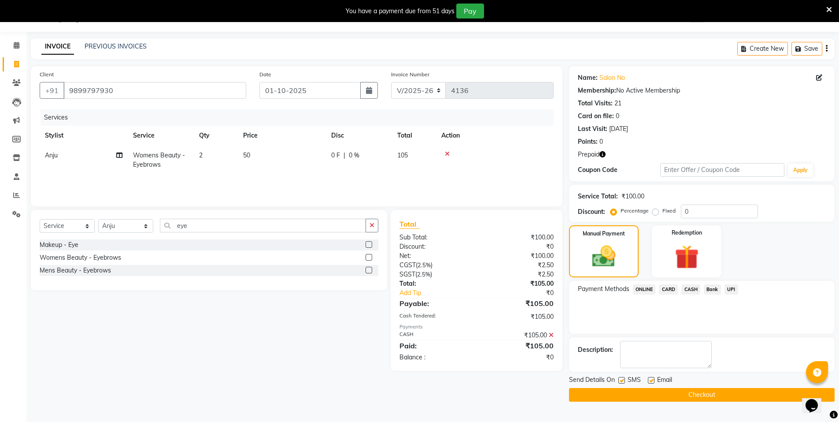
click at [680, 395] on button "Checkout" at bounding box center [702, 395] width 266 height 14
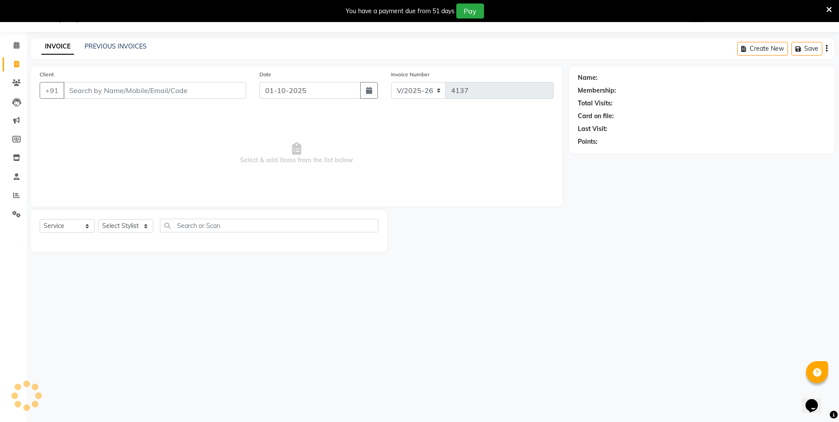
click at [74, 88] on input "Client" at bounding box center [154, 90] width 183 height 17
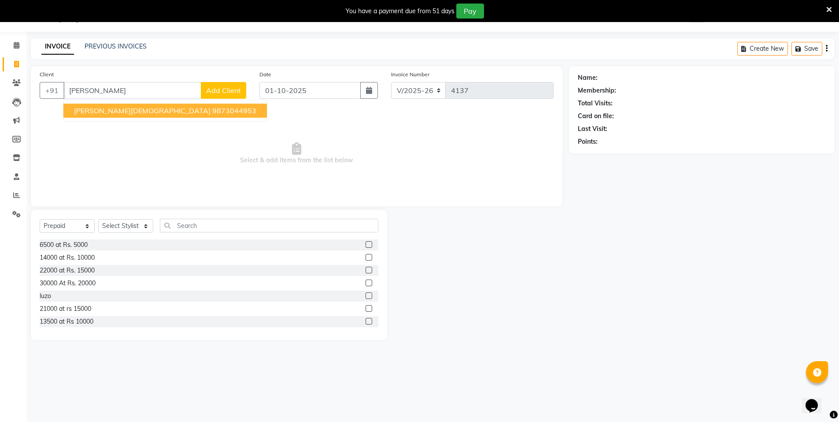
click at [102, 115] on button "[PERSON_NAME][DEMOGRAPHIC_DATA] 9873044953" at bounding box center [165, 111] width 204 height 14
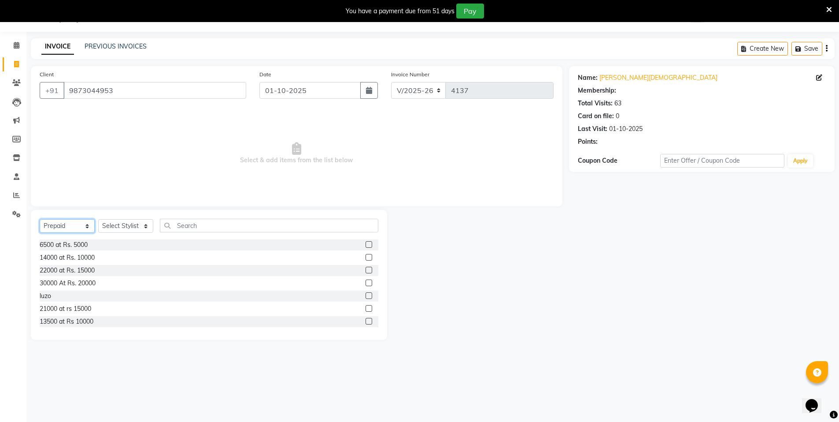
click at [54, 225] on select "Select Service Product Membership Package Voucher Prepaid Gift Card" at bounding box center [67, 226] width 55 height 14
click at [40, 219] on select "Select Service Product Membership Package Voucher Prepaid Gift Card" at bounding box center [67, 226] width 55 height 14
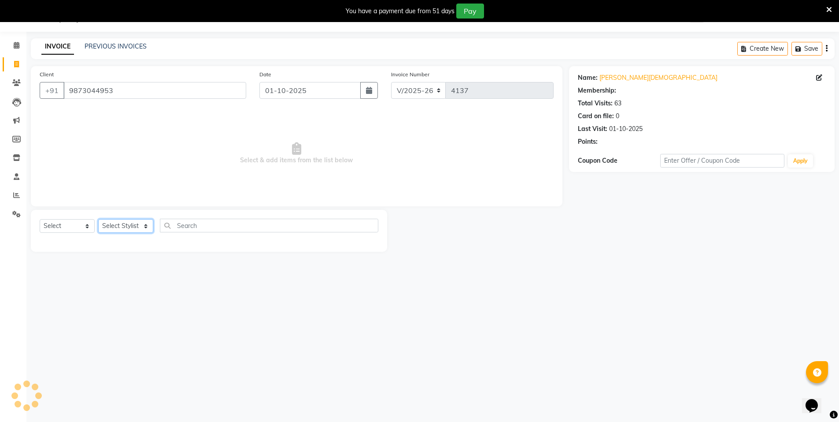
click at [129, 225] on select "Select Stylist [PERSON_NAME] [PERSON_NAME] MANAGER MD..... [PERSON_NAME] [PERSO…" at bounding box center [125, 226] width 55 height 14
click at [63, 228] on select "Select Service Product Membership Package Voucher Prepaid Gift Card" at bounding box center [67, 226] width 55 height 14
click at [40, 219] on select "Select Service Product Membership Package Voucher Prepaid Gift Card" at bounding box center [67, 226] width 55 height 14
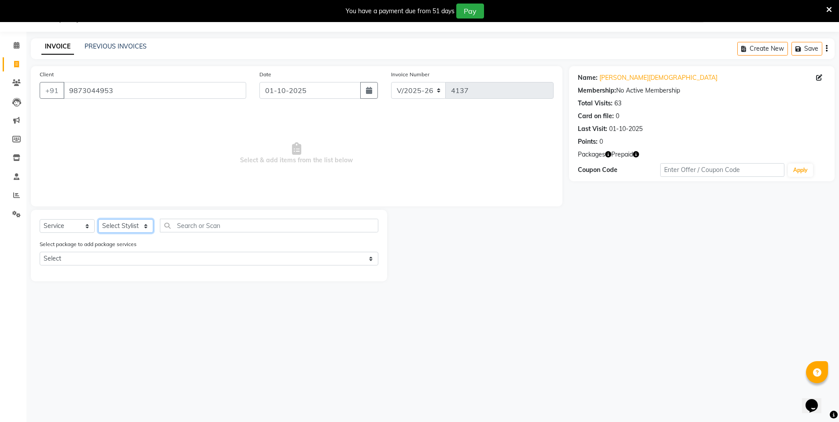
click at [113, 226] on select "Select Stylist [PERSON_NAME] [PERSON_NAME] MANAGER MD..... [PERSON_NAME] [PERSO…" at bounding box center [125, 226] width 55 height 14
click at [98, 219] on select "Select Stylist [PERSON_NAME] [PERSON_NAME] MANAGER MD..... [PERSON_NAME] [PERSO…" at bounding box center [125, 226] width 55 height 14
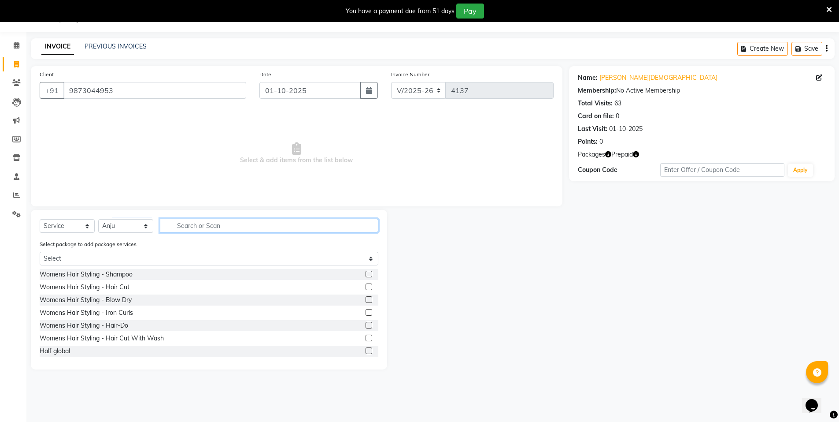
click at [197, 227] on input "text" at bounding box center [269, 225] width 218 height 14
click at [127, 227] on select "Select Stylist [PERSON_NAME] [PERSON_NAME] MANAGER MD..... [PERSON_NAME] [PERSO…" at bounding box center [125, 226] width 55 height 14
click at [98, 219] on select "Select Stylist [PERSON_NAME] [PERSON_NAME] MANAGER MD..... [PERSON_NAME] [PERSO…" at bounding box center [125, 226] width 55 height 14
click at [190, 229] on input "text" at bounding box center [269, 225] width 218 height 14
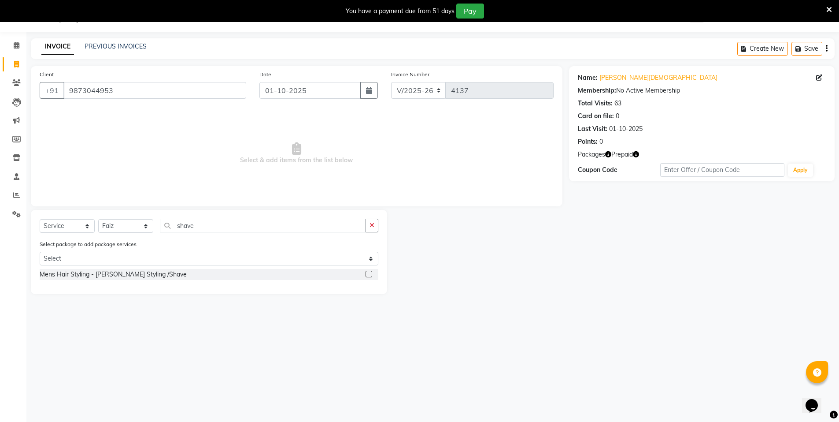
click at [367, 273] on label at bounding box center [369, 273] width 7 height 7
click at [367, 273] on input "checkbox" at bounding box center [369, 274] width 6 height 6
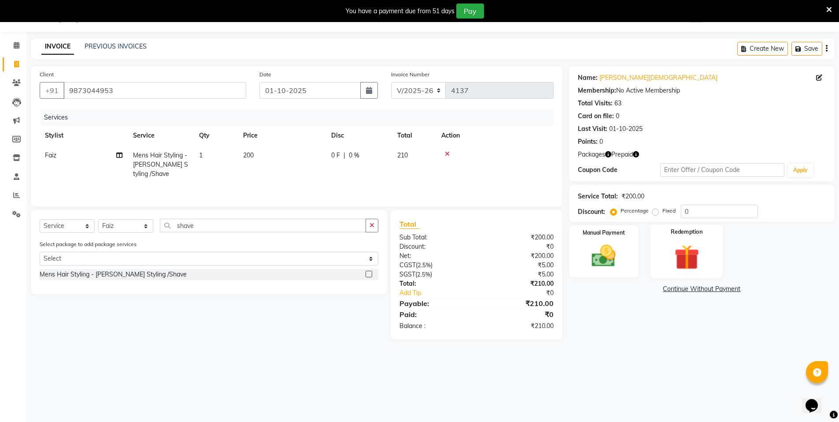
click at [681, 243] on img at bounding box center [687, 256] width 41 height 31
click at [646, 292] on span "Prepaid 1" at bounding box center [647, 290] width 29 height 10
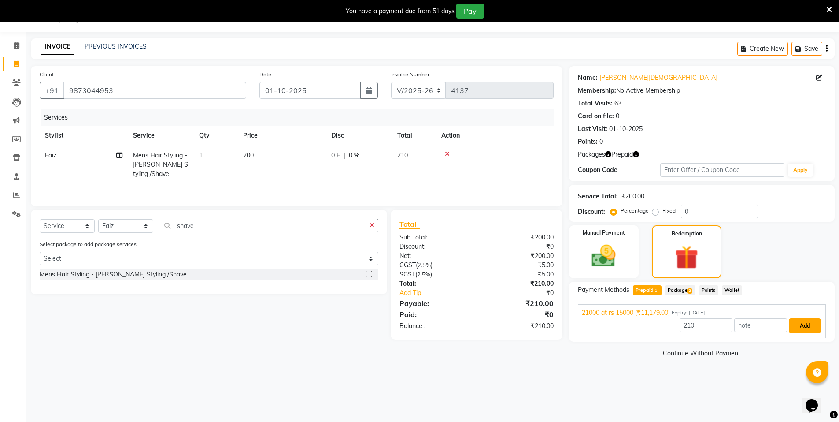
click at [804, 322] on button "Add" at bounding box center [805, 325] width 32 height 15
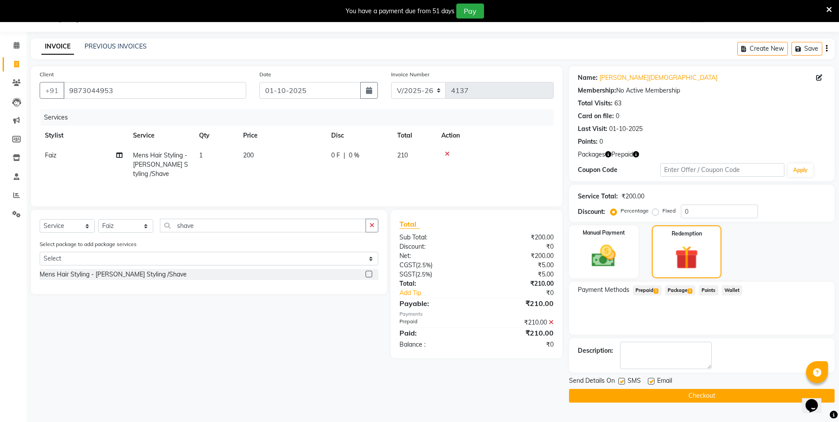
click at [738, 398] on button "Checkout" at bounding box center [702, 396] width 266 height 14
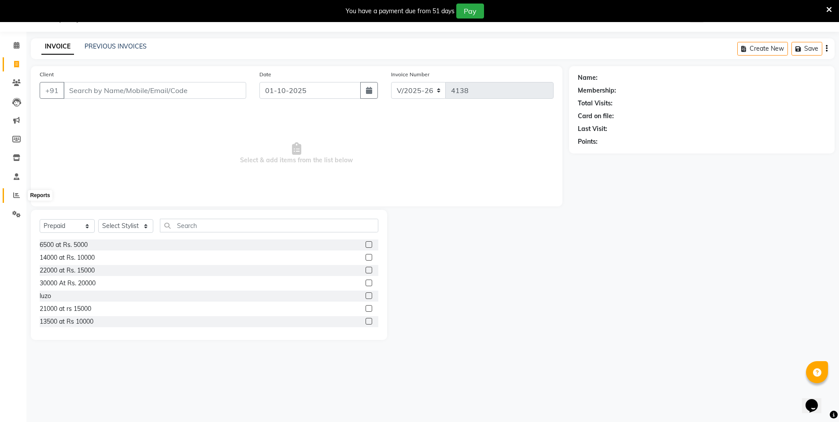
click at [17, 197] on icon at bounding box center [16, 195] width 7 height 7
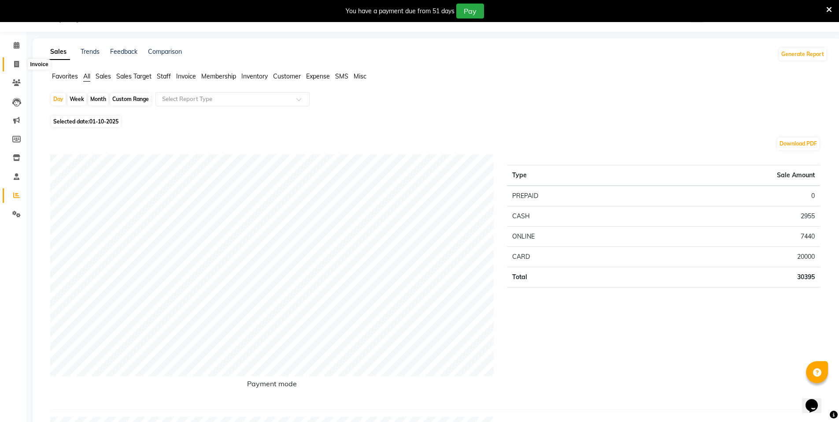
click at [16, 65] on icon at bounding box center [16, 64] width 5 height 7
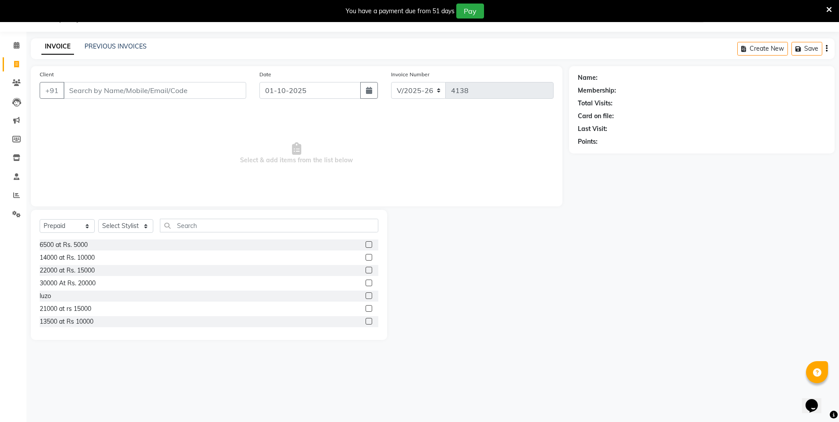
click at [96, 93] on input "Client" at bounding box center [154, 90] width 183 height 17
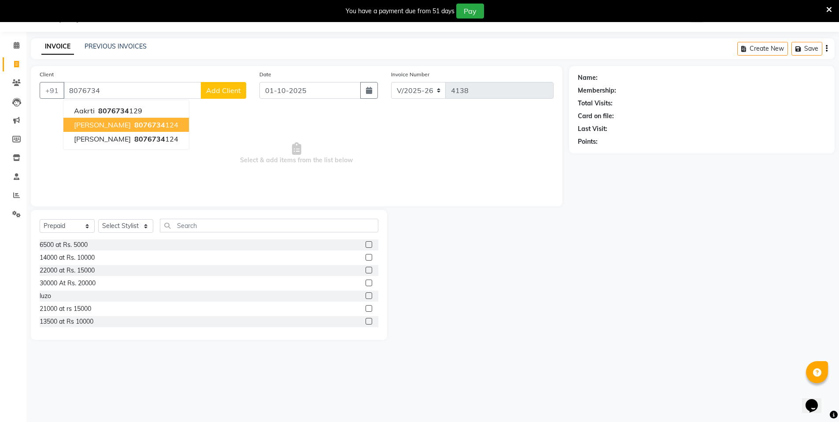
click at [115, 121] on span "[PERSON_NAME]" at bounding box center [102, 124] width 57 height 9
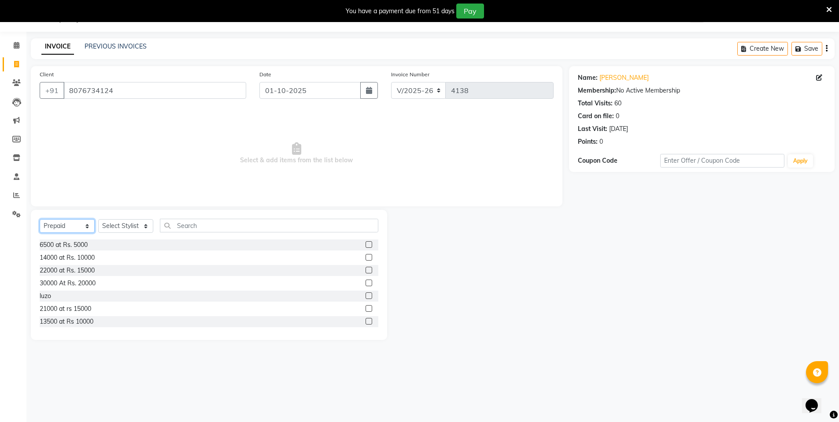
click at [69, 227] on select "Select Service Product Membership Package Voucher Prepaid Gift Card" at bounding box center [67, 226] width 55 height 14
click at [40, 219] on select "Select Service Product Membership Package Voucher Prepaid Gift Card" at bounding box center [67, 226] width 55 height 14
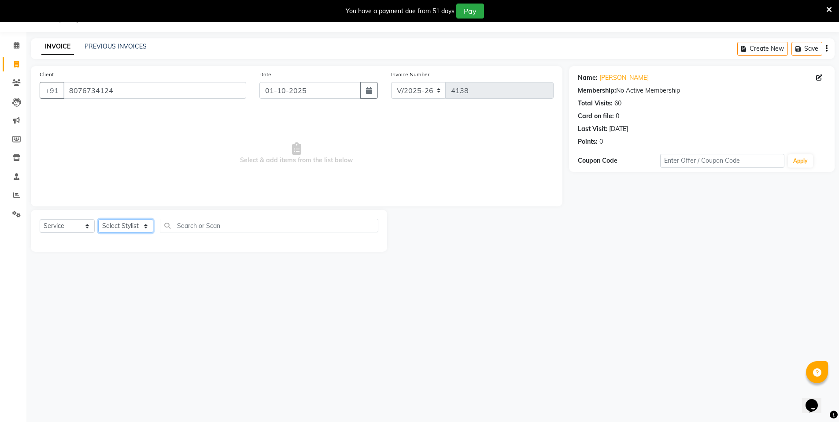
drag, startPoint x: 143, startPoint y: 226, endPoint x: 138, endPoint y: 231, distance: 6.9
click at [143, 226] on select "Select Stylist [PERSON_NAME] [PERSON_NAME] MANAGER MD..... [PERSON_NAME] [PERSO…" at bounding box center [125, 226] width 55 height 14
click at [98, 219] on select "Select Stylist [PERSON_NAME] [PERSON_NAME] MANAGER MD..... [PERSON_NAME] [PERSO…" at bounding box center [125, 226] width 55 height 14
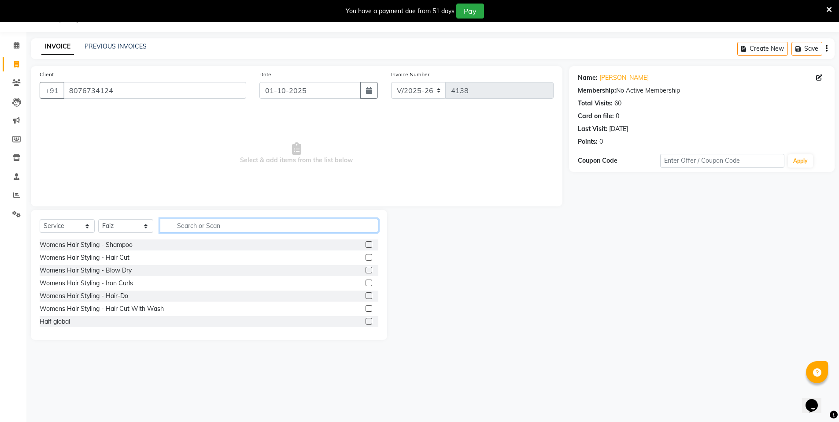
click at [193, 222] on input "text" at bounding box center [269, 225] width 218 height 14
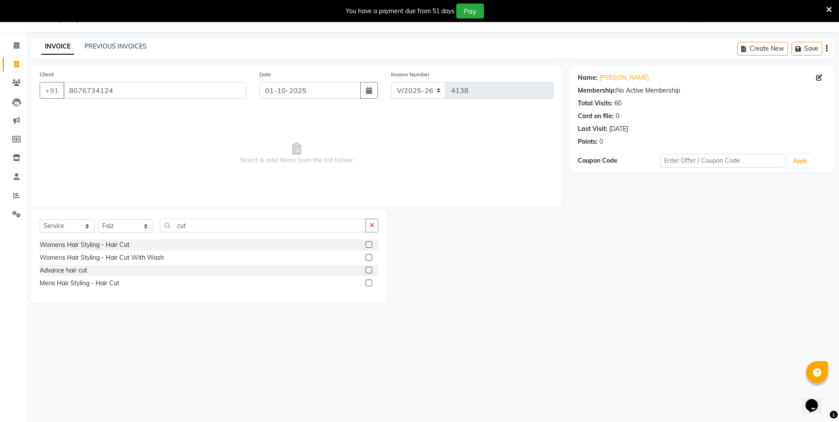
click at [370, 281] on label at bounding box center [369, 282] width 7 height 7
click at [370, 281] on input "checkbox" at bounding box center [369, 283] width 6 height 6
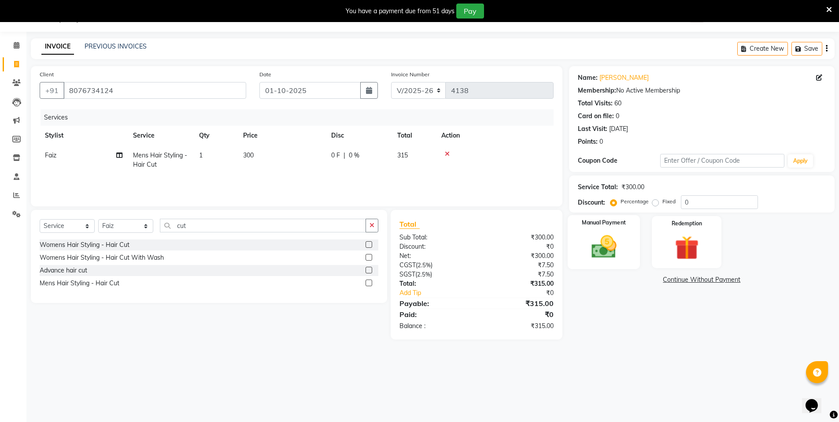
click at [601, 258] on img at bounding box center [604, 246] width 41 height 29
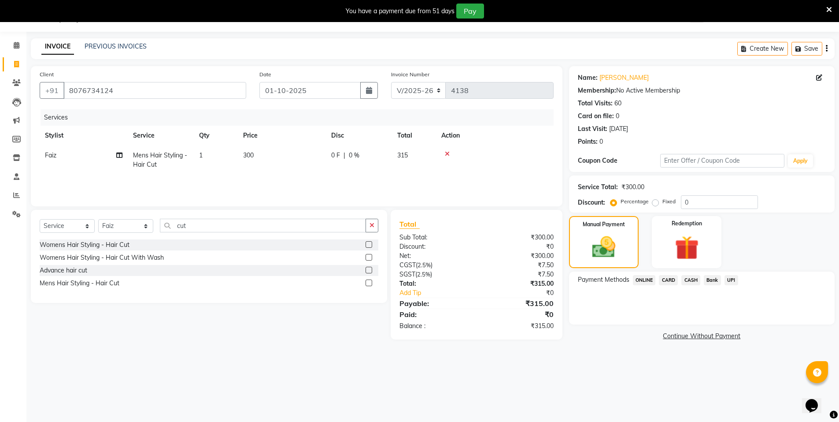
click at [690, 281] on span "CASH" at bounding box center [690, 280] width 19 height 10
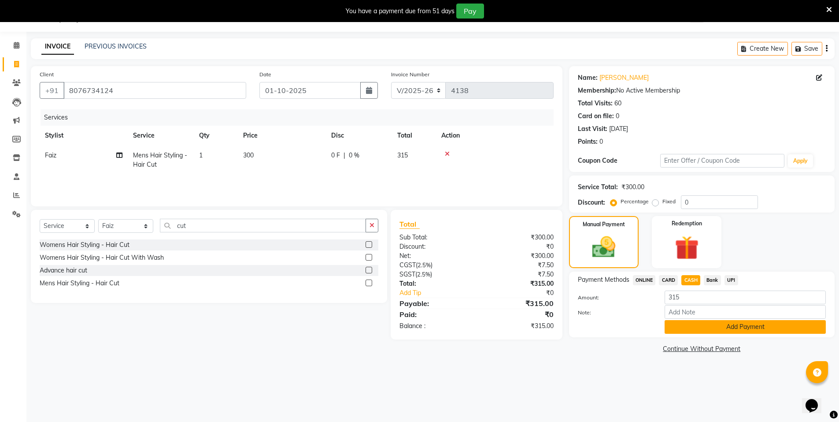
click at [698, 326] on button "Add Payment" at bounding box center [745, 327] width 161 height 14
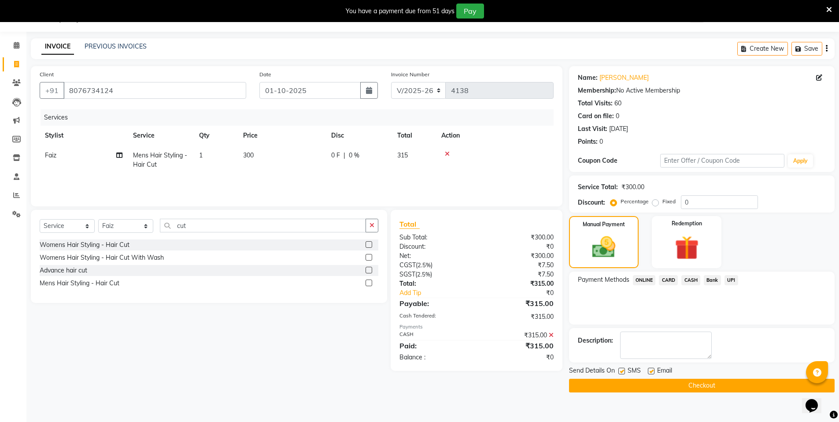
click at [678, 386] on button "Checkout" at bounding box center [702, 385] width 266 height 14
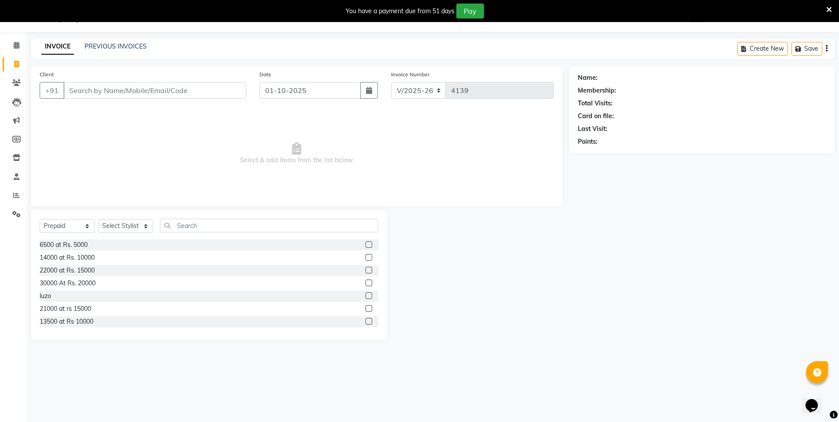
click at [92, 88] on input "Client" at bounding box center [154, 90] width 183 height 17
click at [107, 98] on input "Client" at bounding box center [154, 90] width 183 height 17
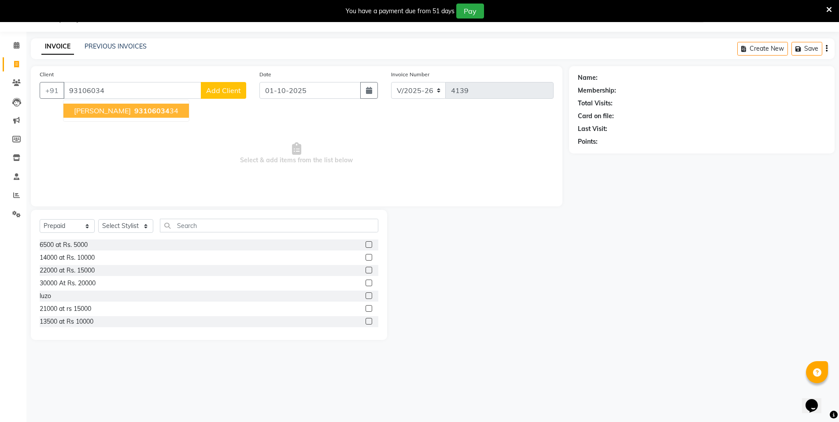
click at [98, 110] on span "[PERSON_NAME]" at bounding box center [102, 110] width 57 height 9
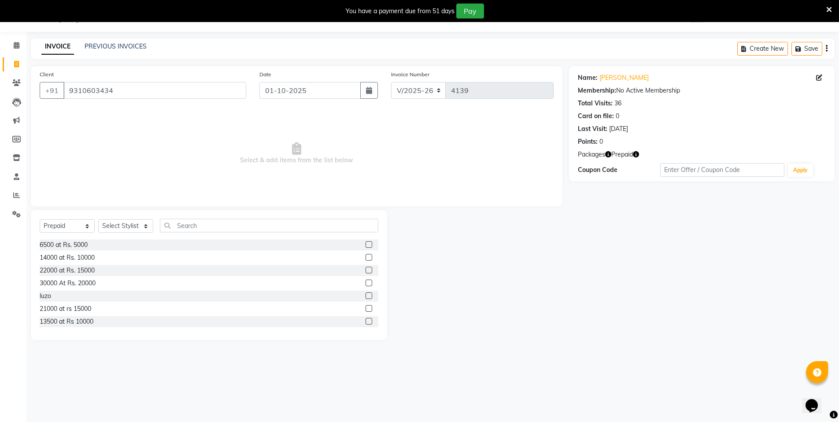
click at [639, 155] on icon "button" at bounding box center [636, 154] width 6 height 6
click at [629, 232] on div "Name: [PERSON_NAME] Membership: No Active Membership Total Visits: 36 Card on f…" at bounding box center [705, 203] width 272 height 274
click at [610, 154] on icon "button" at bounding box center [608, 154] width 6 height 6
click at [619, 215] on div "Name: [PERSON_NAME] Membership: No Active Membership Total Visits: 36 Card on f…" at bounding box center [705, 203] width 272 height 274
click at [174, 95] on input "9310603434" at bounding box center [154, 90] width 183 height 17
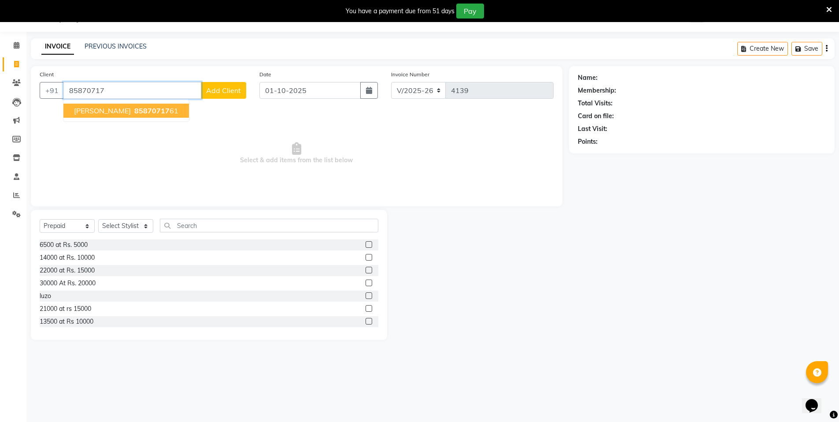
click at [170, 110] on button "[PERSON_NAME] 85870717 61" at bounding box center [126, 111] width 126 height 14
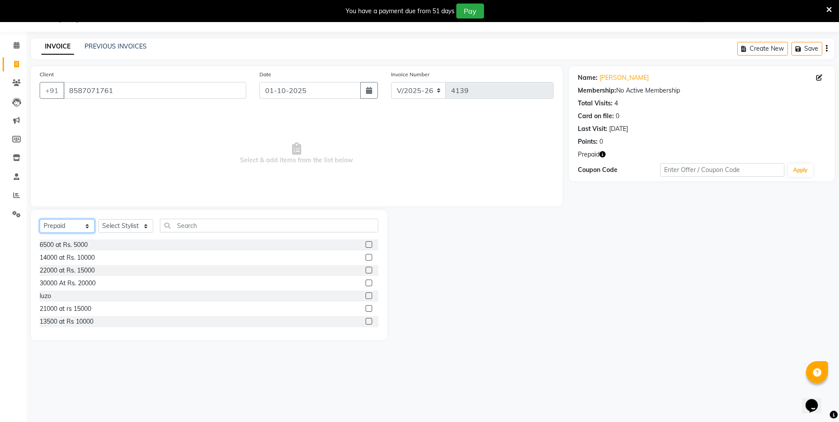
click at [73, 226] on select "Select Service Product Membership Package Voucher Prepaid Gift Card" at bounding box center [67, 226] width 55 height 14
click at [40, 219] on select "Select Service Product Membership Package Voucher Prepaid Gift Card" at bounding box center [67, 226] width 55 height 14
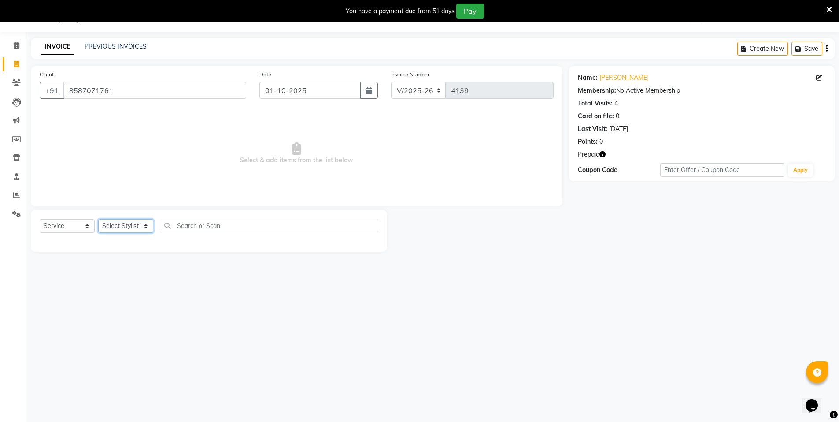
click at [112, 223] on select "Select Stylist [PERSON_NAME] [PERSON_NAME] MANAGER MD..... [PERSON_NAME] [PERSO…" at bounding box center [125, 226] width 55 height 14
click at [98, 219] on select "Select Stylist [PERSON_NAME] [PERSON_NAME] MANAGER MD..... [PERSON_NAME] [PERSO…" at bounding box center [125, 226] width 55 height 14
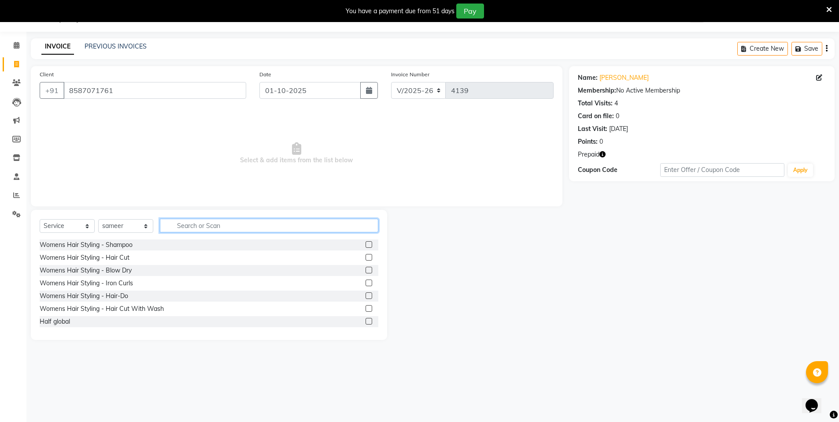
click at [209, 226] on input "text" at bounding box center [269, 225] width 218 height 14
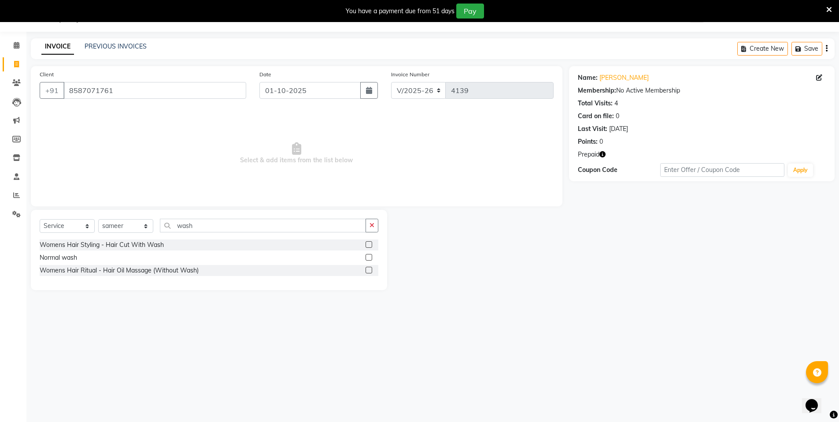
click at [370, 259] on label at bounding box center [369, 257] width 7 height 7
click at [370, 259] on input "checkbox" at bounding box center [369, 258] width 6 height 6
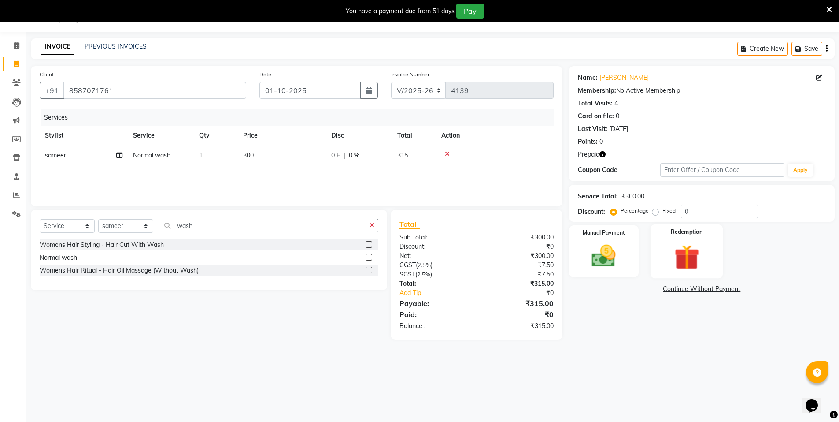
click at [666, 244] on div "Redemption" at bounding box center [687, 251] width 73 height 54
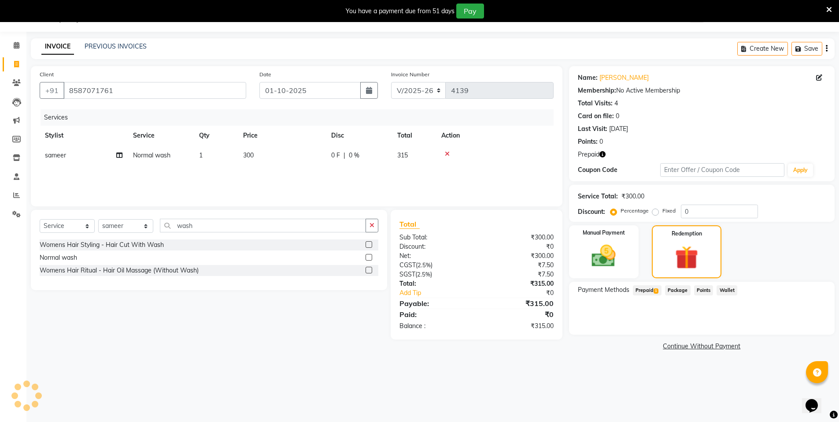
click at [643, 289] on span "Prepaid 1" at bounding box center [647, 290] width 29 height 10
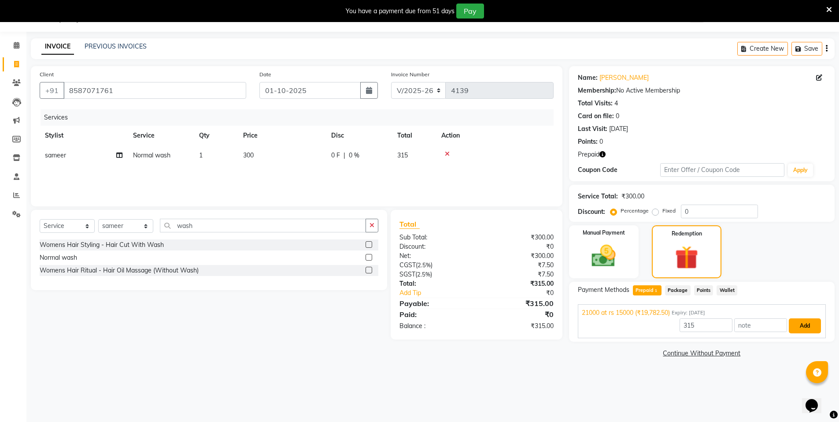
click at [800, 323] on button "Add" at bounding box center [805, 325] width 32 height 15
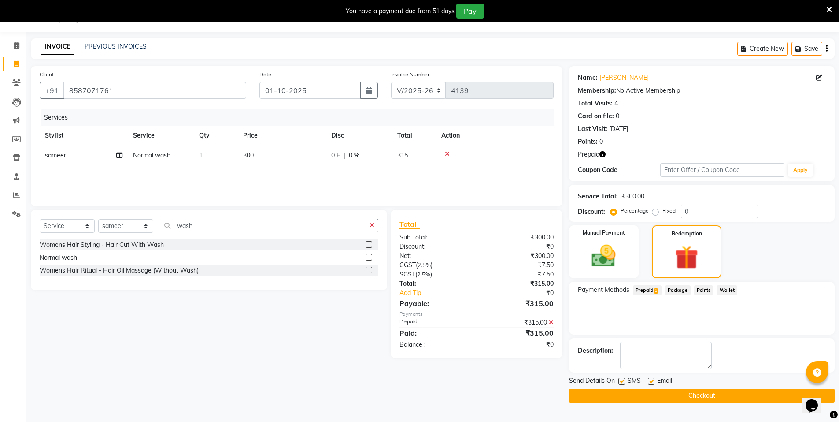
click at [708, 392] on button "Checkout" at bounding box center [702, 396] width 266 height 14
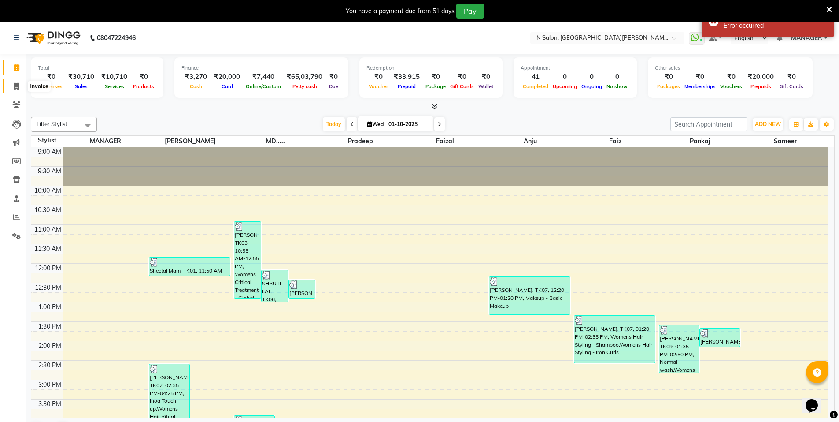
click at [19, 85] on icon at bounding box center [16, 86] width 5 height 7
select select "service"
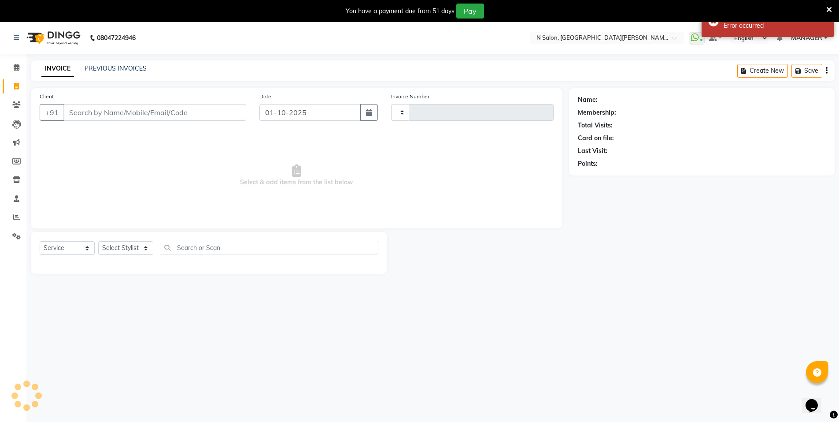
type input "4140"
select select "3472"
select select "P"
click at [15, 219] on icon at bounding box center [16, 217] width 7 height 7
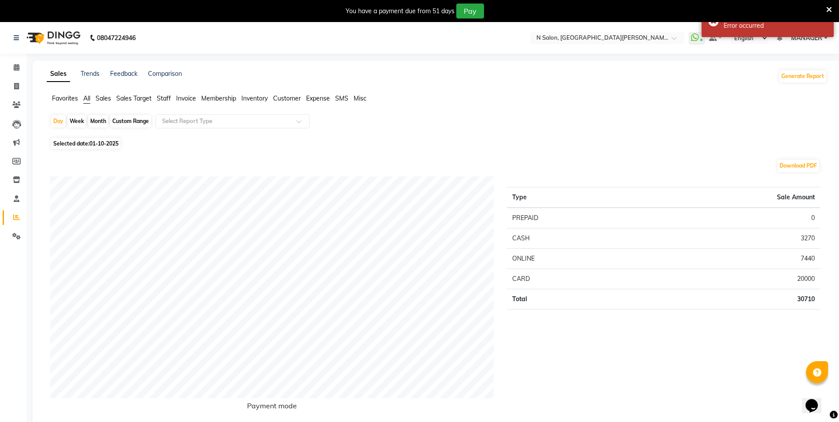
click at [170, 97] on span "Staff" at bounding box center [164, 98] width 14 height 8
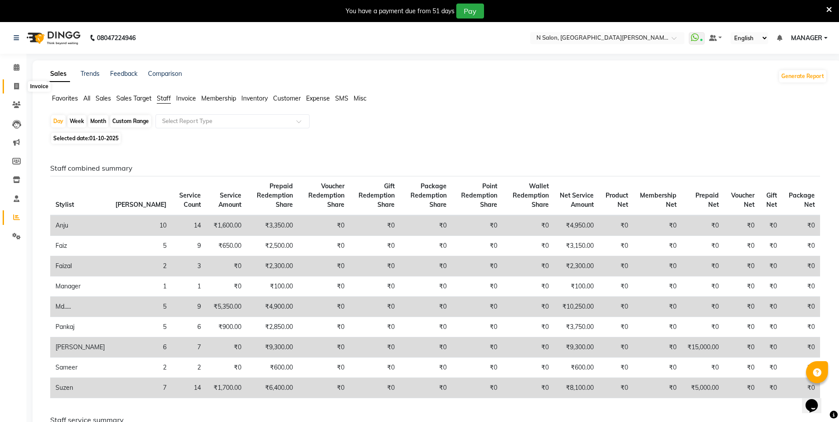
click at [15, 87] on icon at bounding box center [16, 86] width 5 height 7
select select "service"
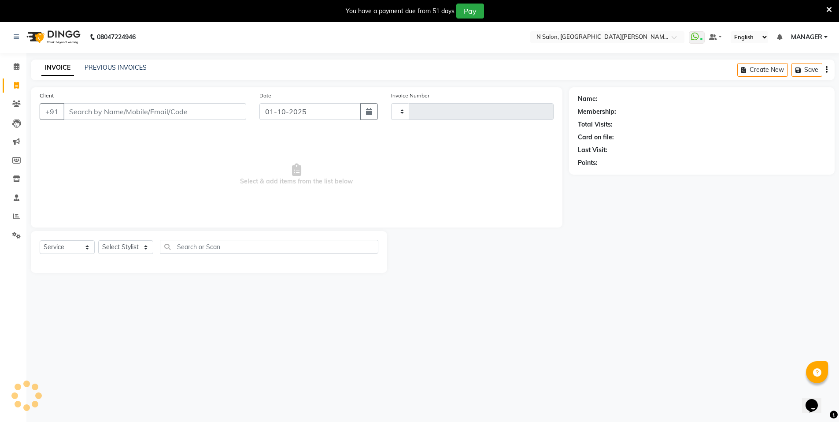
type input "4140"
select select "3472"
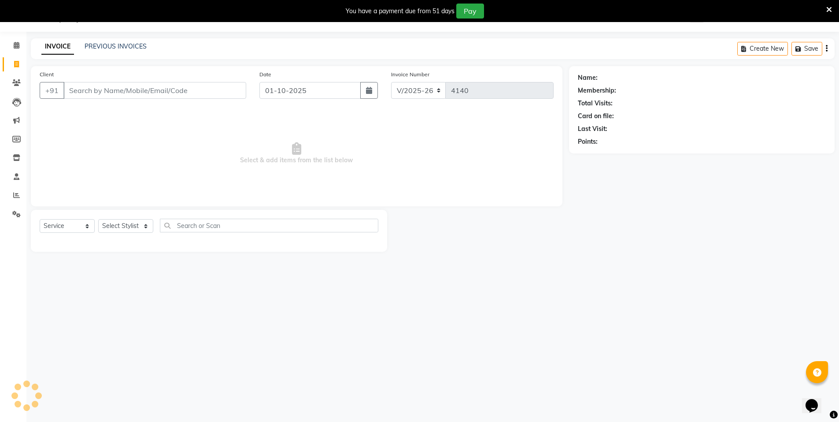
select select "P"
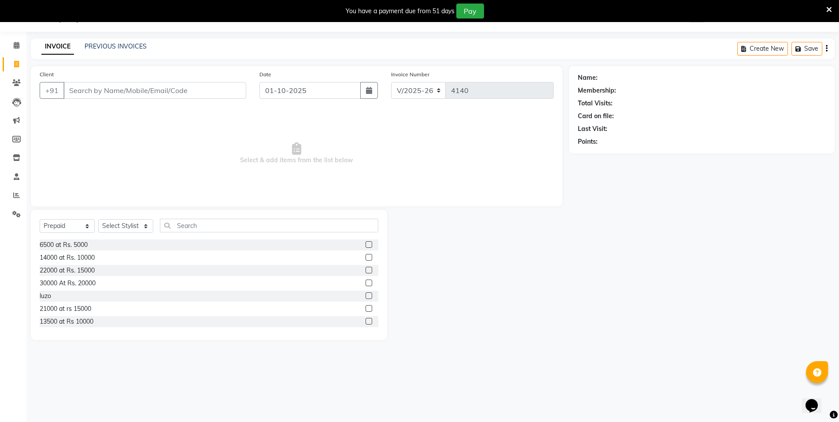
click at [102, 93] on input "Client" at bounding box center [154, 90] width 183 height 17
click at [97, 85] on input "Client" at bounding box center [154, 90] width 183 height 17
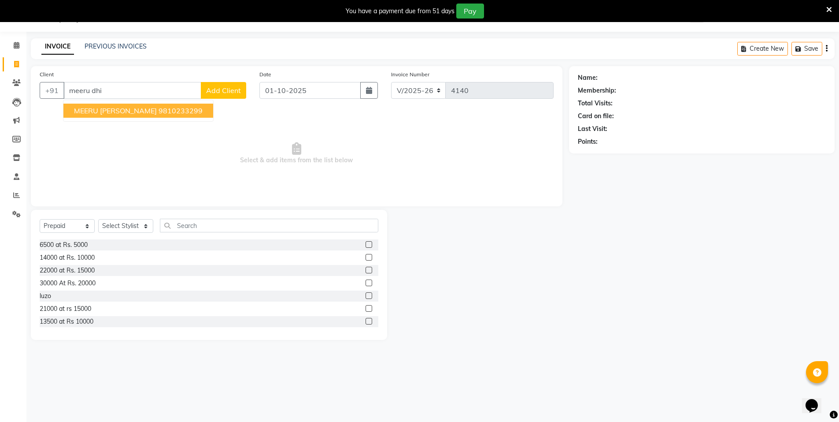
click at [125, 109] on span "MEERU DHINGRA" at bounding box center [115, 110] width 83 height 9
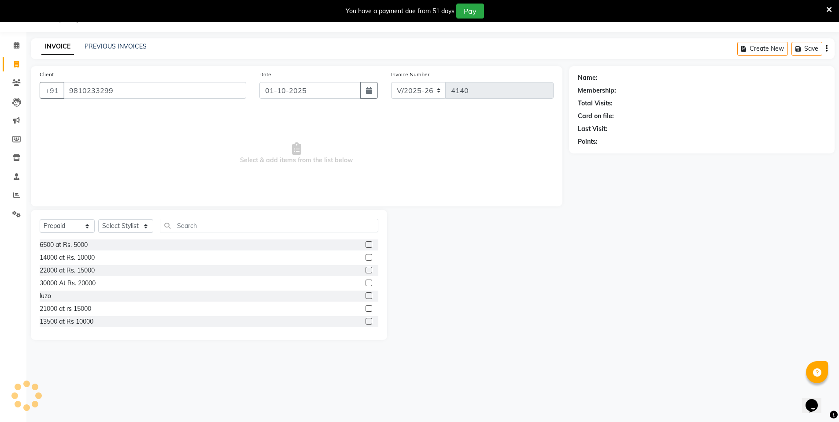
type input "9810233299"
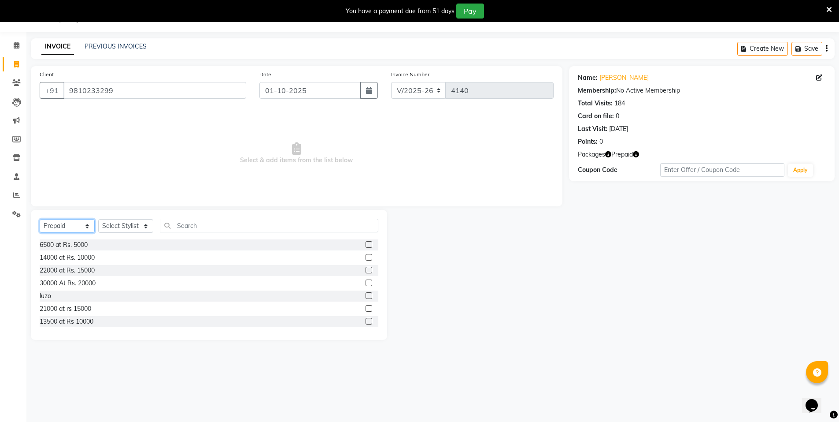
click at [67, 224] on select "Select Service Product Membership Package Voucher Prepaid Gift Card" at bounding box center [67, 226] width 55 height 14
select select "service"
click at [40, 219] on select "Select Service Product Membership Package Voucher Prepaid Gift Card" at bounding box center [67, 226] width 55 height 14
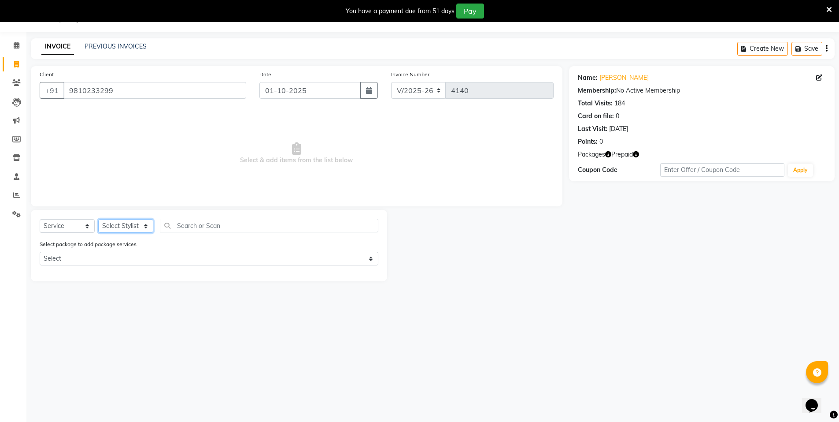
click at [130, 225] on select "Select Stylist [PERSON_NAME] [PERSON_NAME] MANAGER MD..... [PERSON_NAME] [PERSO…" at bounding box center [125, 226] width 55 height 14
select select "15667"
click at [98, 219] on select "Select Stylist [PERSON_NAME] [PERSON_NAME] MANAGER MD..... [PERSON_NAME] [PERSO…" at bounding box center [125, 226] width 55 height 14
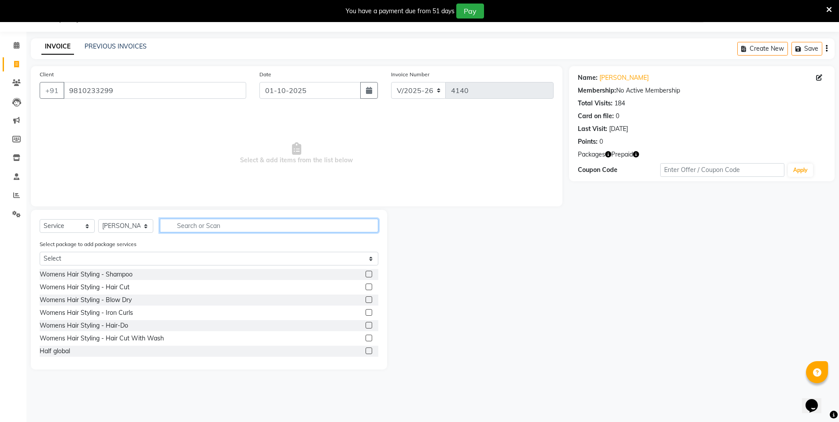
click at [191, 220] on input "text" at bounding box center [269, 225] width 218 height 14
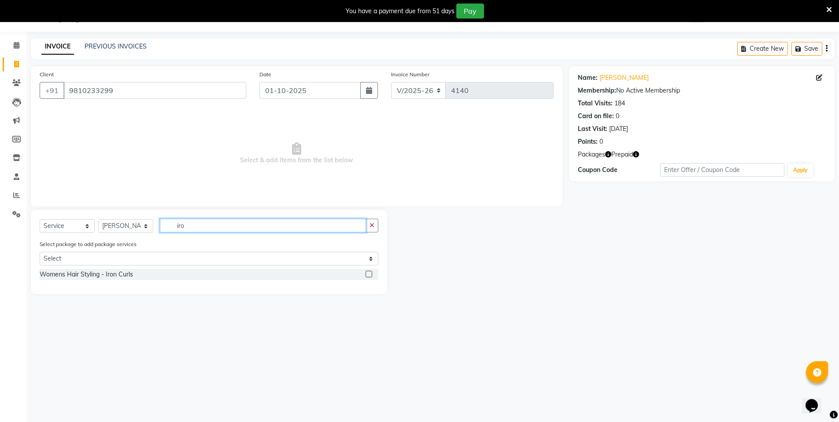
type input "iro"
click at [367, 274] on label at bounding box center [369, 273] width 7 height 7
click at [367, 274] on input "checkbox" at bounding box center [369, 274] width 6 height 6
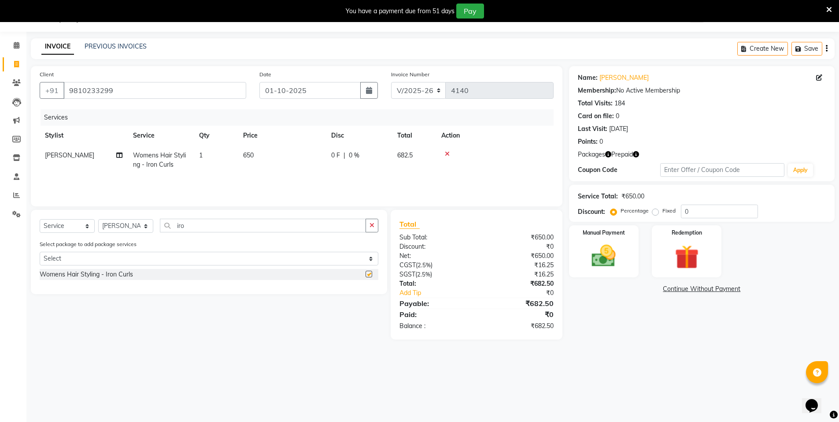
checkbox input "false"
click at [683, 241] on div "Redemption" at bounding box center [687, 251] width 73 height 54
click at [639, 290] on span "Prepaid 2" at bounding box center [647, 290] width 29 height 10
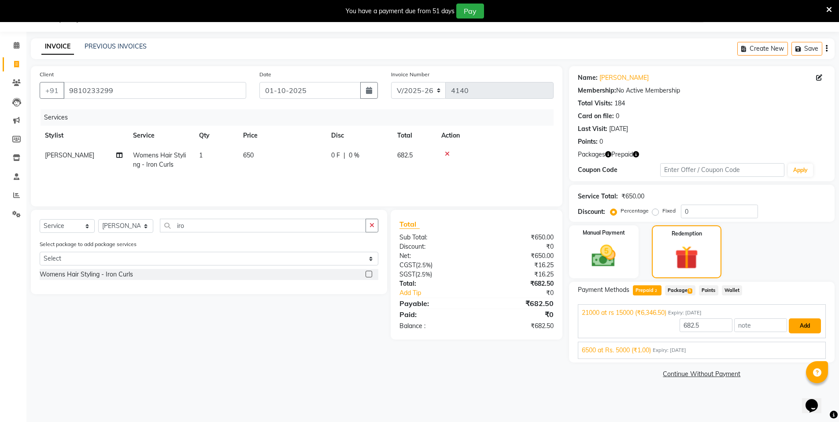
click at [814, 325] on button "Add" at bounding box center [805, 325] width 32 height 15
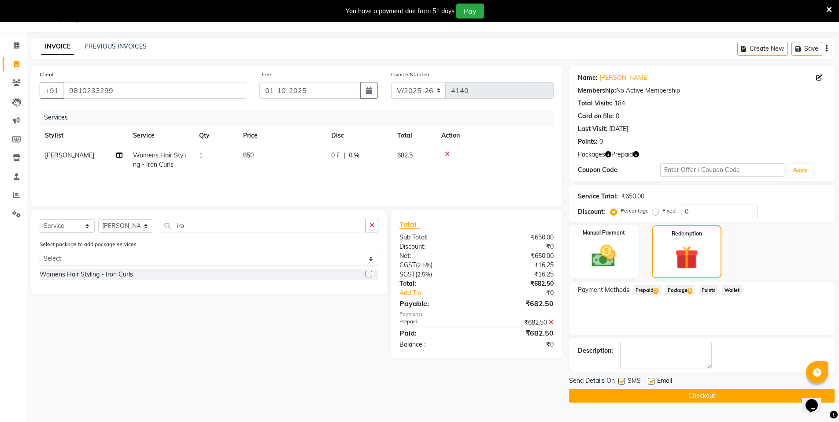
click at [730, 398] on button "Checkout" at bounding box center [702, 396] width 266 height 14
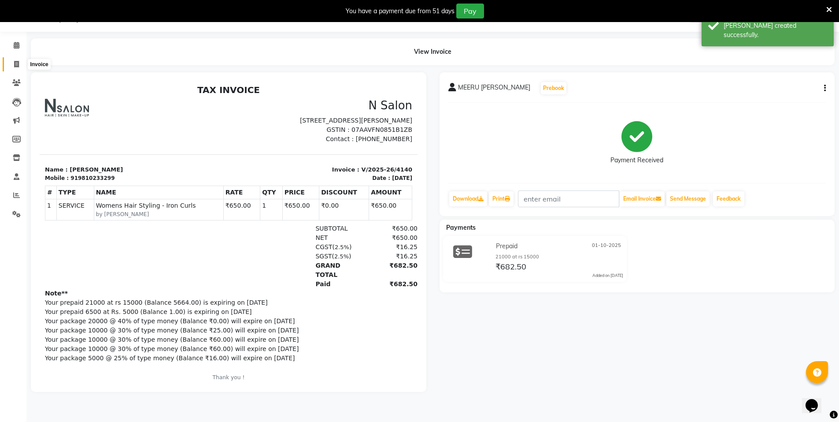
click at [15, 62] on icon at bounding box center [16, 64] width 5 height 7
select select "3472"
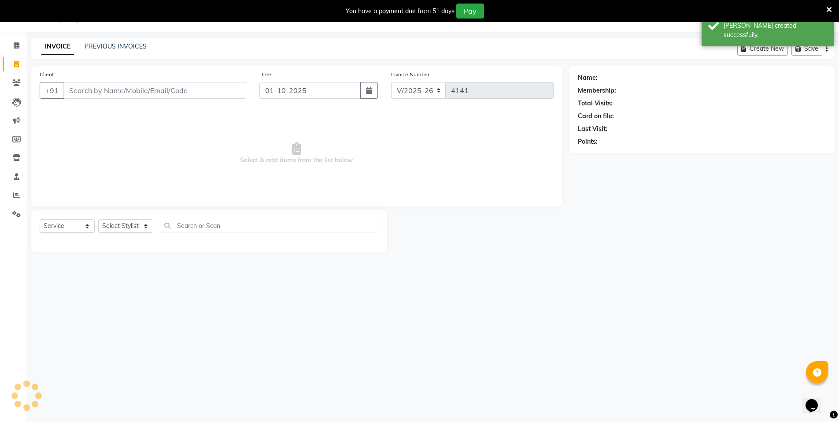
click at [138, 93] on input "Client" at bounding box center [154, 90] width 183 height 17
select select "P"
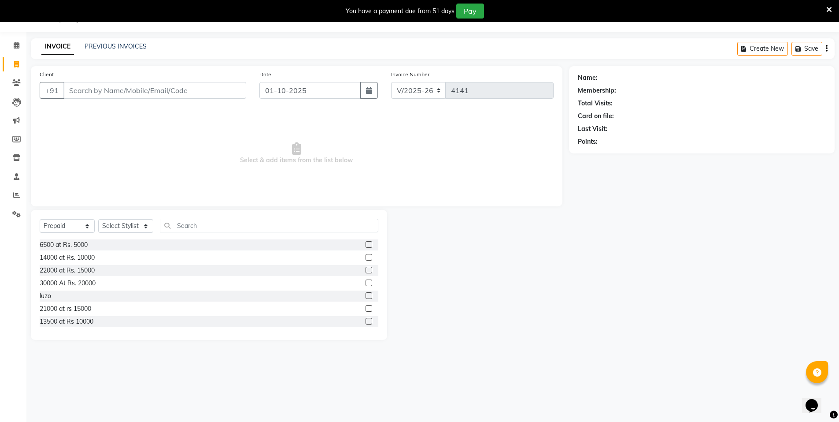
click at [115, 89] on input "Client" at bounding box center [154, 90] width 183 height 17
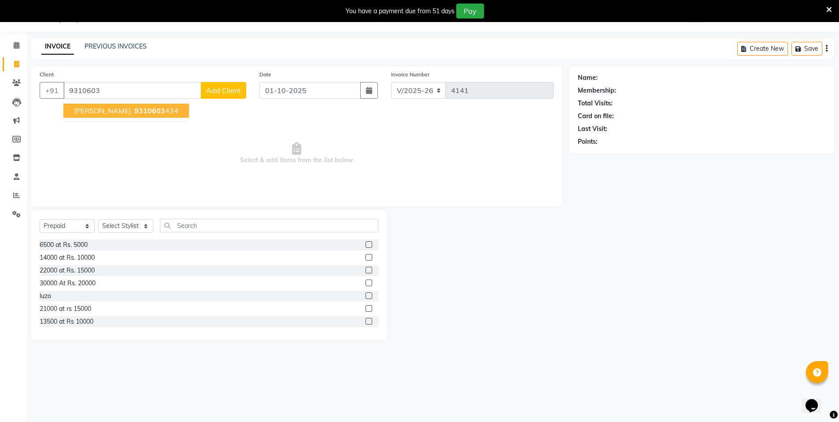
click at [83, 111] on span "[PERSON_NAME]" at bounding box center [102, 110] width 57 height 9
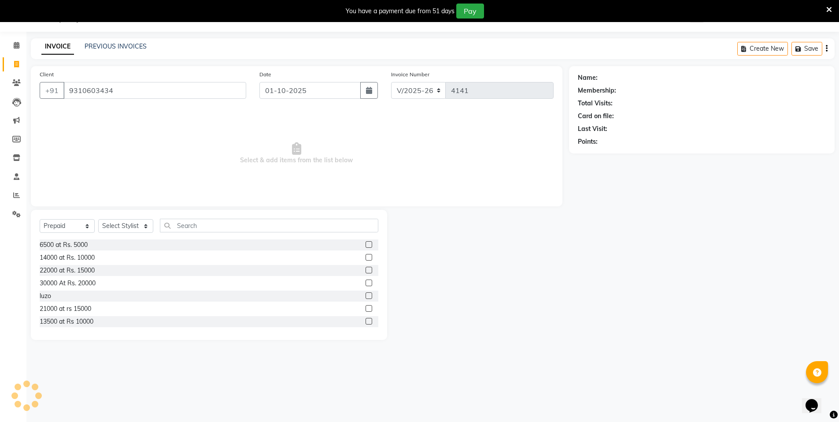
type input "9310603434"
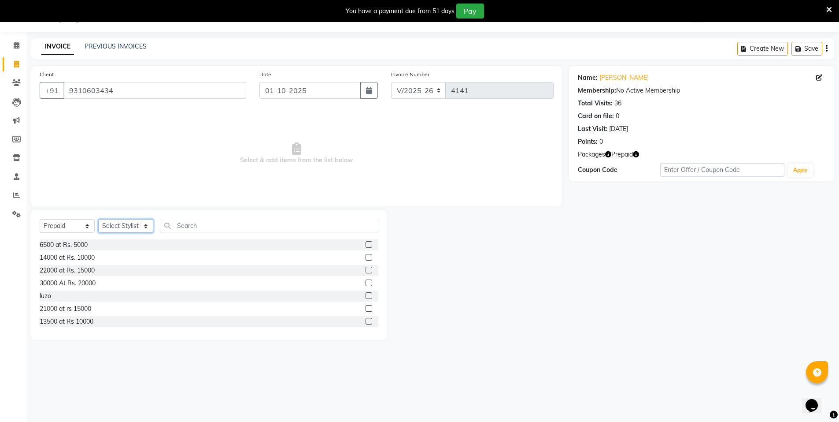
click at [120, 222] on select "Select Stylist [PERSON_NAME] [PERSON_NAME] MANAGER MD..... [PERSON_NAME] [PERSO…" at bounding box center [125, 226] width 55 height 14
select select "72439"
click at [98, 219] on select "Select Stylist [PERSON_NAME] [PERSON_NAME] MANAGER MD..... [PERSON_NAME] [PERSO…" at bounding box center [125, 226] width 55 height 14
click at [366, 243] on label at bounding box center [369, 244] width 7 height 7
click at [366, 243] on input "checkbox" at bounding box center [369, 245] width 6 height 6
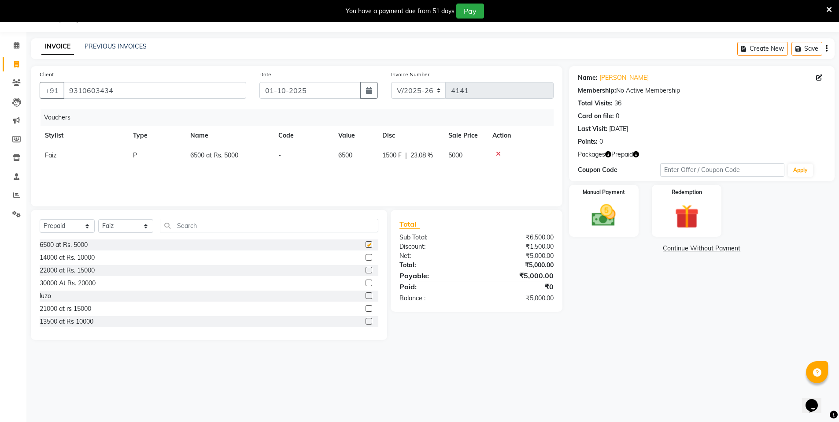
checkbox input "false"
click at [606, 217] on img at bounding box center [604, 215] width 41 height 29
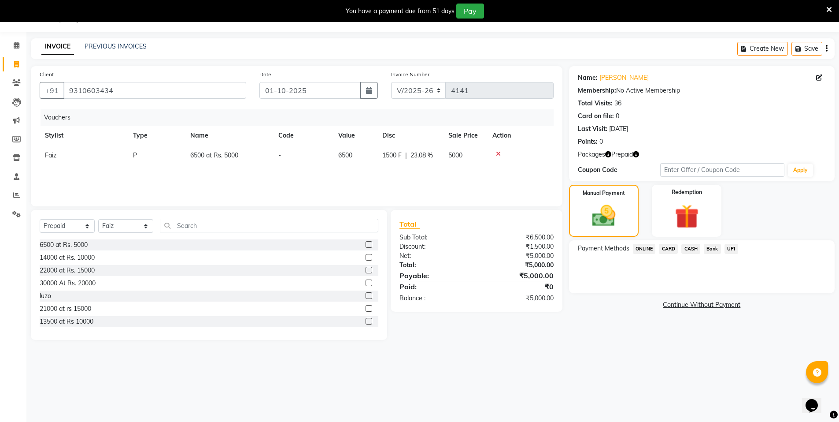
click at [667, 247] on span "CARD" at bounding box center [668, 249] width 19 height 10
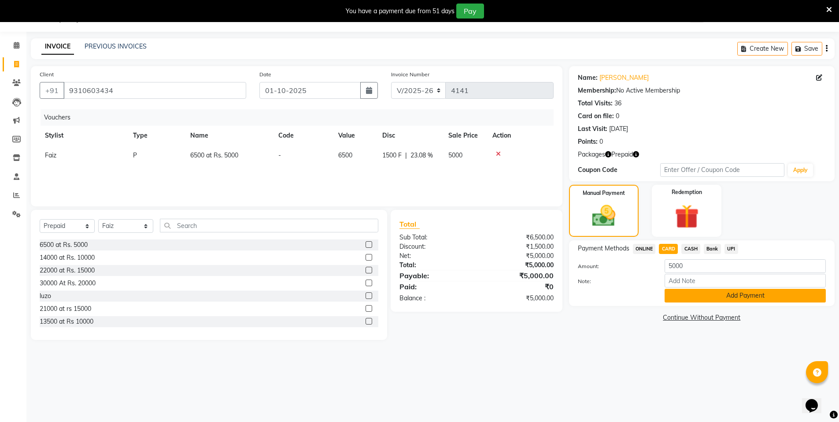
click at [730, 291] on button "Add Payment" at bounding box center [745, 296] width 161 height 14
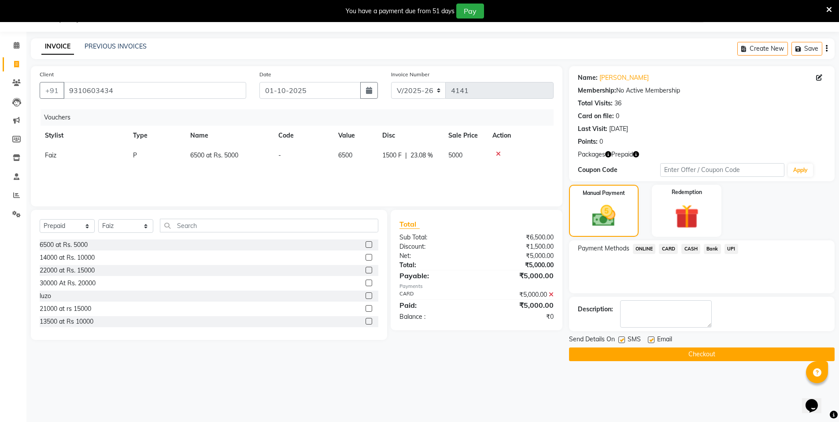
click at [717, 352] on button "Checkout" at bounding box center [702, 354] width 266 height 14
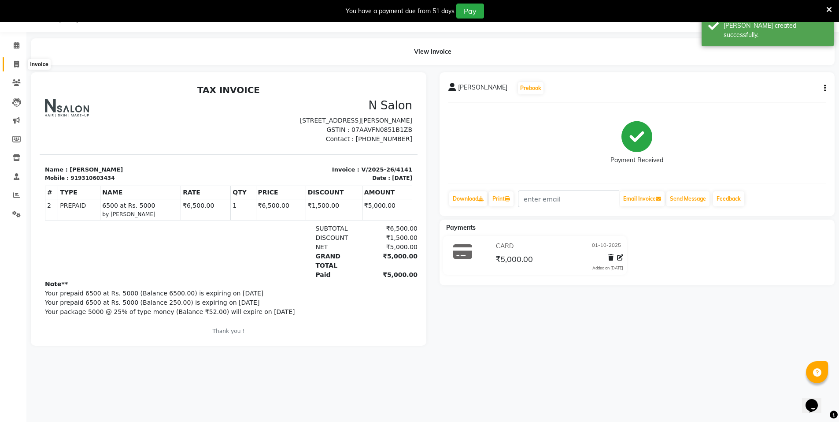
click at [15, 63] on icon at bounding box center [16, 64] width 5 height 7
select select "service"
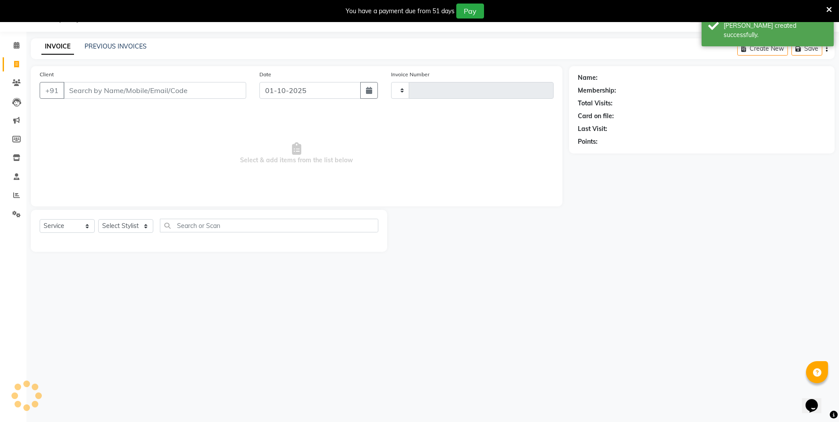
type input "4142"
select select "3472"
click at [129, 93] on input "Client" at bounding box center [154, 90] width 183 height 17
type input "9"
select select "P"
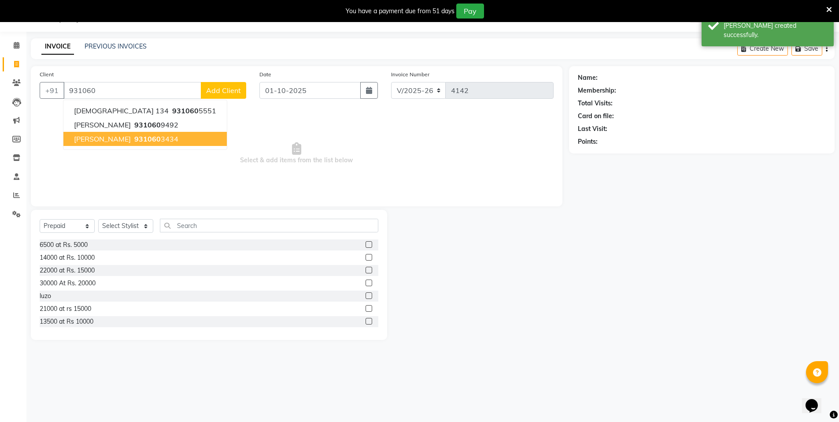
click at [134, 138] on span "931060" at bounding box center [147, 138] width 26 height 9
type input "9310603434"
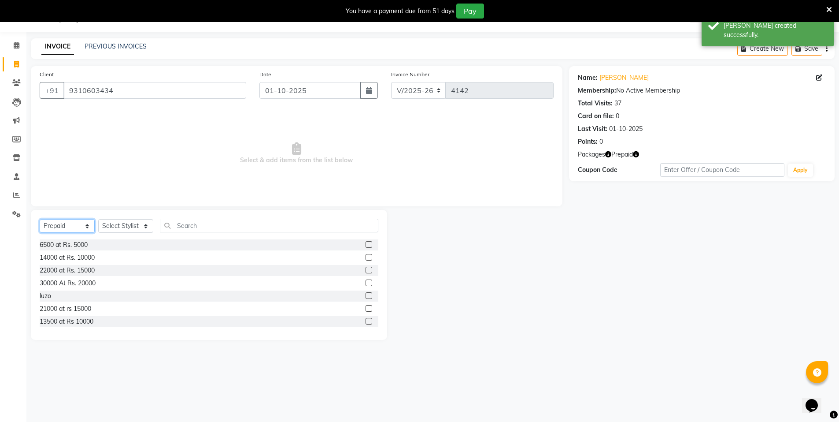
click at [75, 223] on select "Select Service Product Membership Package Voucher Prepaid Gift Card" at bounding box center [67, 226] width 55 height 14
select select "service"
click at [40, 219] on select "Select Service Product Membership Package Voucher Prepaid Gift Card" at bounding box center [67, 226] width 55 height 14
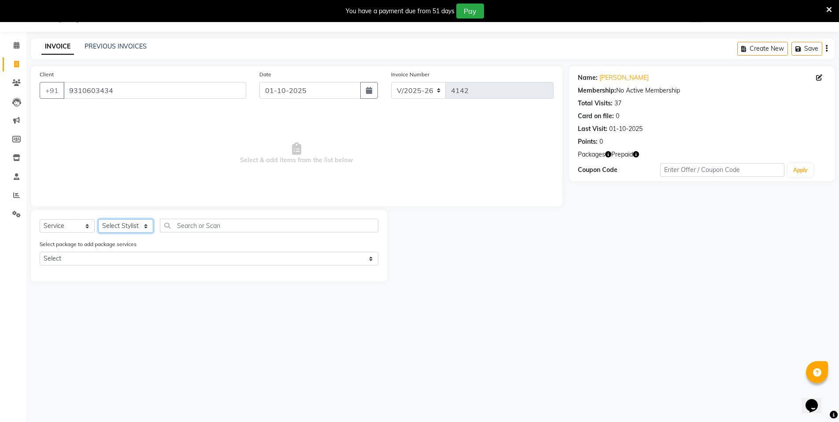
click at [124, 227] on select "Select Stylist [PERSON_NAME] [PERSON_NAME] MANAGER MD..... [PERSON_NAME] [PERSO…" at bounding box center [125, 226] width 55 height 14
select select "72439"
click at [98, 219] on select "Select Stylist [PERSON_NAME] [PERSON_NAME] MANAGER MD..... [PERSON_NAME] [PERSO…" at bounding box center [125, 226] width 55 height 14
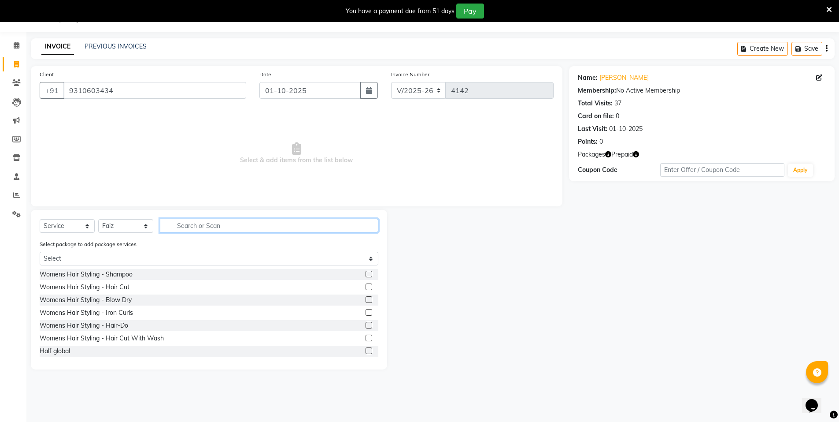
click at [183, 228] on input "text" at bounding box center [269, 225] width 218 height 14
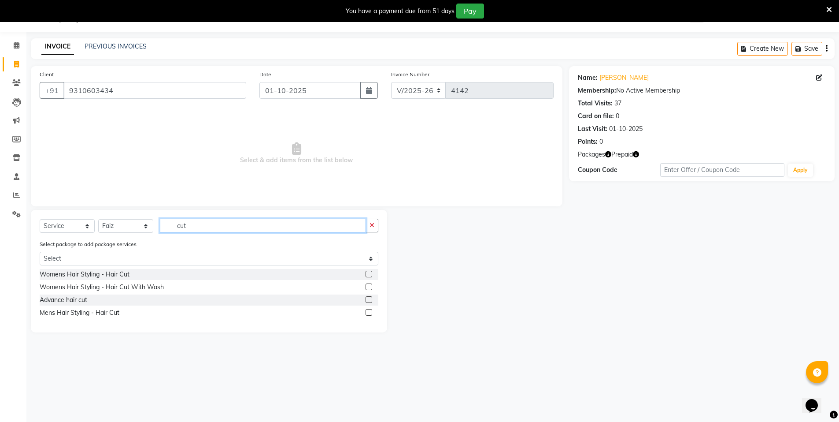
type input "cut"
click at [637, 154] on icon "button" at bounding box center [636, 154] width 6 height 6
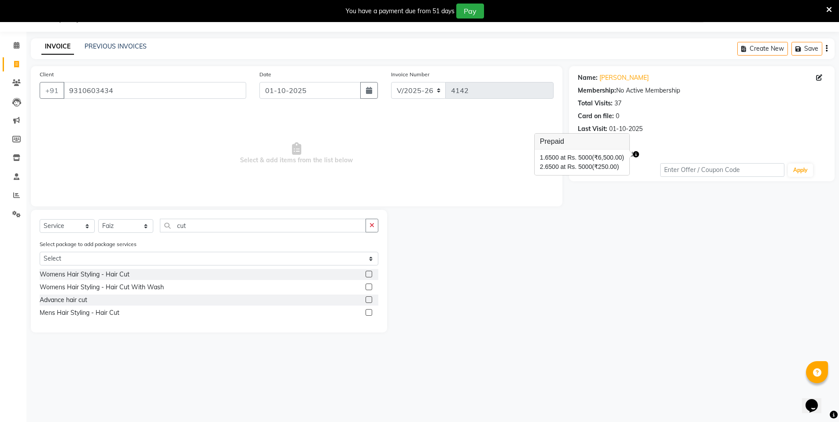
click at [606, 218] on div "Name: Jatin Tuteja Membership: No Active Membership Total Visits: 37 Card on fi…" at bounding box center [705, 199] width 272 height 266
click at [370, 310] on label at bounding box center [369, 312] width 7 height 7
click at [370, 310] on input "checkbox" at bounding box center [369, 313] width 6 height 6
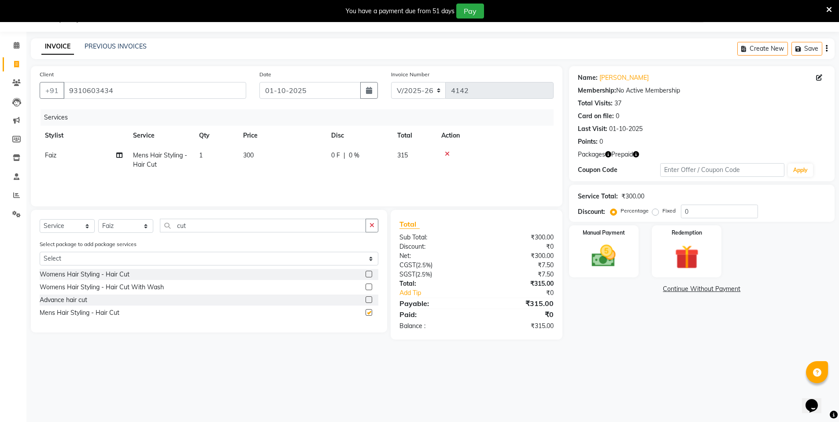
checkbox input "false"
click at [205, 226] on input "cut" at bounding box center [263, 225] width 206 height 14
type input "c"
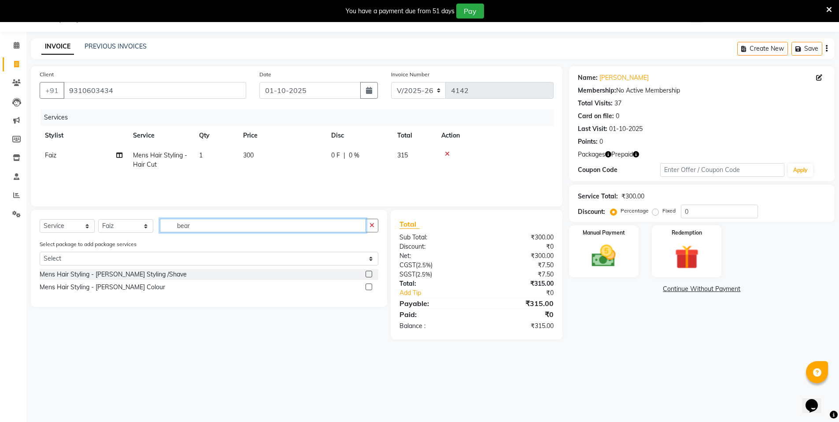
type input "bear"
click at [634, 157] on button "button" at bounding box center [636, 154] width 6 height 9
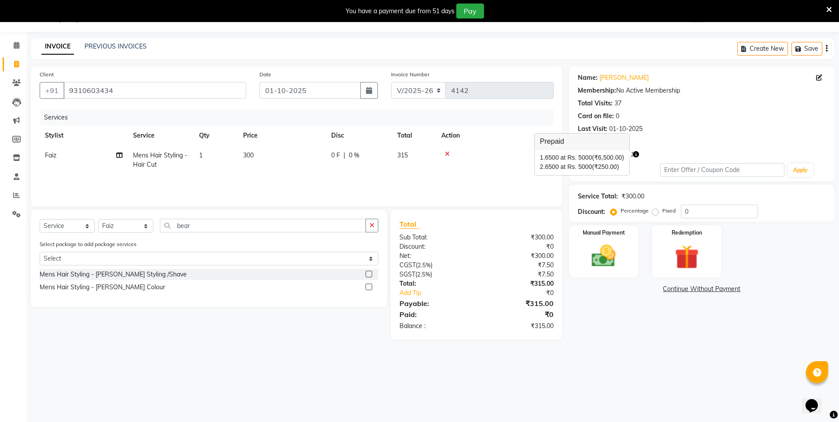
drag, startPoint x: 368, startPoint y: 274, endPoint x: 434, endPoint y: 245, distance: 72.0
click at [371, 274] on label at bounding box center [369, 273] width 7 height 7
click at [371, 274] on input "checkbox" at bounding box center [369, 274] width 6 height 6
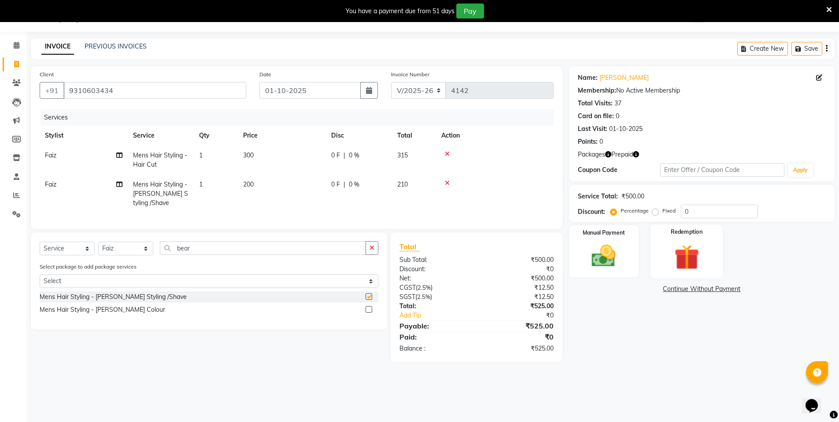
checkbox input "false"
click at [691, 239] on div "Redemption" at bounding box center [687, 251] width 73 height 54
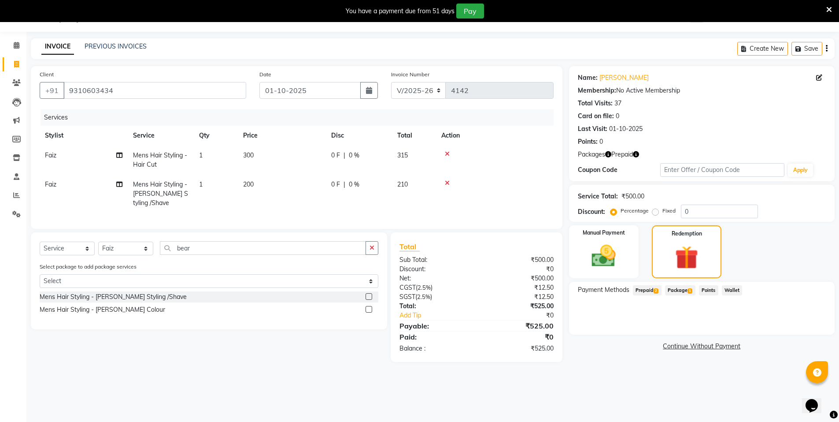
click at [649, 288] on span "Prepaid 2" at bounding box center [647, 290] width 29 height 10
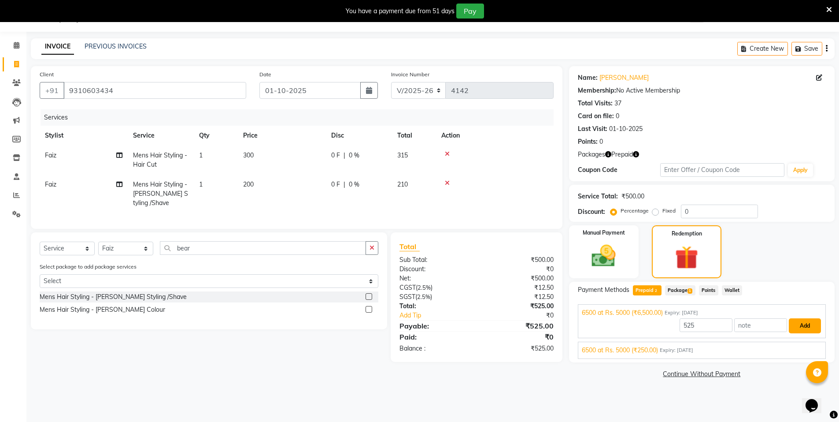
click at [804, 327] on button "Add" at bounding box center [805, 325] width 32 height 15
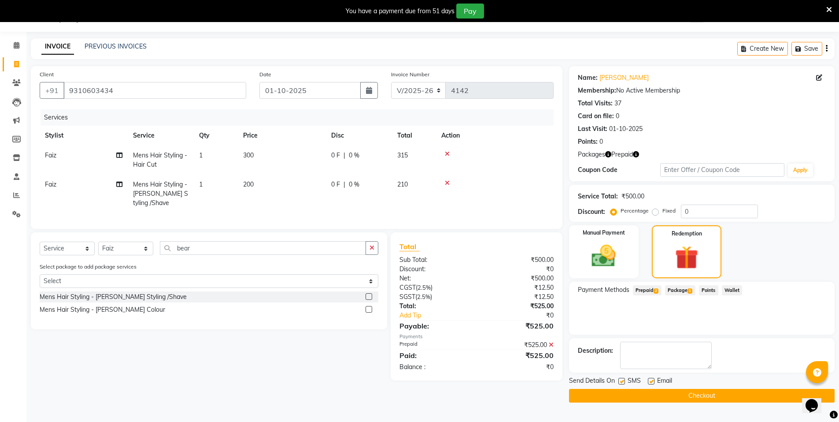
click at [736, 390] on button "Checkout" at bounding box center [702, 396] width 266 height 14
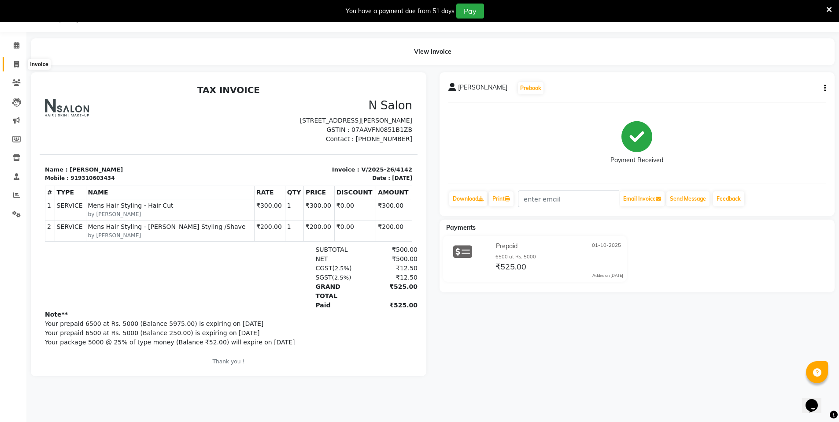
click at [15, 66] on icon at bounding box center [16, 64] width 5 height 7
select select "service"
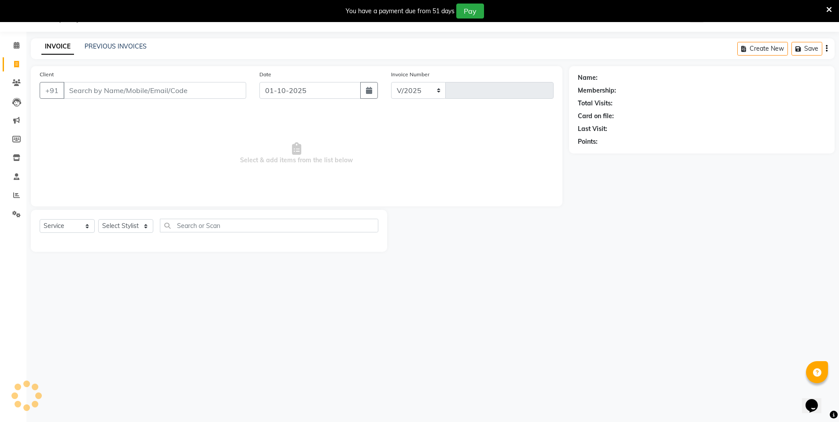
select select "3472"
type input "4143"
select select "P"
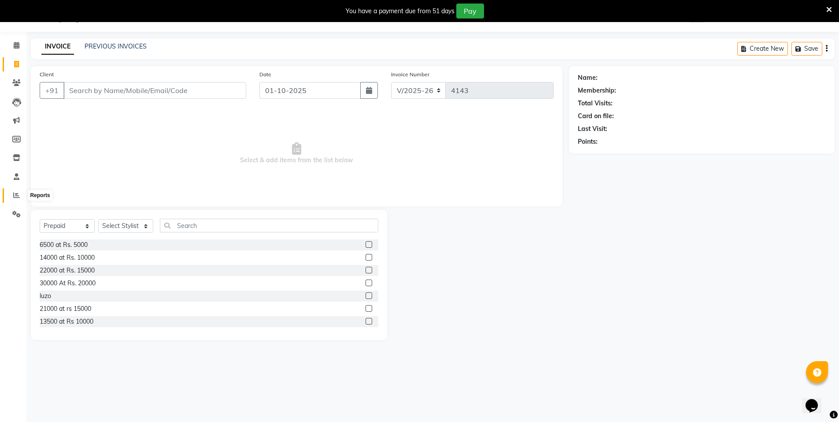
click at [15, 195] on icon at bounding box center [16, 195] width 7 height 7
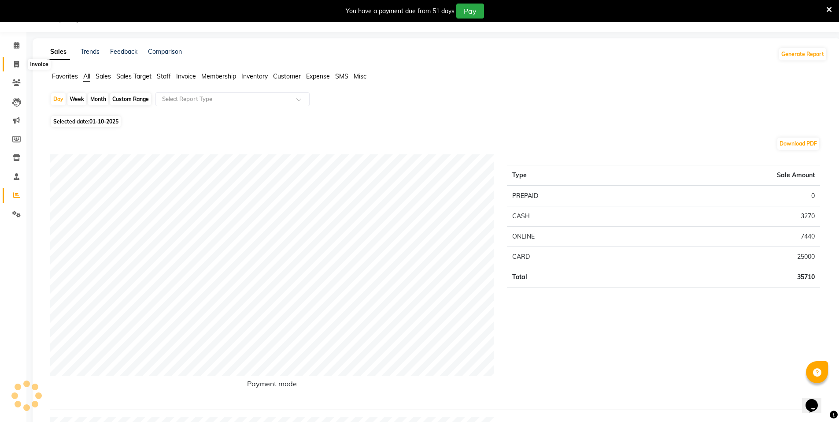
click at [19, 65] on span at bounding box center [16, 64] width 15 height 10
select select "3472"
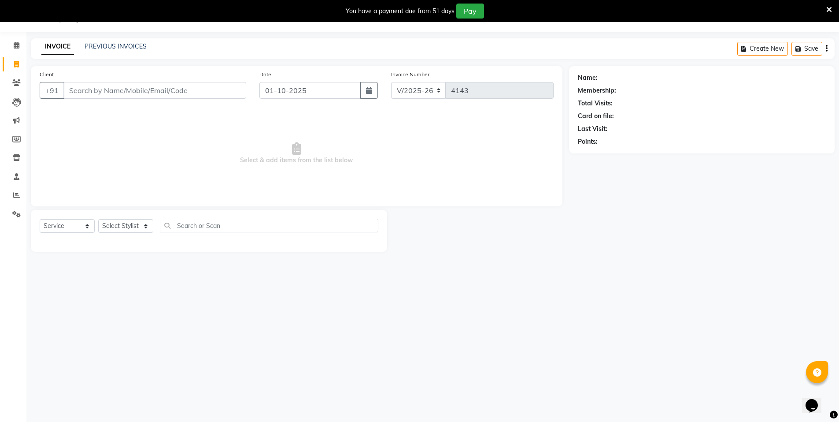
select select "P"
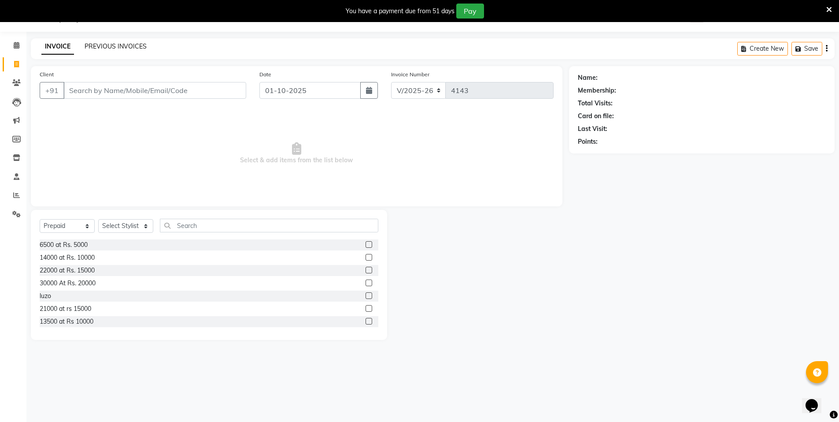
click at [136, 47] on link "PREVIOUS INVOICES" at bounding box center [116, 46] width 62 height 8
